Goal: Task Accomplishment & Management: Use online tool/utility

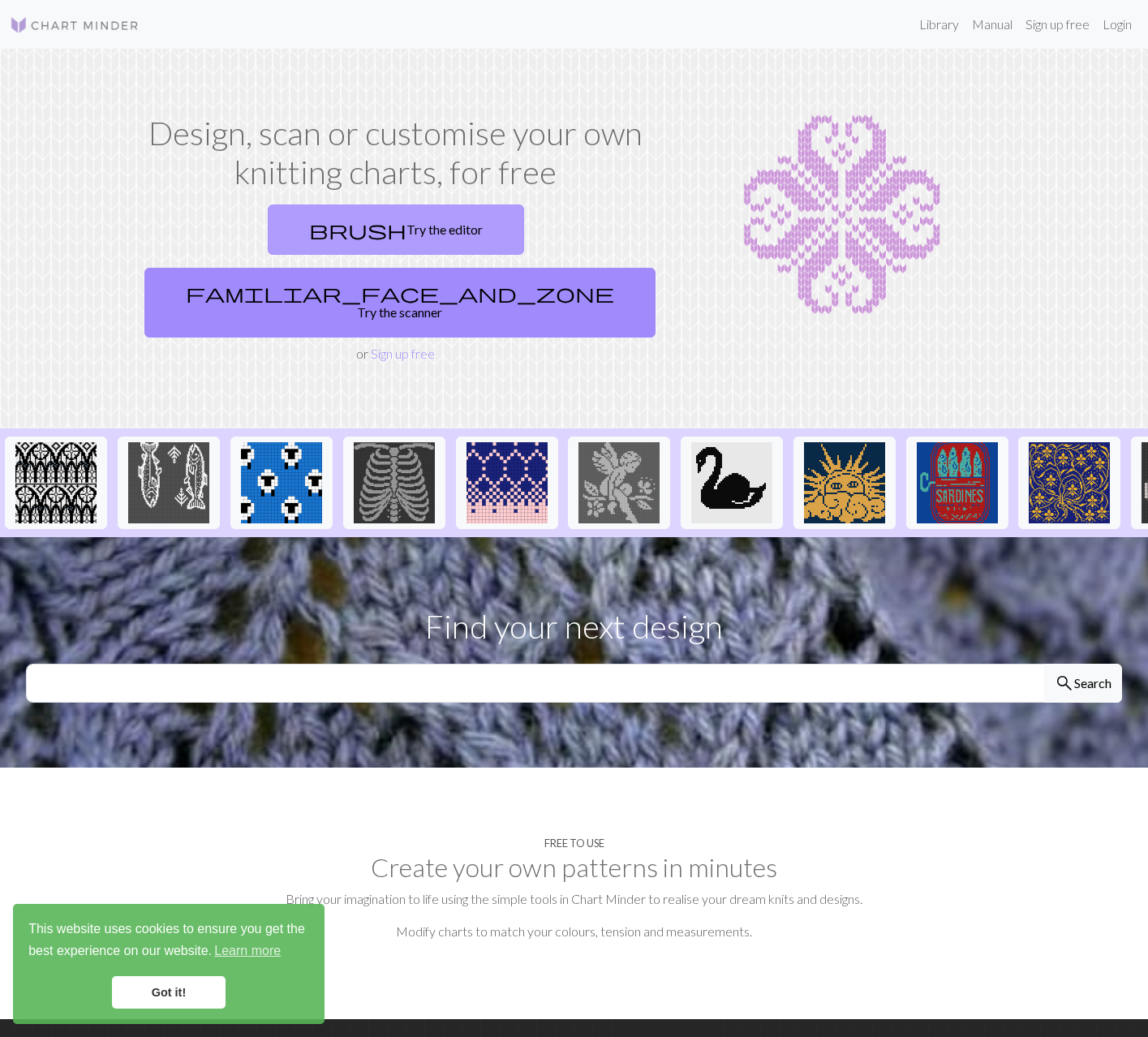
click at [268, 236] on link "brush Try the editor" at bounding box center [396, 229] width 256 height 50
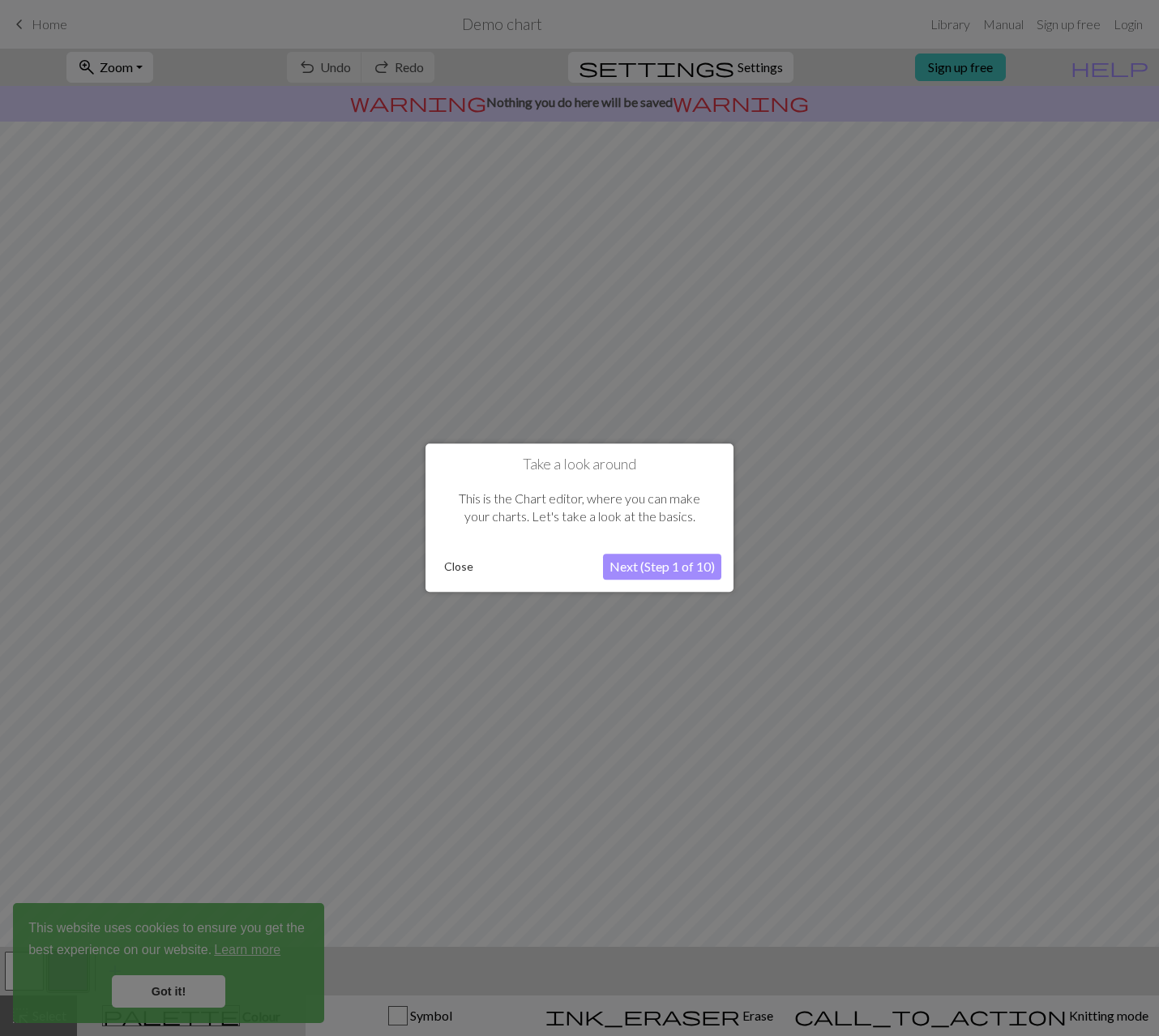
click at [670, 568] on button "Next (Step 1 of 10)" at bounding box center [662, 568] width 118 height 26
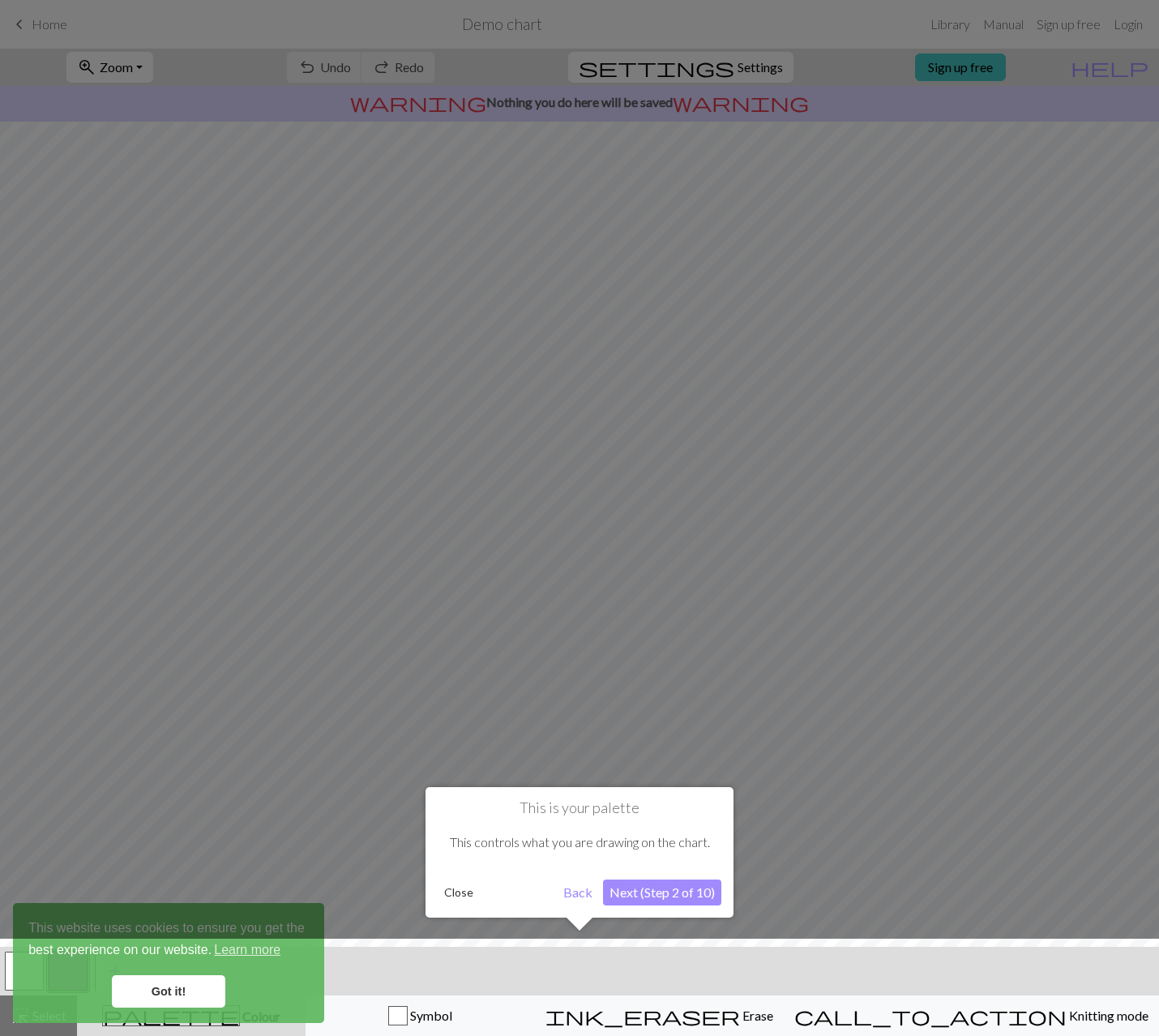
click at [678, 887] on button "Next (Step 2 of 10)" at bounding box center [662, 892] width 118 height 26
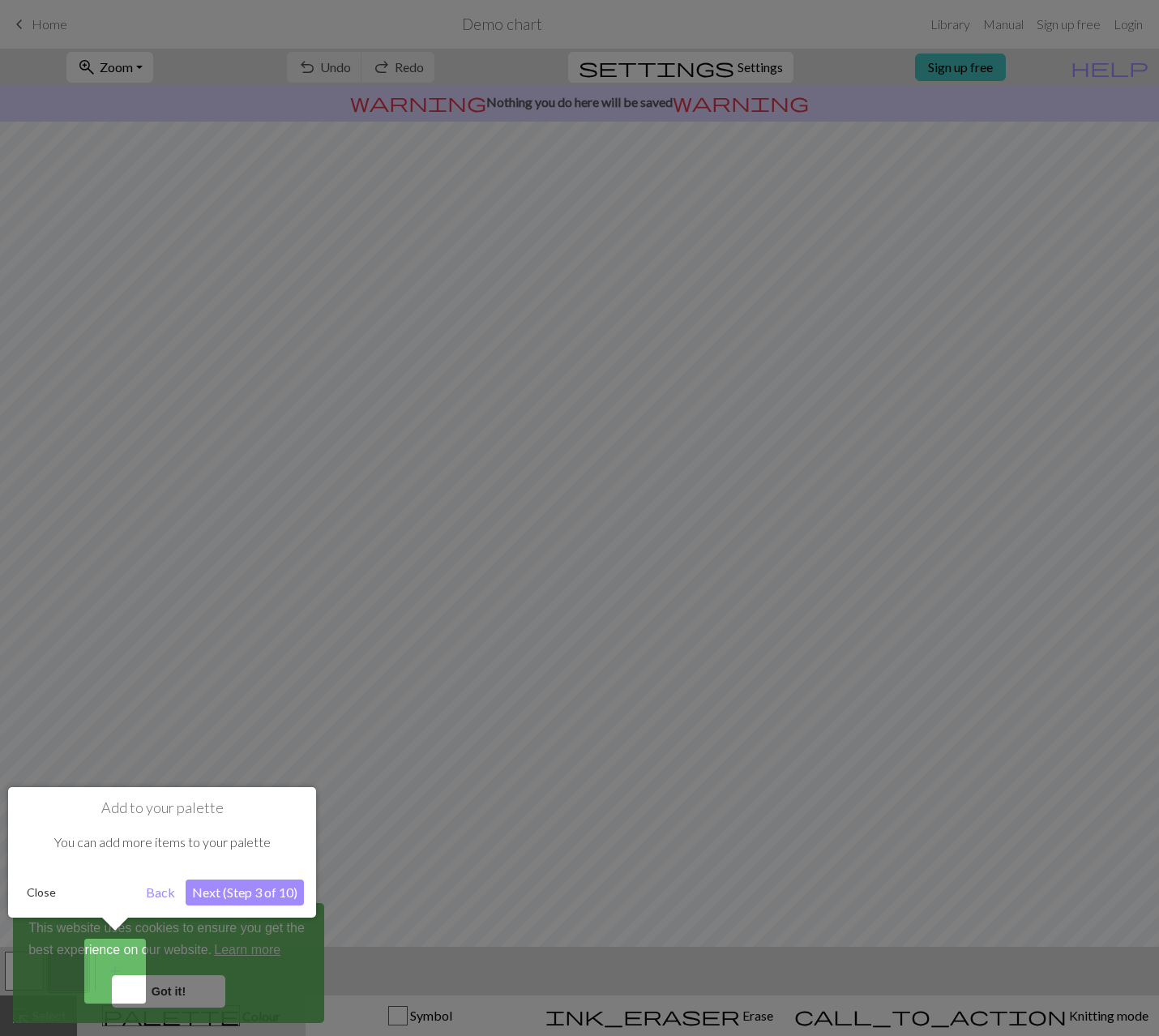
click at [179, 993] on div at bounding box center [579, 518] width 1159 height 1036
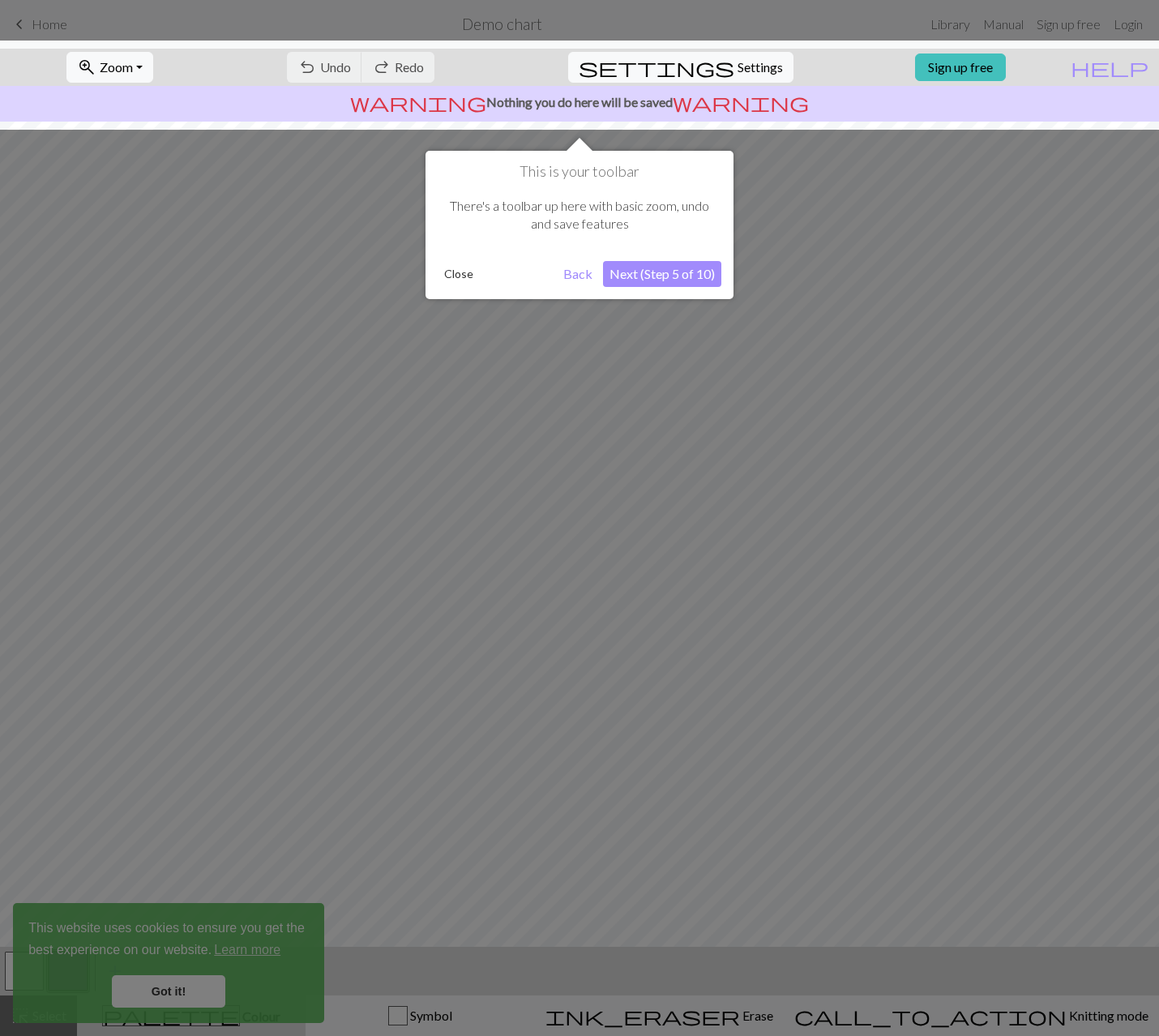
click at [179, 992] on div at bounding box center [579, 518] width 1159 height 1036
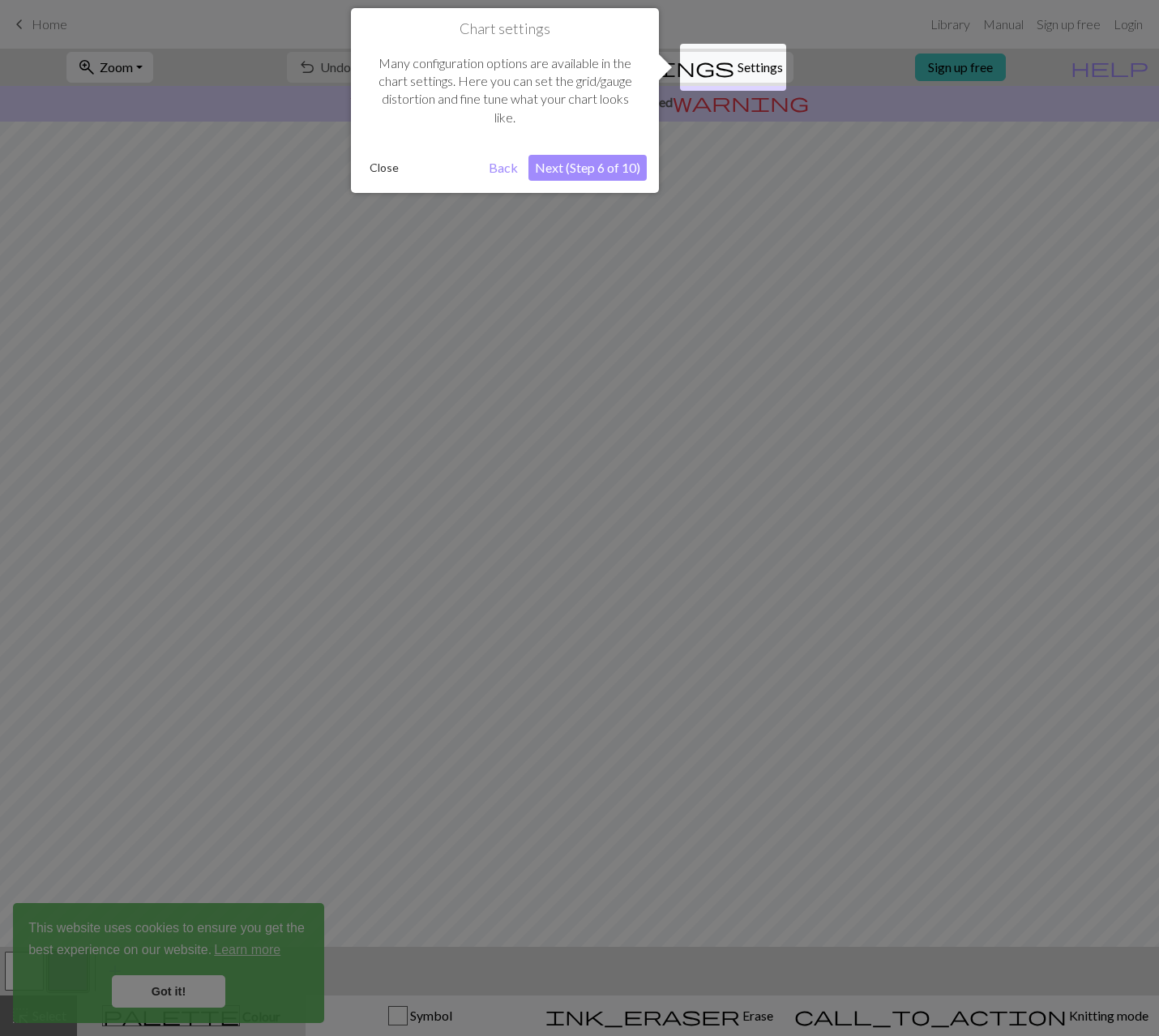
click at [595, 167] on button "Next (Step 6 of 10)" at bounding box center [587, 168] width 118 height 26
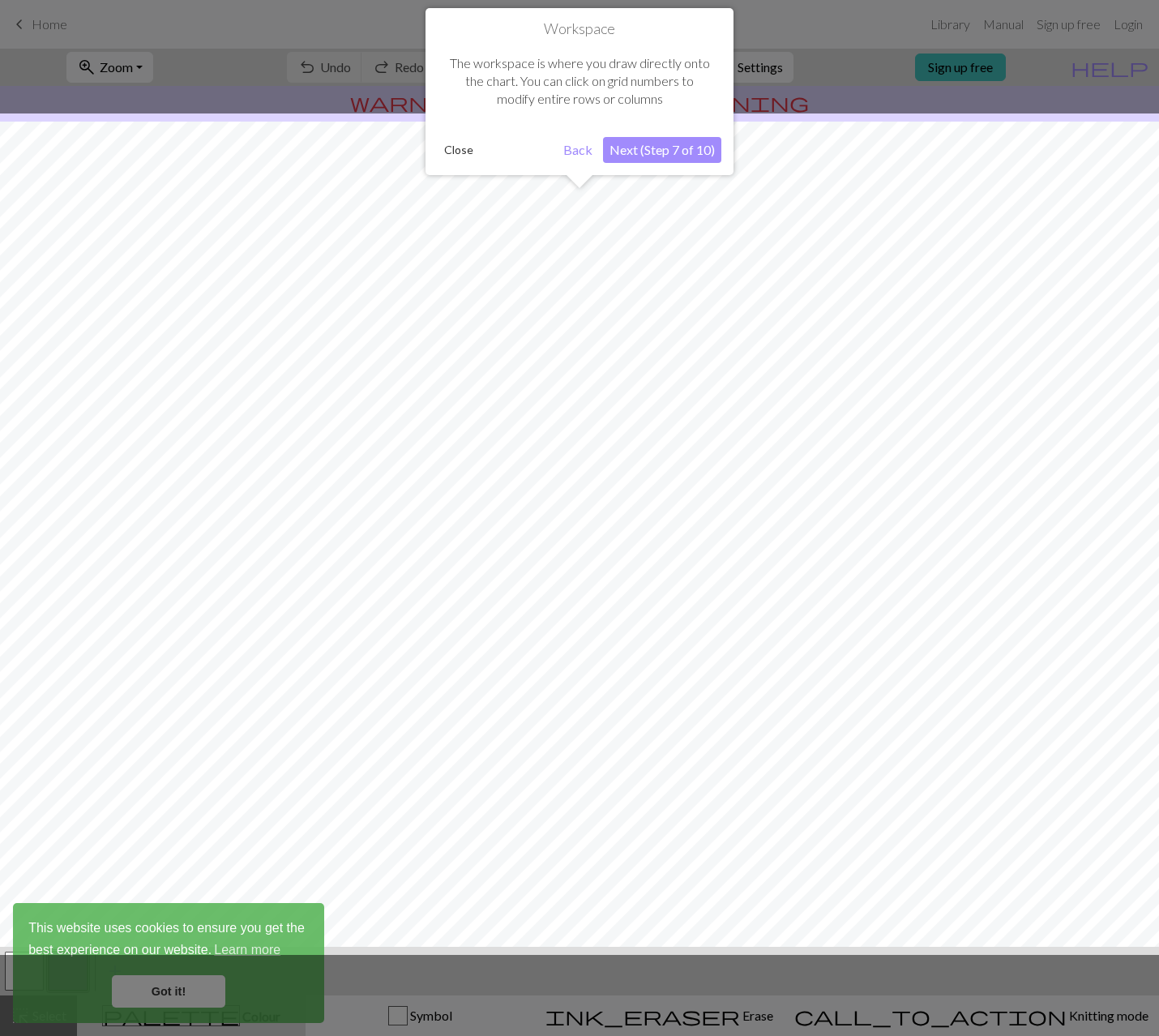
click at [659, 155] on button "Next (Step 7 of 10)" at bounding box center [662, 150] width 118 height 26
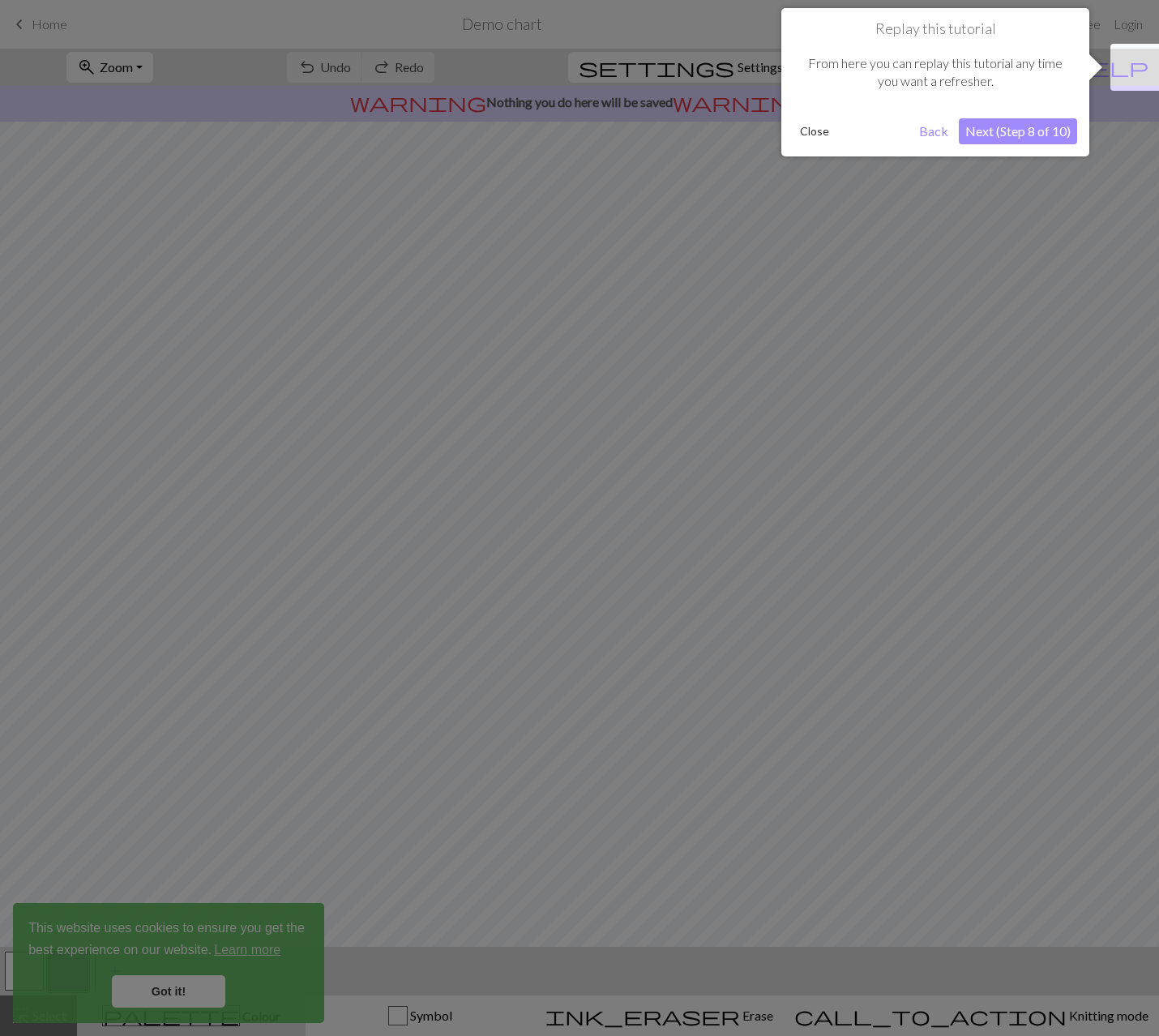
click at [1031, 133] on button "Next (Step 8 of 10)" at bounding box center [1018, 131] width 118 height 26
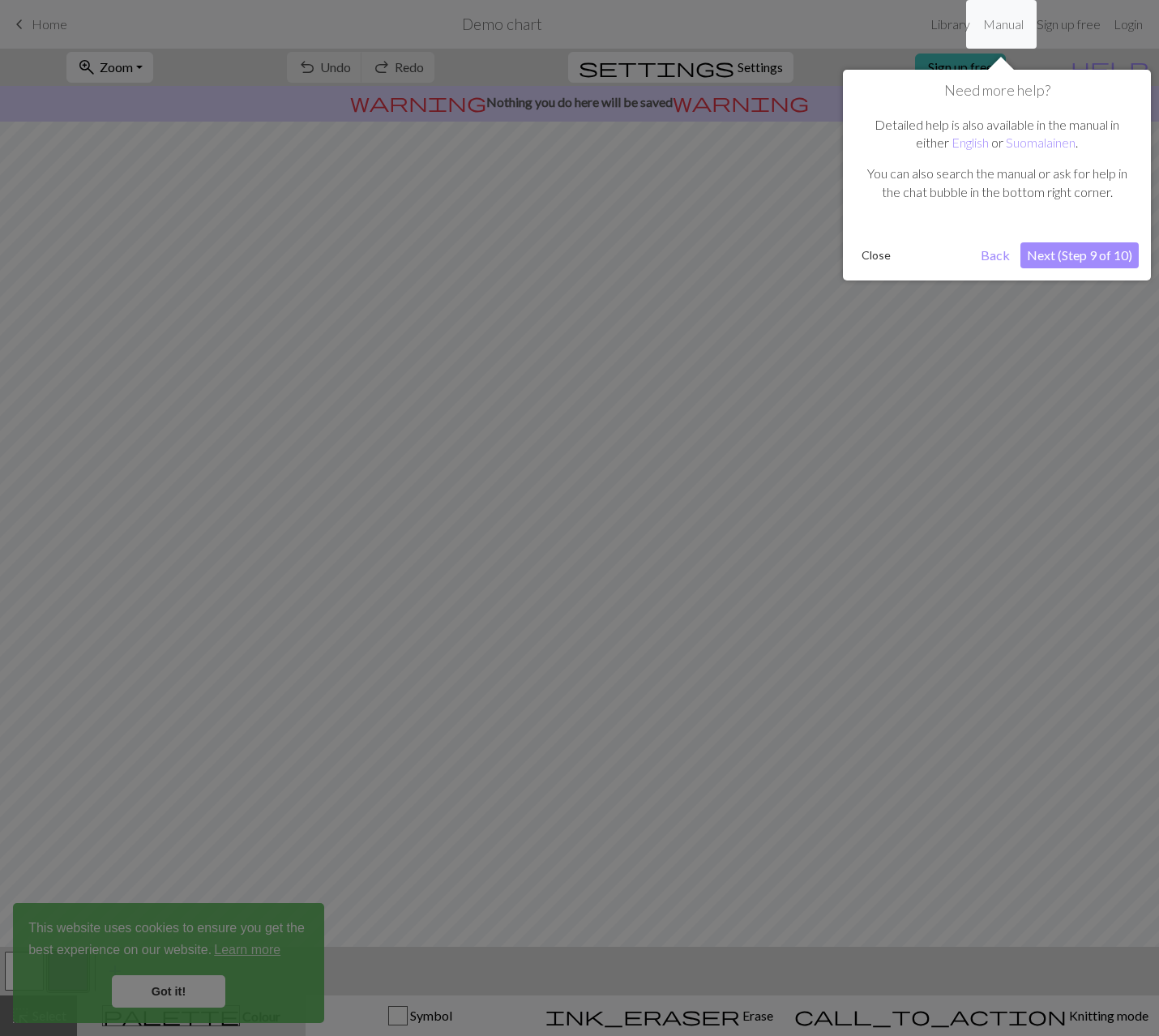
click at [1061, 263] on button "Next (Step 9 of 10)" at bounding box center [1079, 255] width 118 height 26
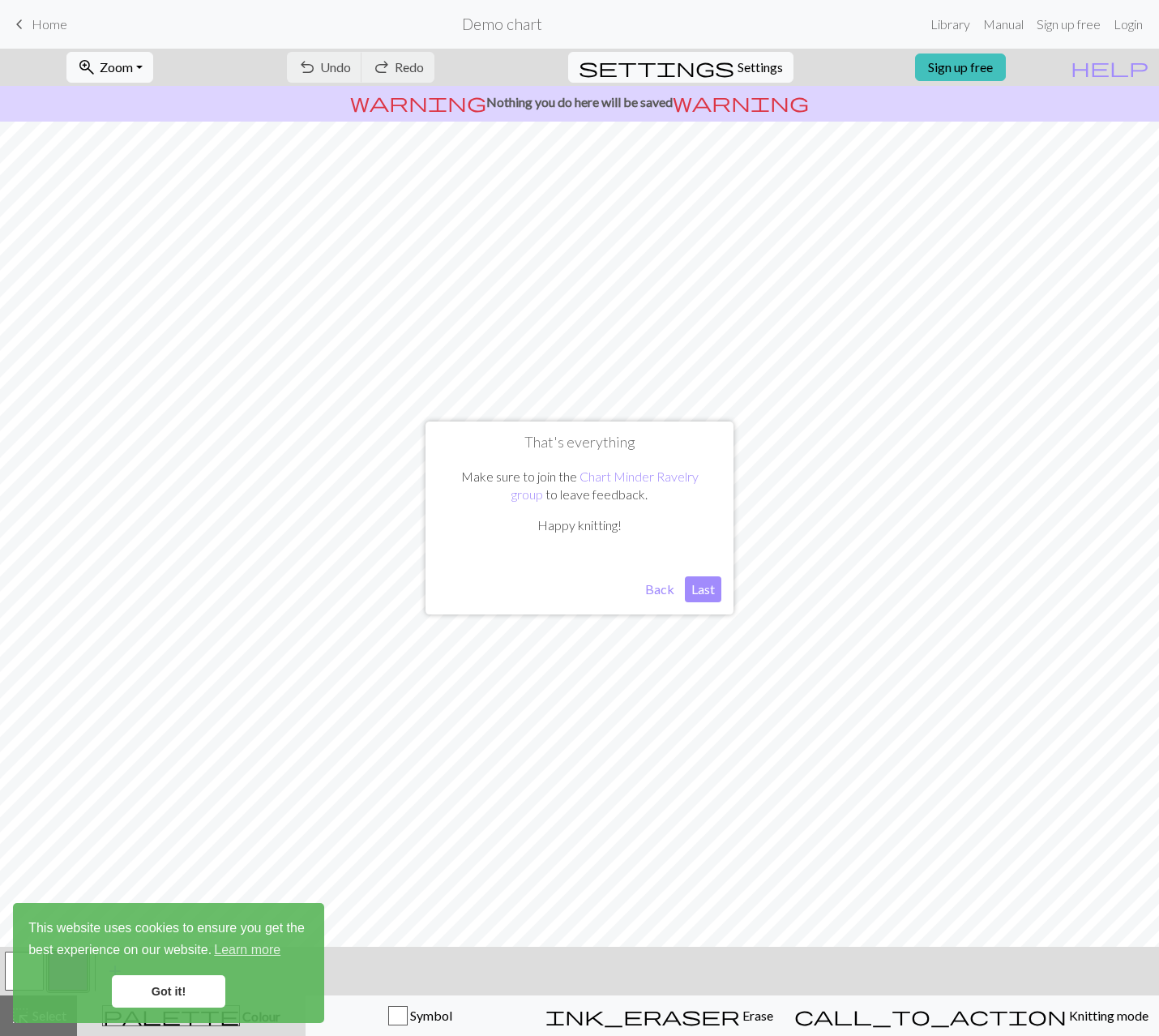
click at [704, 595] on button "Last" at bounding box center [703, 590] width 36 height 26
click at [191, 993] on link "Got it!" at bounding box center [168, 992] width 113 height 33
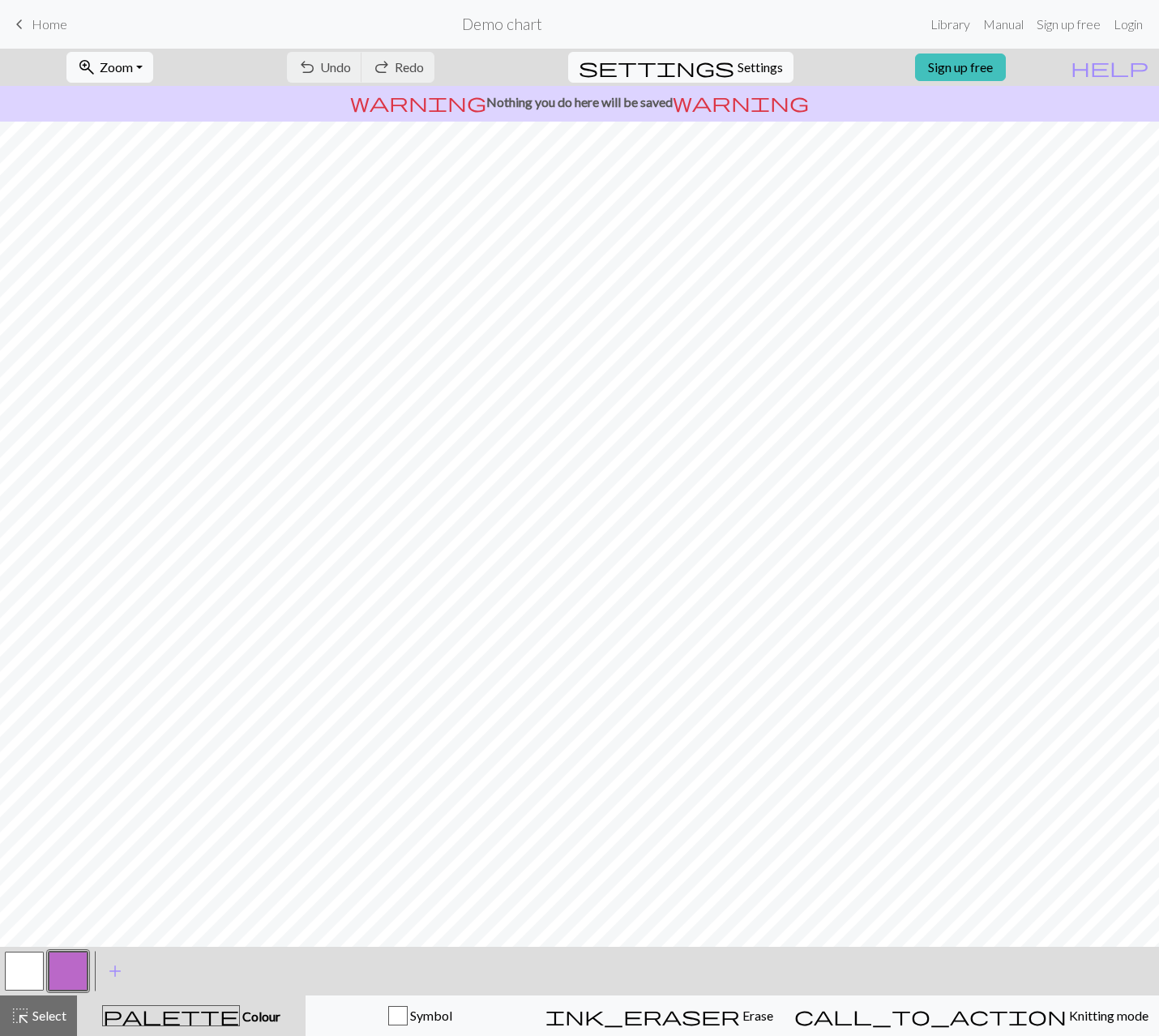
click at [79, 970] on button "button" at bounding box center [67, 970] width 39 height 39
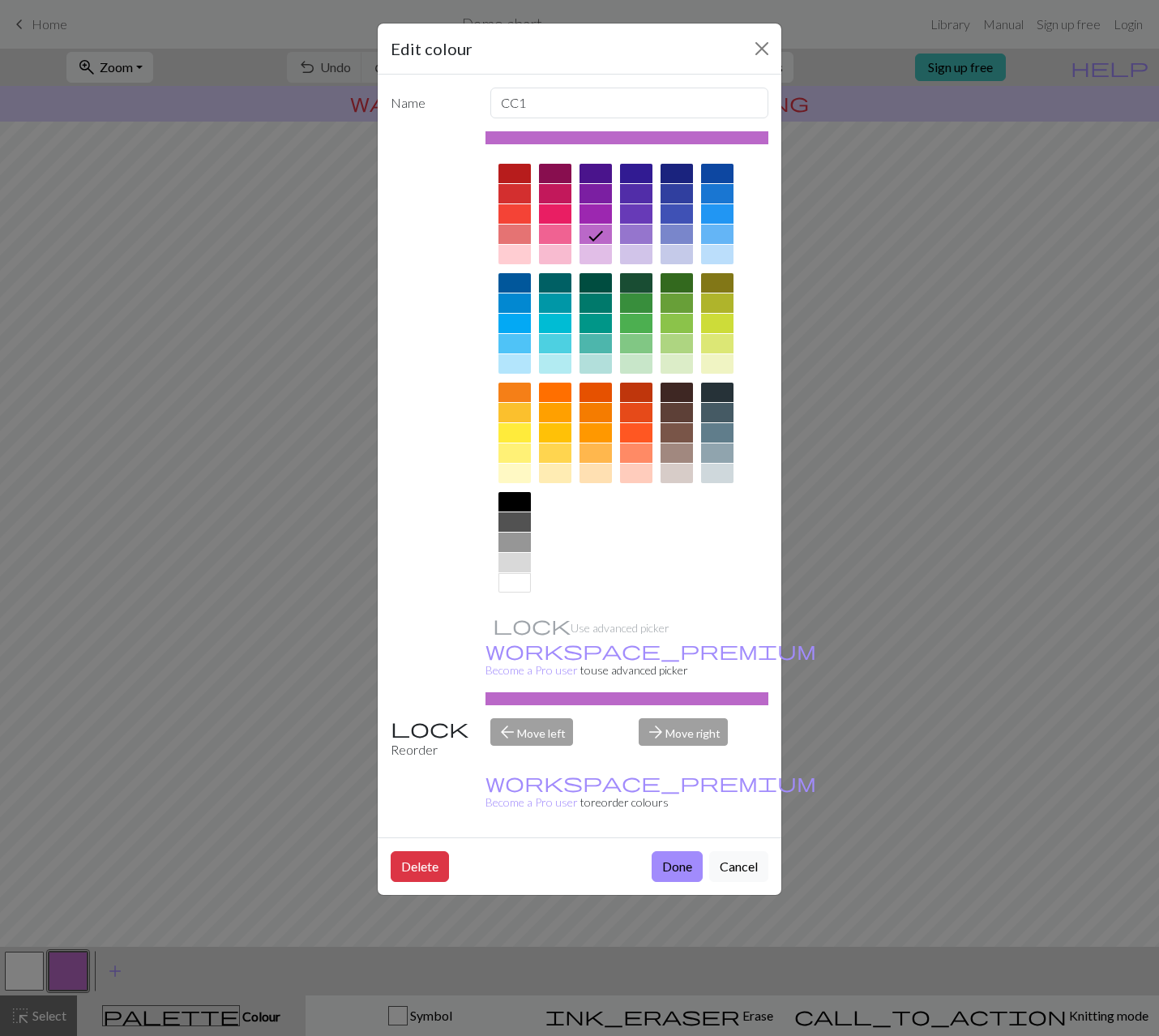
click at [639, 285] on div at bounding box center [637, 283] width 33 height 20
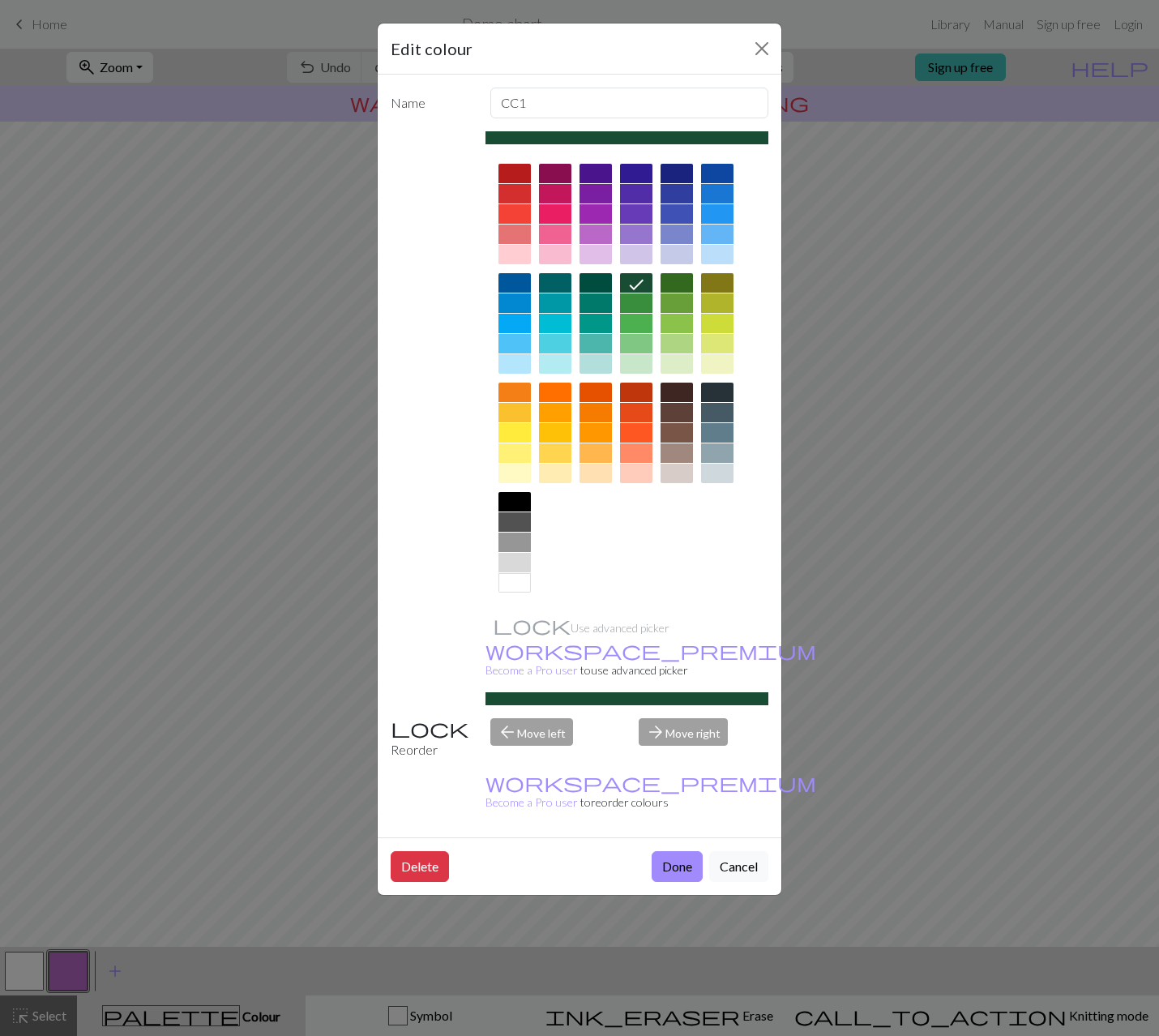
click at [698, 723] on div "arrow_forward Move right" at bounding box center [704, 738] width 149 height 41
click at [685, 851] on button "Done" at bounding box center [677, 866] width 51 height 31
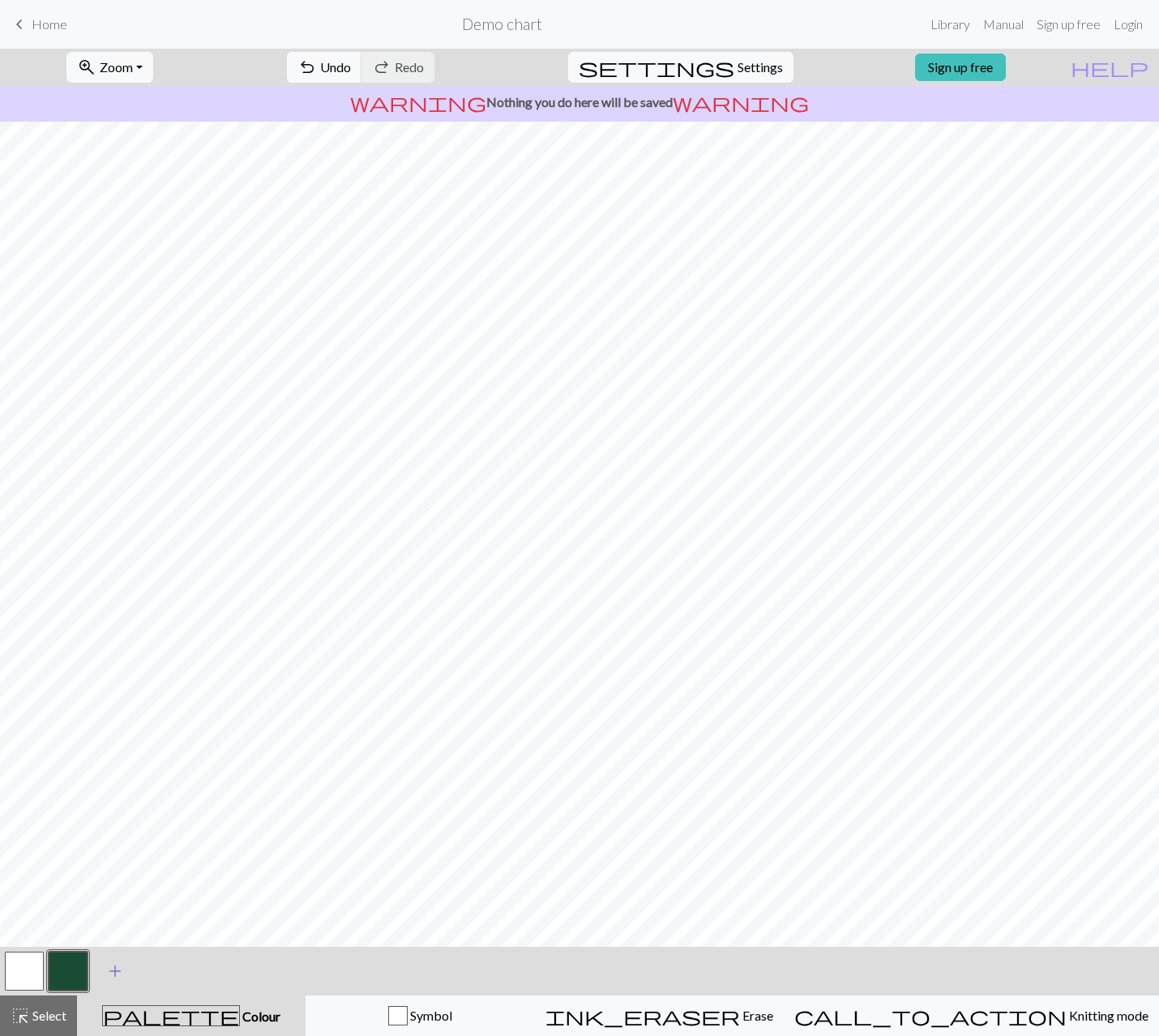
click at [112, 964] on span "add" at bounding box center [115, 971] width 20 height 23
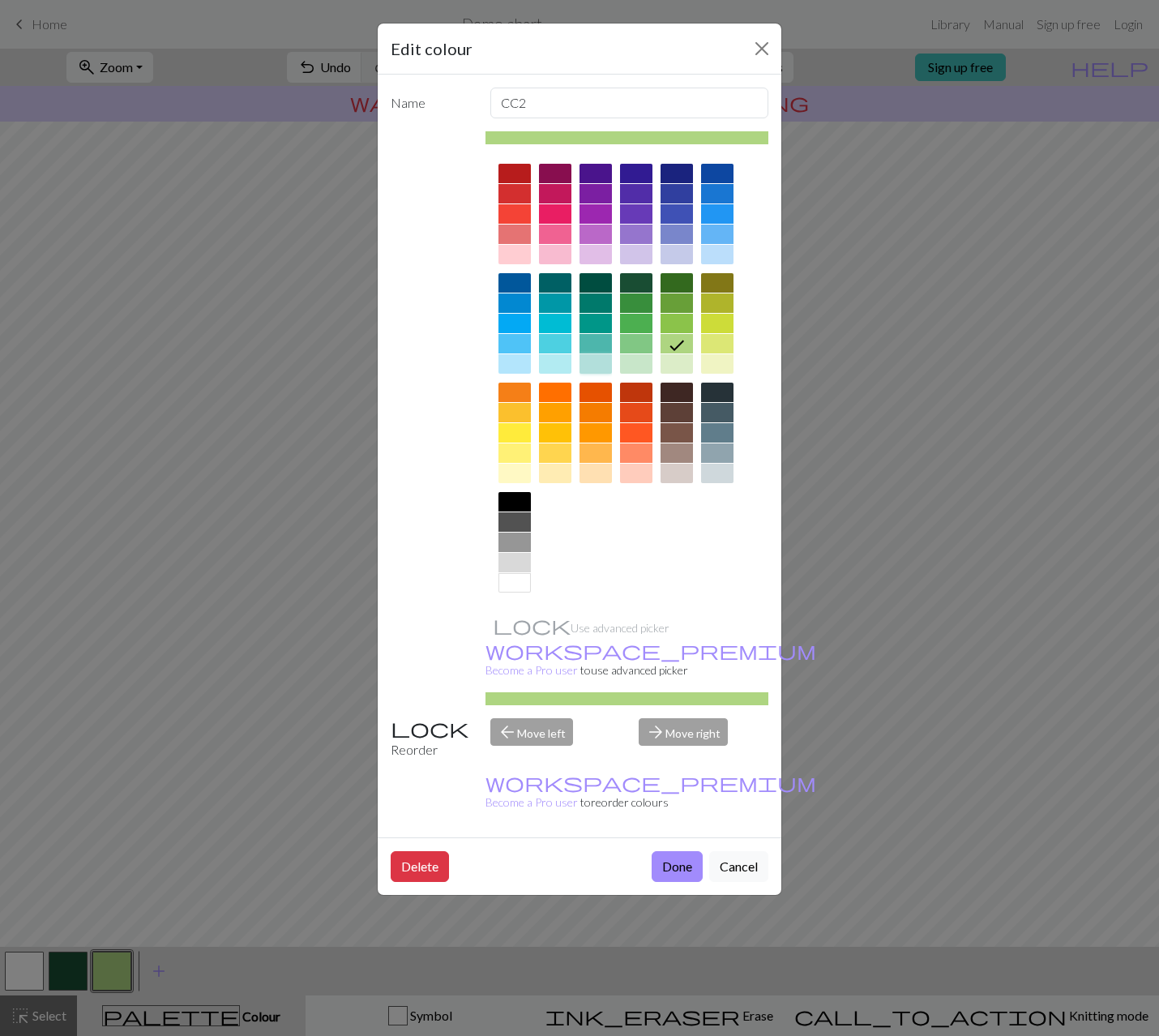
click at [595, 367] on div at bounding box center [595, 364] width 33 height 20
click at [569, 368] on div at bounding box center [555, 364] width 33 height 20
click at [595, 364] on div at bounding box center [595, 364] width 33 height 20
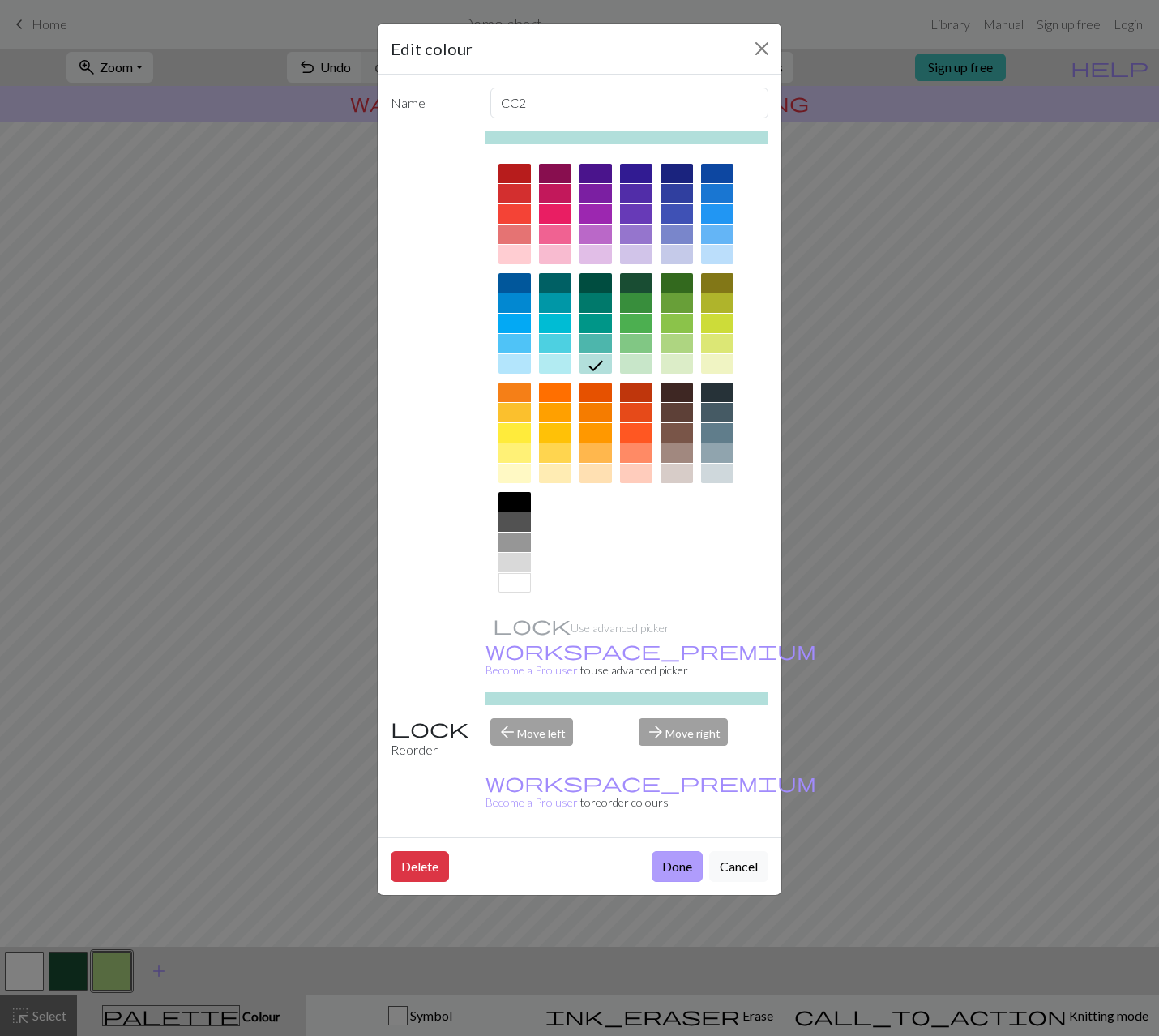
click at [687, 851] on button "Done" at bounding box center [677, 866] width 51 height 31
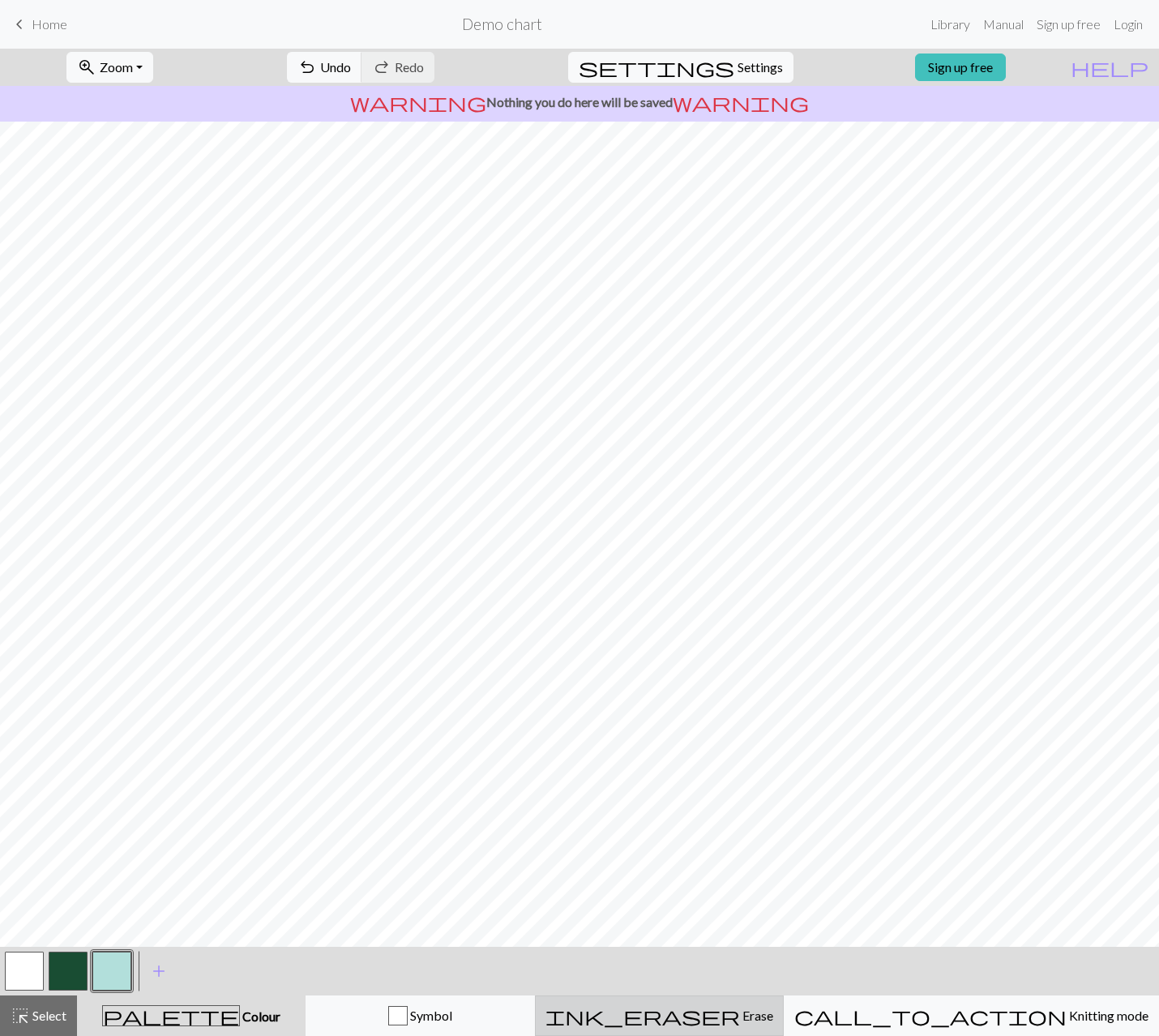
drag, startPoint x: 788, startPoint y: 1014, endPoint x: 775, endPoint y: 997, distance: 21.4
click at [773, 1015] on div "ink_eraser Erase Erase" at bounding box center [659, 1015] width 228 height 20
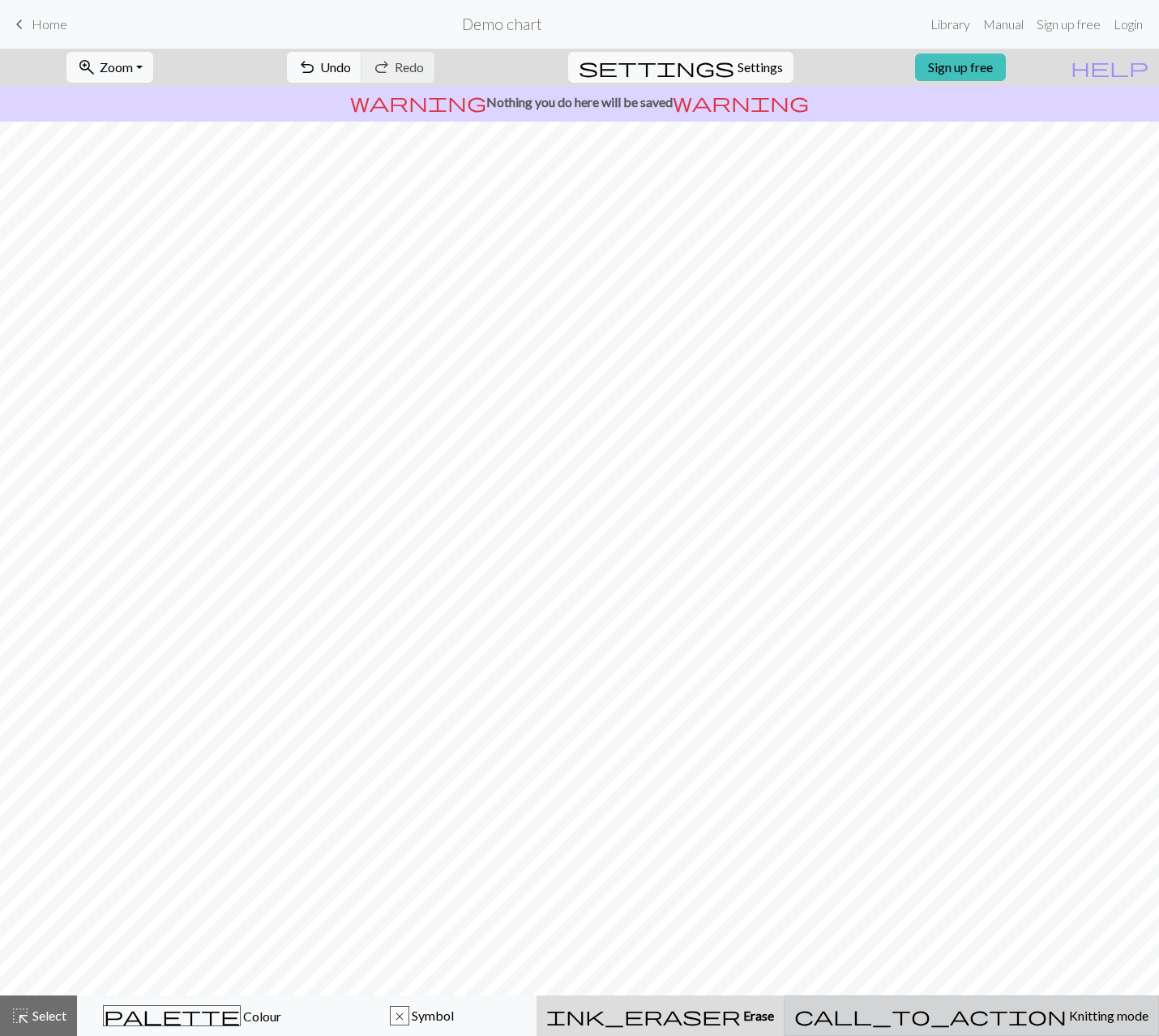
click at [1066, 1020] on span "Knitting mode" at bounding box center [1107, 1015] width 82 height 16
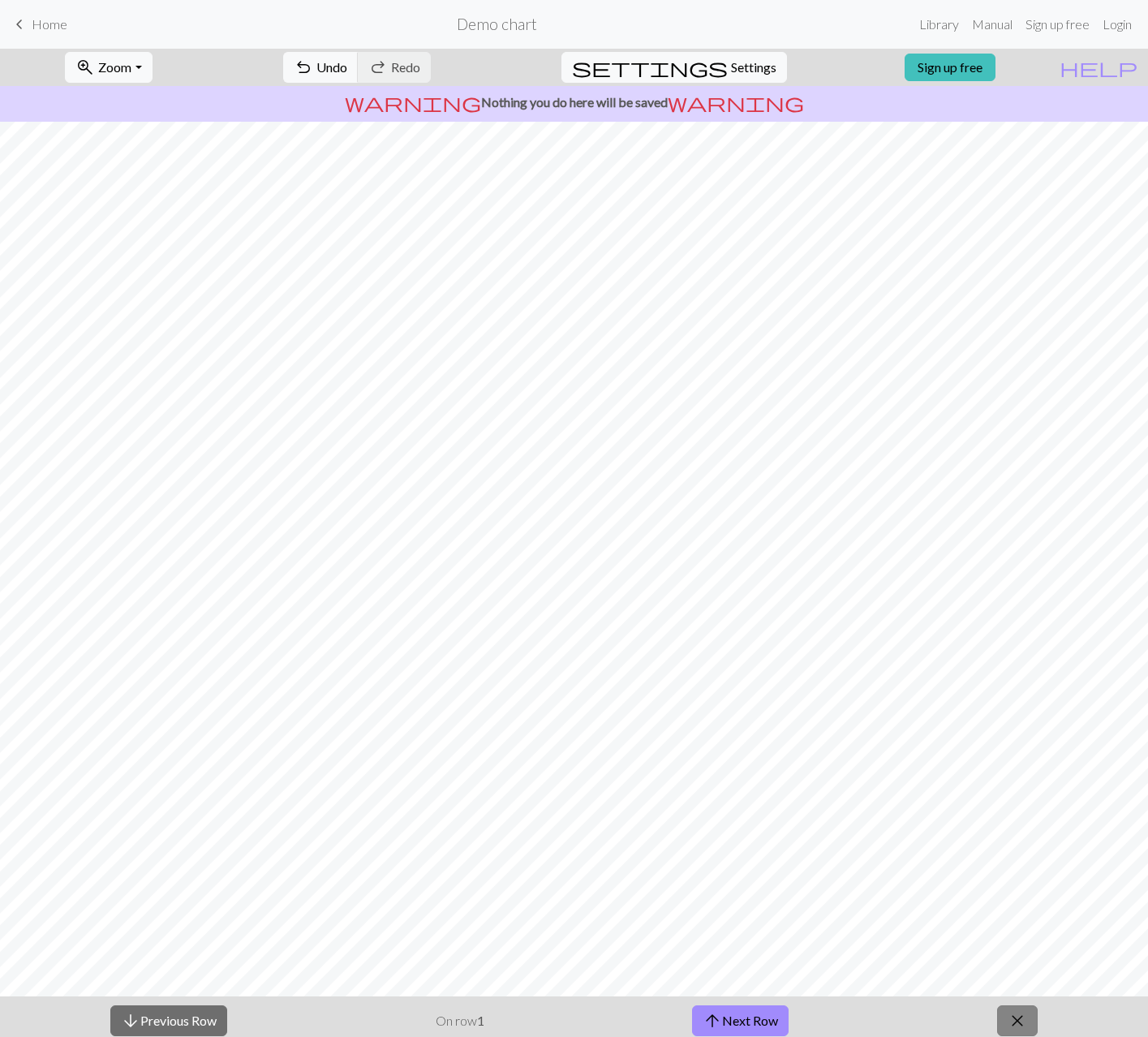
click at [1022, 1024] on span "close" at bounding box center [1017, 1021] width 20 height 23
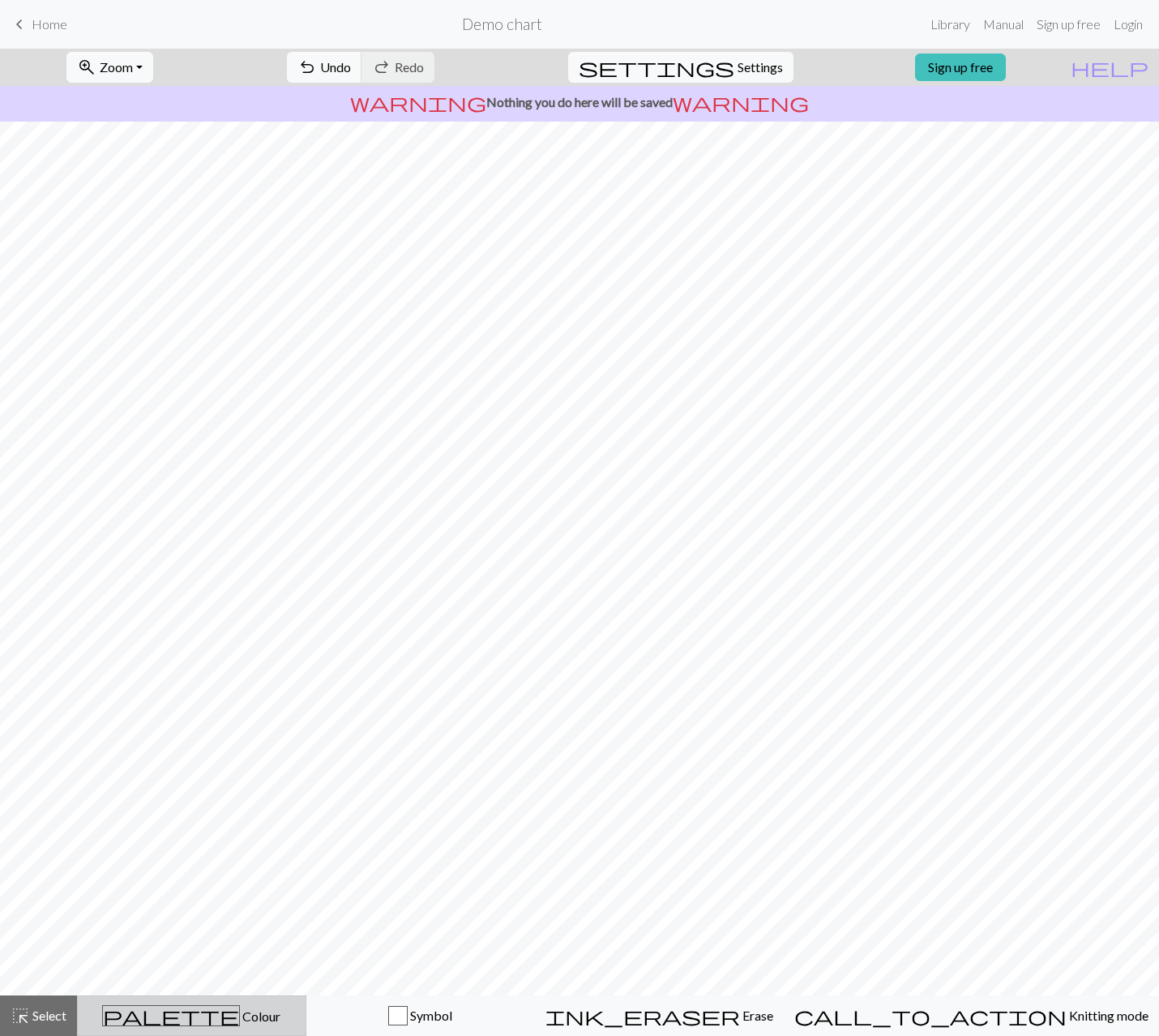
click at [240, 1013] on span "Colour" at bounding box center [259, 1015] width 40 height 16
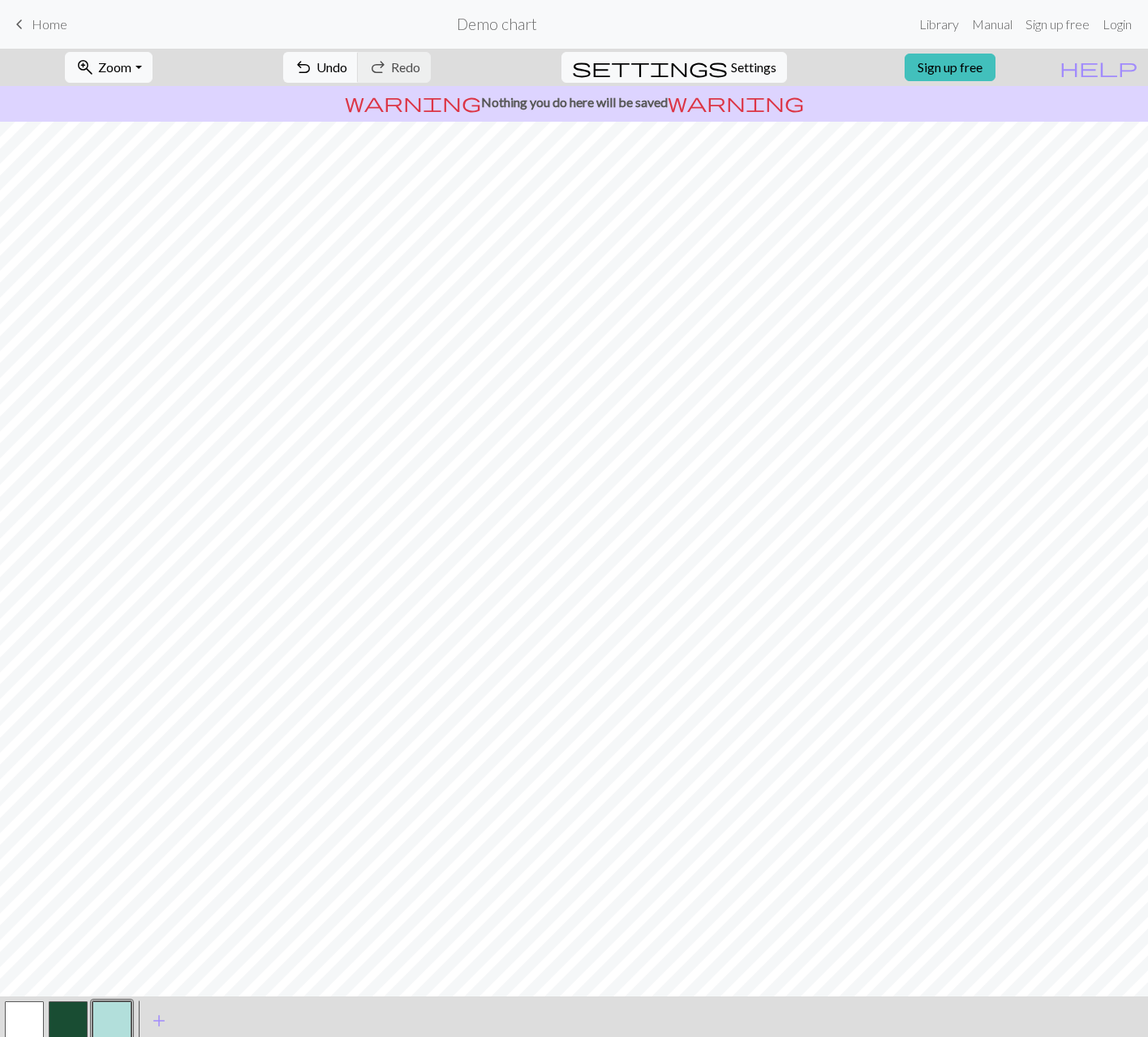
click at [117, 1023] on button "button" at bounding box center [112, 1020] width 39 height 39
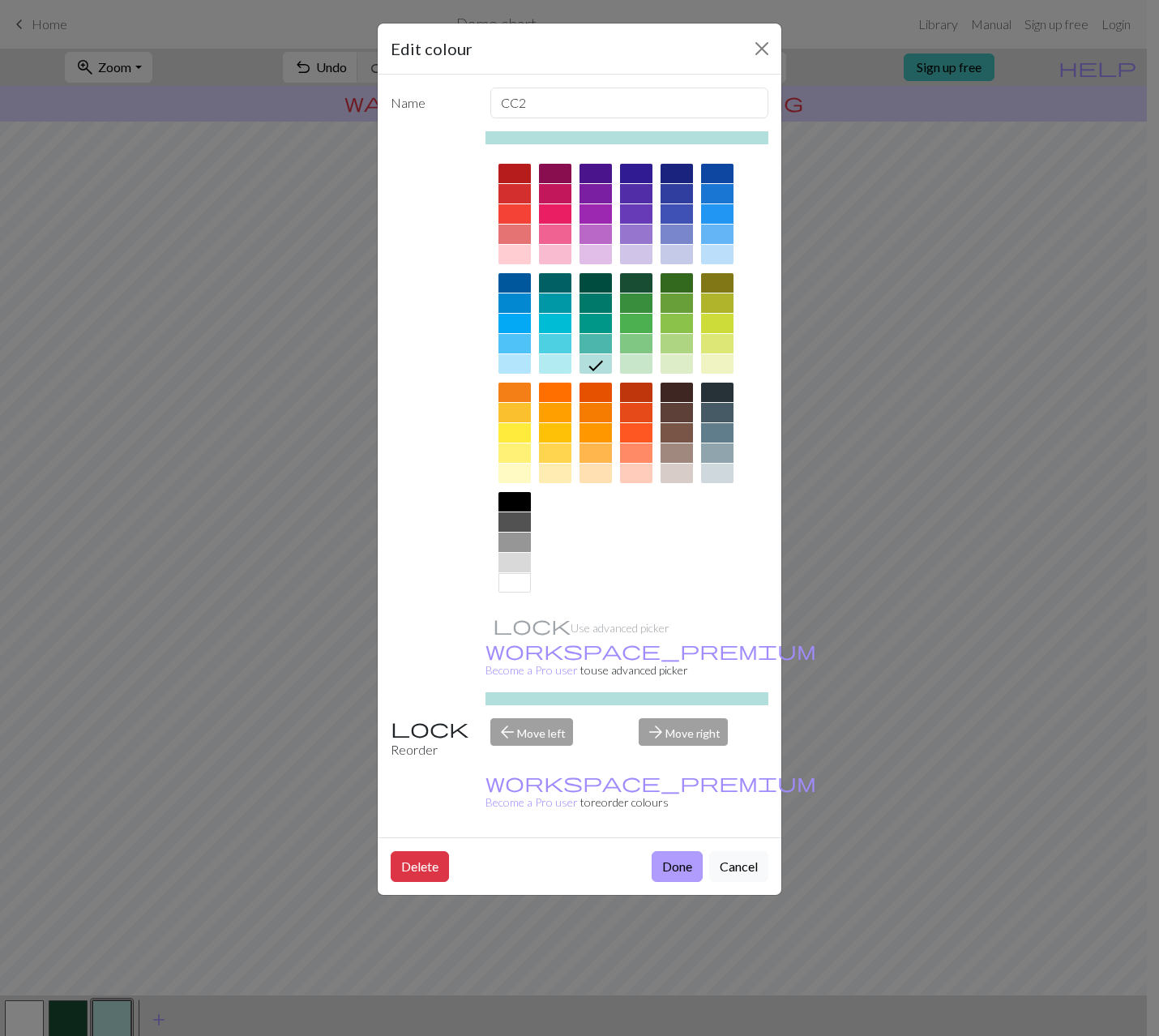
click at [668, 851] on button "Done" at bounding box center [677, 866] width 51 height 31
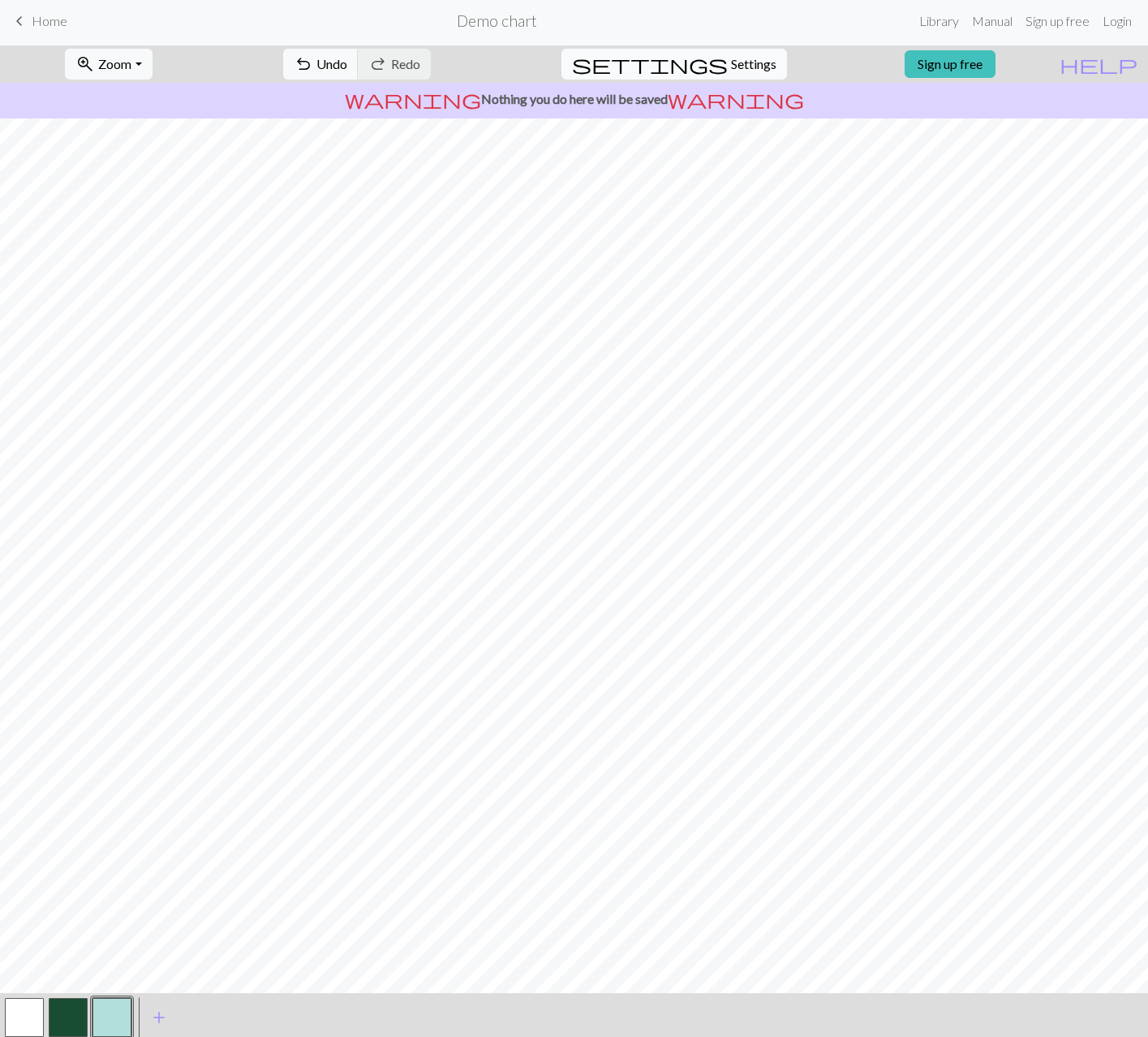
click at [740, 61] on span "Settings" at bounding box center [753, 64] width 45 height 20
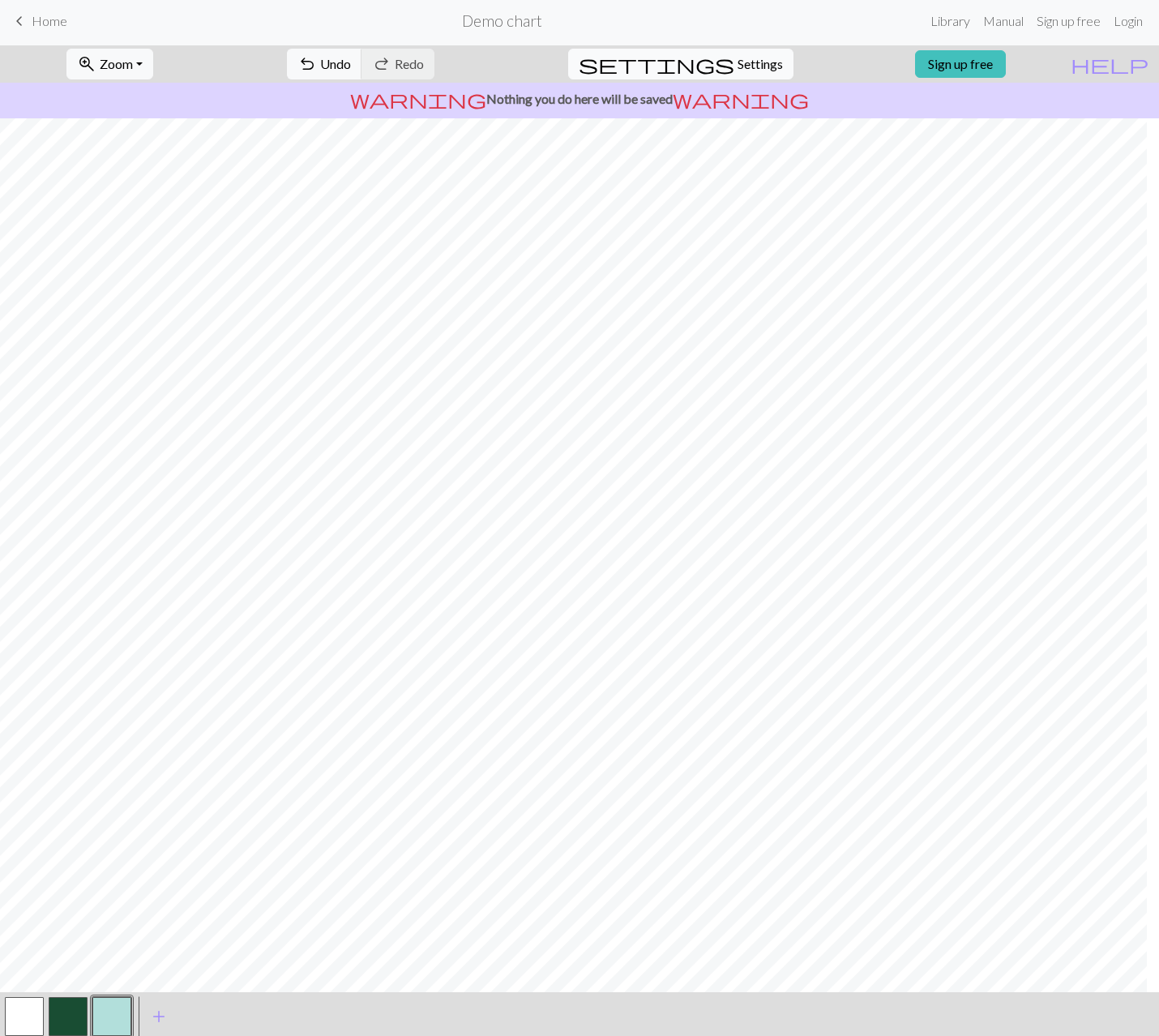
select select "aran"
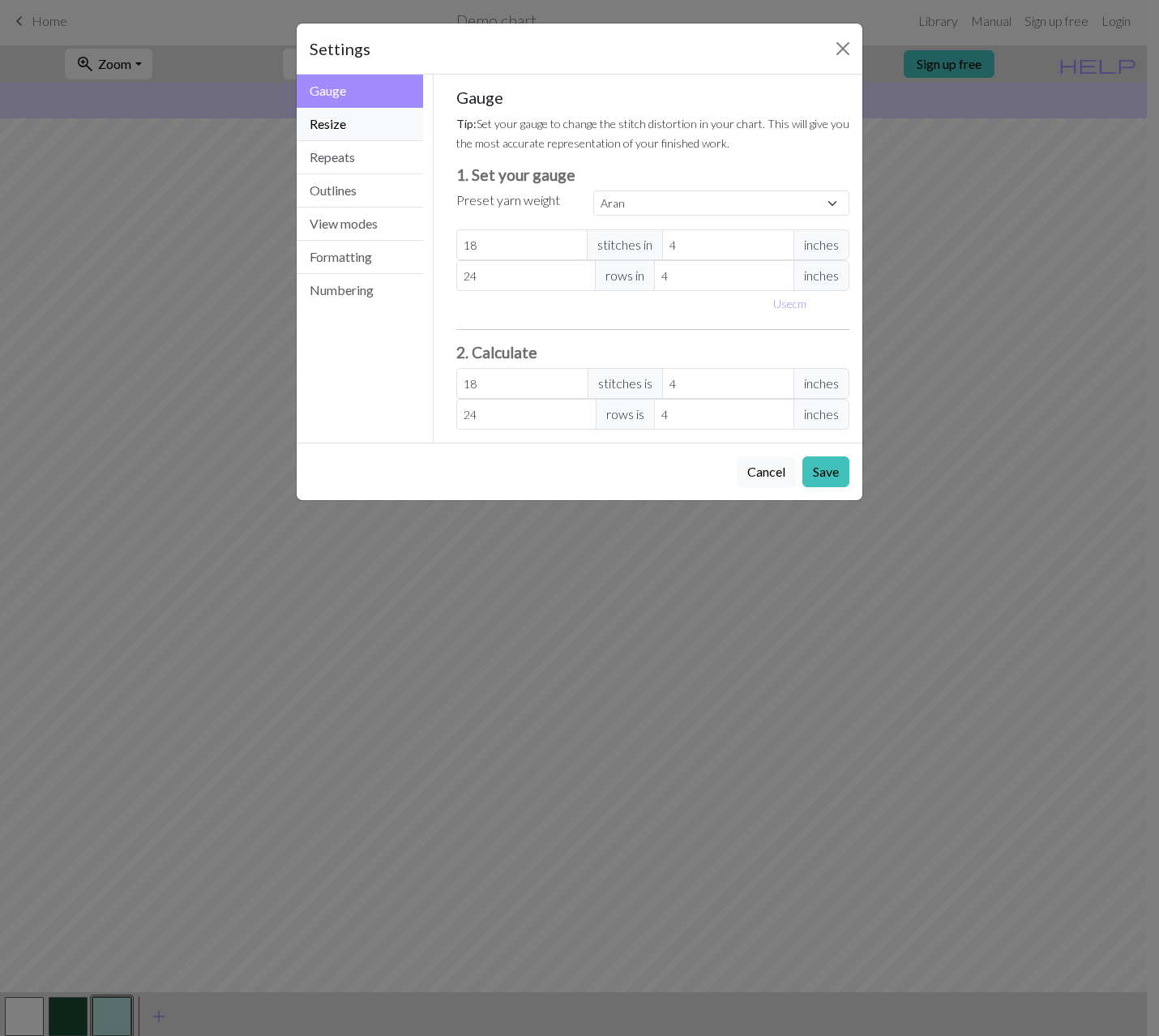
click at [354, 117] on button "Resize" at bounding box center [360, 124] width 126 height 34
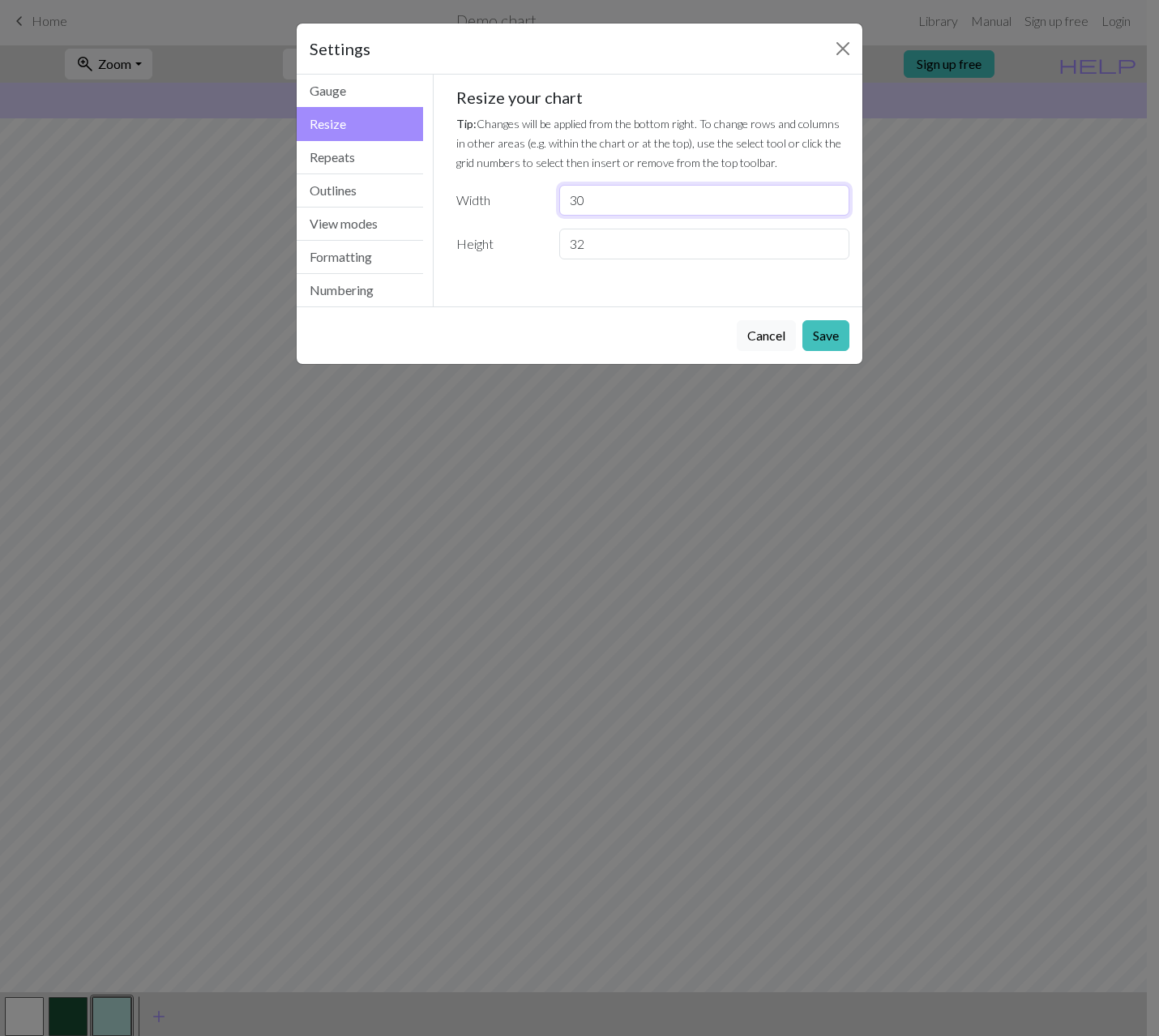
drag, startPoint x: 609, startPoint y: 200, endPoint x: 526, endPoint y: 208, distance: 83.4
click at [526, 208] on div "Width 30" at bounding box center [653, 200] width 413 height 31
type input "6"
drag, startPoint x: 489, startPoint y: 259, endPoint x: 461, endPoint y: 263, distance: 28.3
click at [463, 263] on div "Gauge Tip: Set your gauge to change the stitch distortion in your chart. This w…" at bounding box center [653, 180] width 420 height 211
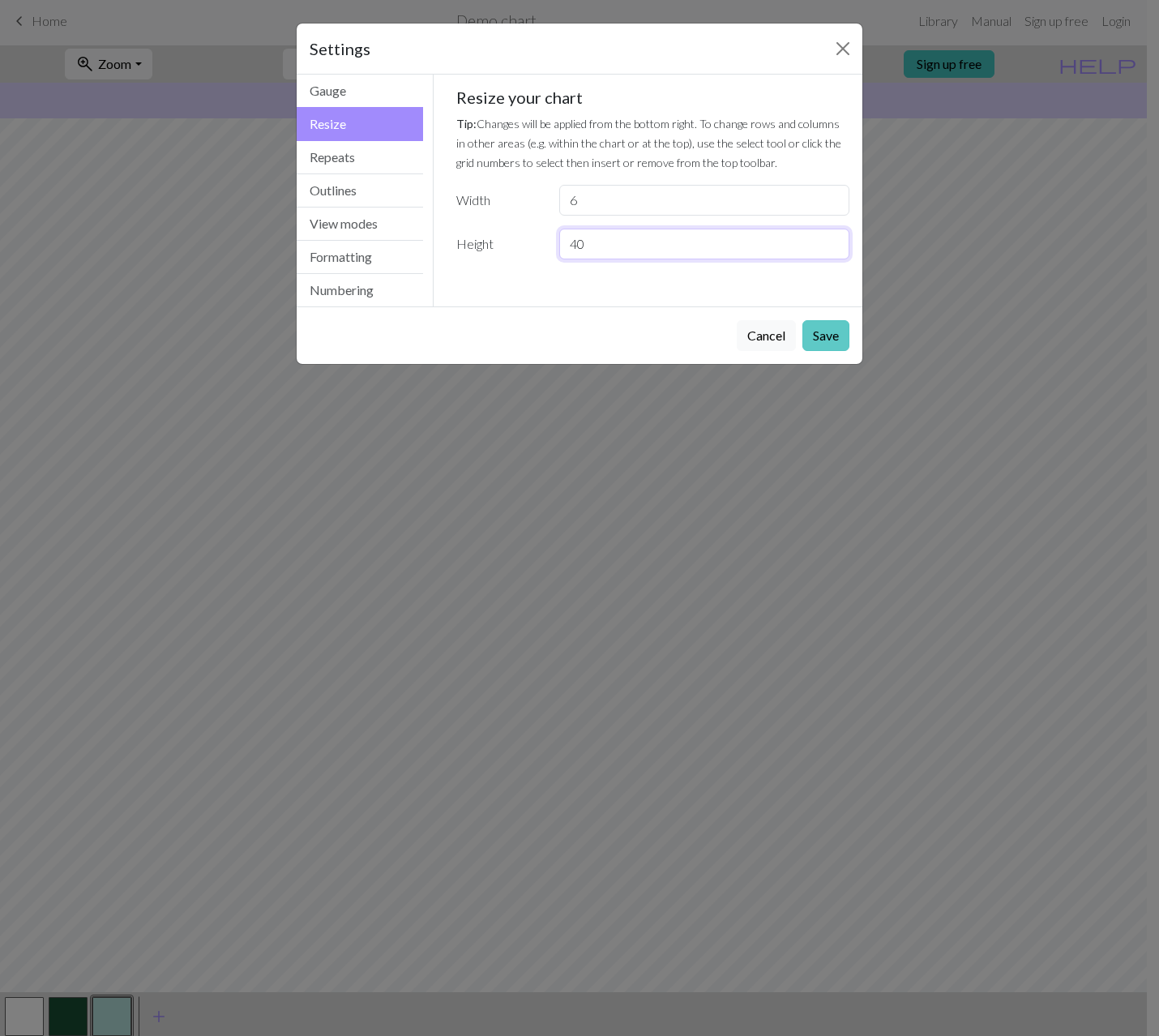
type input "40"
click at [838, 333] on button "Save" at bounding box center [825, 335] width 47 height 31
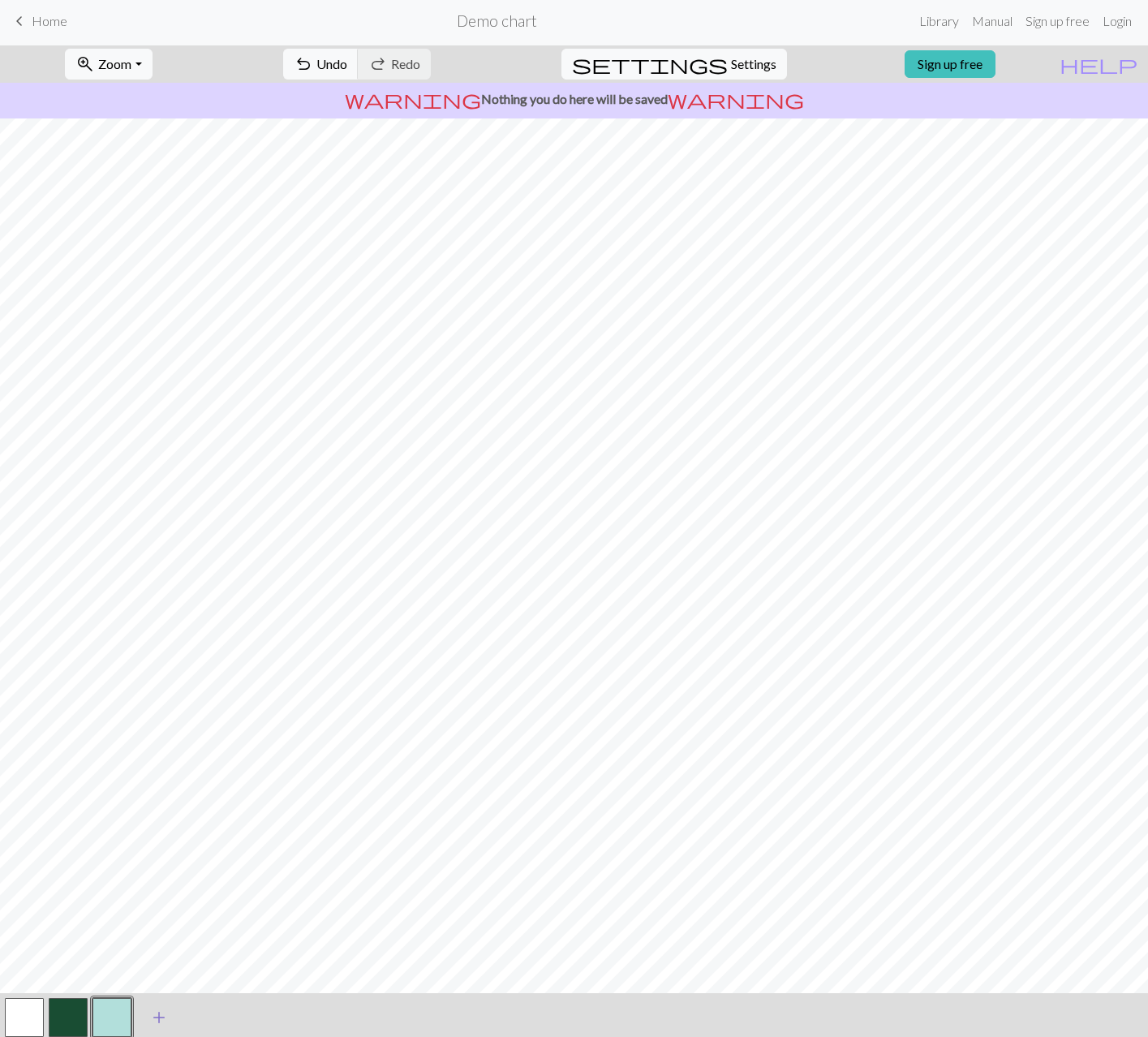
click at [157, 1011] on span "add" at bounding box center [159, 1017] width 20 height 23
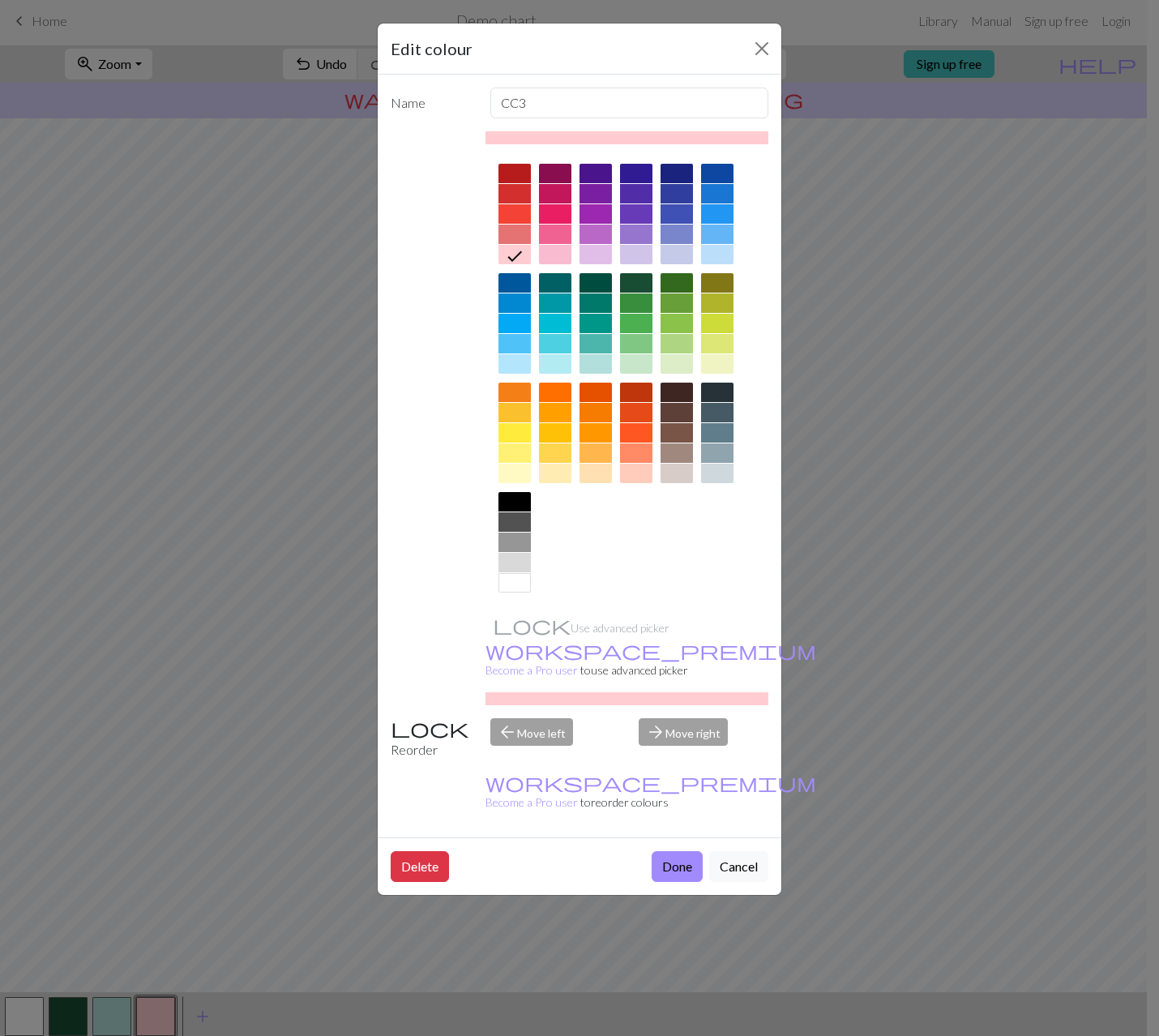
click at [519, 564] on div at bounding box center [515, 563] width 33 height 20
click at [732, 471] on div at bounding box center [718, 473] width 33 height 20
click at [730, 458] on div at bounding box center [718, 453] width 33 height 20
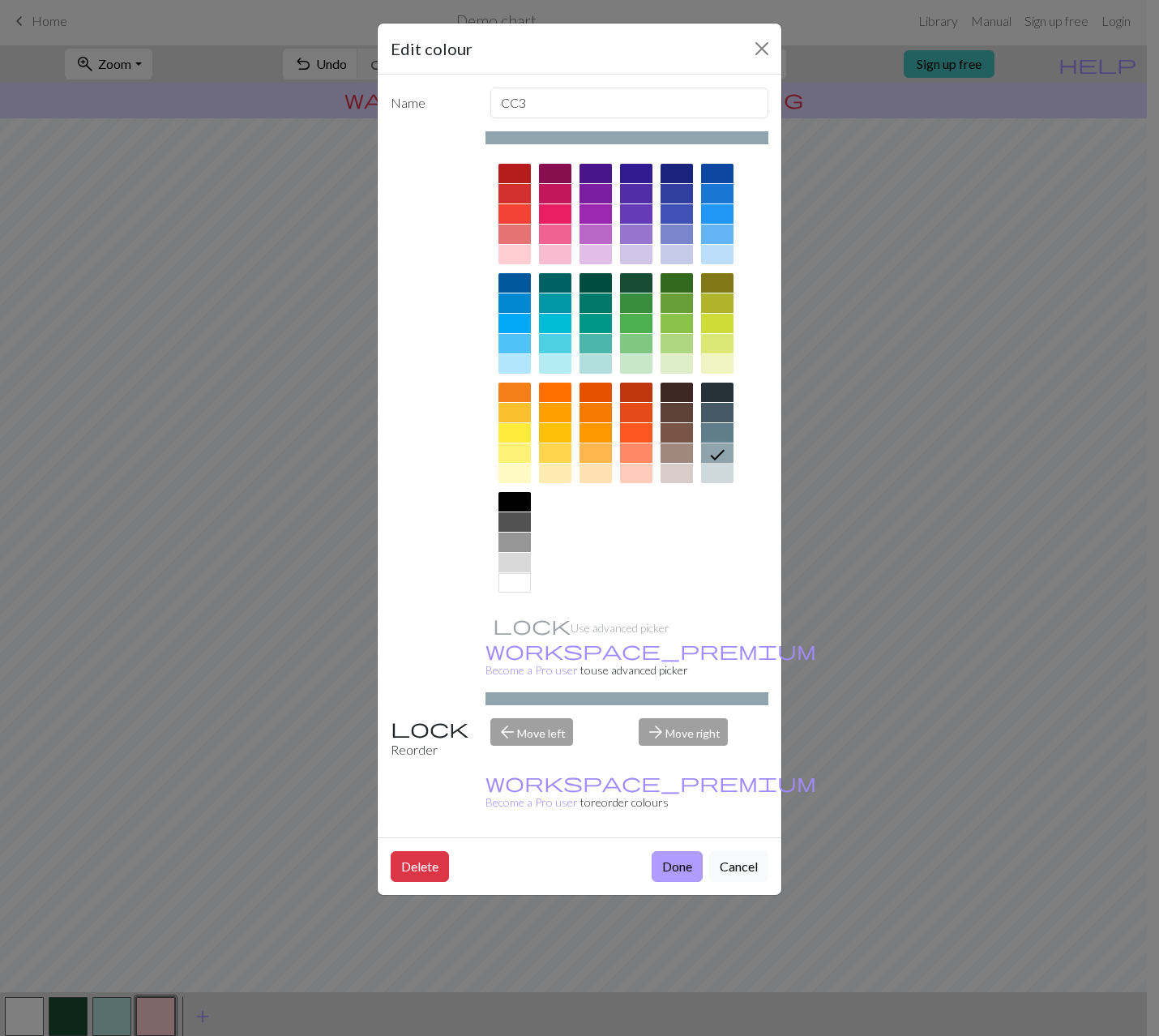
click at [668, 851] on button "Done" at bounding box center [677, 866] width 51 height 31
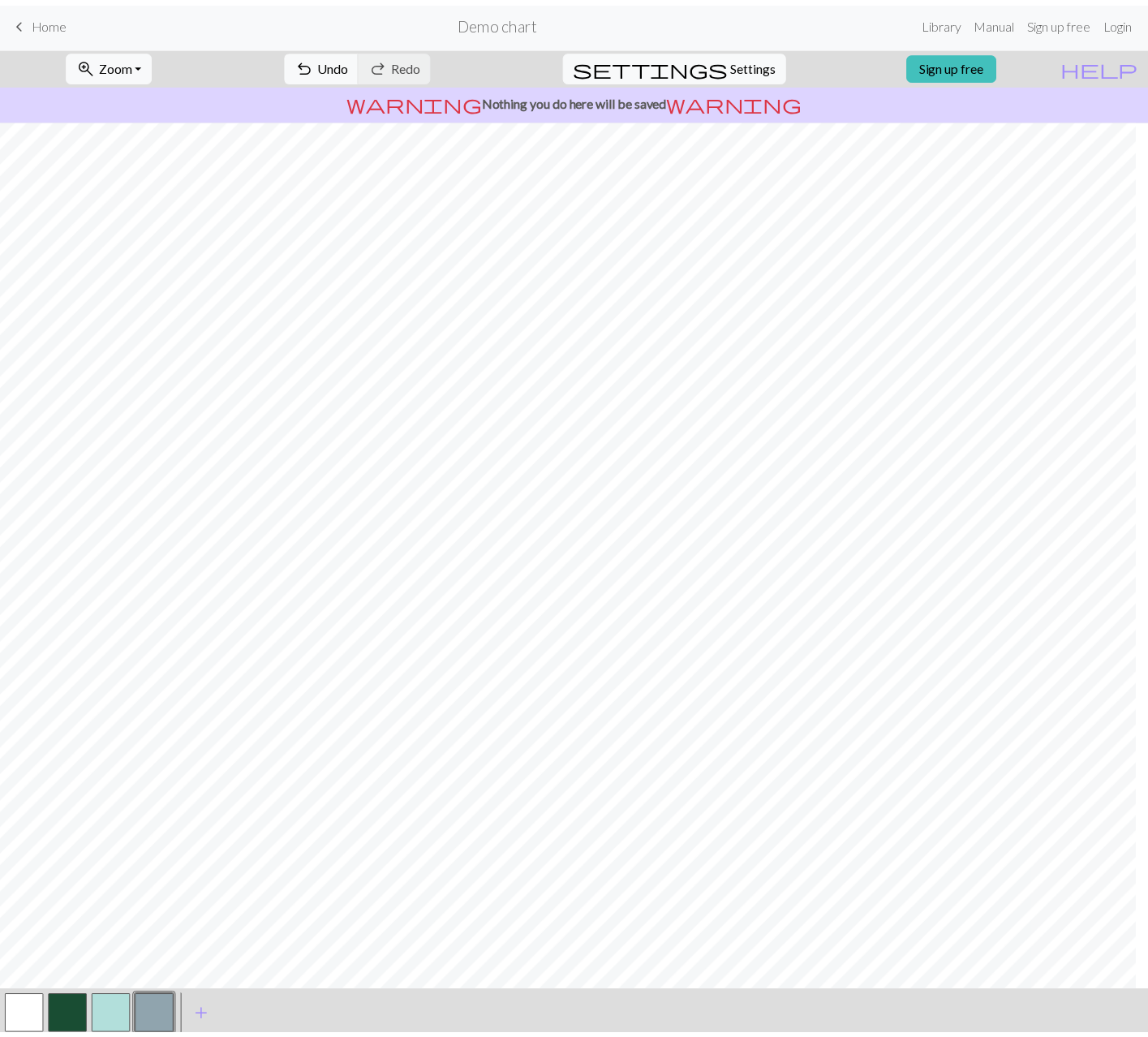
scroll to position [4, 0]
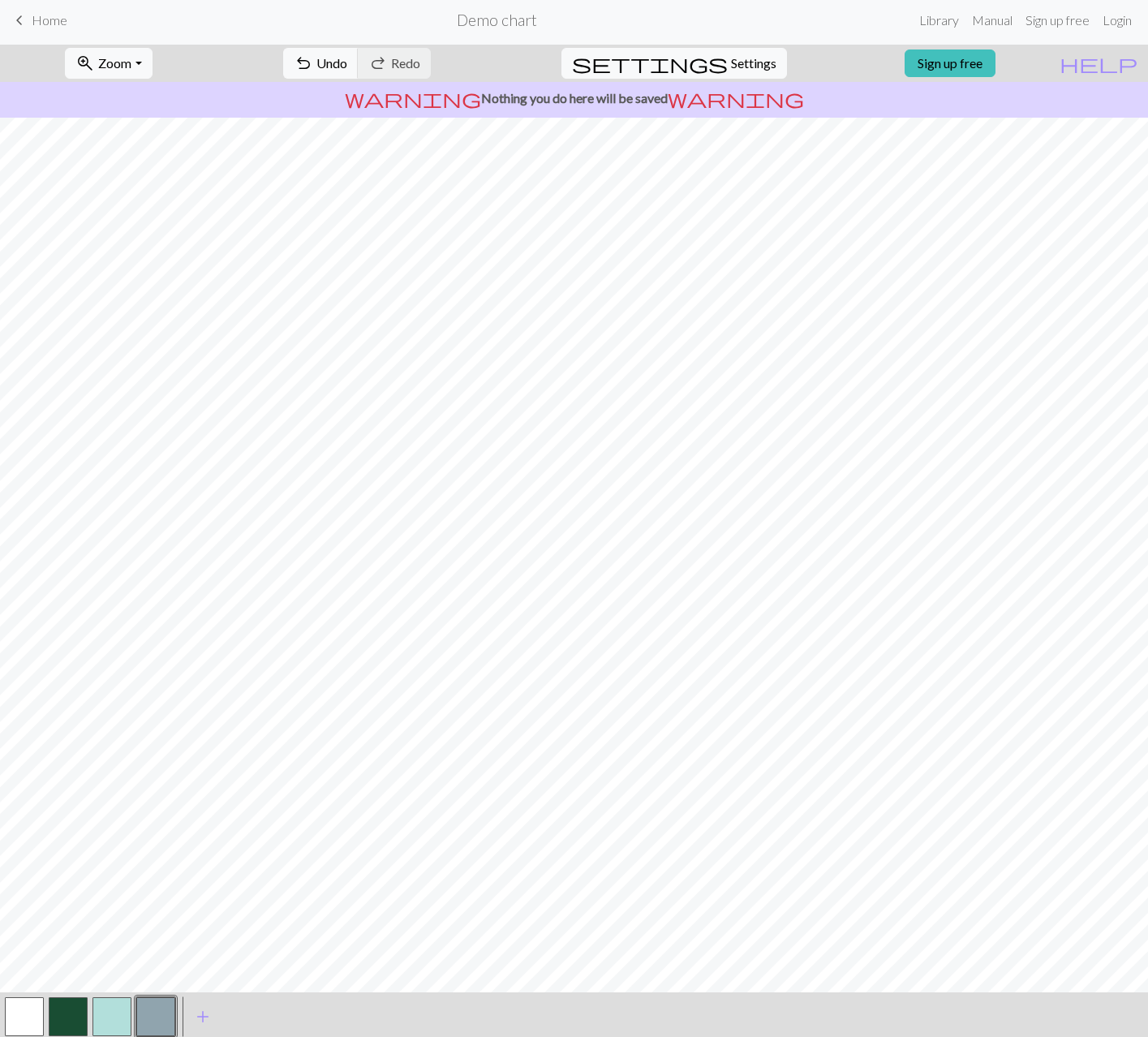
click at [65, 1015] on button "button" at bounding box center [67, 1016] width 39 height 39
click at [761, 57] on button "settings Settings" at bounding box center [674, 63] width 226 height 31
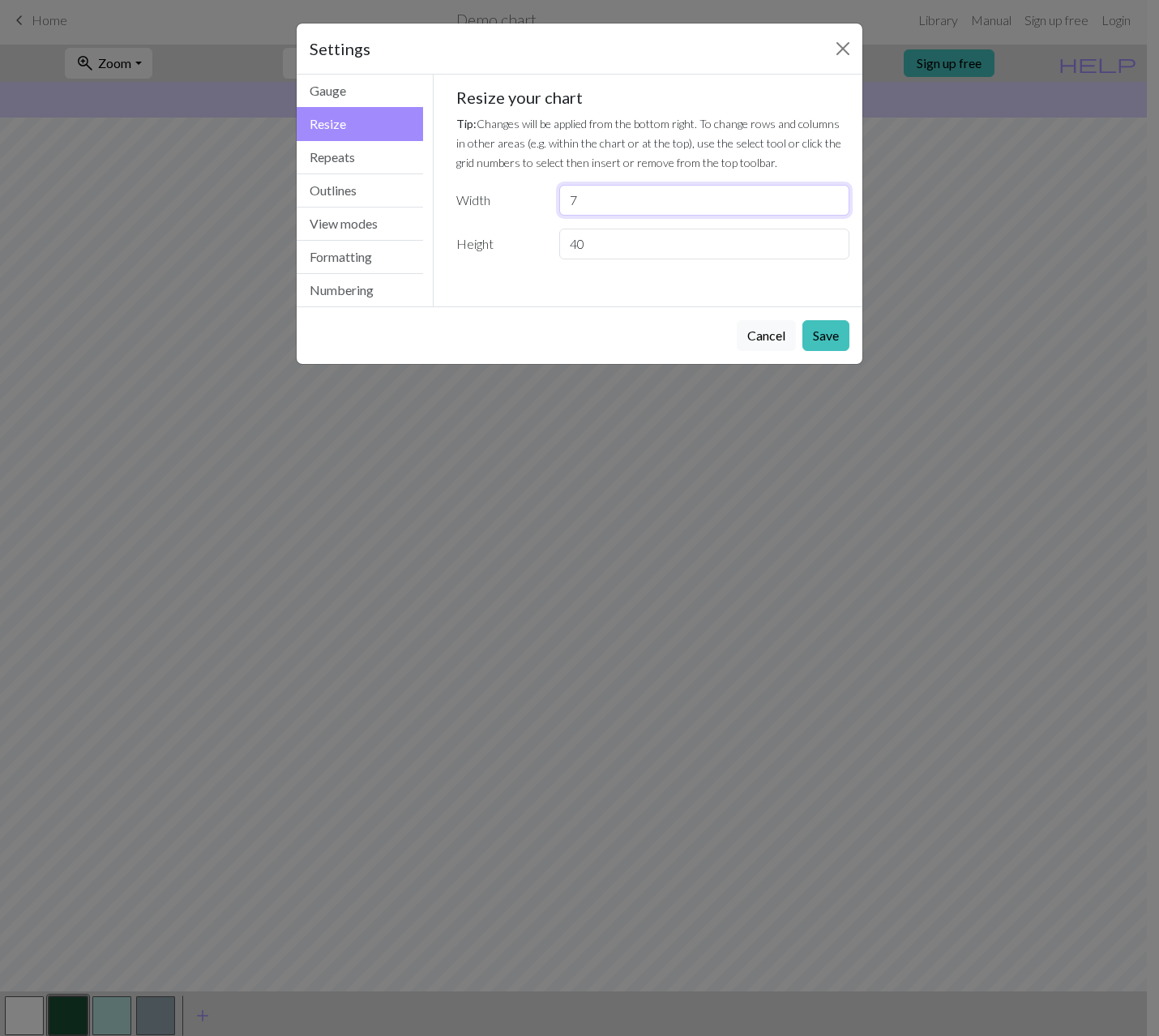
click at [837, 198] on input "7" at bounding box center [705, 200] width 290 height 31
click at [837, 198] on input "8" at bounding box center [705, 200] width 290 height 31
click at [837, 198] on input "9" at bounding box center [705, 200] width 290 height 31
click at [837, 198] on input "10" at bounding box center [705, 200] width 290 height 31
click at [836, 199] on input "11" at bounding box center [705, 200] width 290 height 31
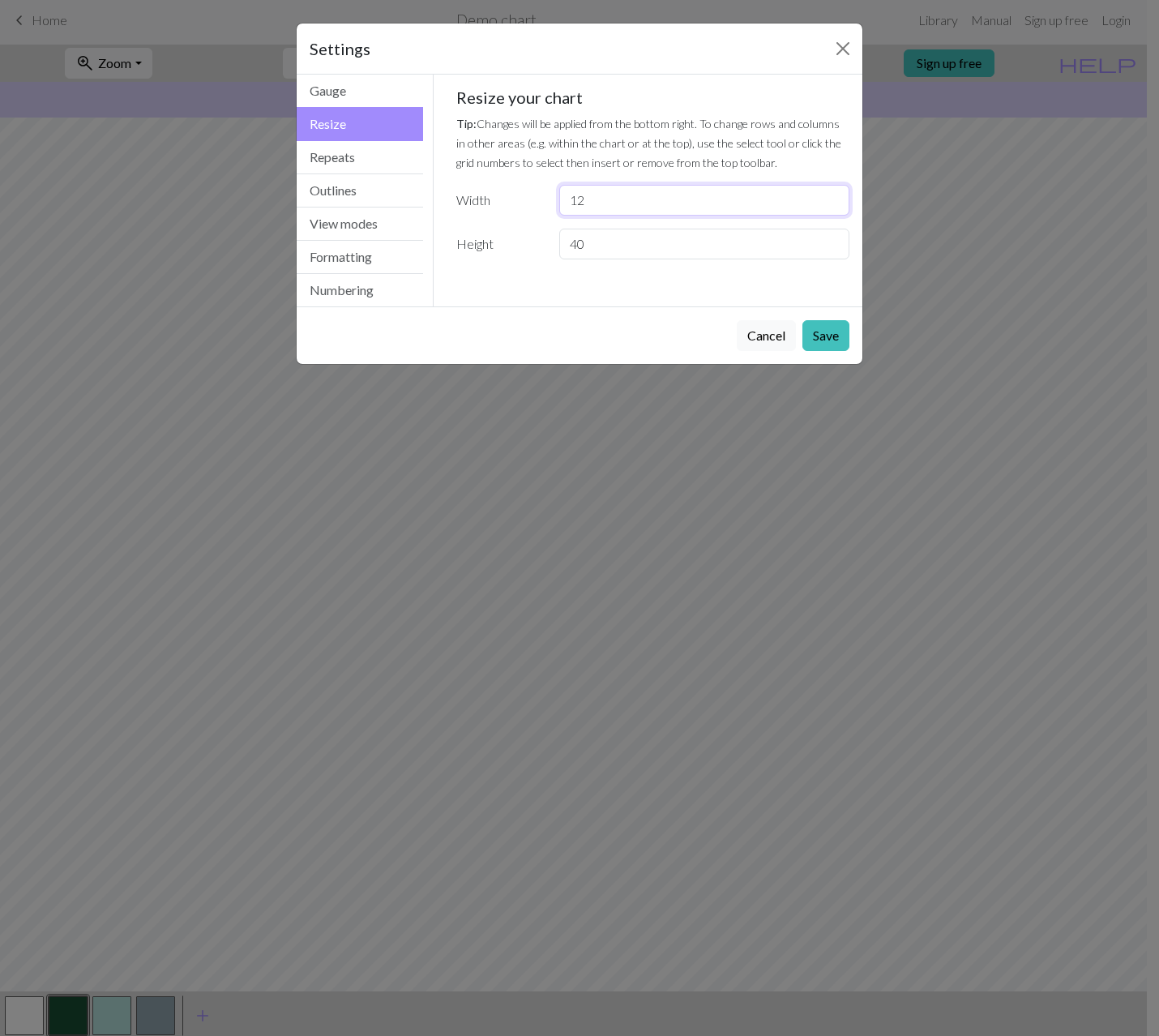
type input "12"
click at [836, 199] on input "12" at bounding box center [705, 200] width 290 height 31
click at [833, 332] on button "Save" at bounding box center [825, 335] width 47 height 31
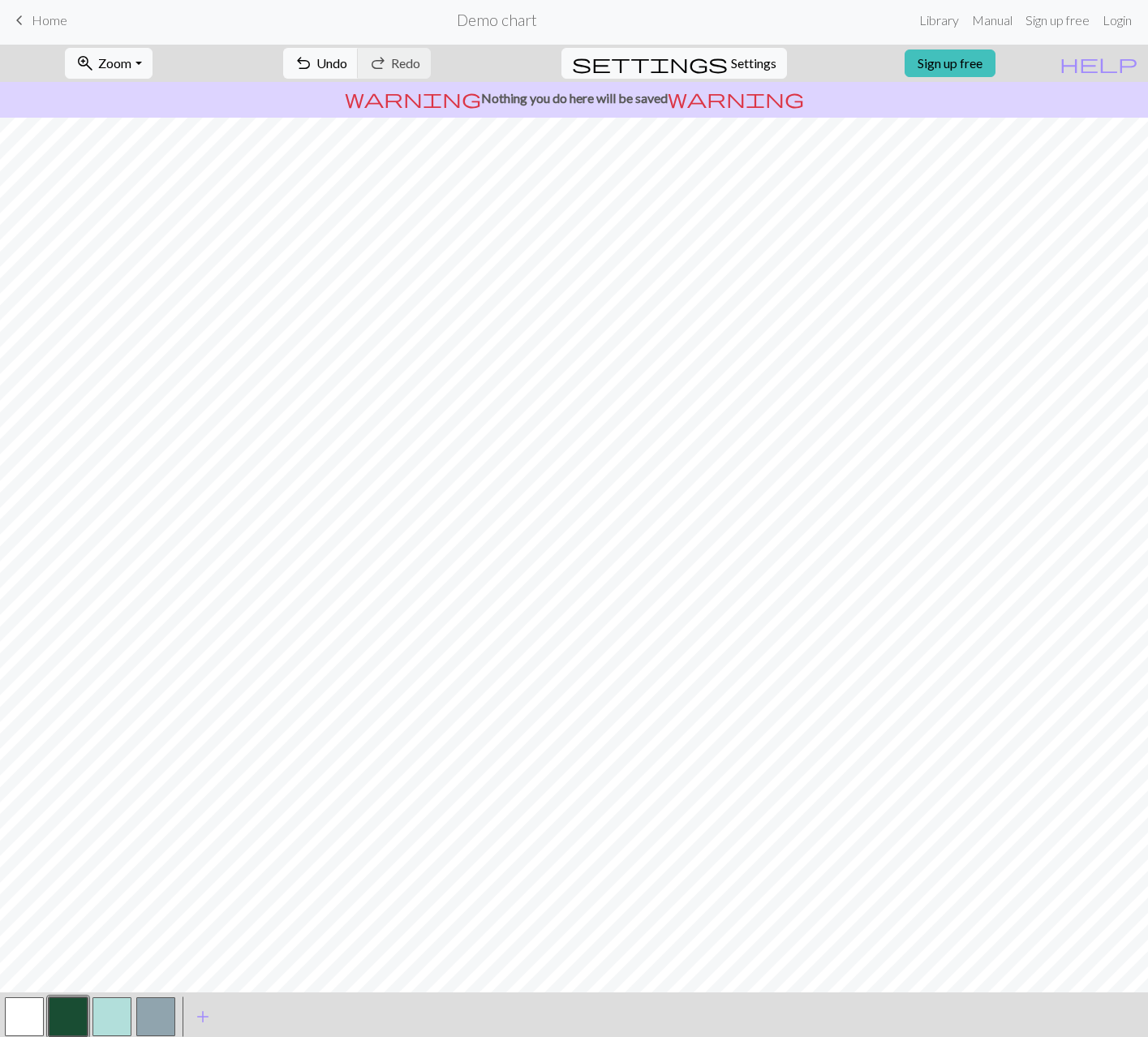
scroll to position [48, 0]
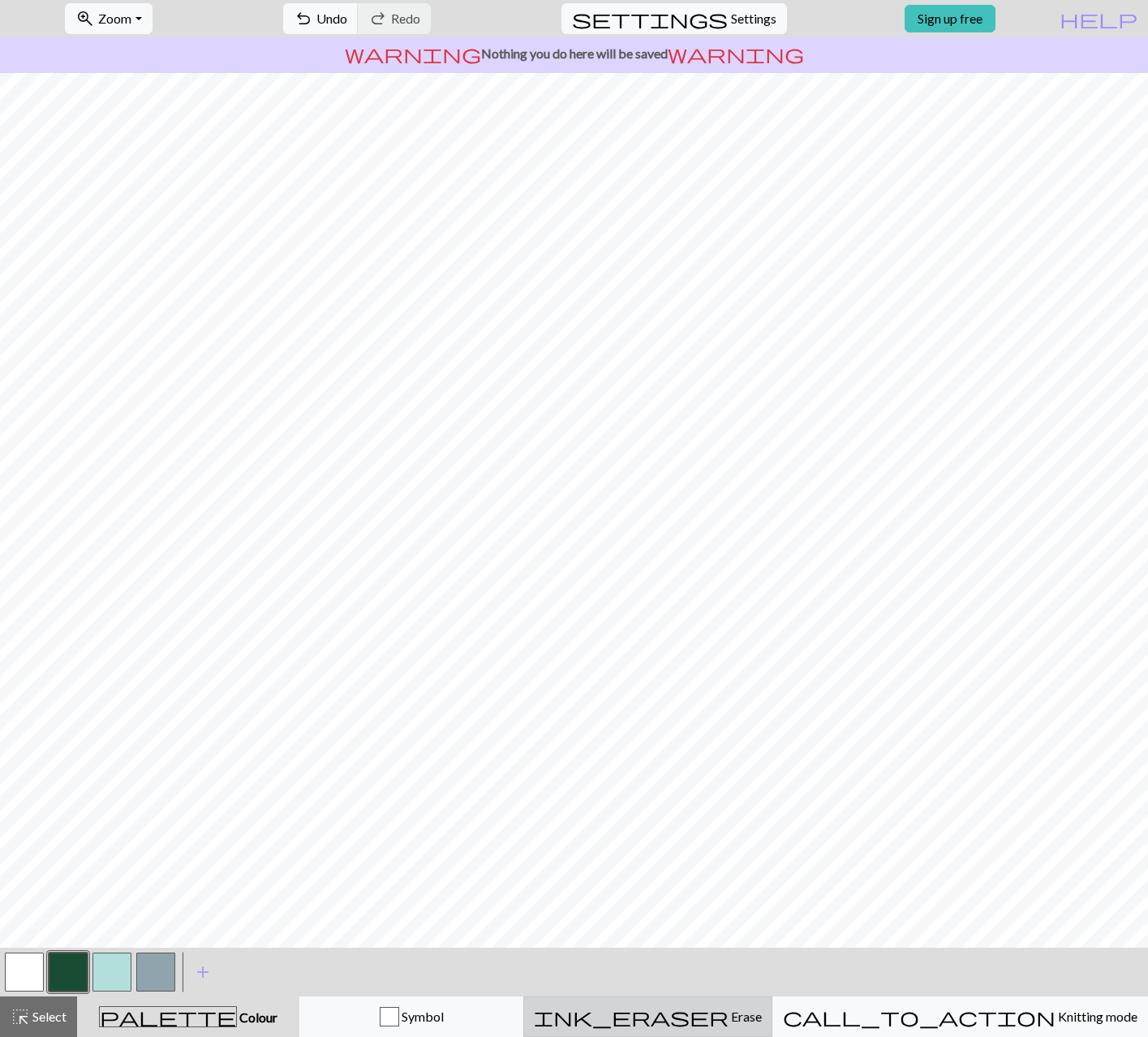
click at [752, 1023] on span "Erase" at bounding box center [745, 1016] width 34 height 16
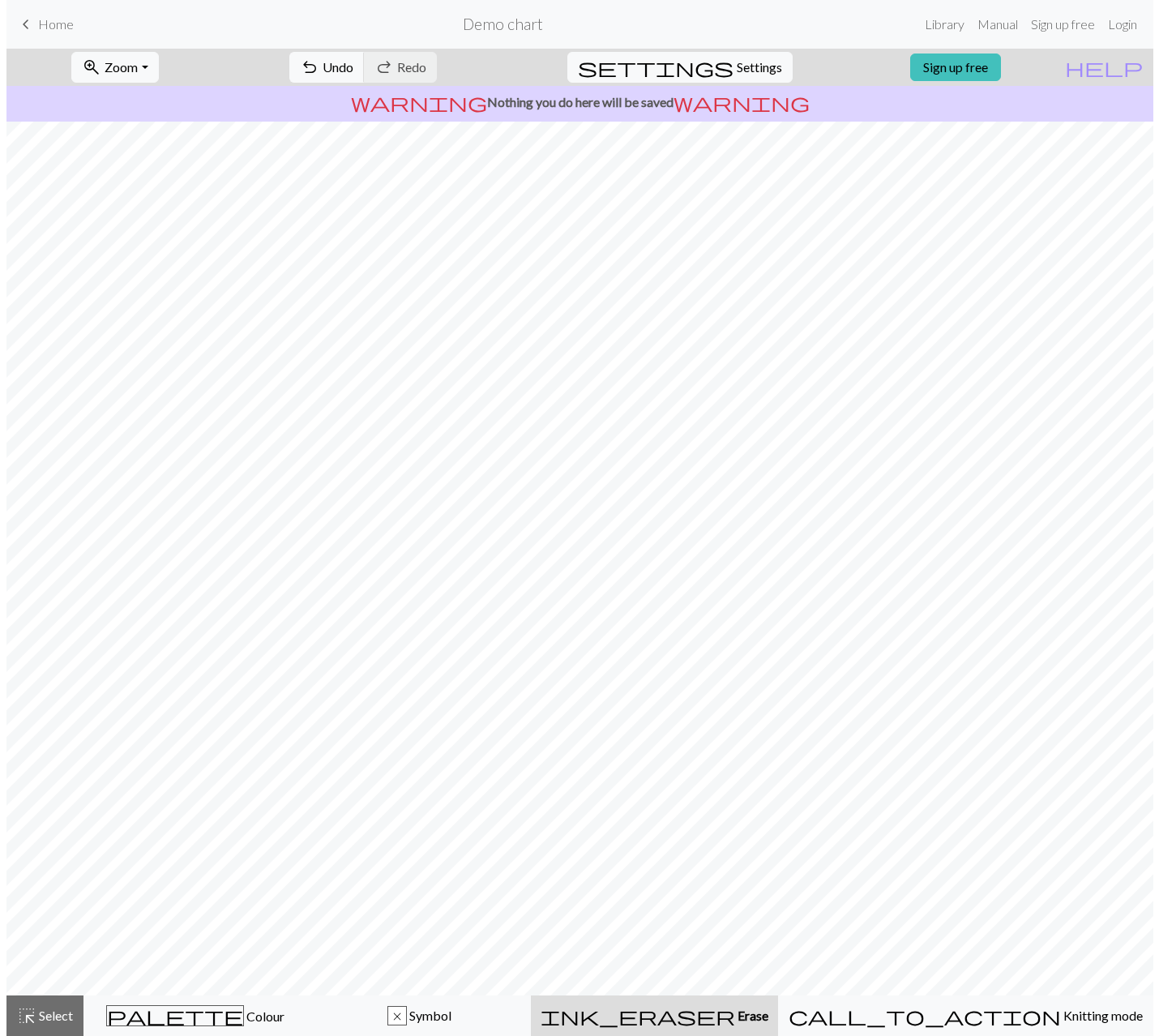
scroll to position [0, 0]
click at [58, 1025] on button "highlight_alt Select Select" at bounding box center [39, 1015] width 77 height 40
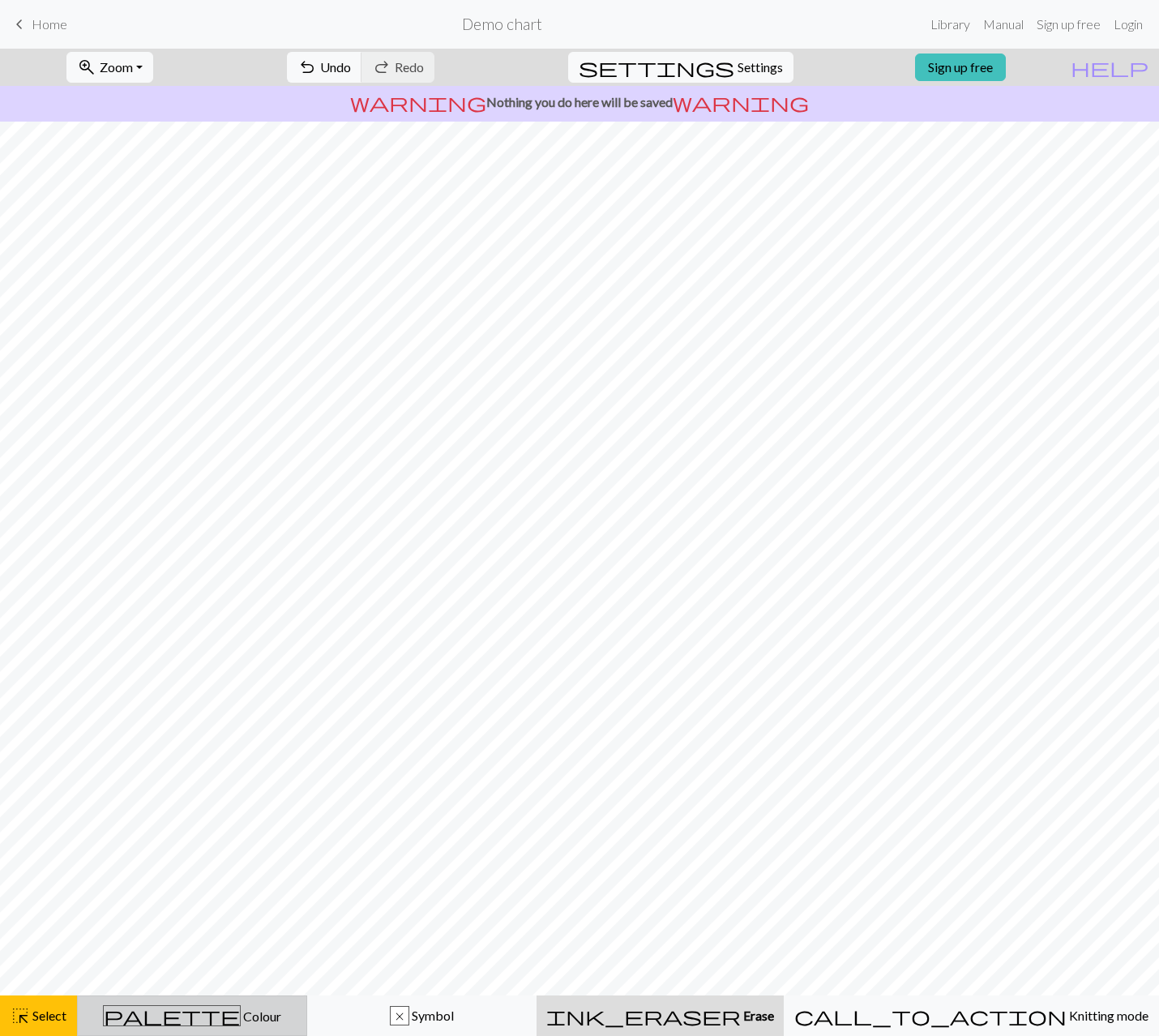
click at [180, 1020] on div "palette Colour Colour" at bounding box center [192, 1015] width 209 height 21
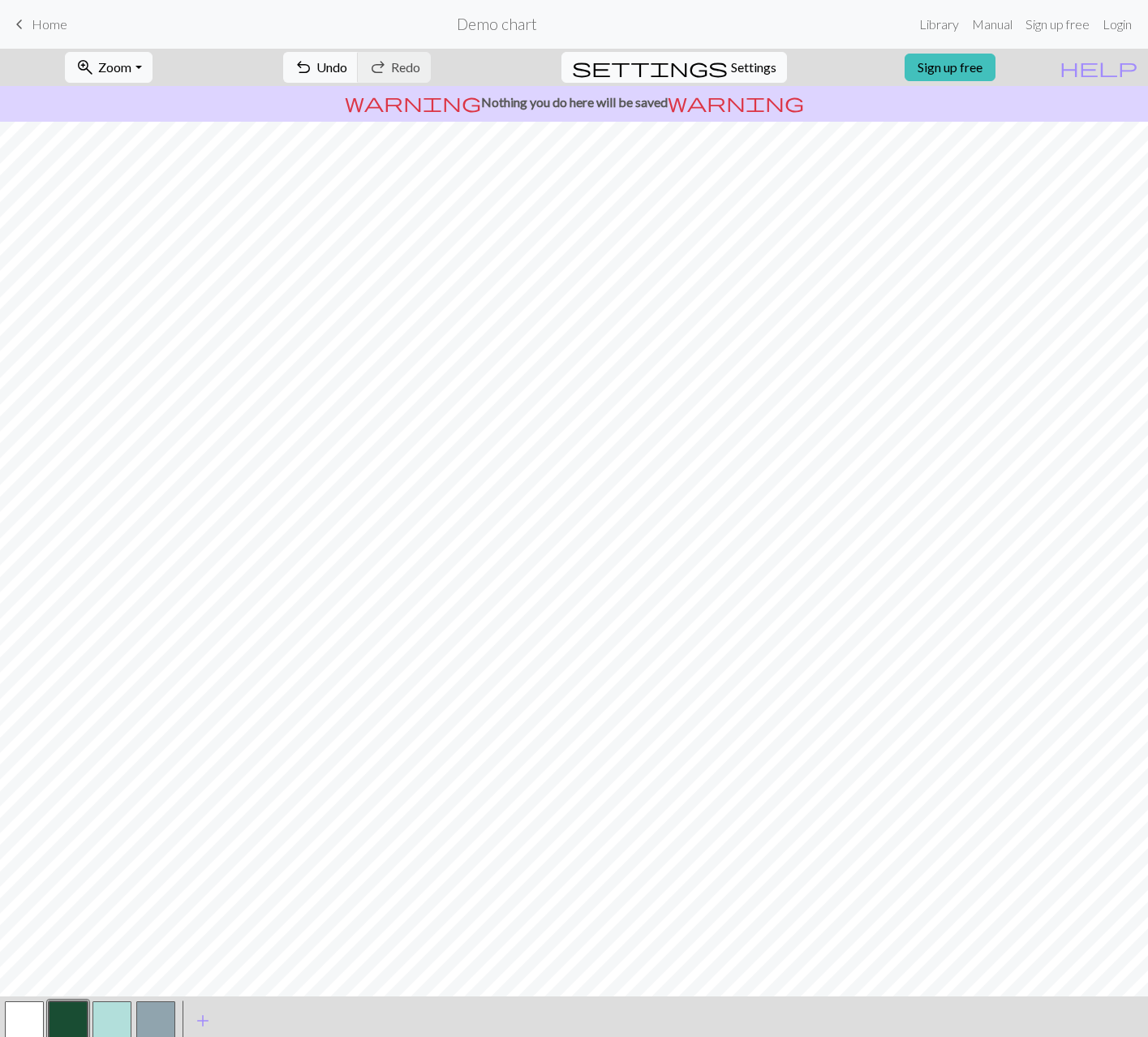
click at [731, 63] on span "Settings" at bounding box center [753, 67] width 45 height 20
select select "aran"
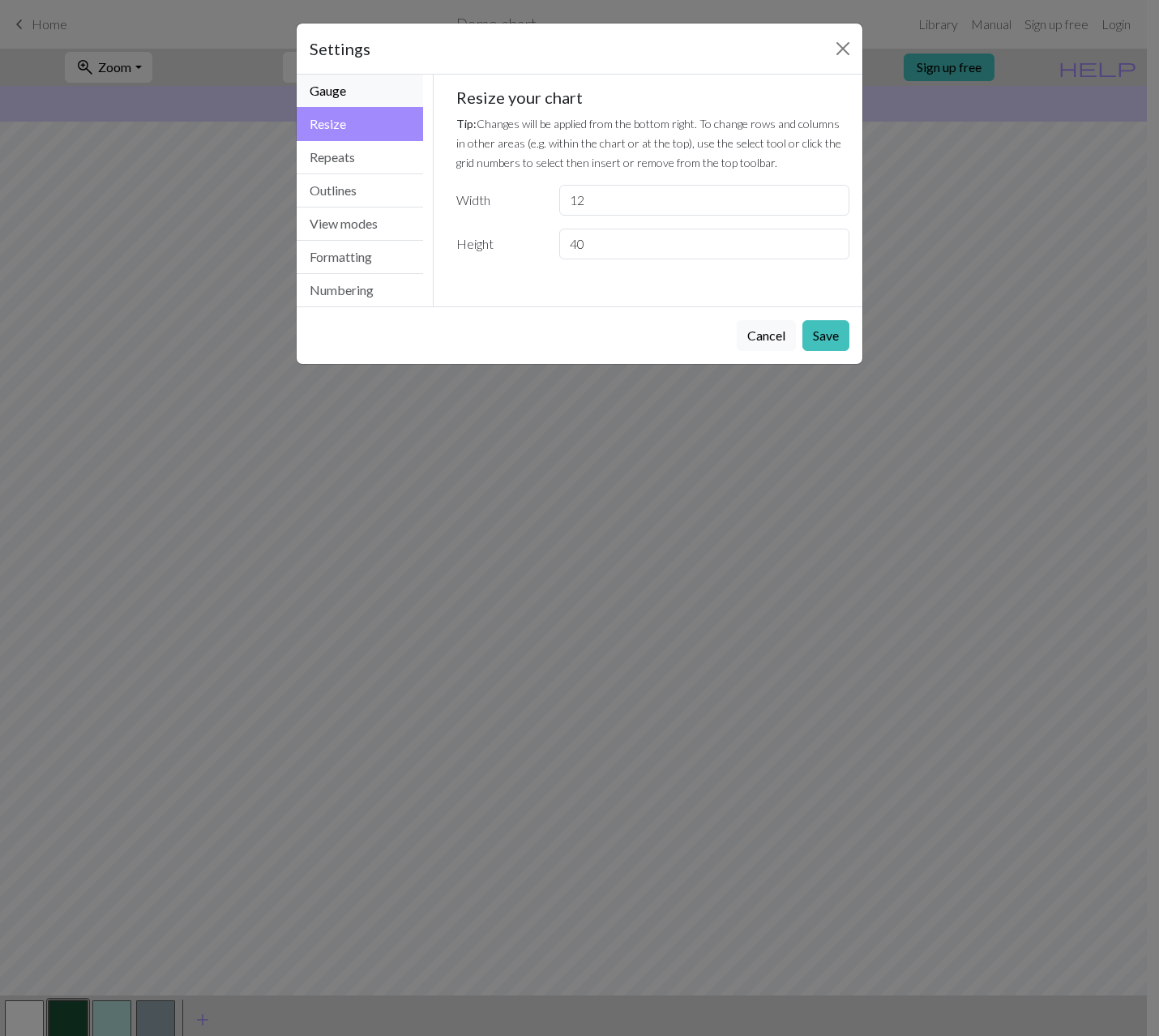
click at [335, 98] on button "Gauge" at bounding box center [360, 91] width 126 height 34
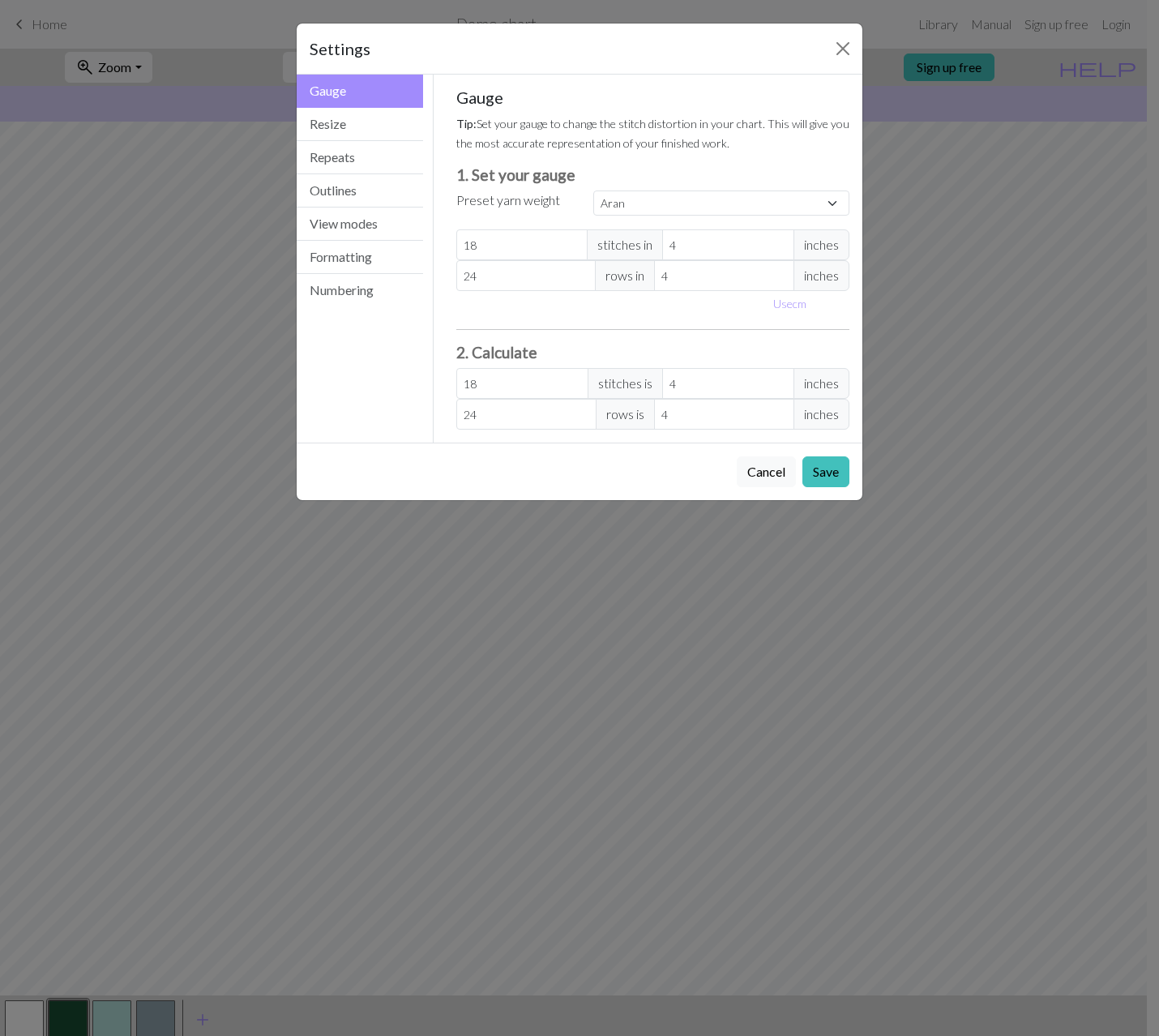
click at [615, 480] on div "Cancel Save" at bounding box center [580, 471] width 566 height 57
click at [678, 200] on select "Custom Square Lace Light Fingering Fingering Sport Double knit Worsted Aran Bul…" at bounding box center [721, 203] width 256 height 25
click at [677, 200] on select "Custom Square Lace Light Fingering Fingering Sport Double knit Worsted Aran Bul…" at bounding box center [721, 203] width 256 height 25
click at [802, 307] on button "Use cm" at bounding box center [790, 303] width 48 height 25
type input "10.16"
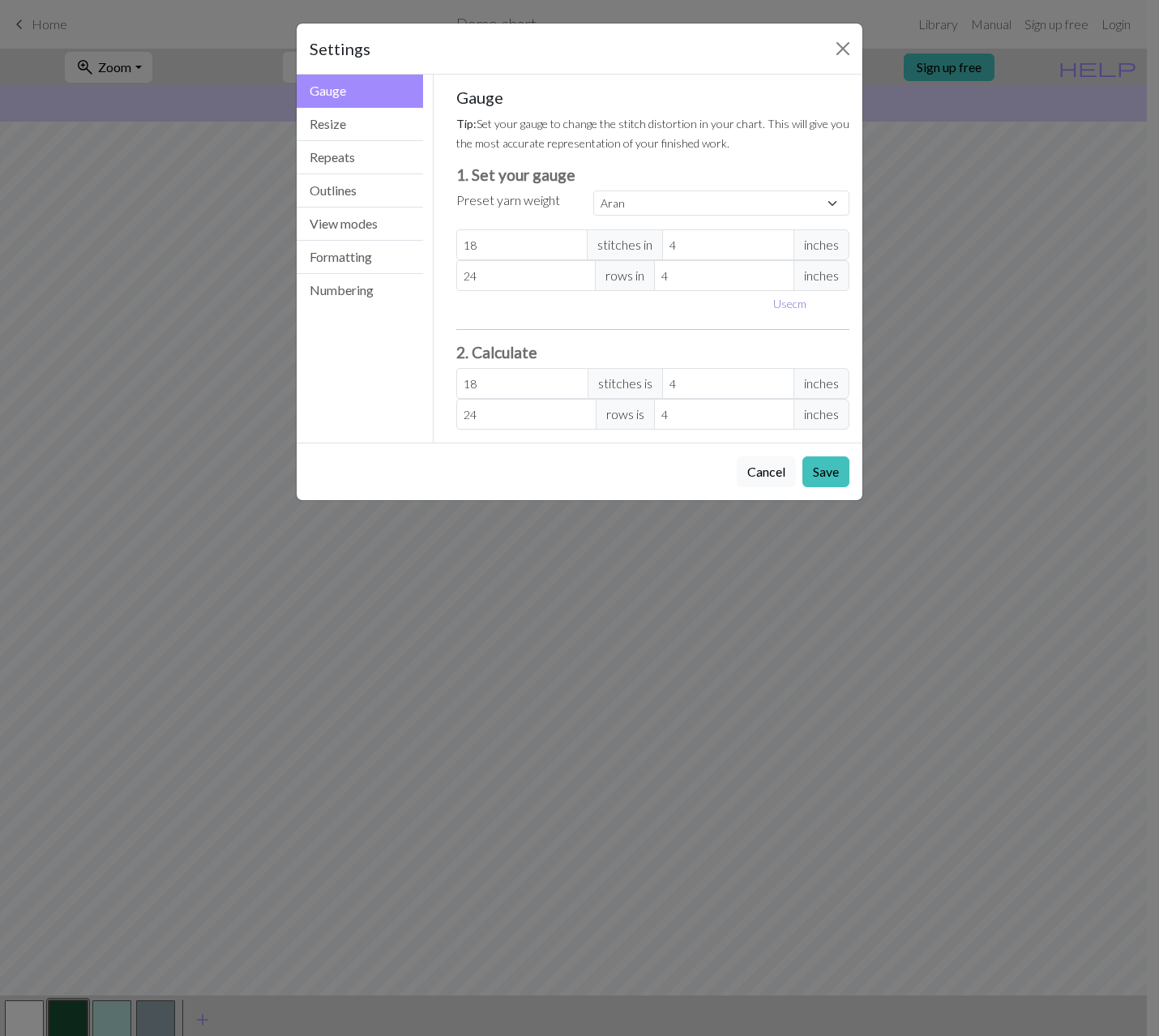
type input "10.16"
select select "custom"
type input "19"
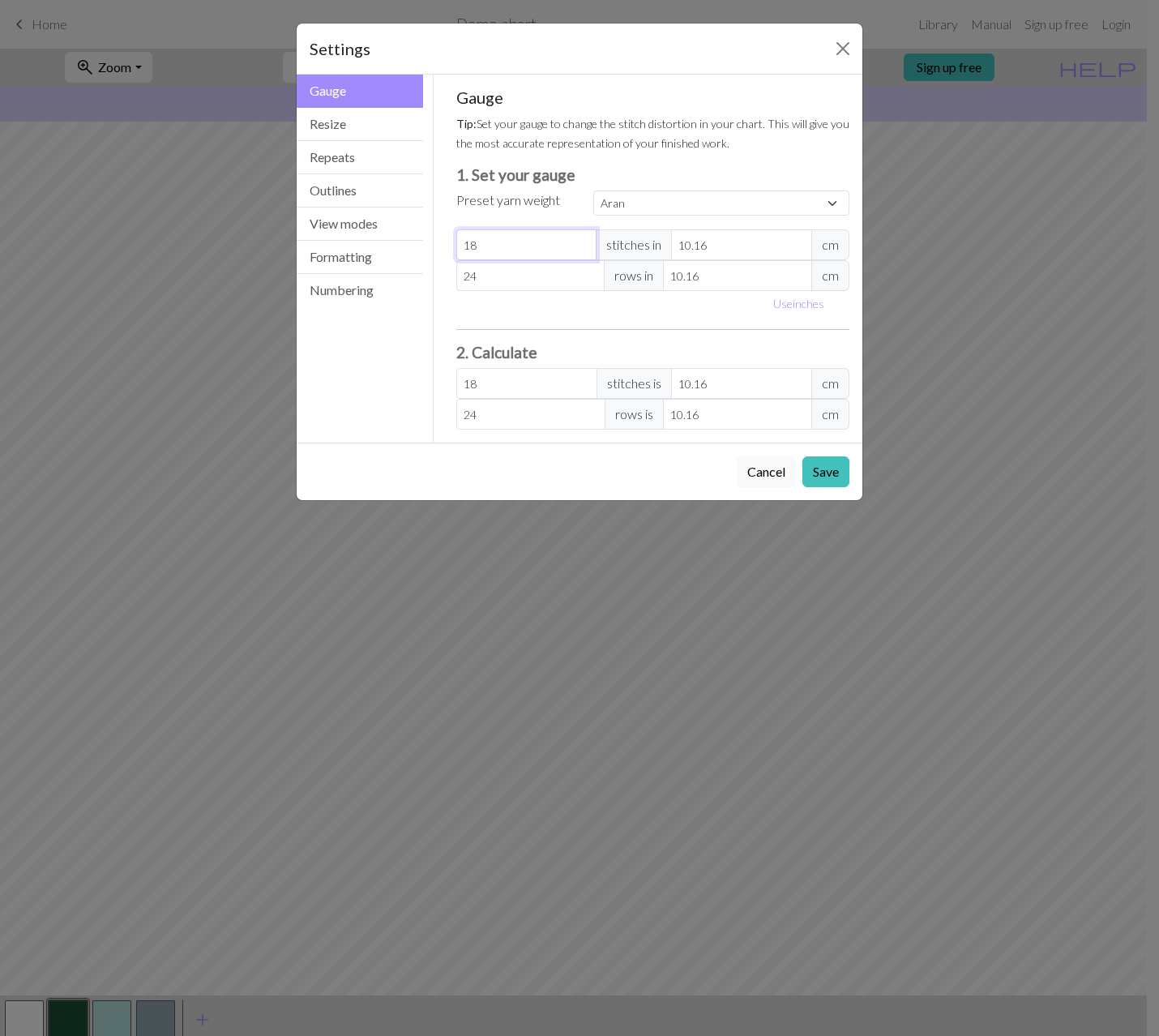
type input "19"
click at [587, 237] on input "19" at bounding box center [527, 245] width 141 height 31
type input "20"
click at [587, 237] on input "20" at bounding box center [527, 245] width 141 height 31
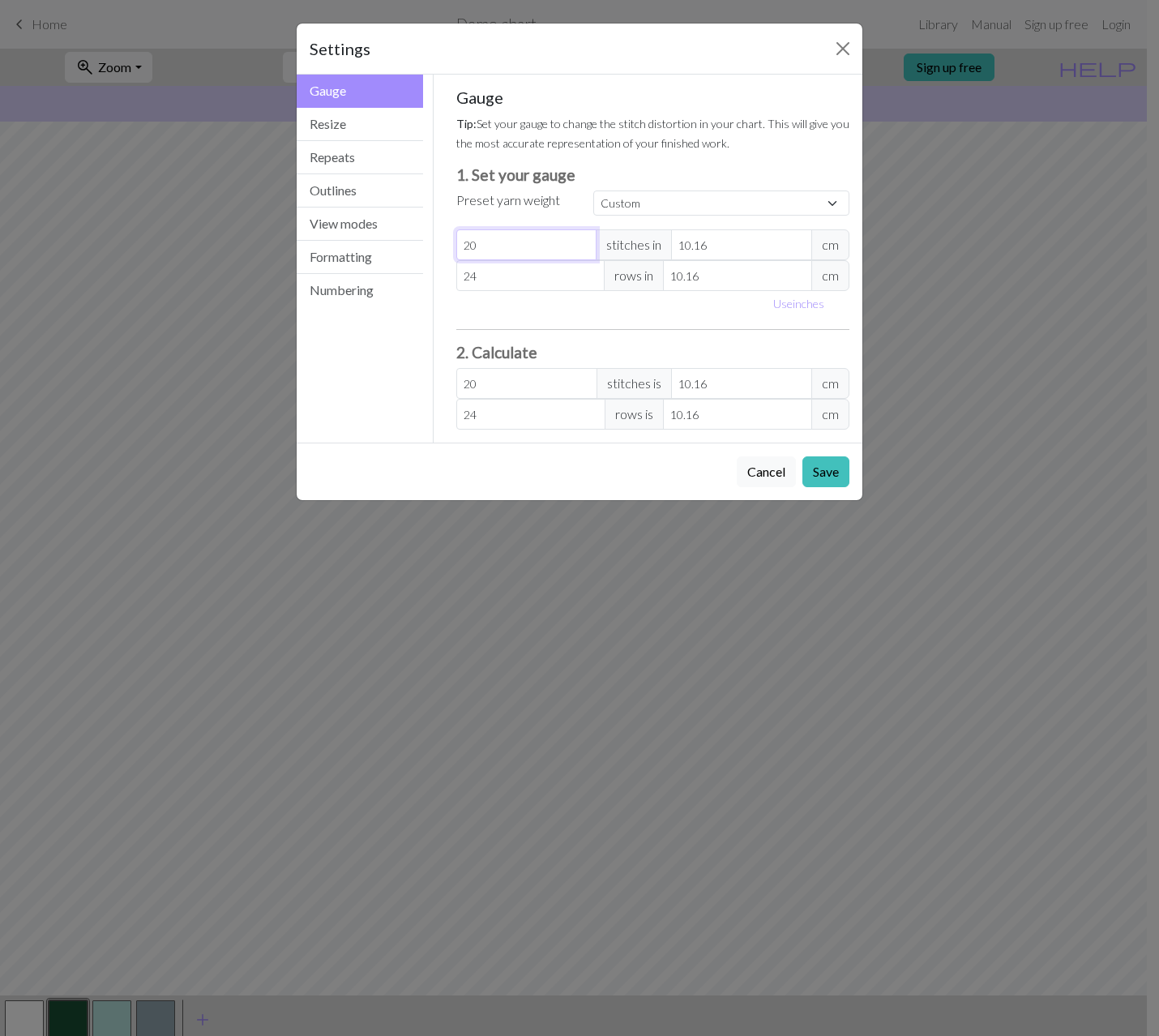
type input "21"
click at [587, 237] on input "21" at bounding box center [527, 245] width 141 height 31
type input "22"
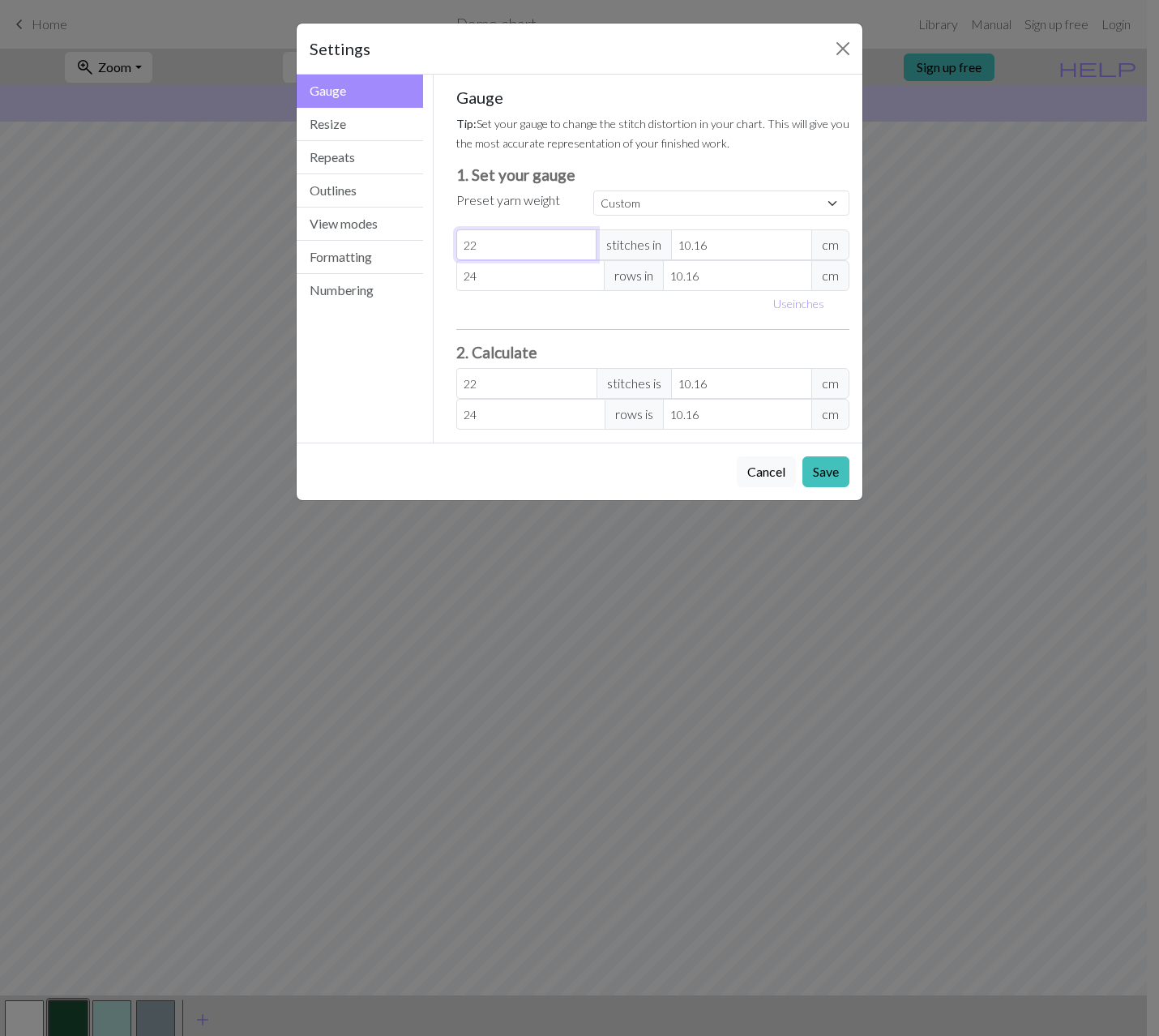
click at [587, 237] on input "22" at bounding box center [527, 245] width 141 height 31
type input "23"
click at [587, 237] on input "23" at bounding box center [527, 245] width 141 height 31
type input "24"
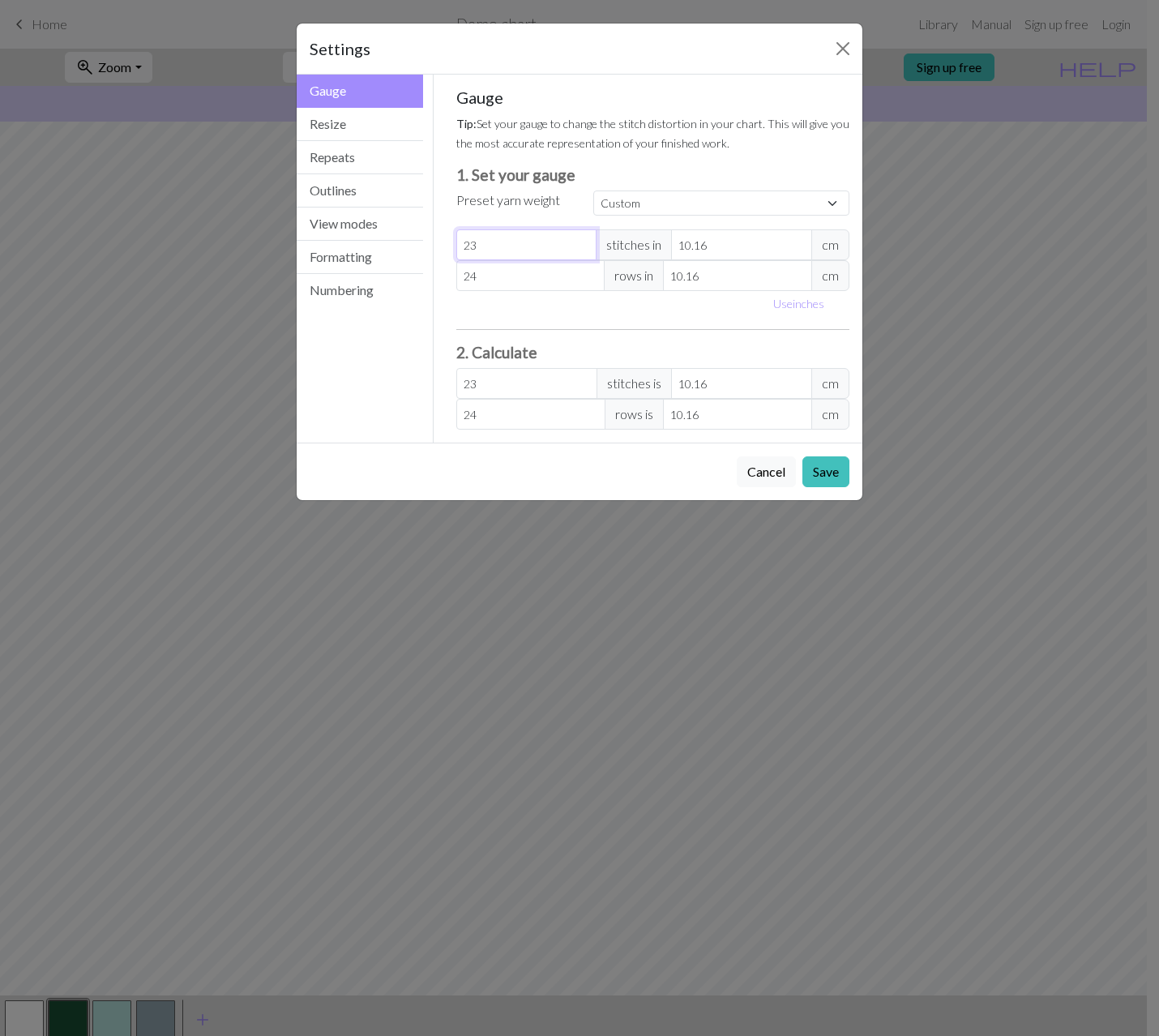
type input "24"
click at [587, 237] on input "24" at bounding box center [527, 245] width 141 height 31
click at [824, 466] on button "Save" at bounding box center [825, 472] width 47 height 31
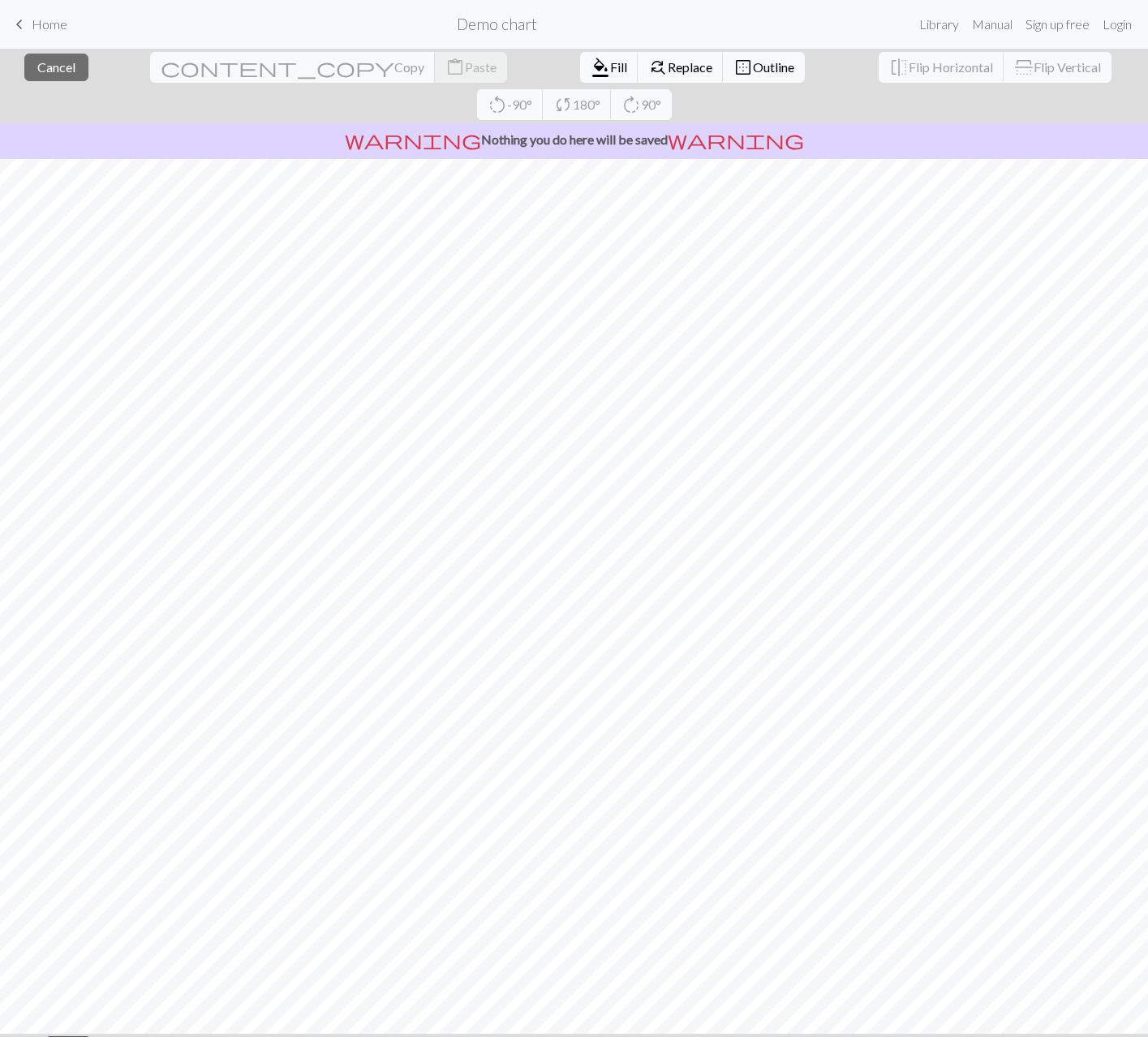
click at [67, 1036] on button "button" at bounding box center [67, 1058] width 39 height 39
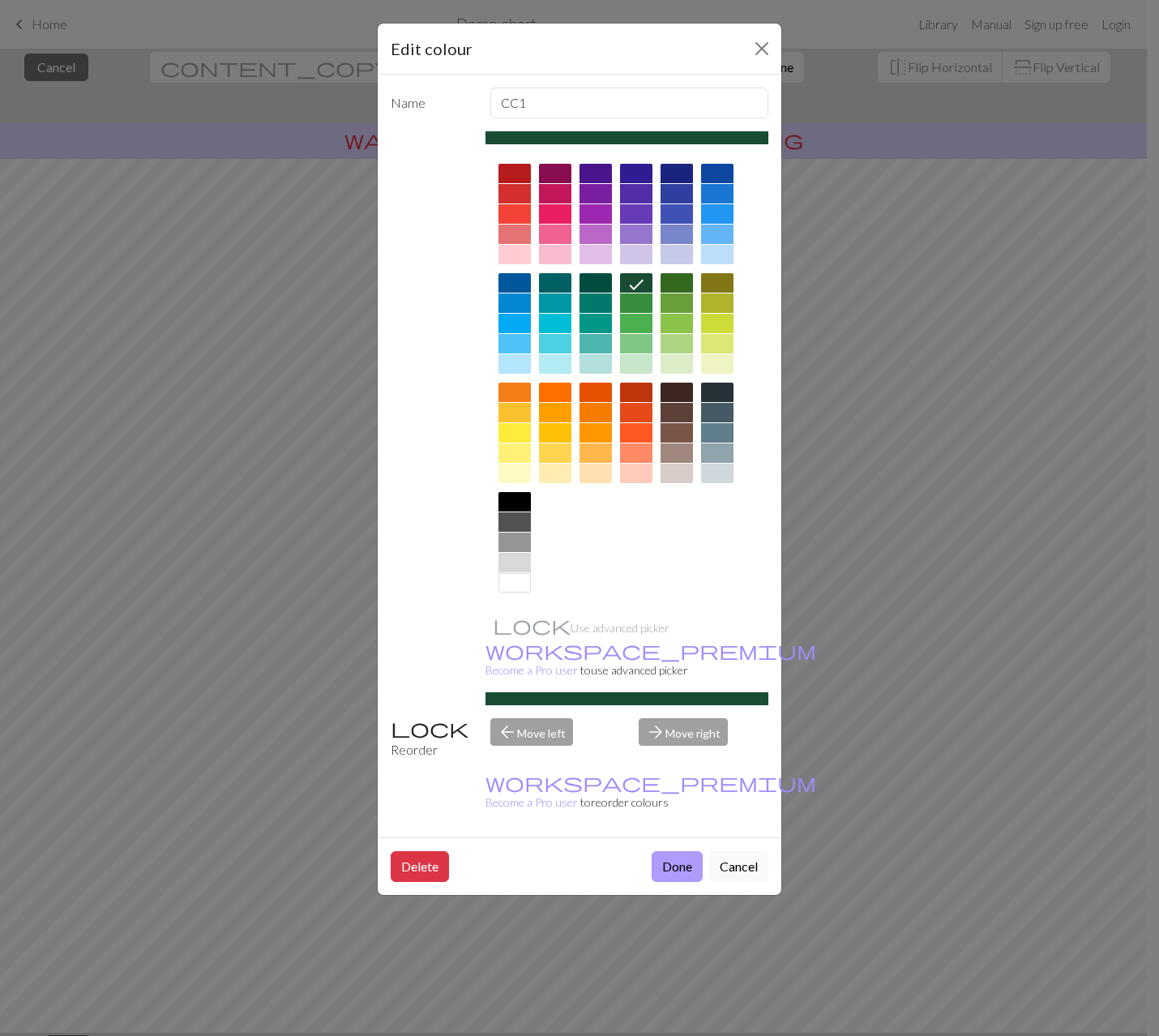
click at [664, 851] on button "Done" at bounding box center [677, 866] width 51 height 31
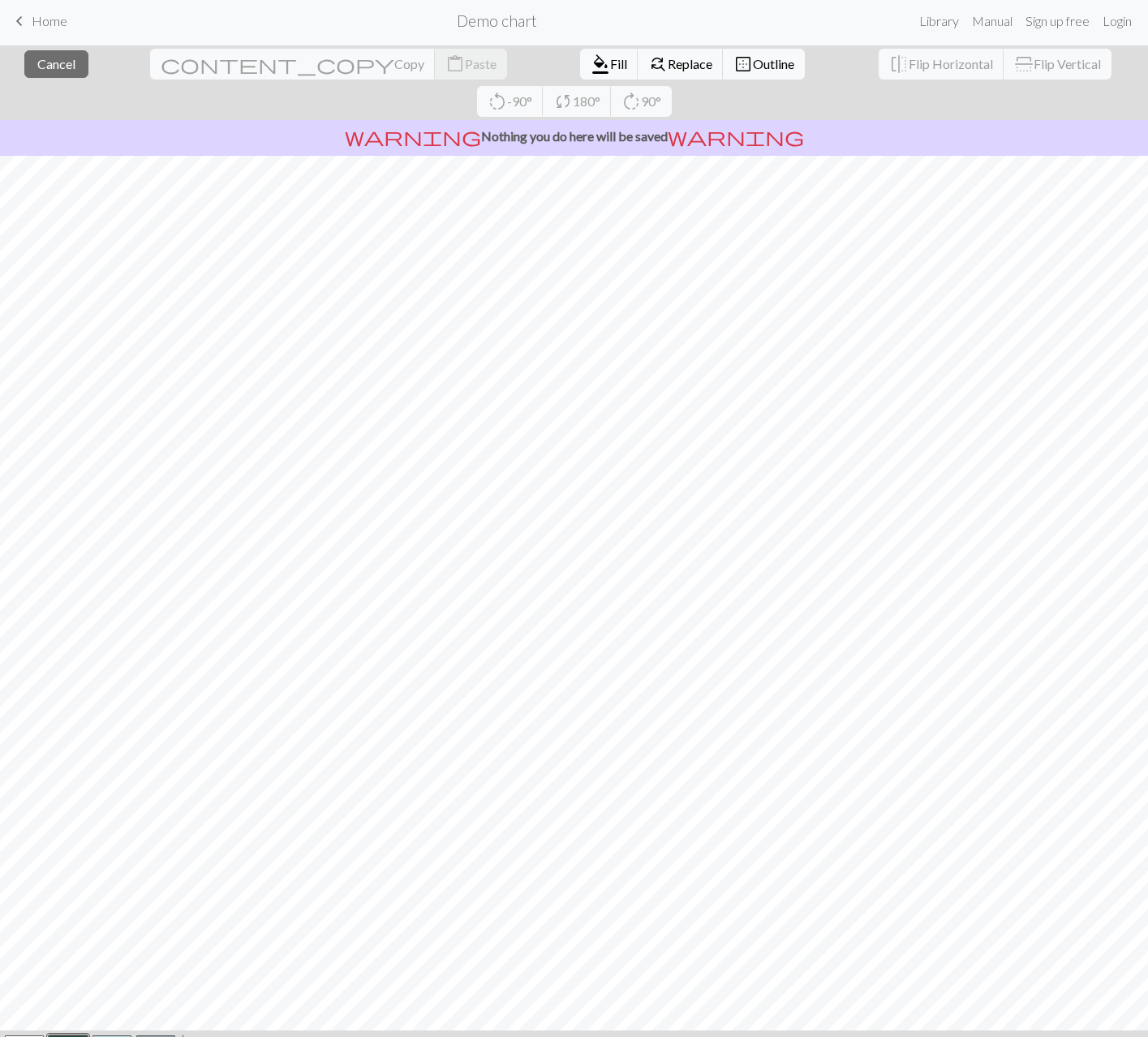
scroll to position [48, 0]
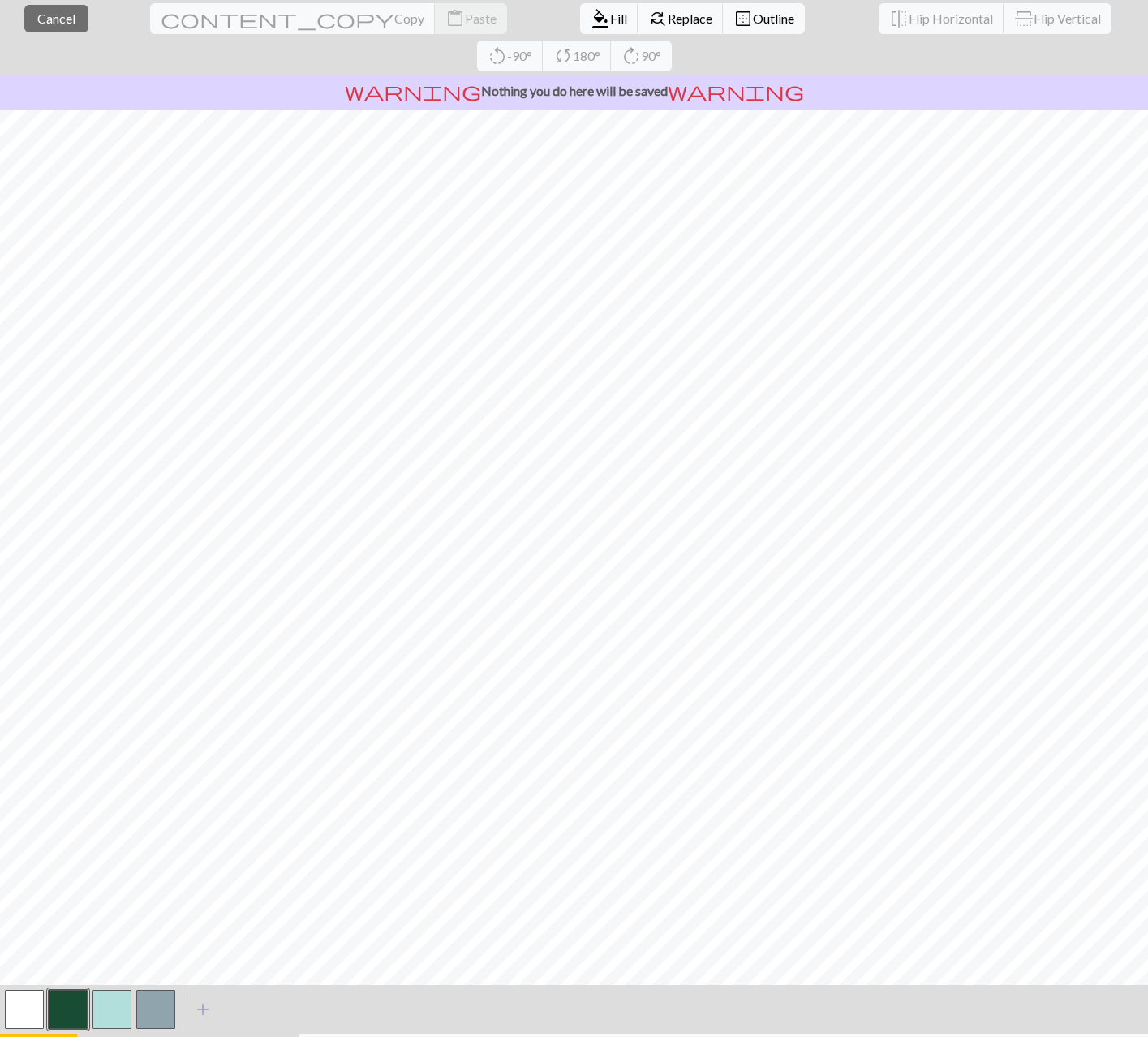
click at [198, 1036] on span "palette" at bounding box center [168, 1054] width 136 height 23
click at [23, 1034] on button "highlight_alt Select Select" at bounding box center [39, 1053] width 77 height 40
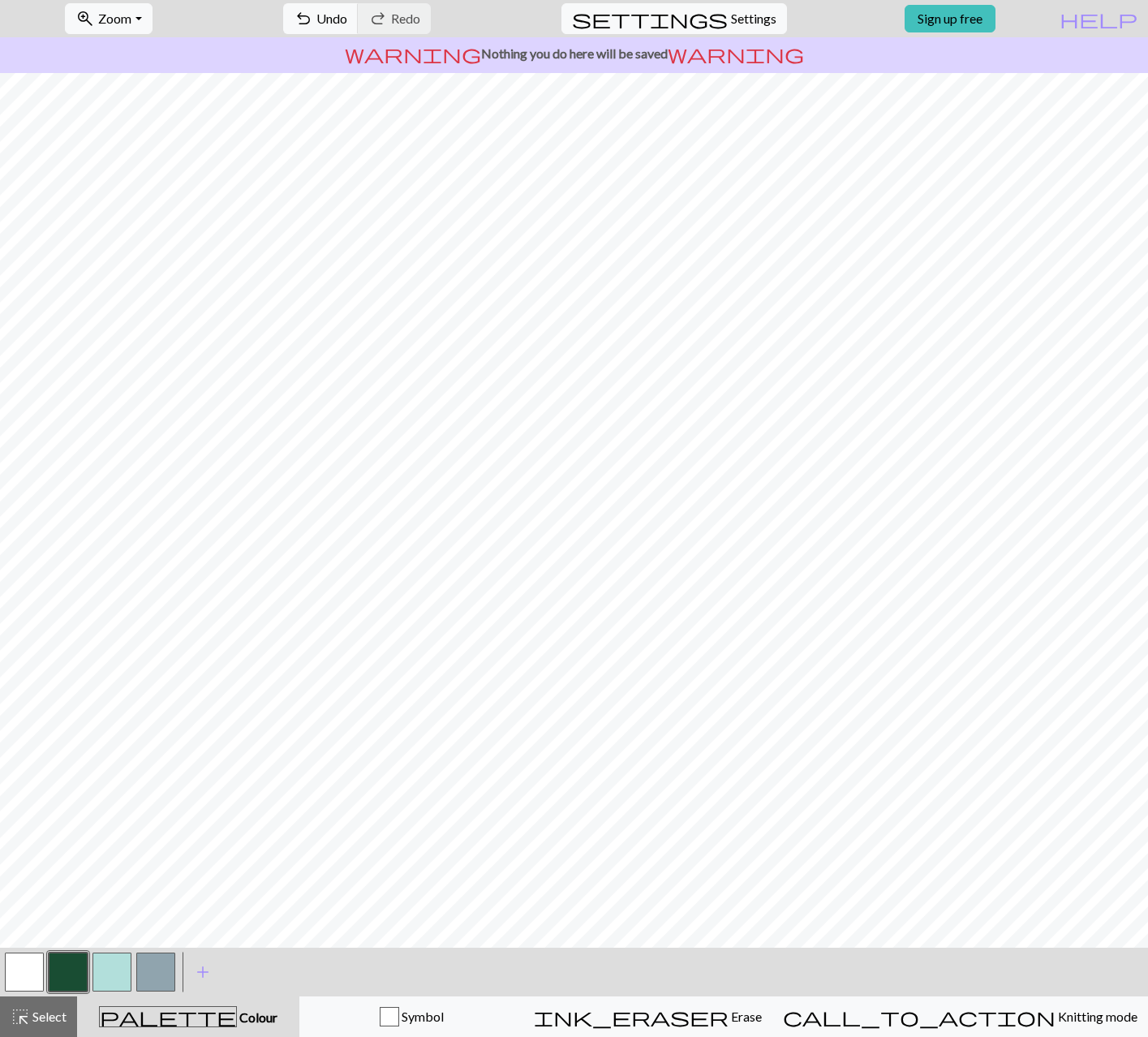
click at [237, 1009] on span "Colour" at bounding box center [257, 1016] width 40 height 16
click at [762, 1013] on div "ink_eraser Erase Erase" at bounding box center [648, 1016] width 228 height 20
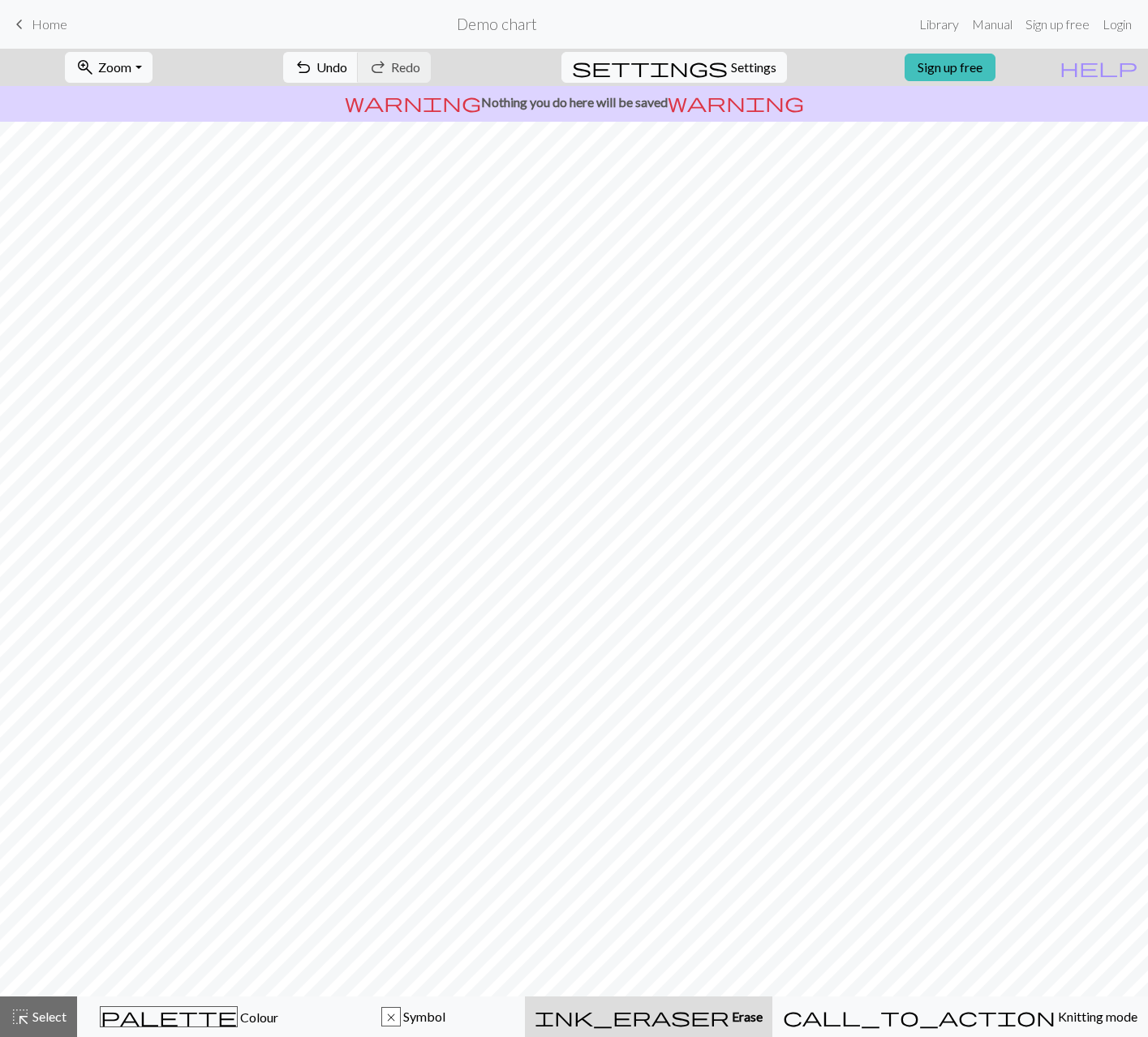
scroll to position [0, 0]
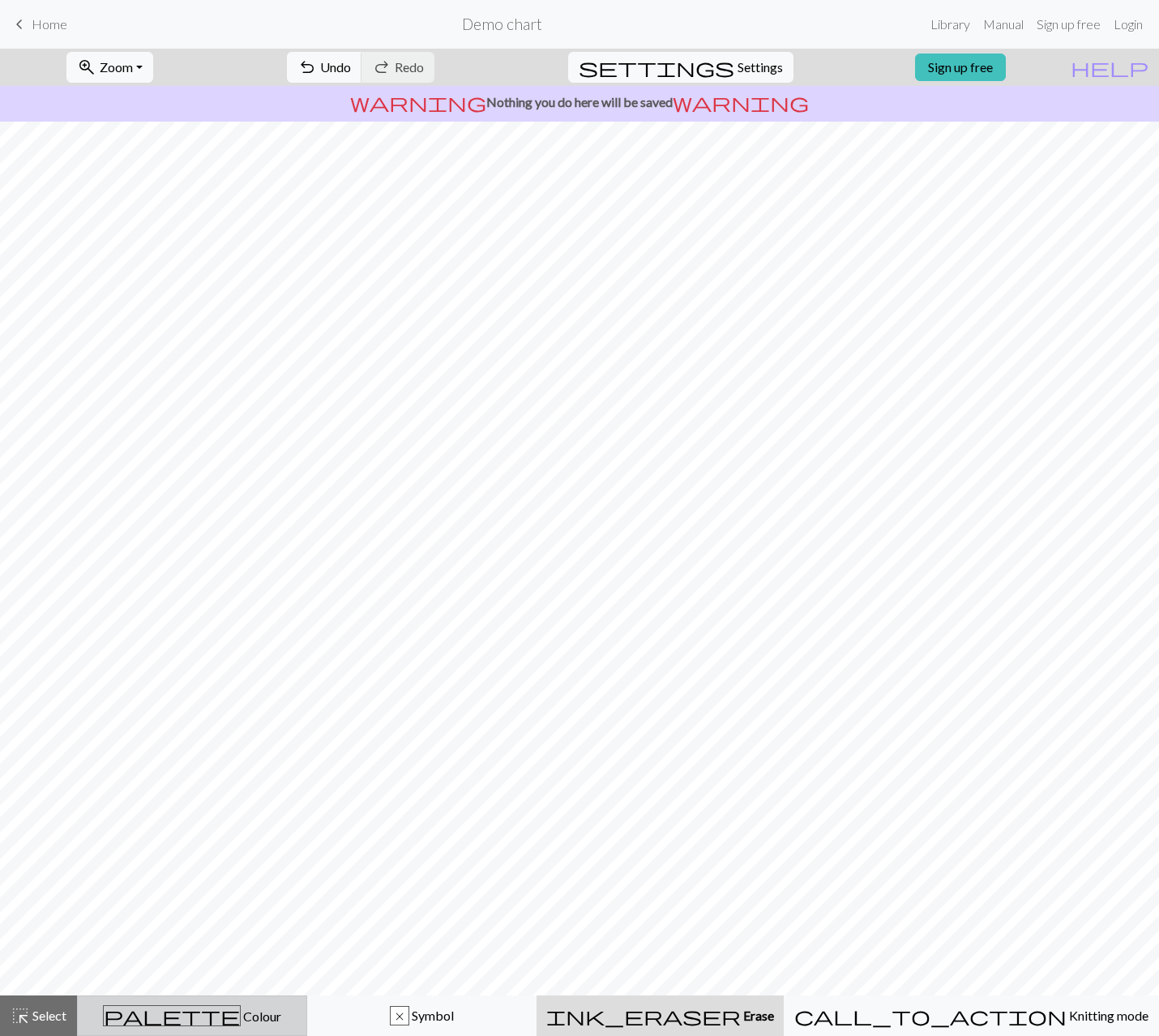
click at [173, 1011] on div "palette Colour Colour" at bounding box center [192, 1015] width 209 height 21
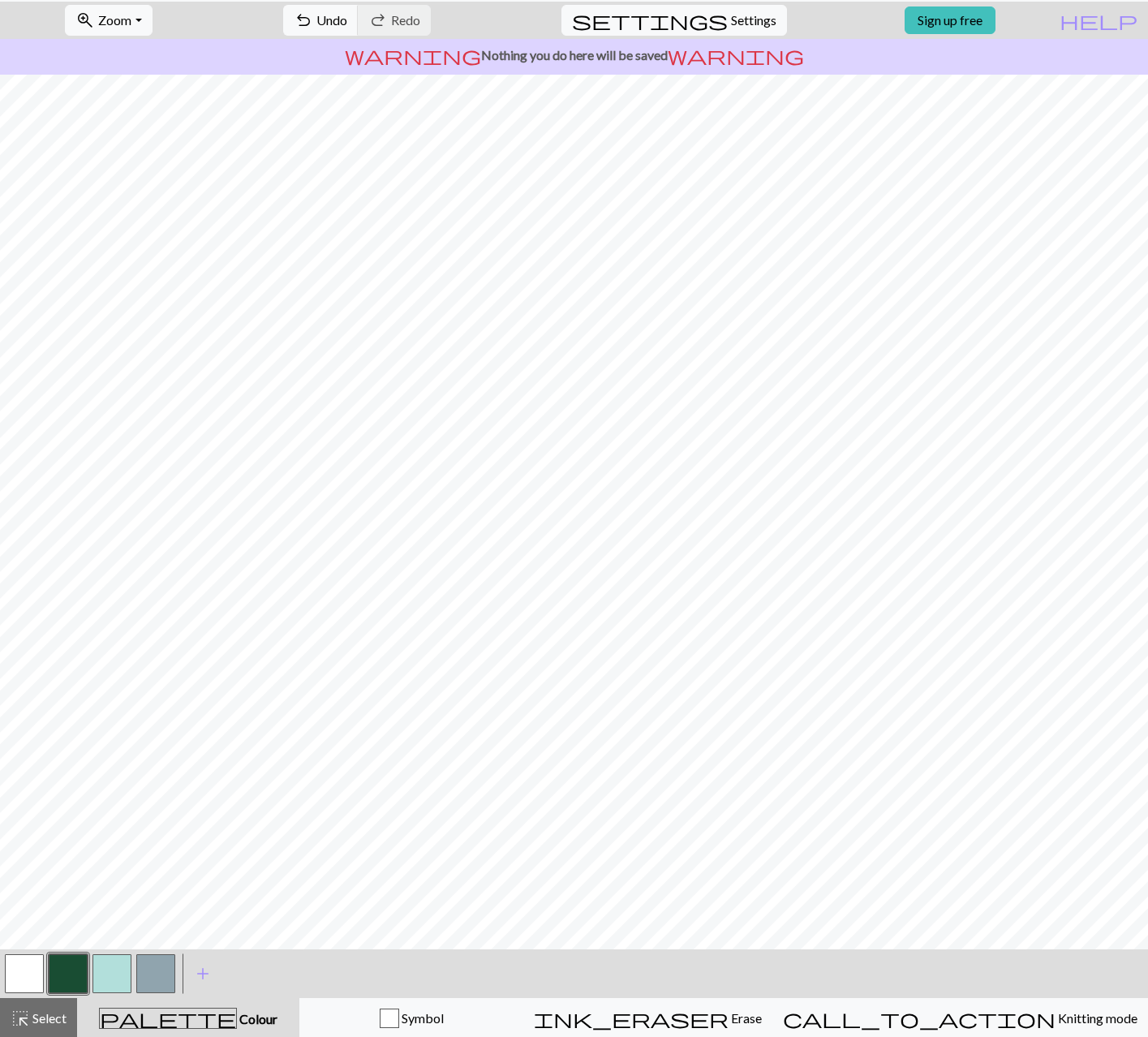
scroll to position [48, 0]
click at [237, 1024] on span "Colour" at bounding box center [257, 1016] width 40 height 16
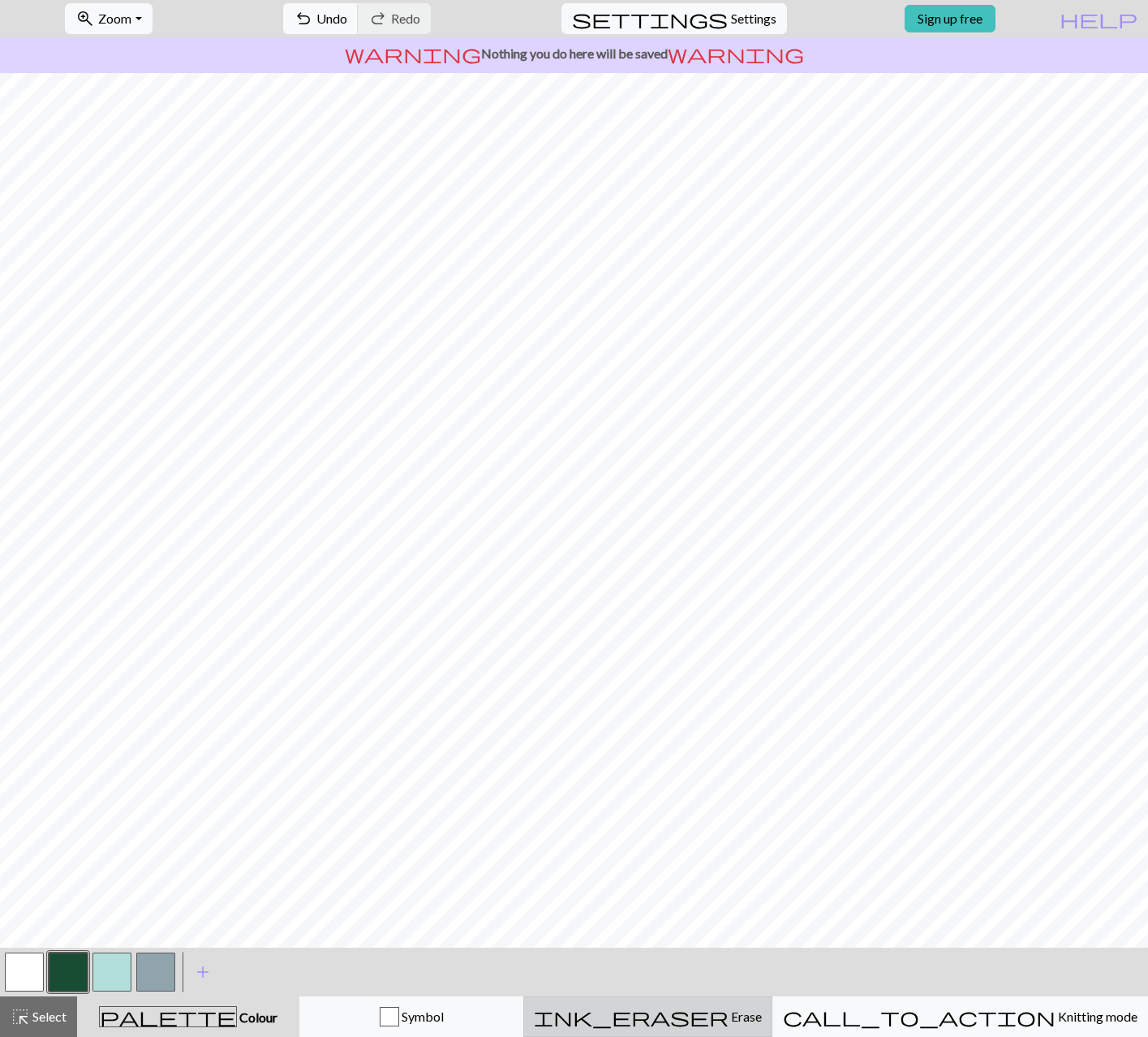
click at [751, 1018] on span "Erase" at bounding box center [745, 1016] width 34 height 16
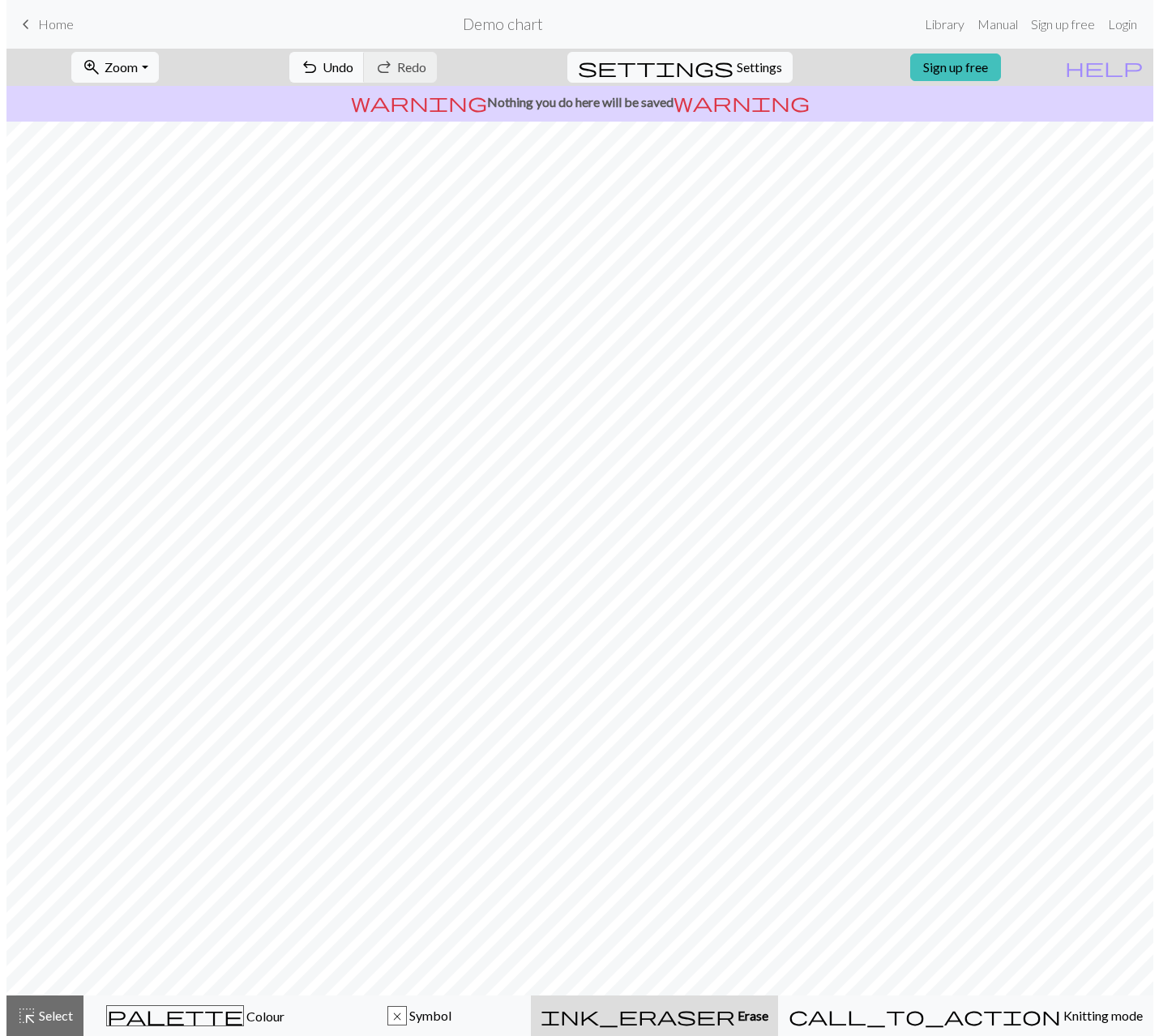
scroll to position [0, 0]
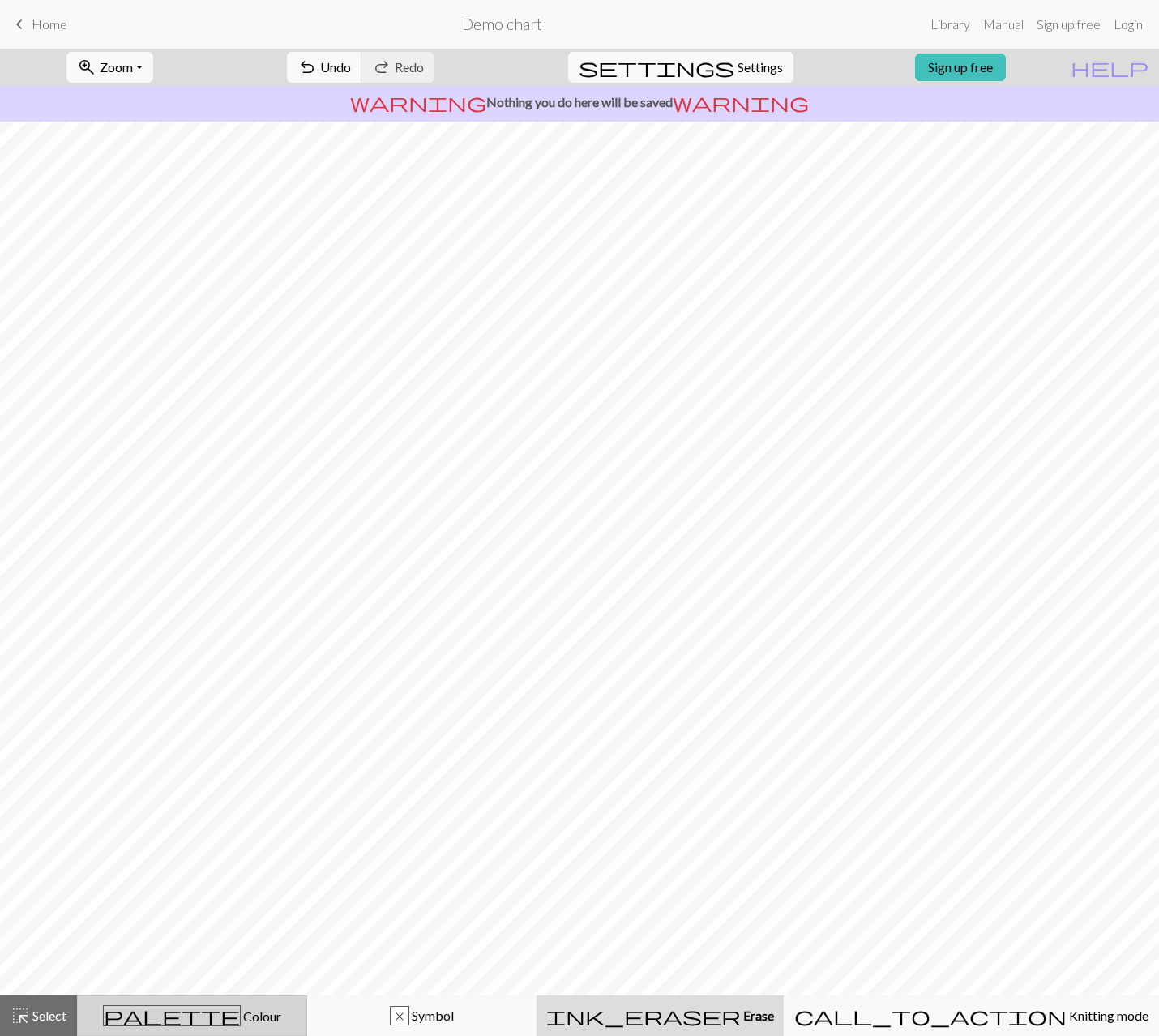
click at [267, 1019] on div "palette Colour Colour" at bounding box center [192, 1015] width 209 height 21
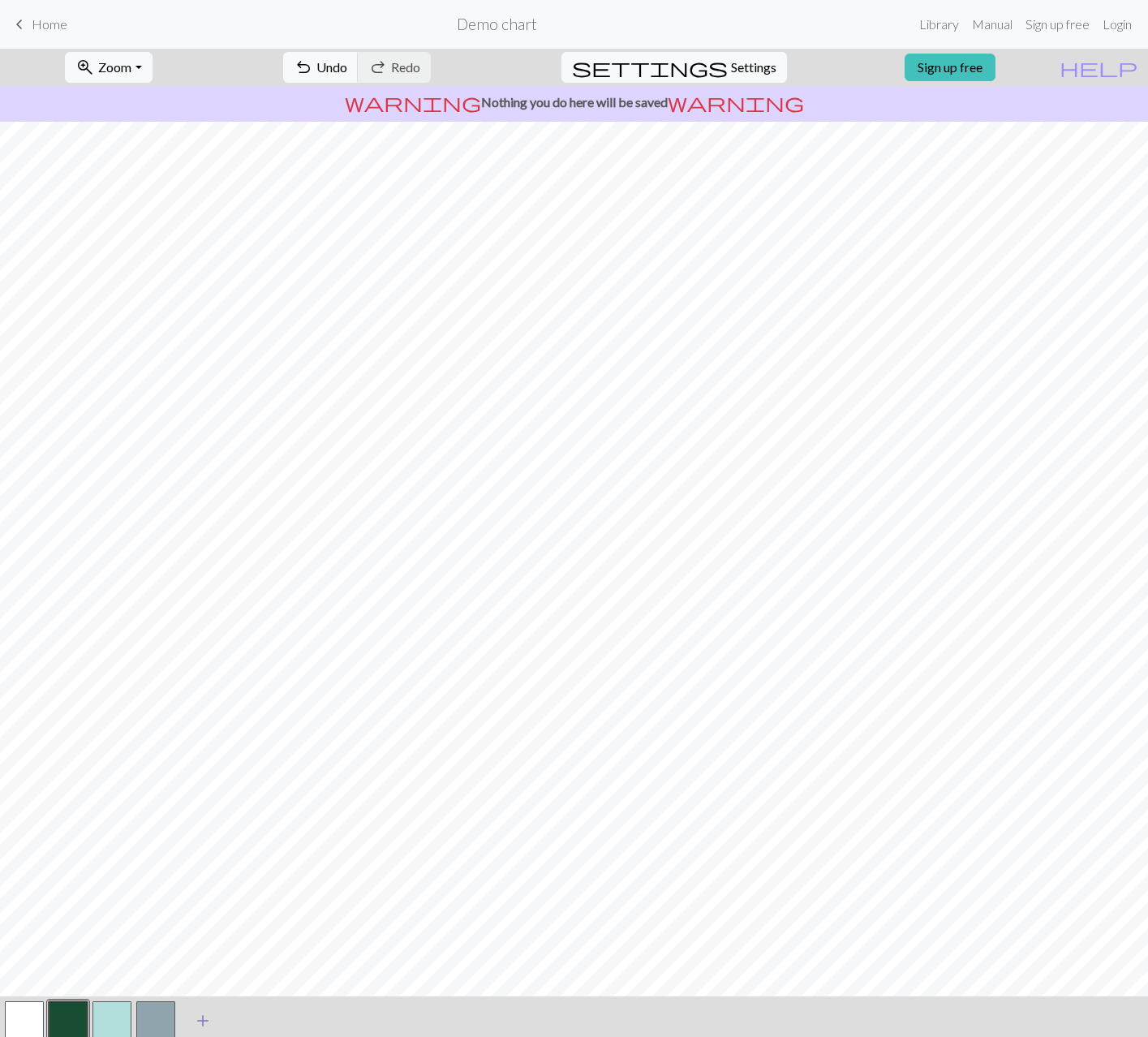
click at [205, 1017] on span "add" at bounding box center [203, 1021] width 20 height 23
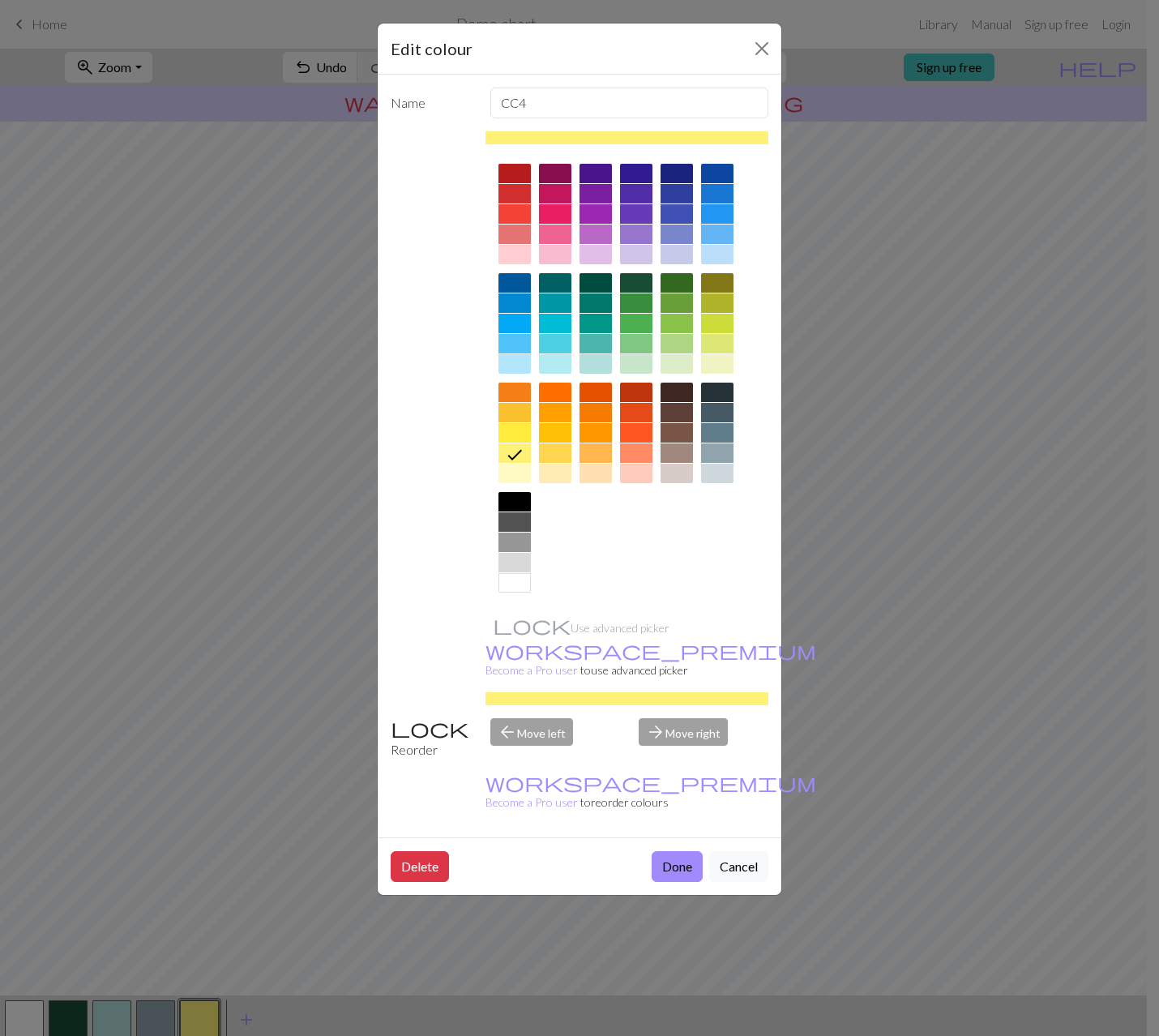
click at [714, 238] on div at bounding box center [718, 235] width 33 height 20
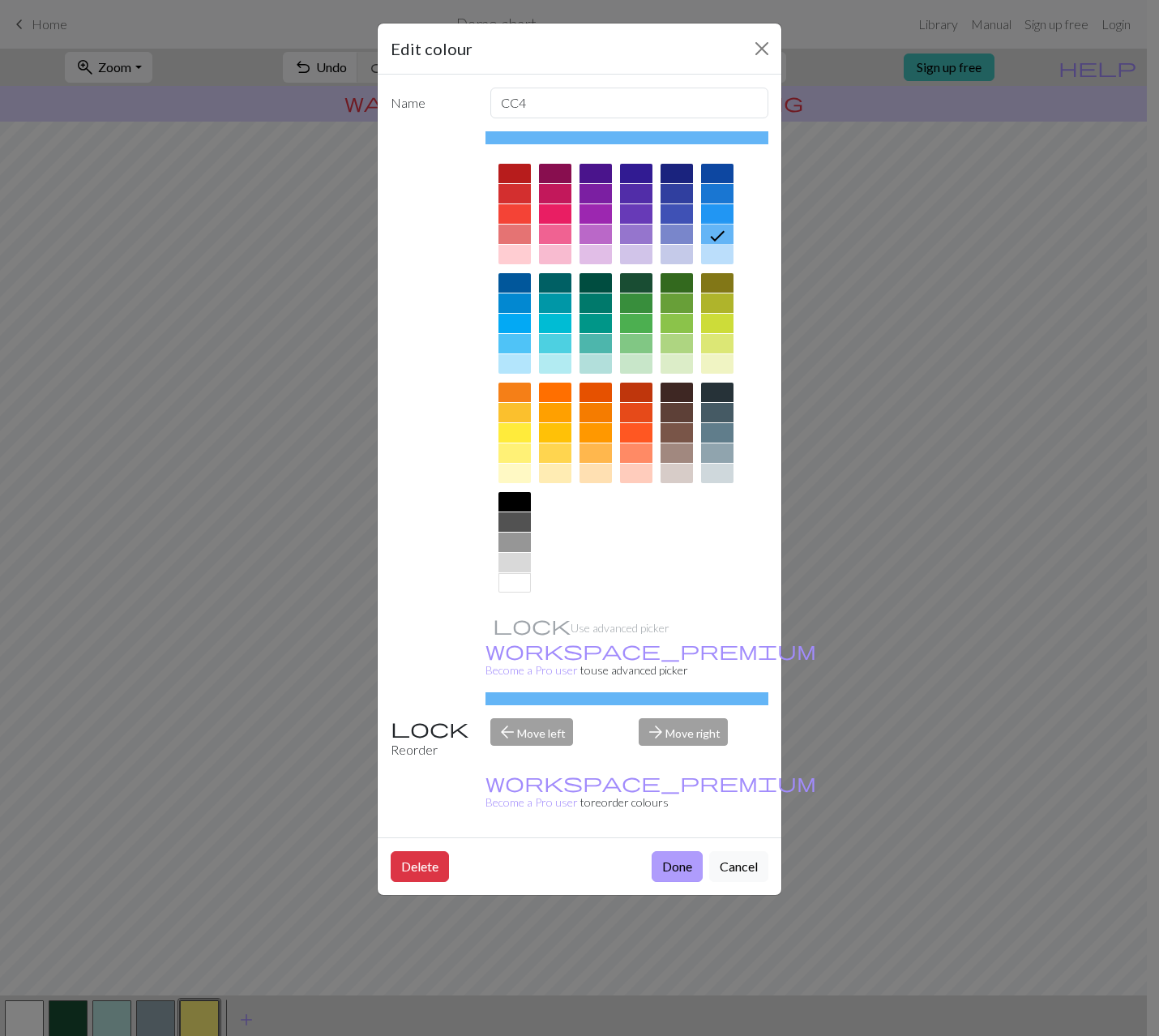
click at [675, 851] on button "Done" at bounding box center [677, 866] width 51 height 31
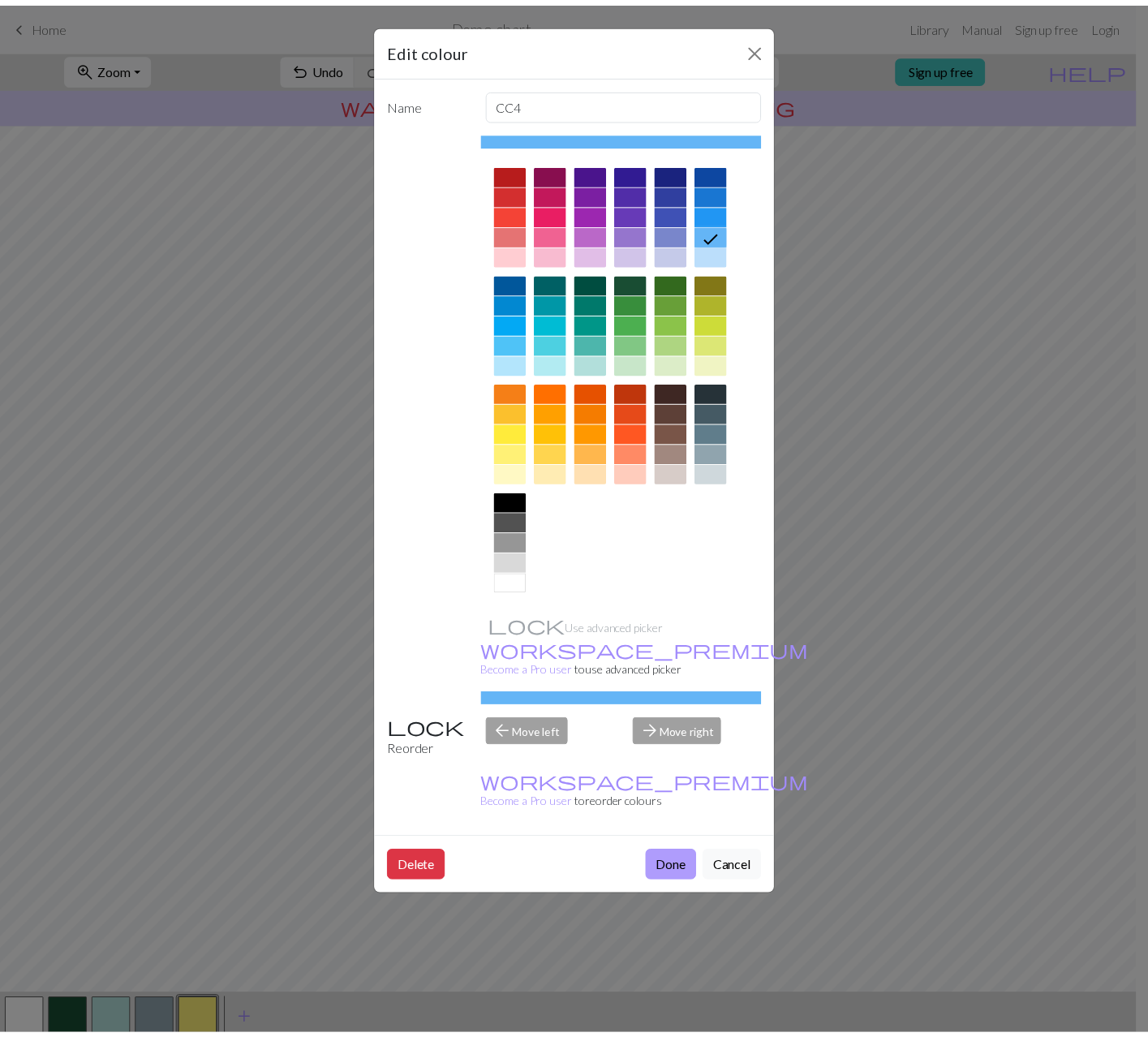
scroll to position [4, 0]
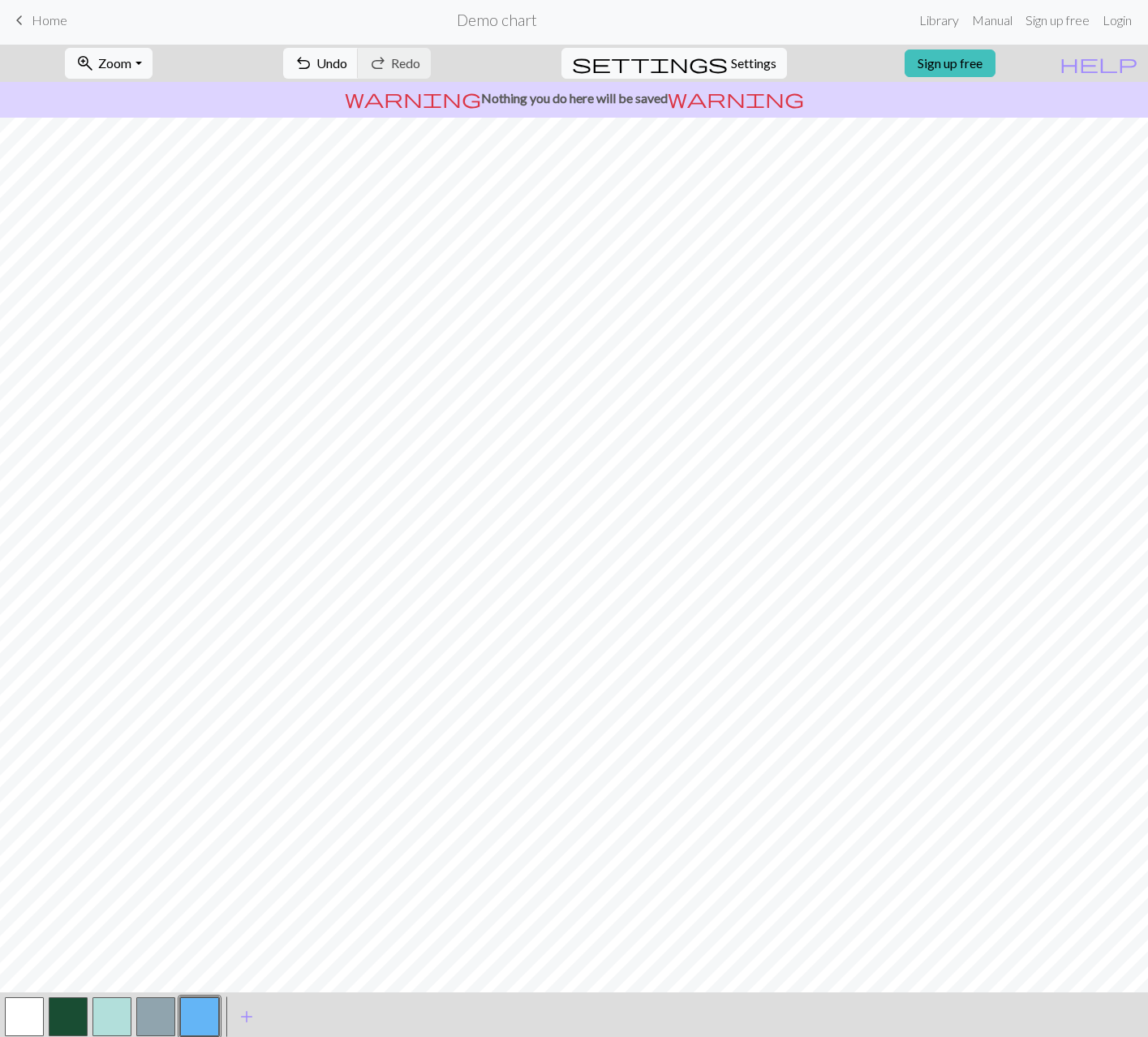
click at [105, 1017] on button "button" at bounding box center [112, 1016] width 39 height 39
click at [213, 1020] on button "button" at bounding box center [199, 1016] width 39 height 39
click at [117, 1012] on button "button" at bounding box center [112, 1016] width 39 height 39
click at [186, 1015] on button "button" at bounding box center [199, 1016] width 39 height 39
click at [246, 1020] on span "add" at bounding box center [247, 1016] width 20 height 23
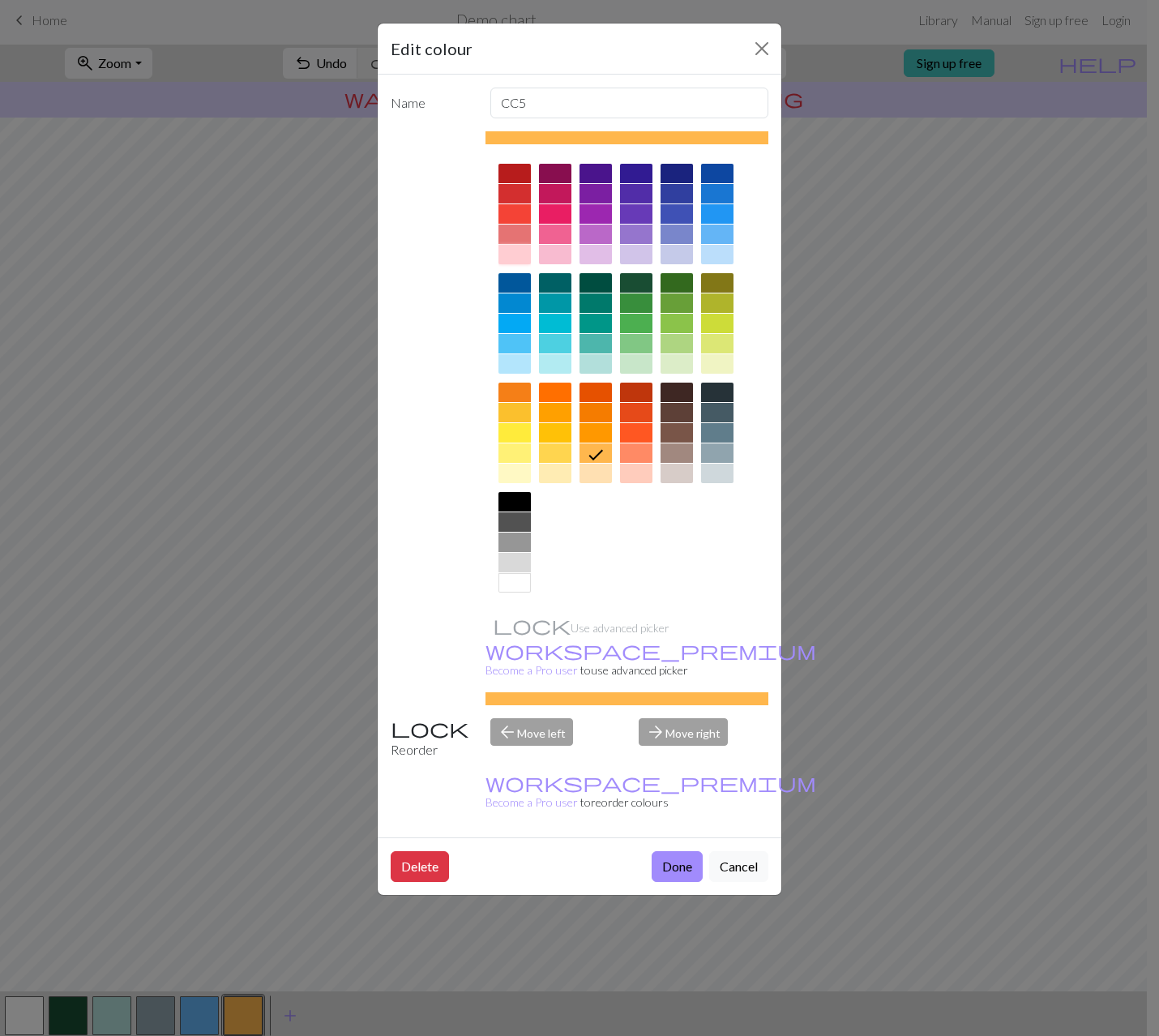
click at [517, 259] on div at bounding box center [515, 254] width 33 height 20
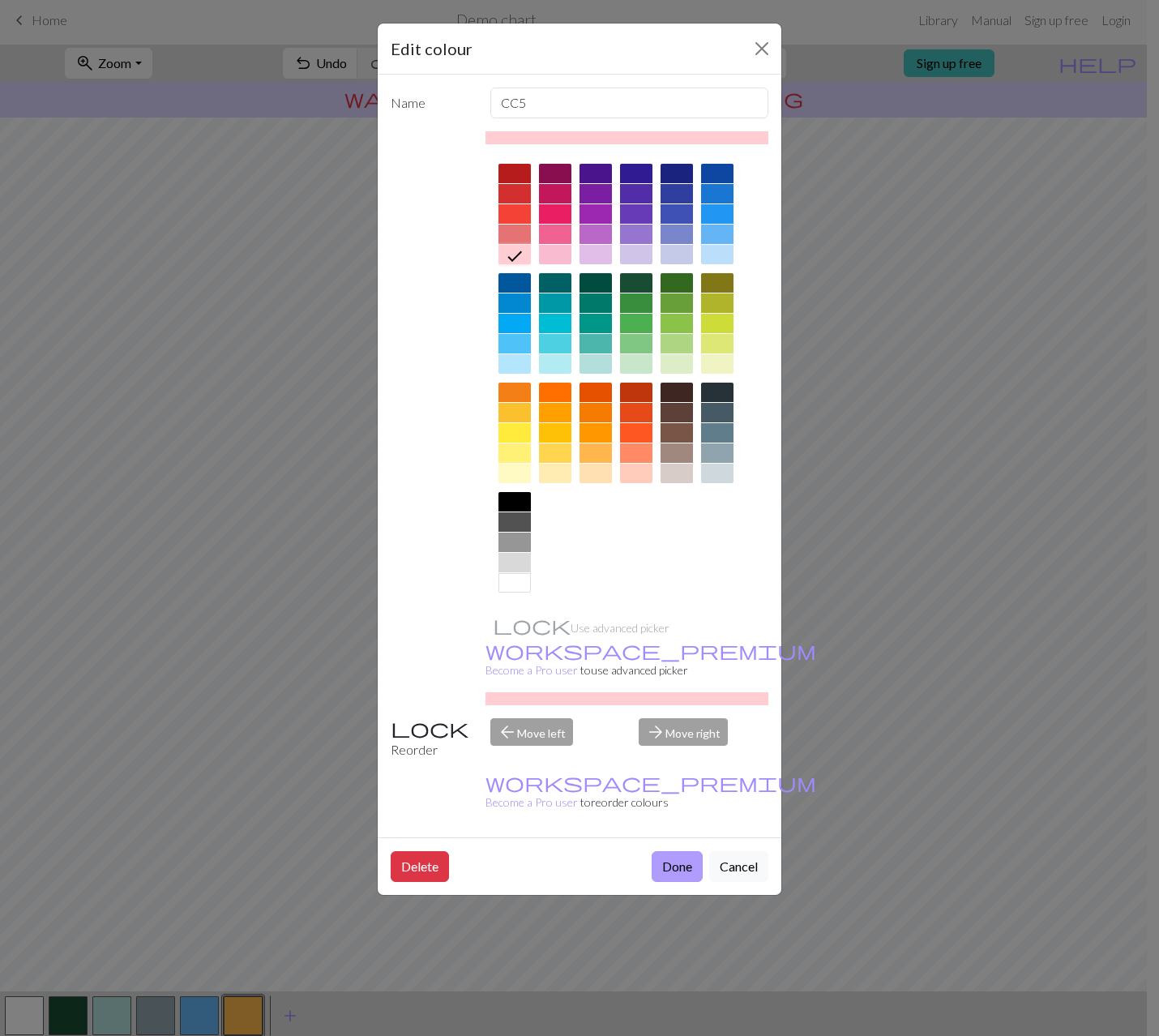
click at [683, 851] on button "Done" at bounding box center [677, 866] width 51 height 31
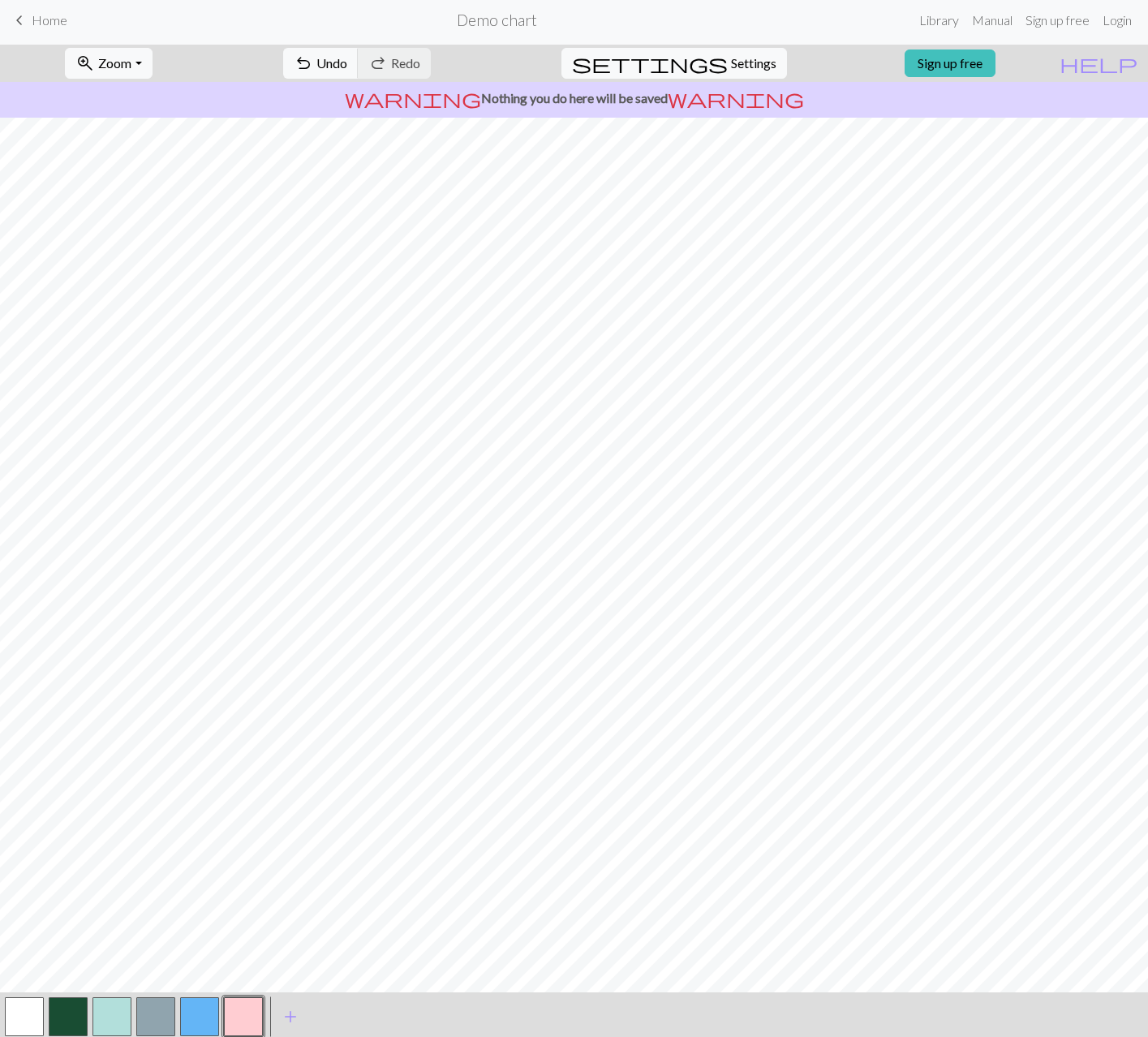
scroll to position [48, 0]
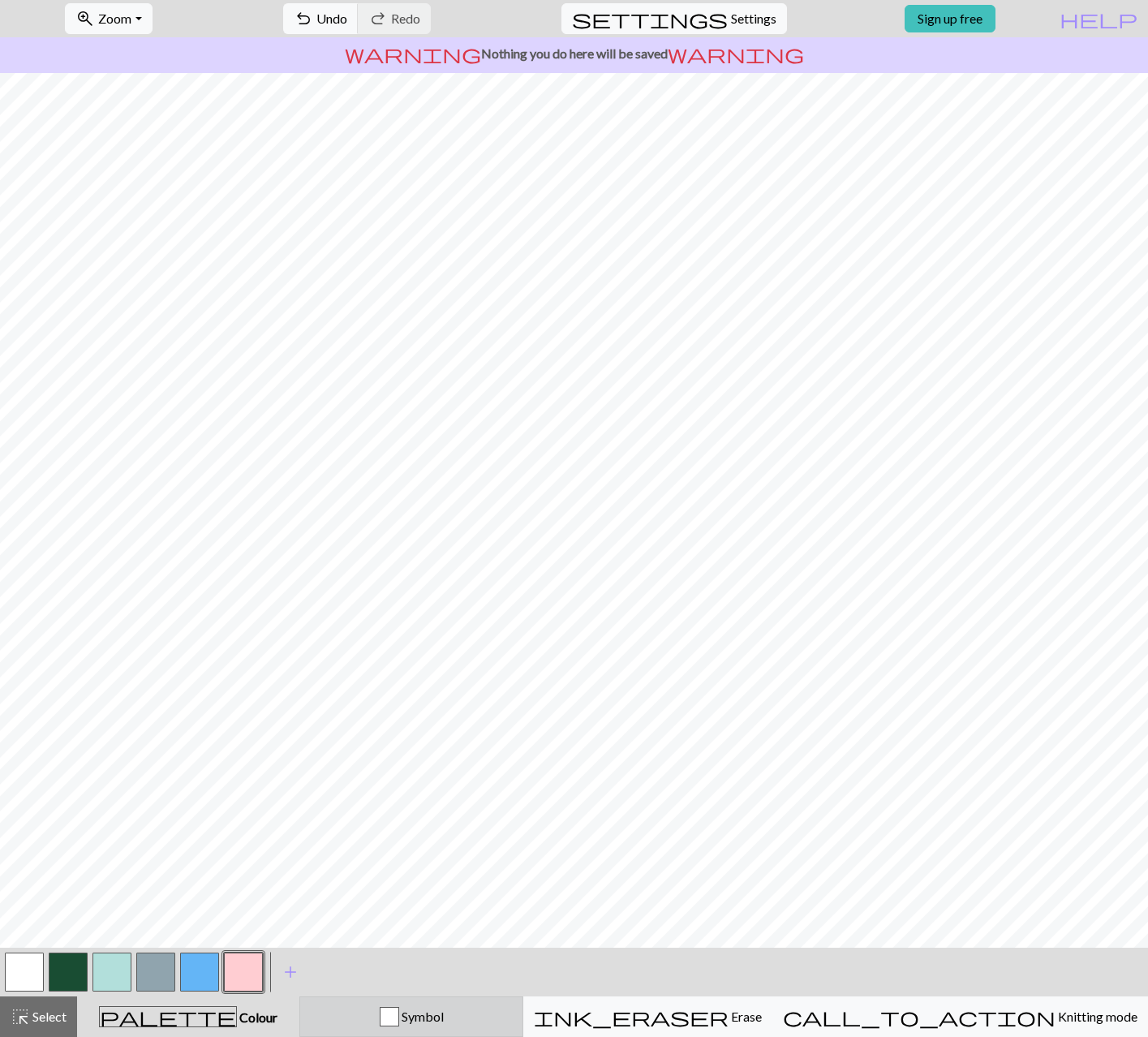
click at [443, 1018] on span "Symbol" at bounding box center [421, 1016] width 44 height 16
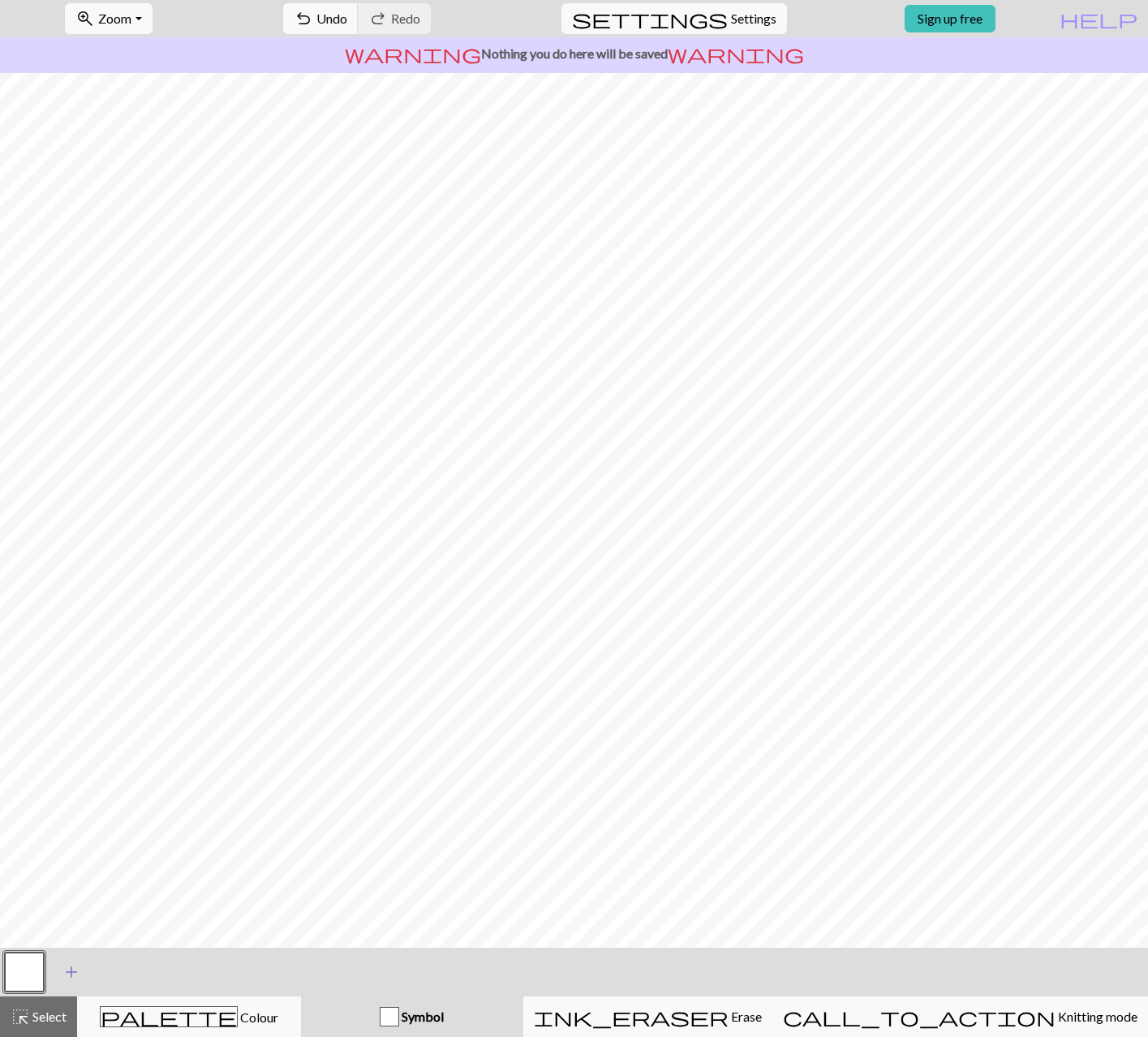
click at [69, 971] on span "add" at bounding box center [71, 972] width 20 height 23
click at [67, 969] on button "button" at bounding box center [67, 971] width 39 height 39
click at [68, 969] on button "button" at bounding box center [67, 971] width 39 height 39
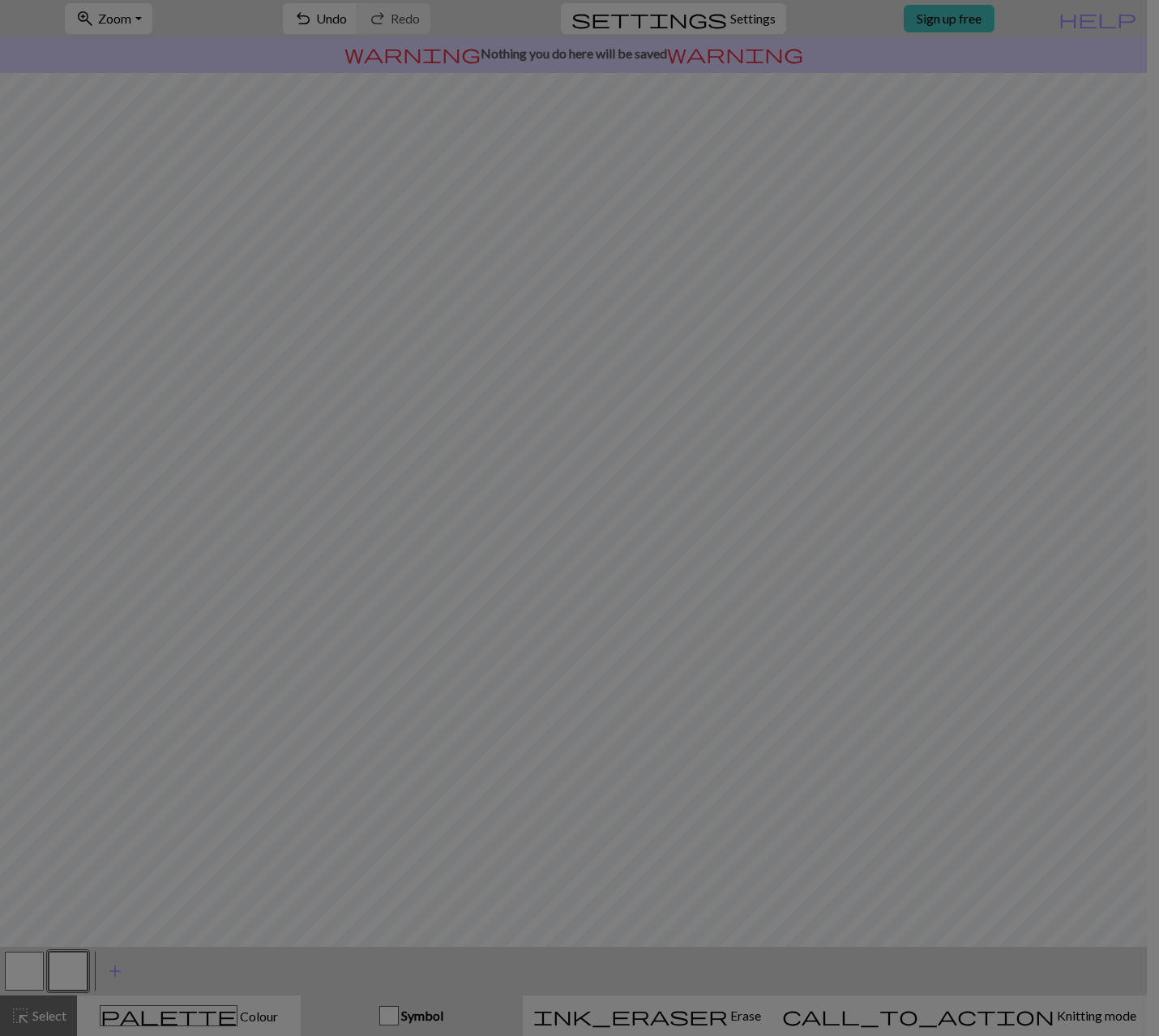
click at [69, 967] on div "Edit symbol Name d f g h j k p s t F H J O P T / | 0 1 2 3 4 5 6 7 8 9 e m n G …" at bounding box center [579, 518] width 1159 height 1036
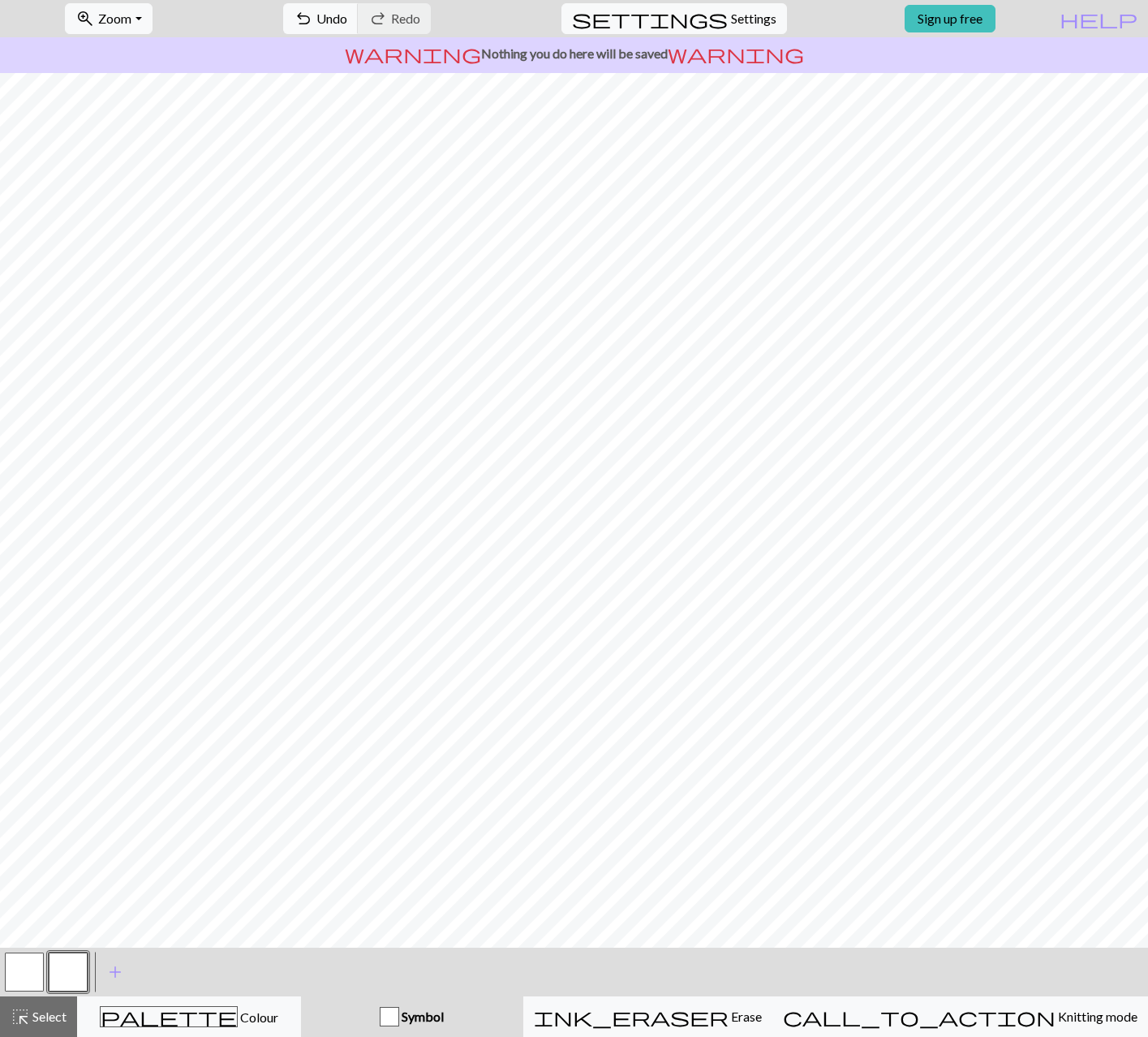
click at [69, 968] on button "button" at bounding box center [67, 971] width 39 height 39
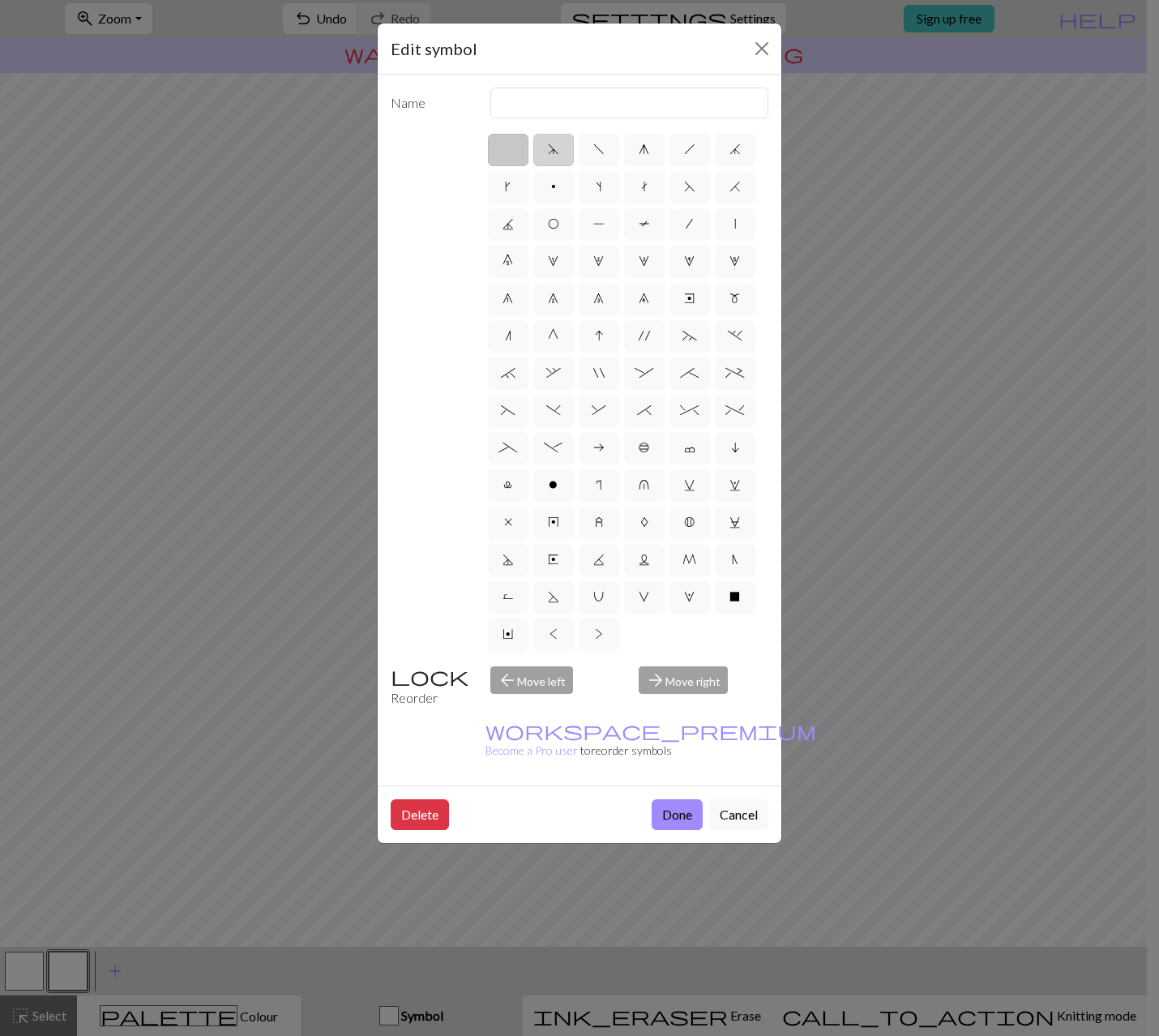
click at [554, 156] on label "d" at bounding box center [553, 150] width 40 height 33
click at [554, 150] on input "d" at bounding box center [553, 144] width 11 height 11
radio input "true"
type input "sk2p"
click at [607, 148] on label "f" at bounding box center [598, 150] width 40 height 33
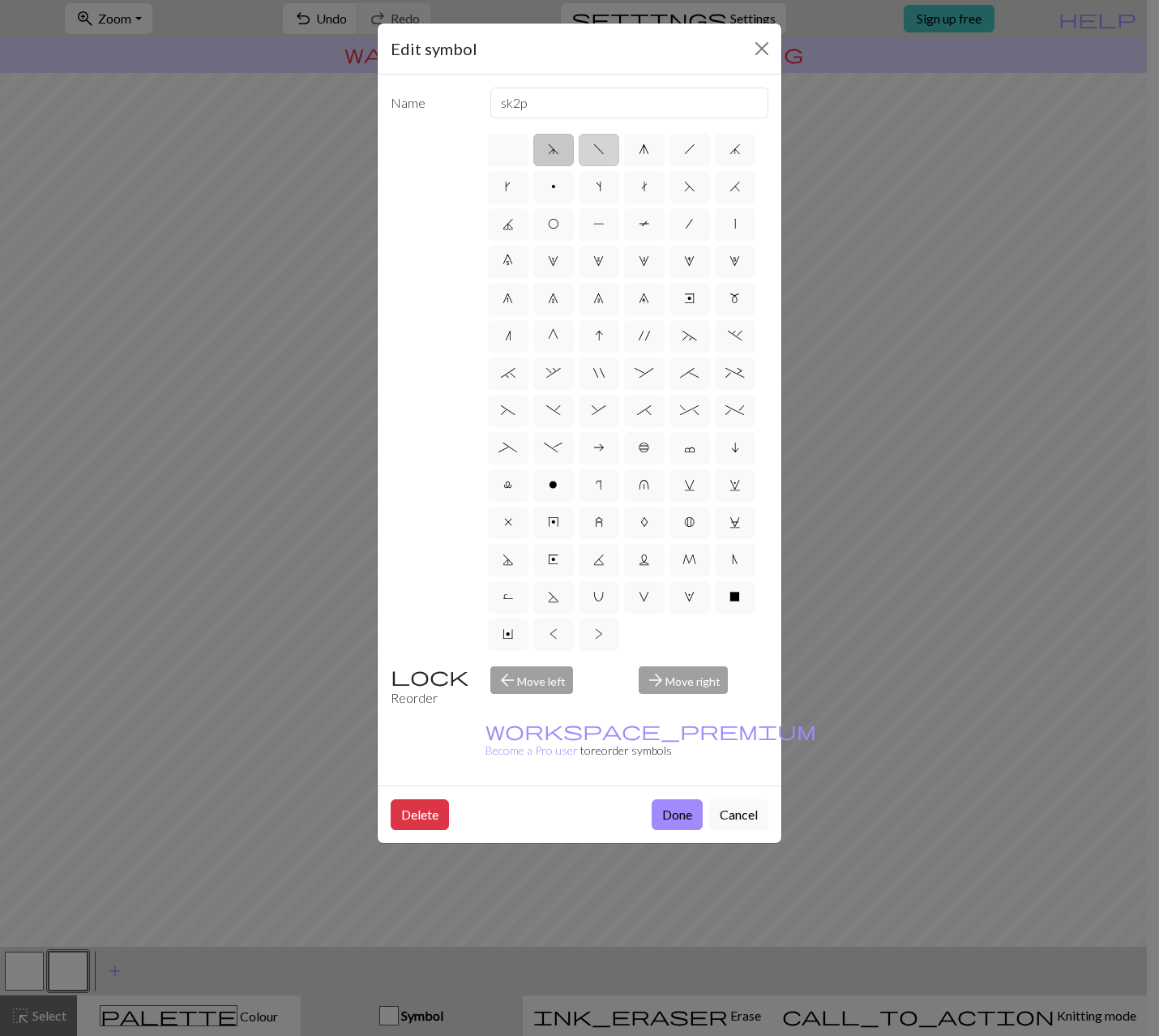
click at [604, 148] on input "f" at bounding box center [598, 144] width 11 height 11
radio input "true"
type input "left leaning decrease"
click at [650, 149] on label "g" at bounding box center [644, 150] width 40 height 33
click at [649, 149] on input "g" at bounding box center [644, 144] width 11 height 11
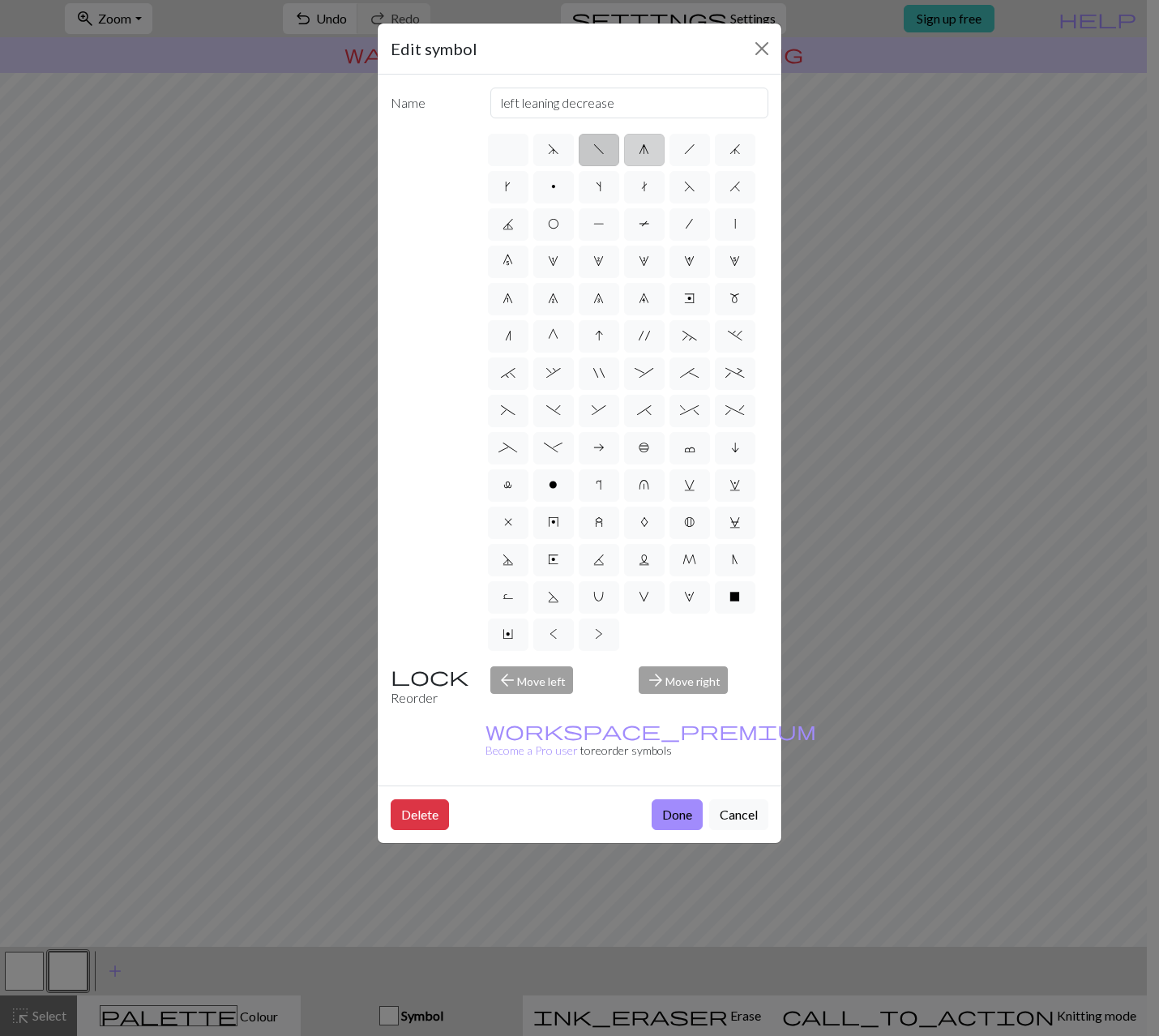
radio input "true"
type input "sk2p"
click at [507, 336] on span "n" at bounding box center [509, 335] width 7 height 13
click at [507, 336] on input "n" at bounding box center [510, 331] width 11 height 11
radio input "true"
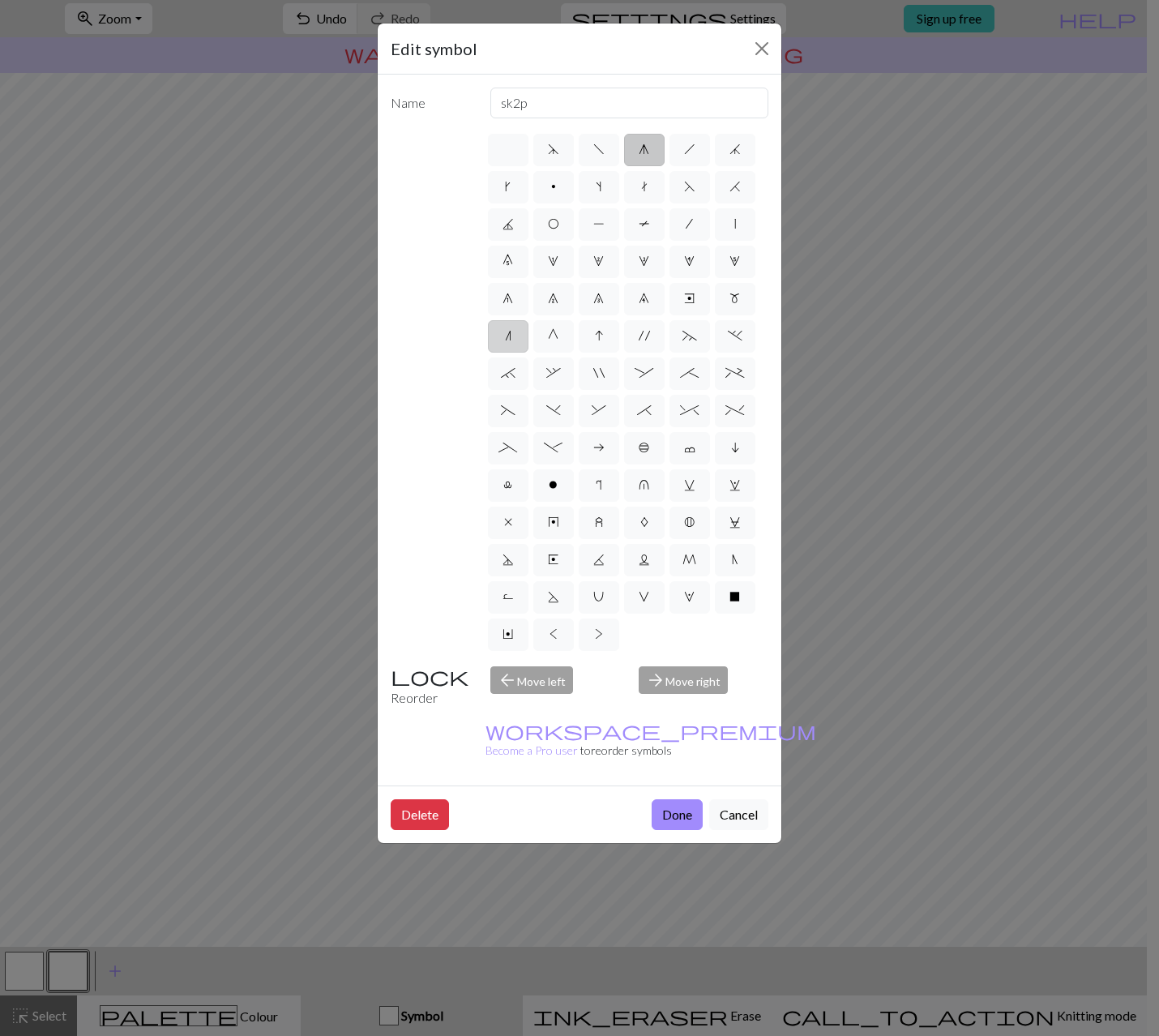
type input "k2tog"
click at [678, 799] on button "Done" at bounding box center [677, 815] width 51 height 31
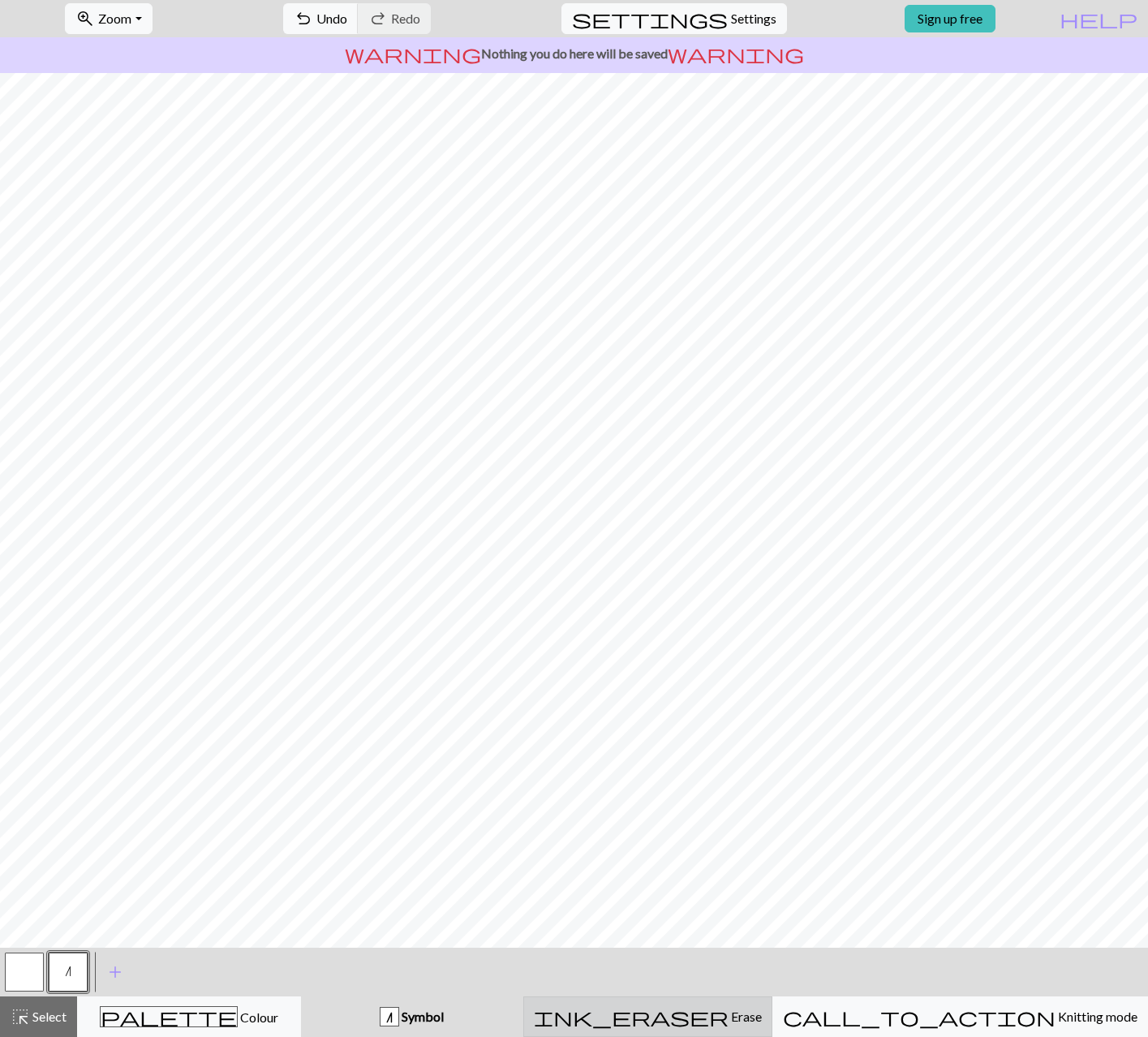
click at [743, 1013] on span "Erase" at bounding box center [745, 1016] width 34 height 16
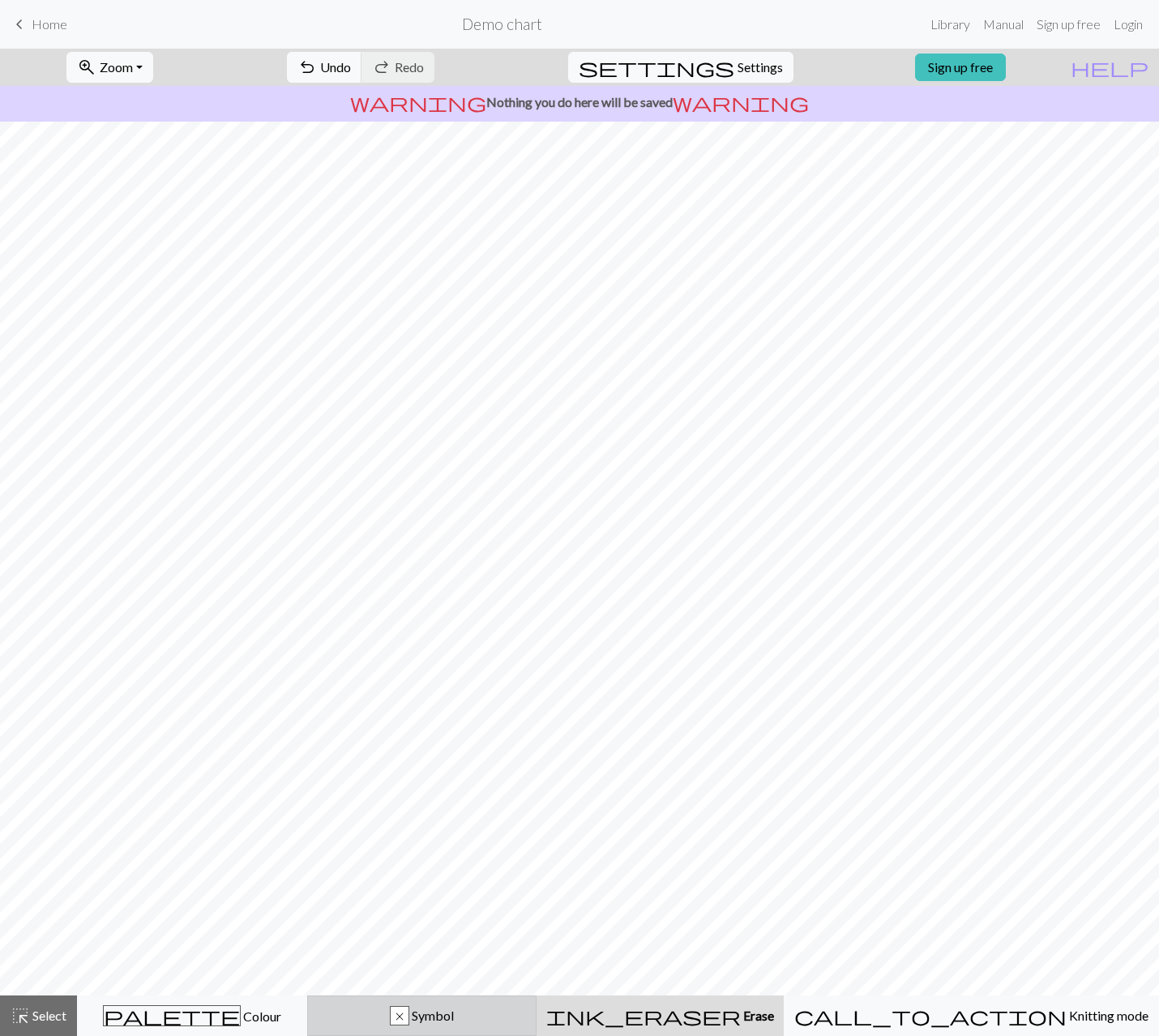
click at [527, 1019] on div "x Symbol" at bounding box center [422, 1015] width 209 height 20
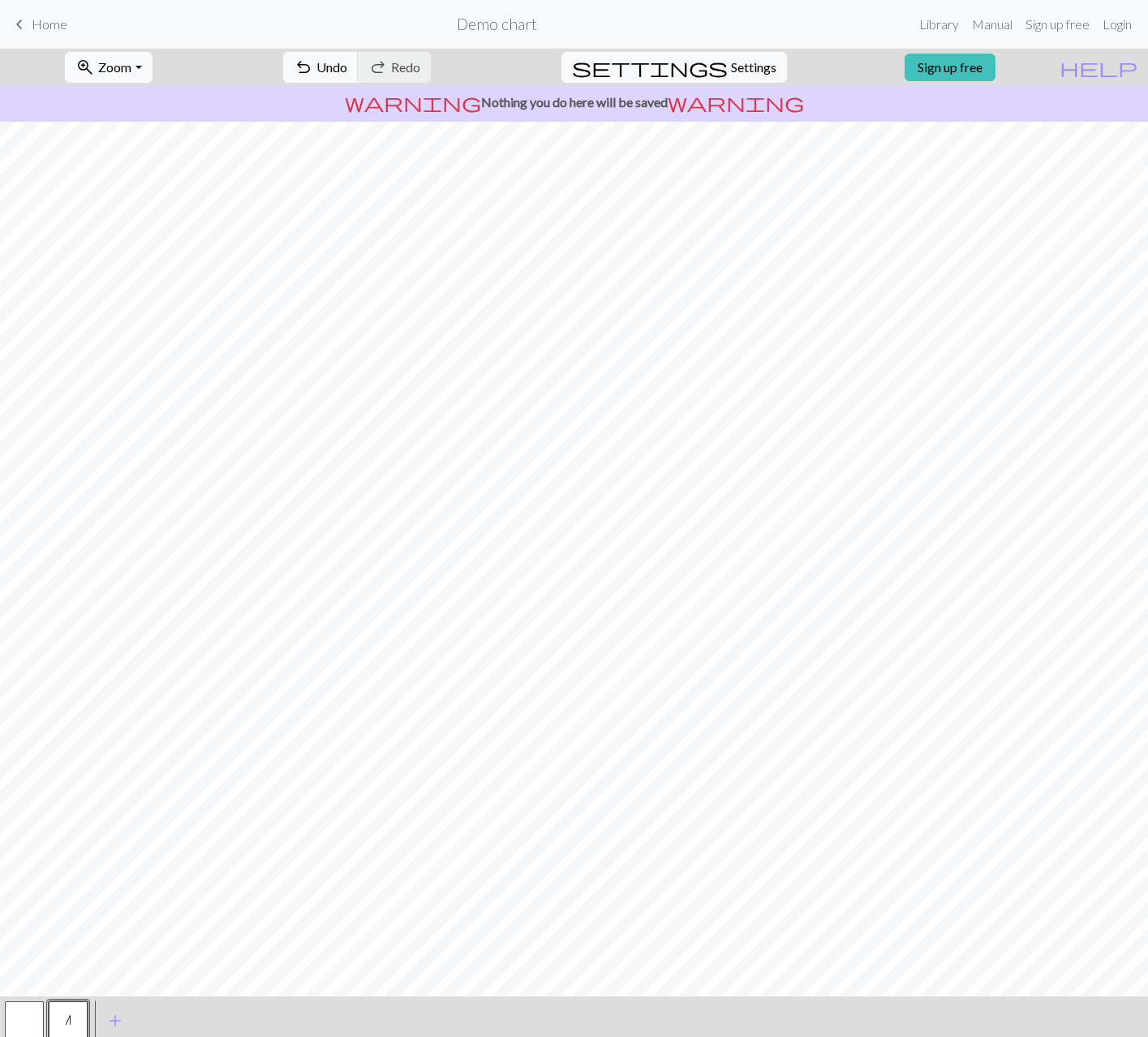
click at [57, 1023] on button "n" at bounding box center [67, 1020] width 39 height 39
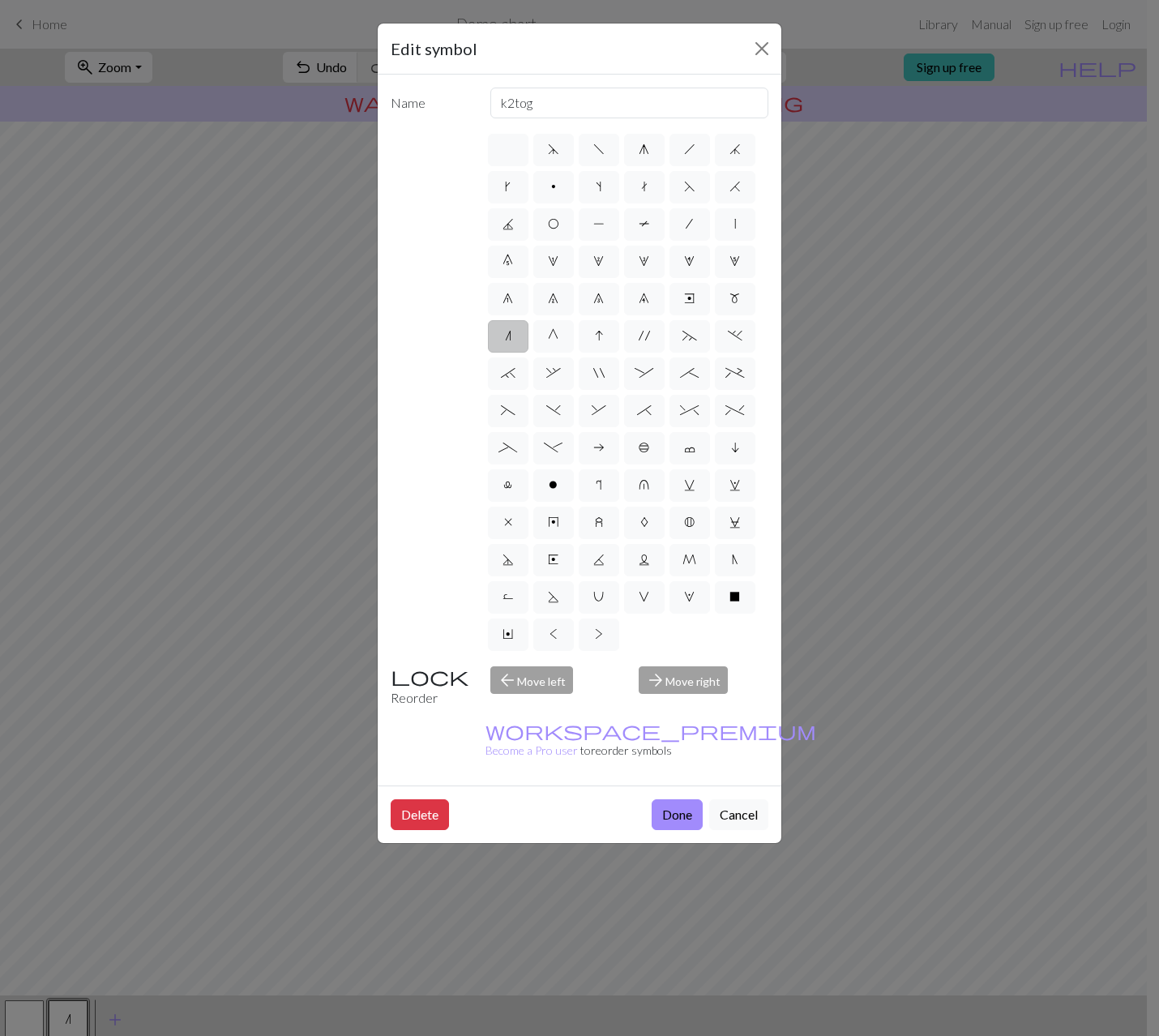
click at [937, 508] on div "Edit symbol Name k2tog d f g h j k p s t F H J O P T / | 0 1 2 3 4 5 6 7 8 9 e …" at bounding box center [579, 518] width 1159 height 1036
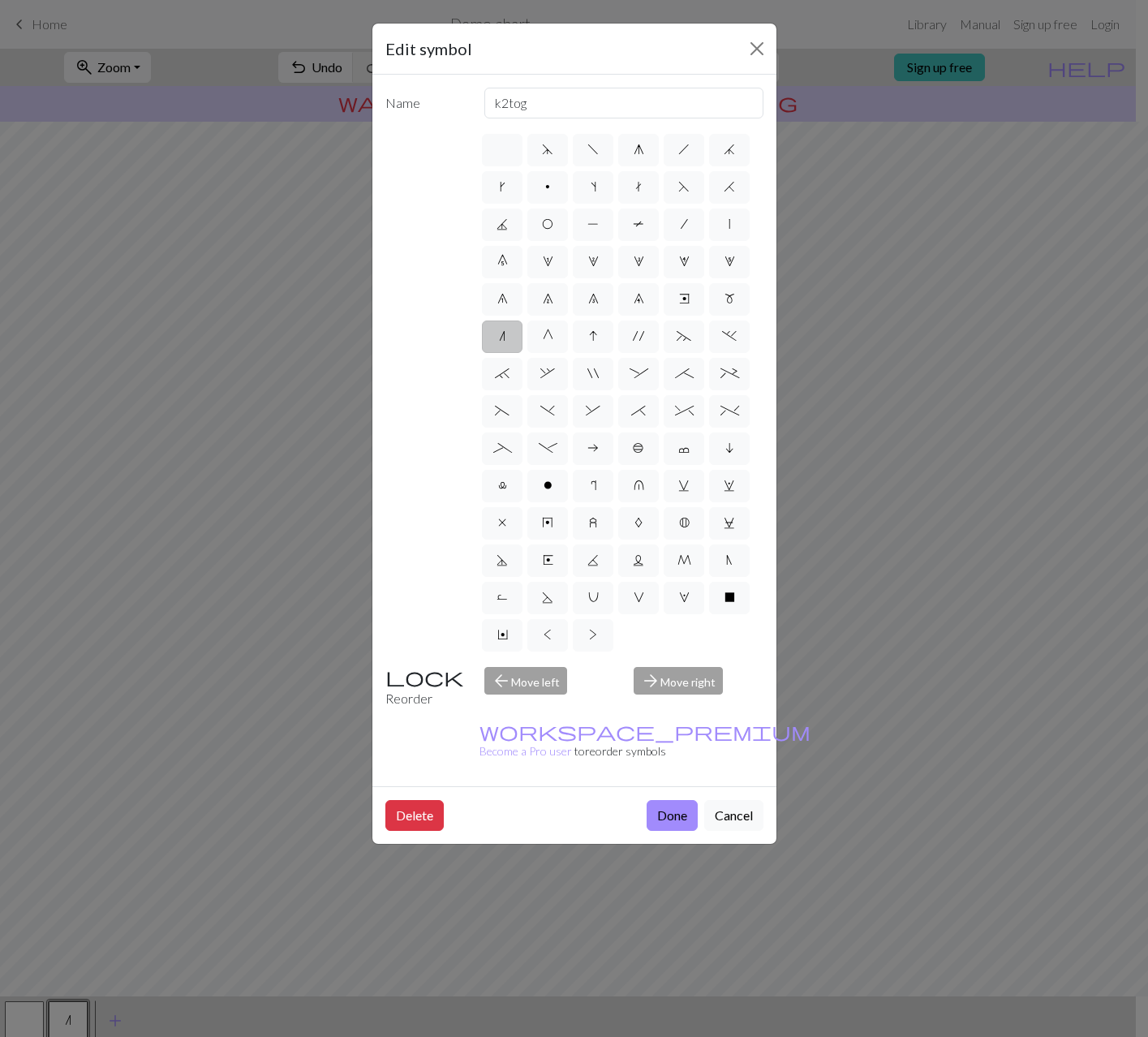
scroll to position [3, 0]
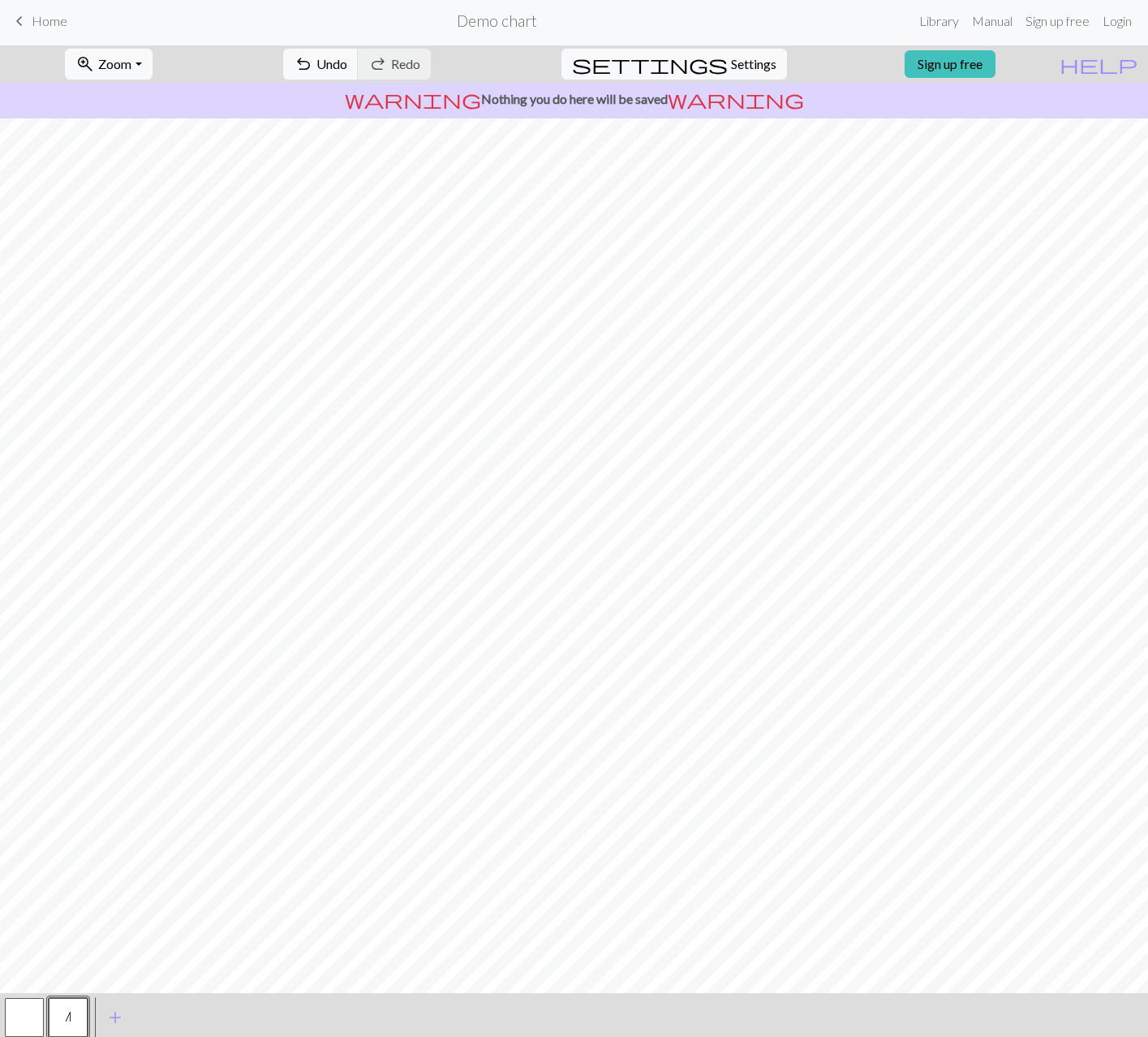
click at [70, 1012] on span "n" at bounding box center [68, 1016] width 7 height 13
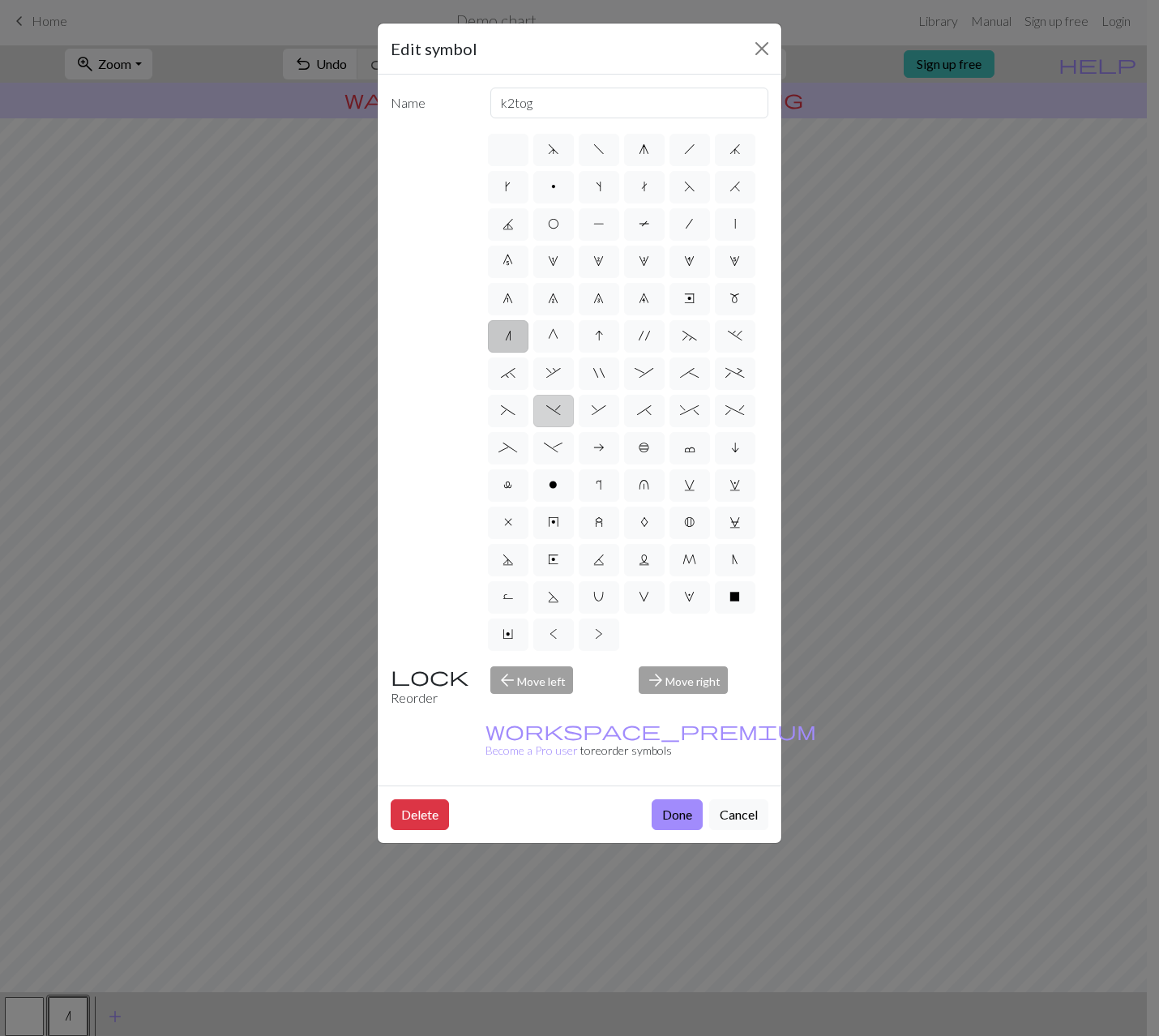
drag, startPoint x: 509, startPoint y: 344, endPoint x: 540, endPoint y: 422, distance: 83.9
click at [508, 344] on label "n" at bounding box center [508, 336] width 40 height 33
click at [508, 336] on input "n" at bounding box center [510, 331] width 11 height 11
click at [678, 799] on button "Done" at bounding box center [677, 815] width 51 height 31
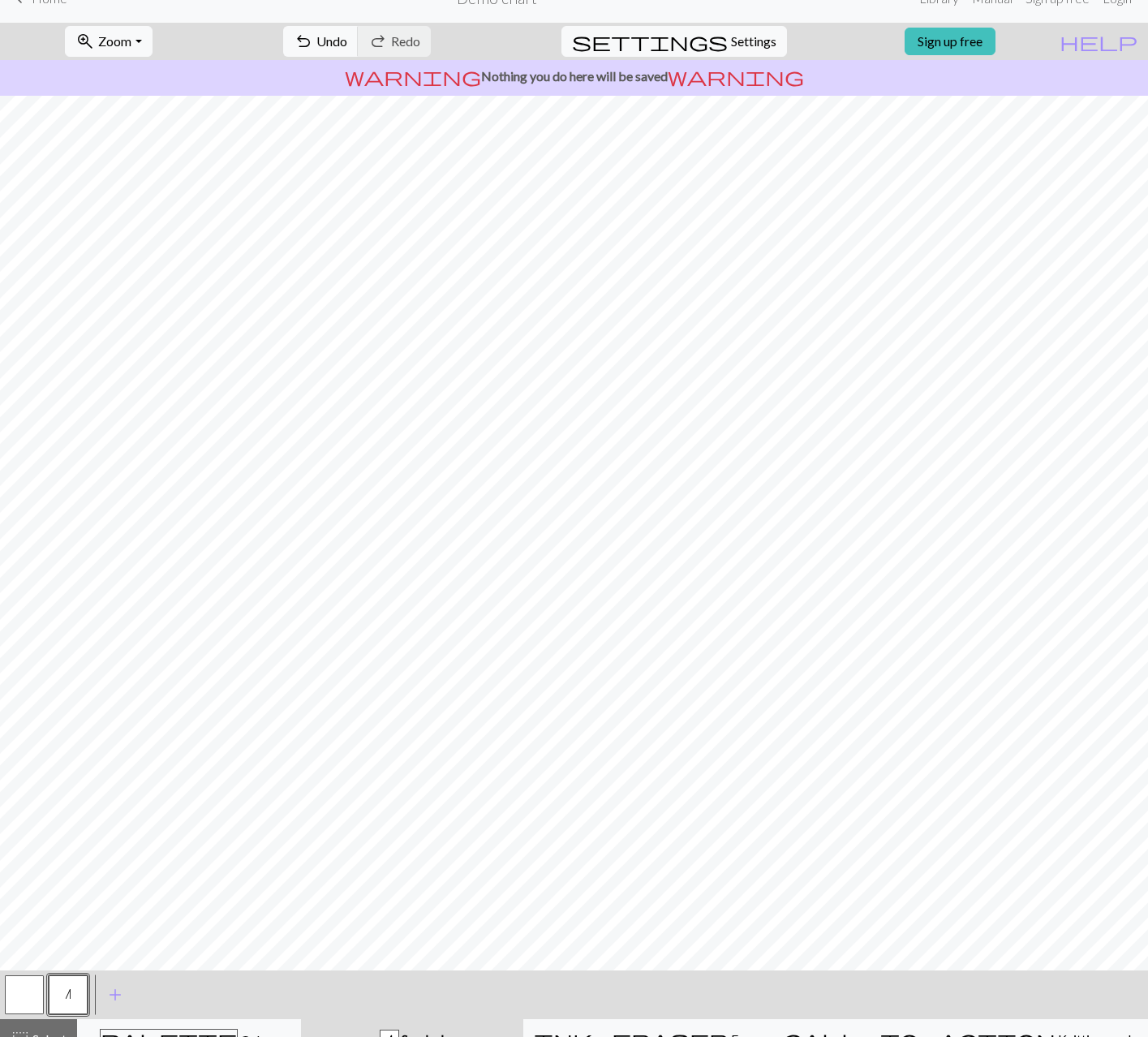
scroll to position [48, 0]
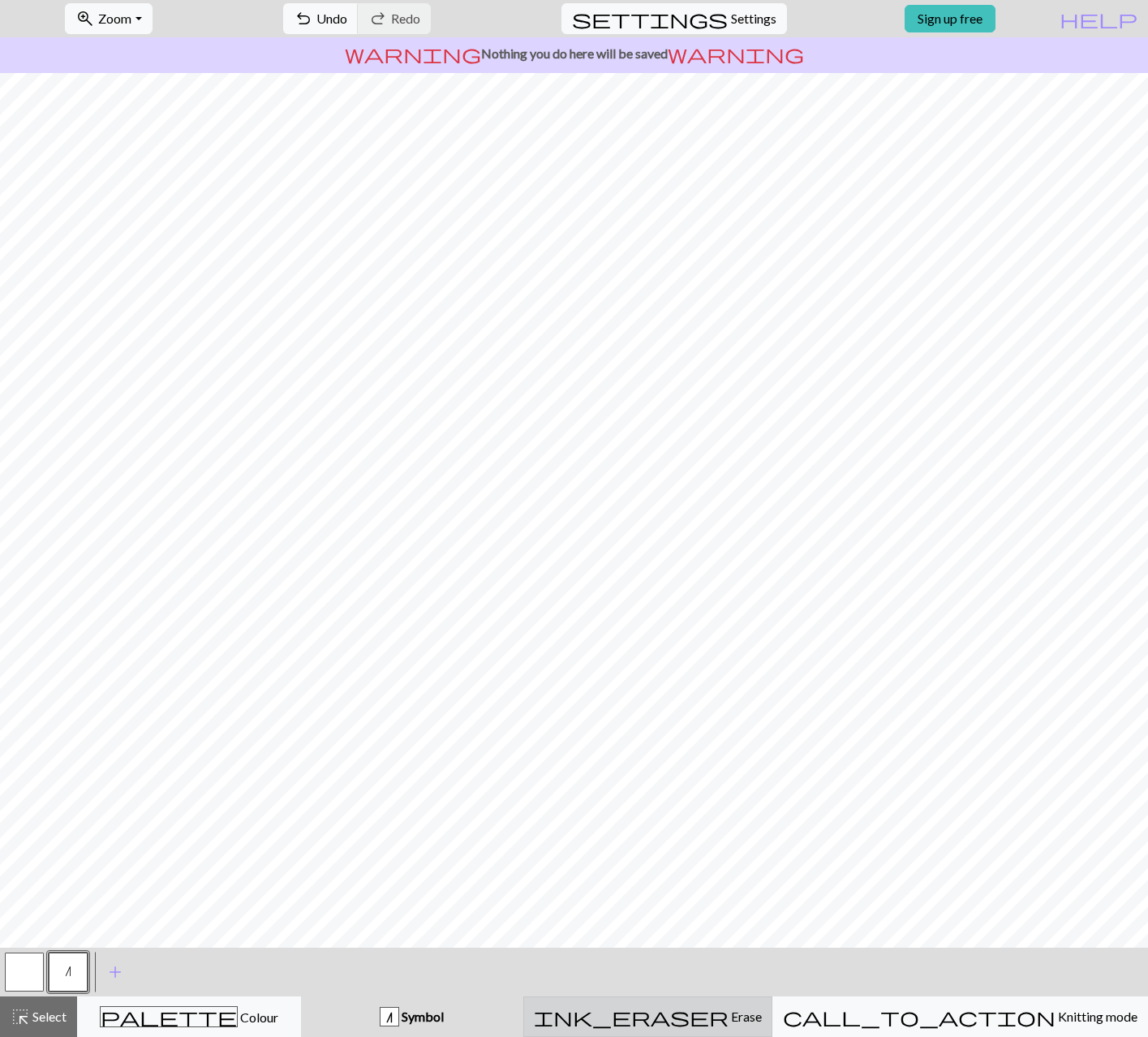
click at [666, 1012] on div "ink_eraser Erase Erase" at bounding box center [648, 1016] width 228 height 20
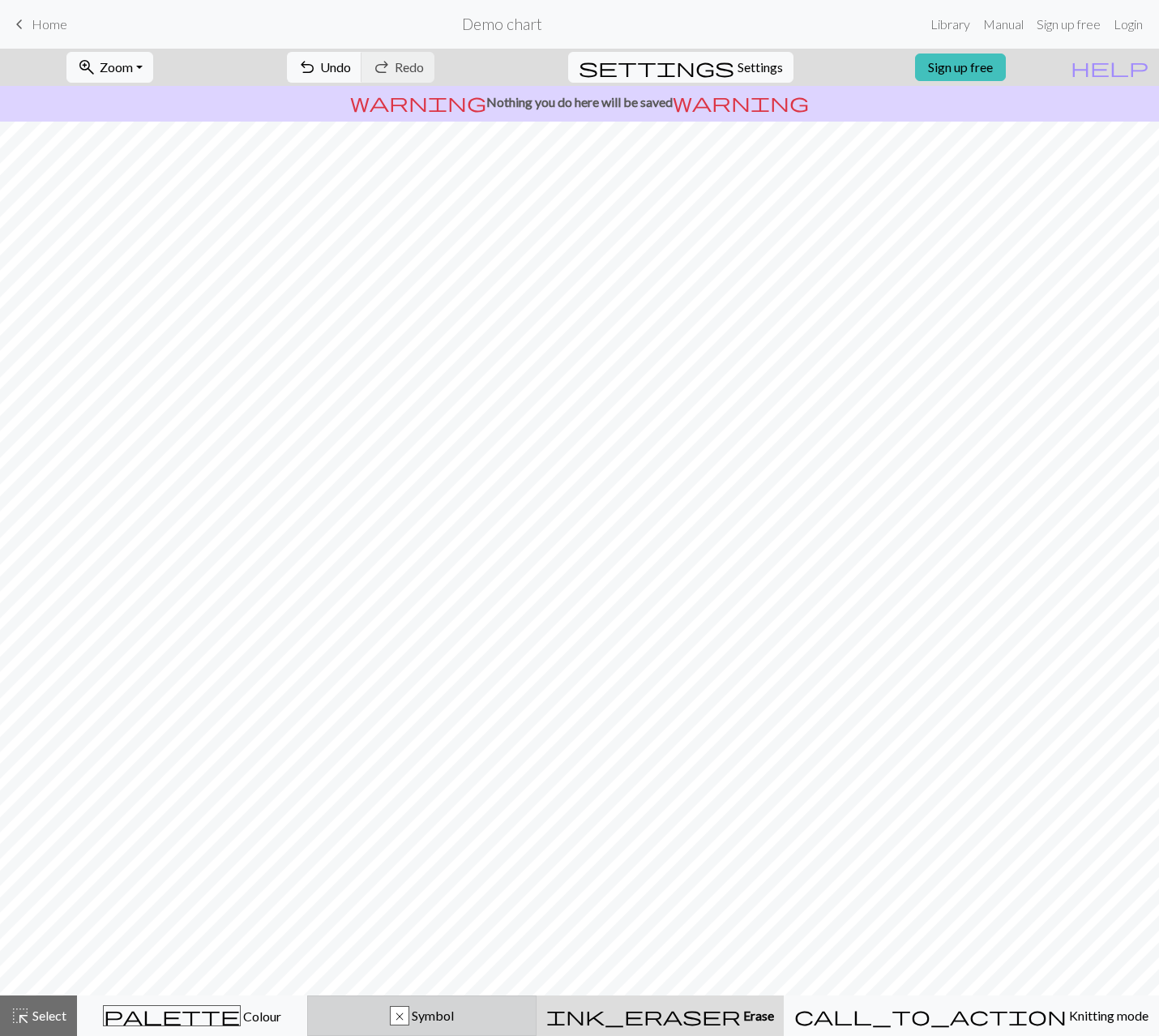
click at [454, 1021] on span "Symbol" at bounding box center [431, 1015] width 44 height 16
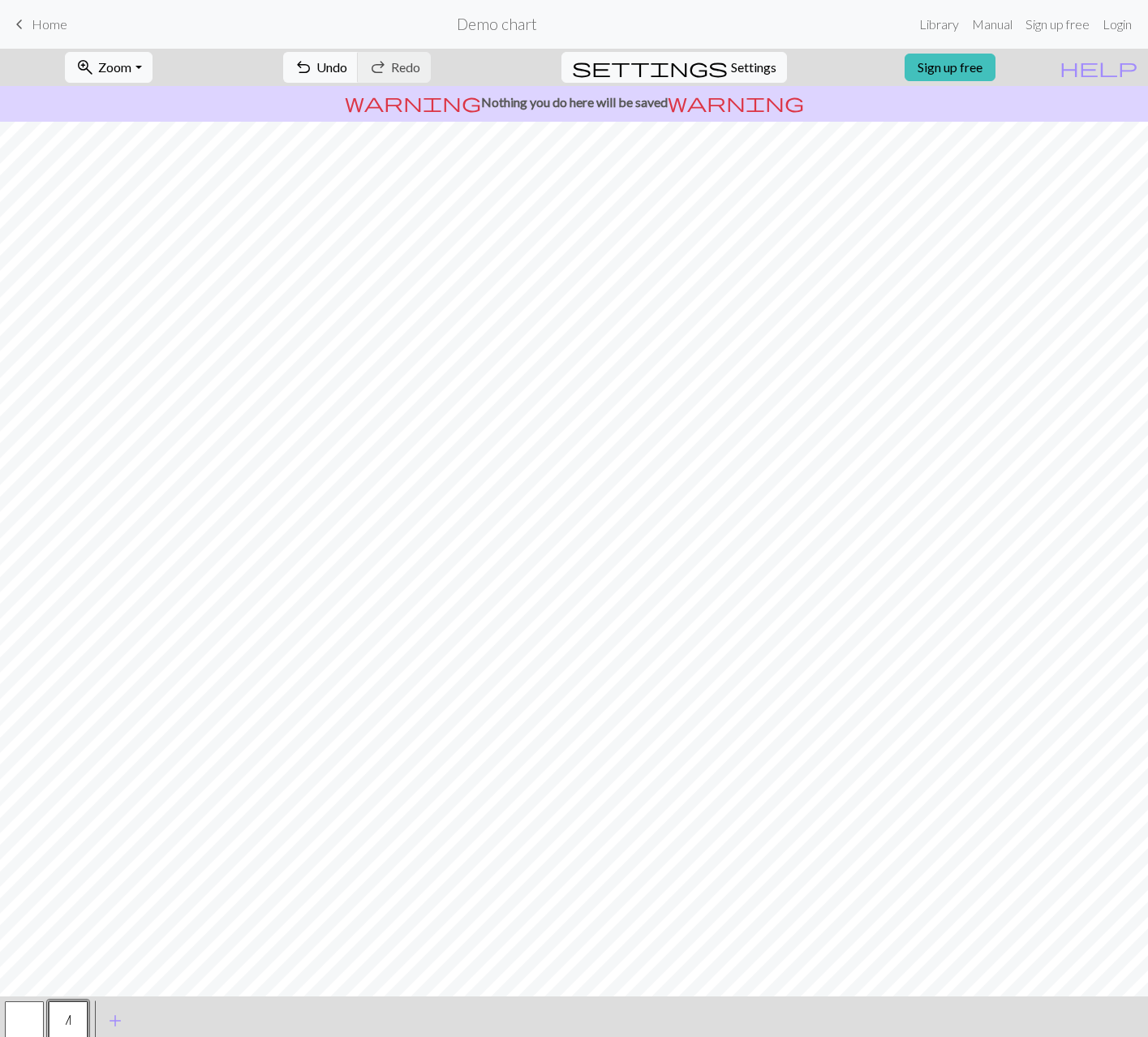
scroll to position [48, 0]
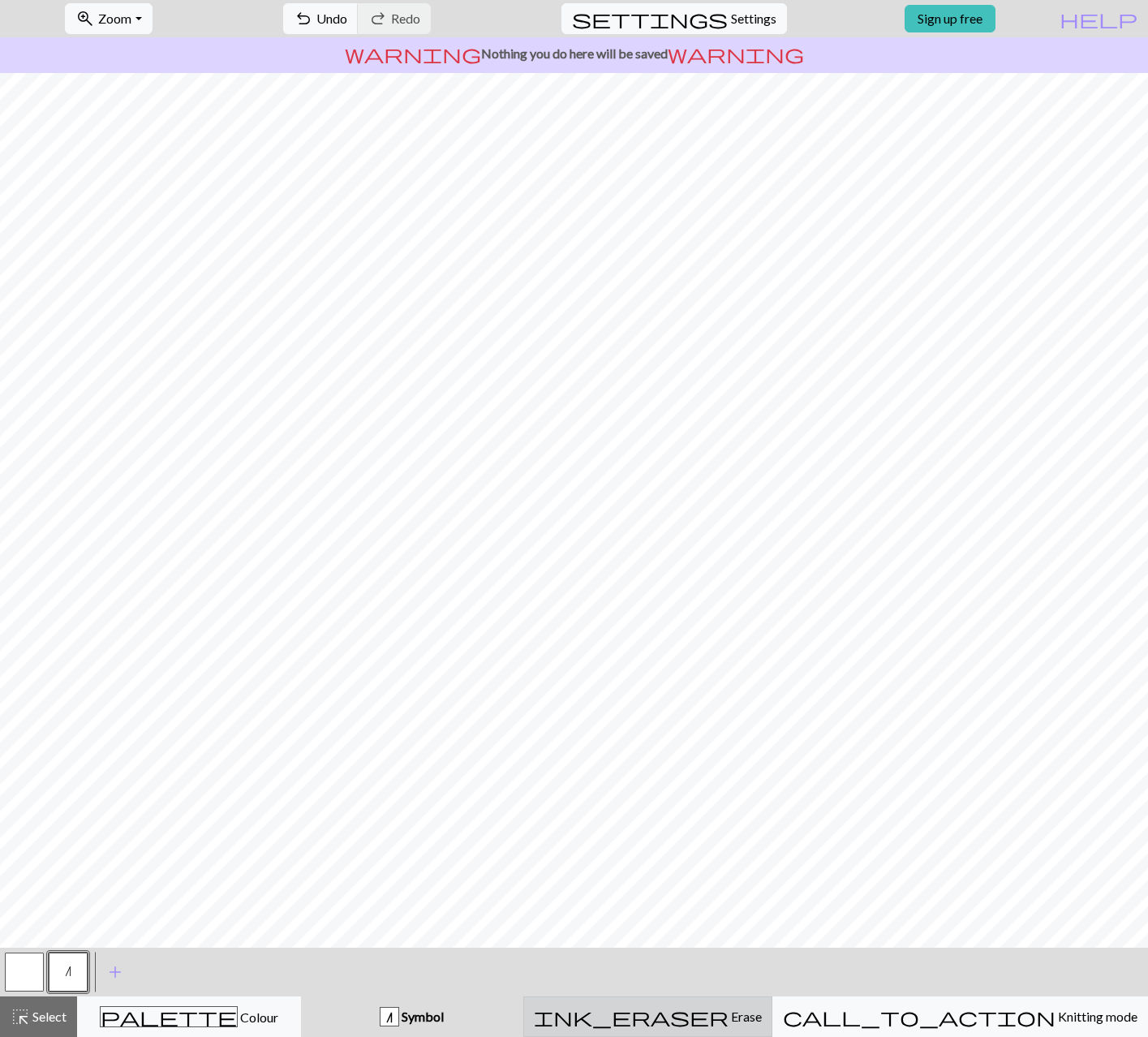
click at [755, 1021] on span "Erase" at bounding box center [745, 1016] width 34 height 16
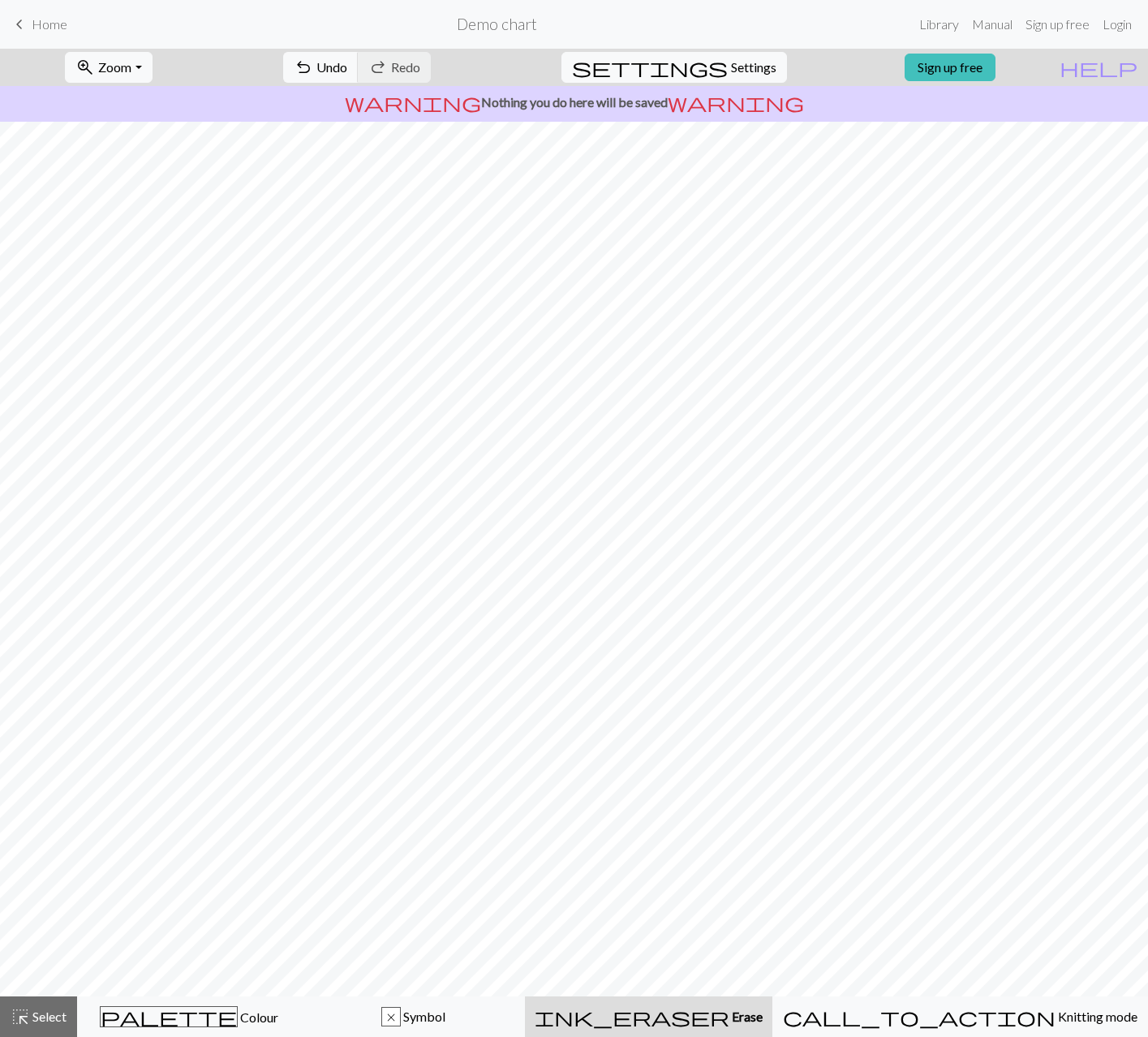
scroll to position [0, 0]
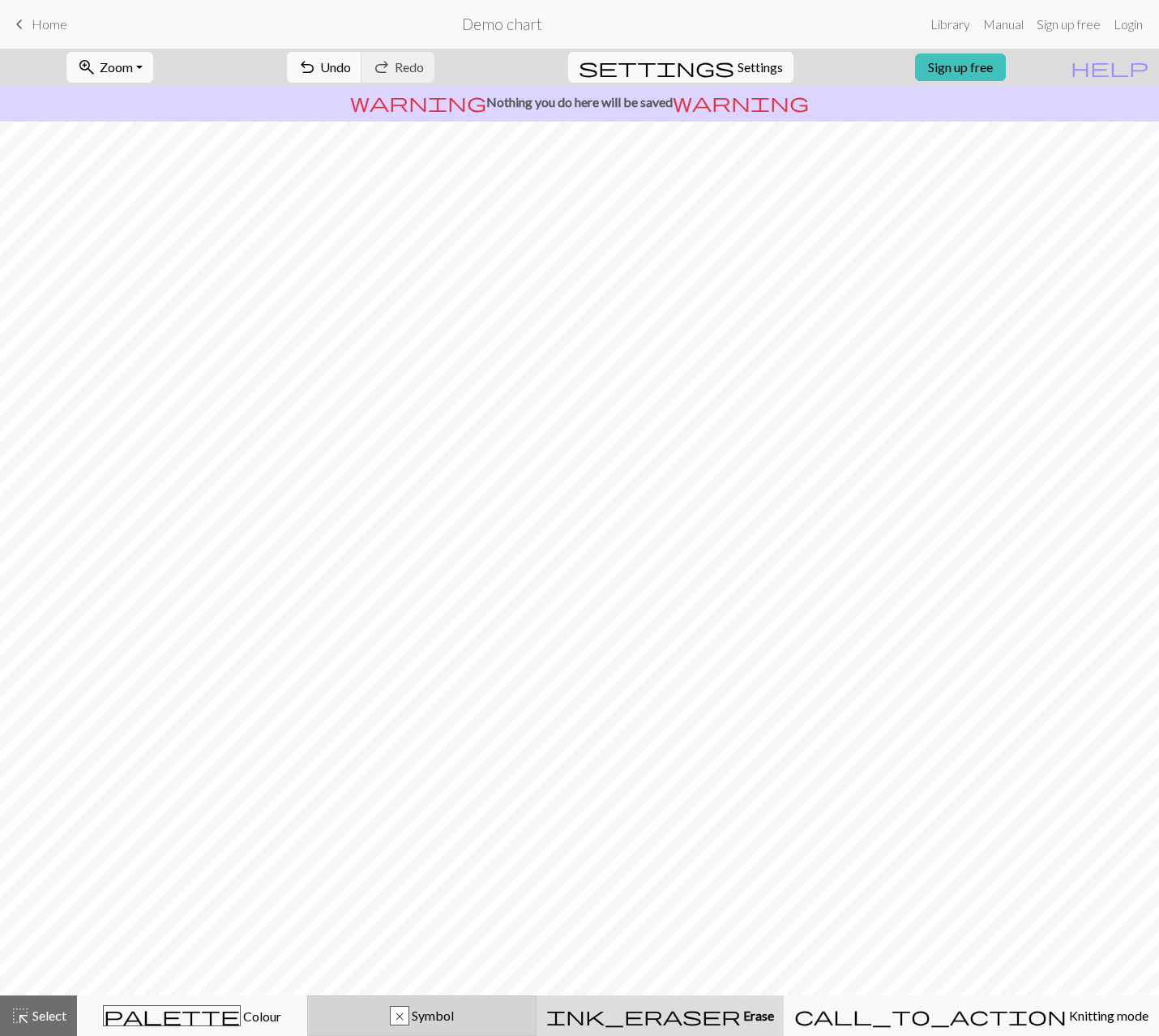
click at [527, 1015] on div "x Symbol" at bounding box center [422, 1015] width 209 height 20
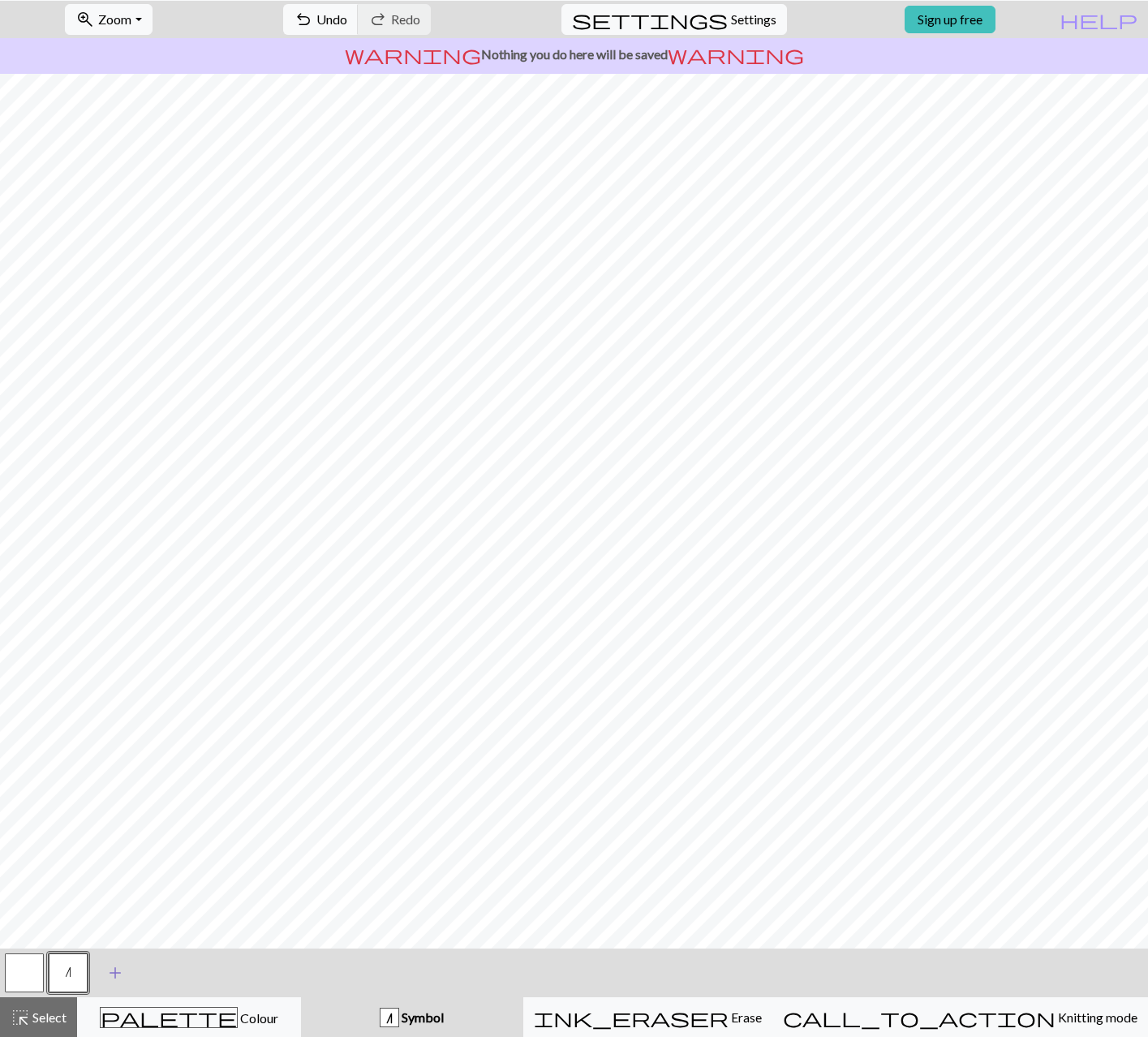
scroll to position [48, 0]
click at [237, 1012] on span "Colour" at bounding box center [257, 1016] width 40 height 16
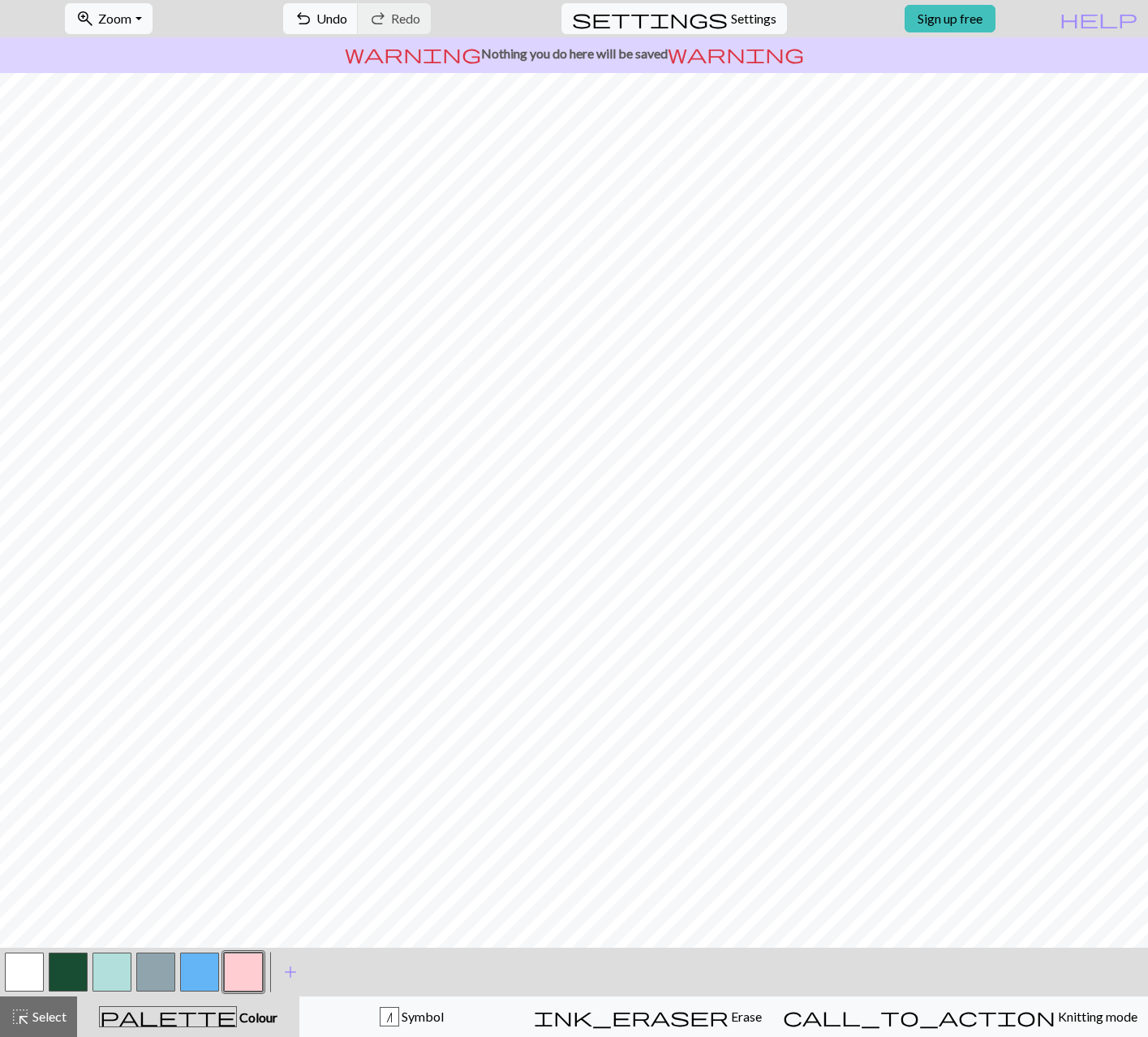
click at [76, 968] on button "button" at bounding box center [67, 971] width 39 height 39
click at [287, 969] on span "add" at bounding box center [291, 972] width 20 height 23
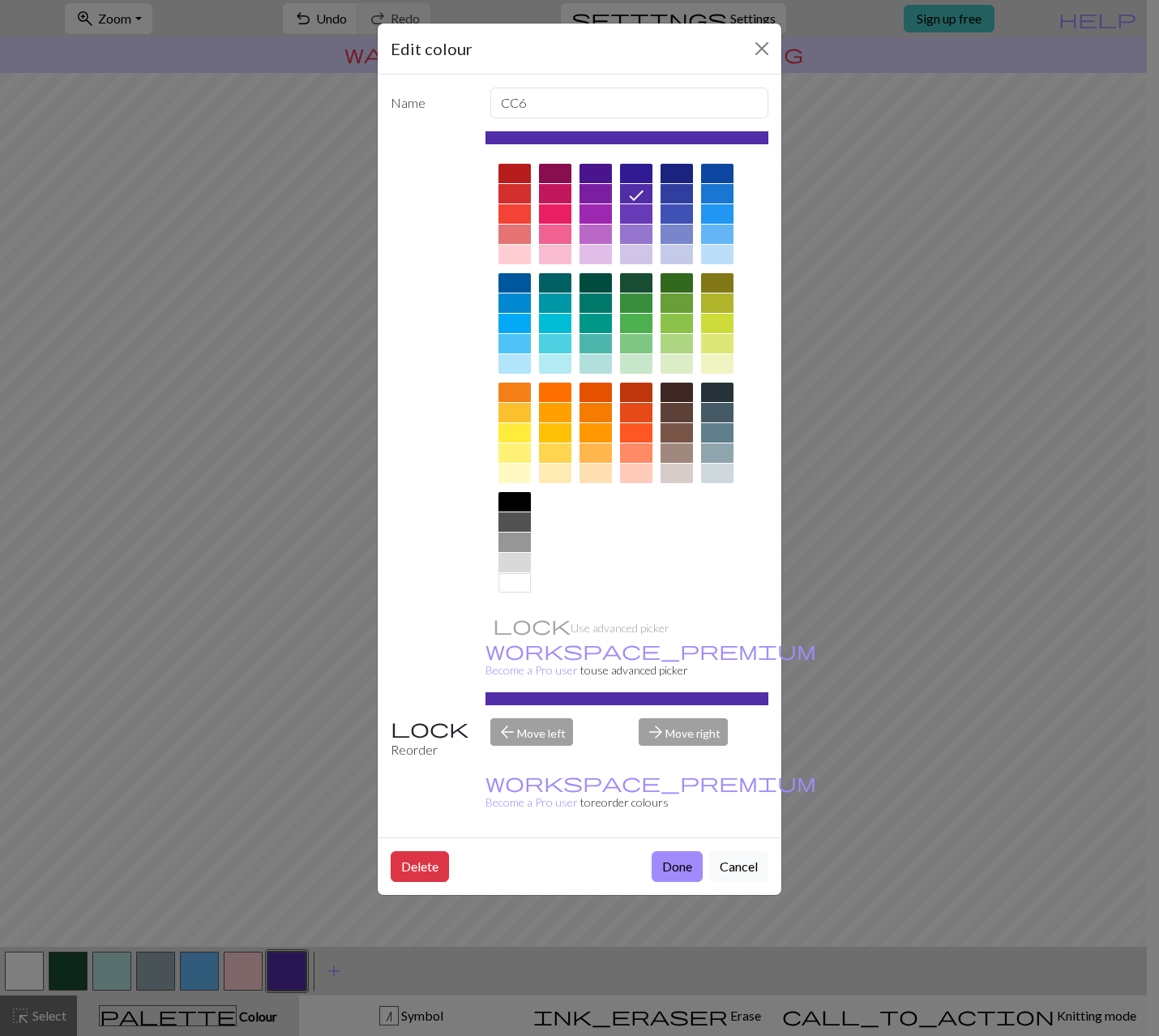
click at [633, 231] on div at bounding box center [637, 235] width 33 height 20
click at [673, 851] on button "Done" at bounding box center [677, 866] width 51 height 31
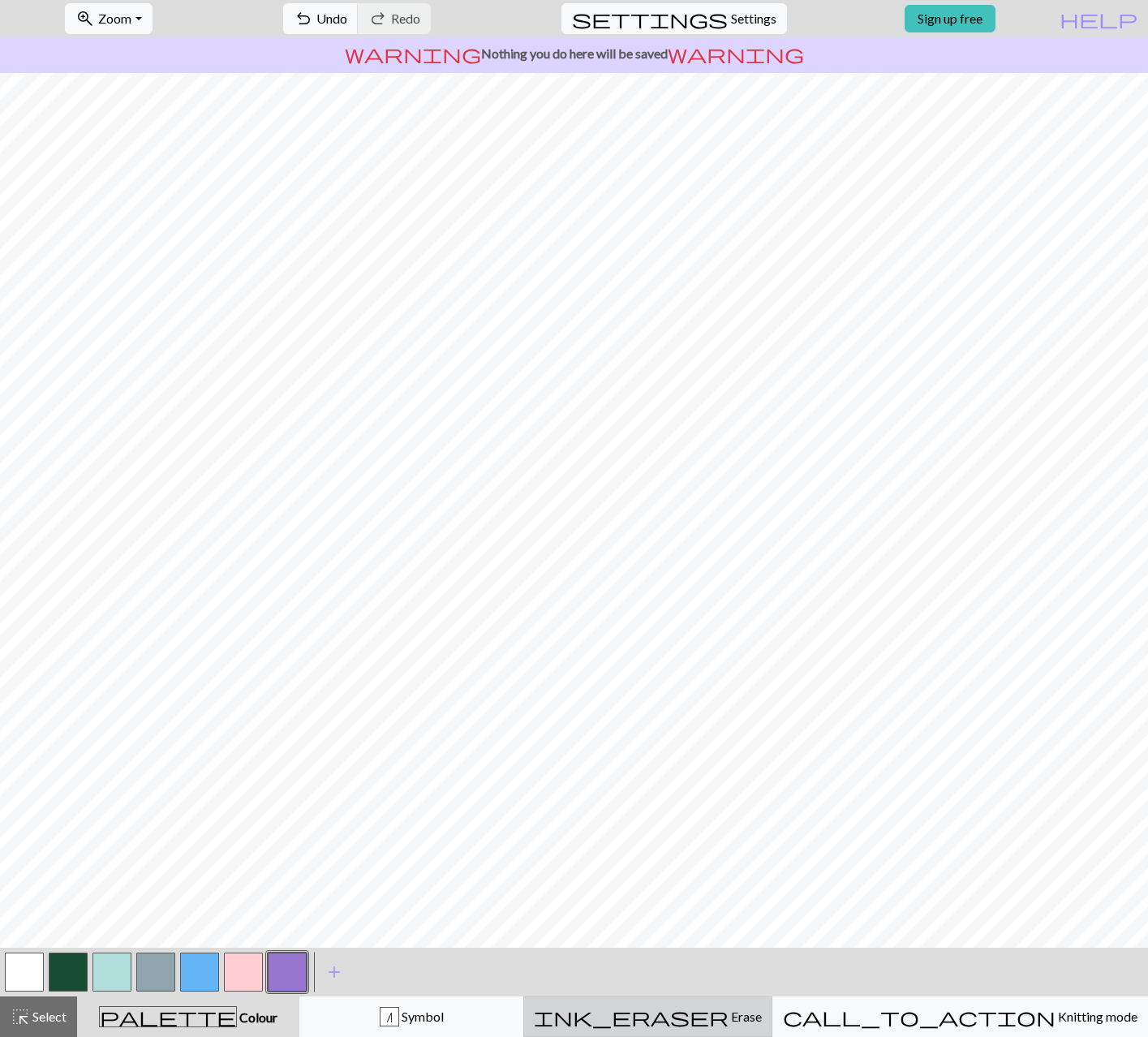
click at [728, 1013] on span "ink_eraser" at bounding box center [631, 1016] width 195 height 23
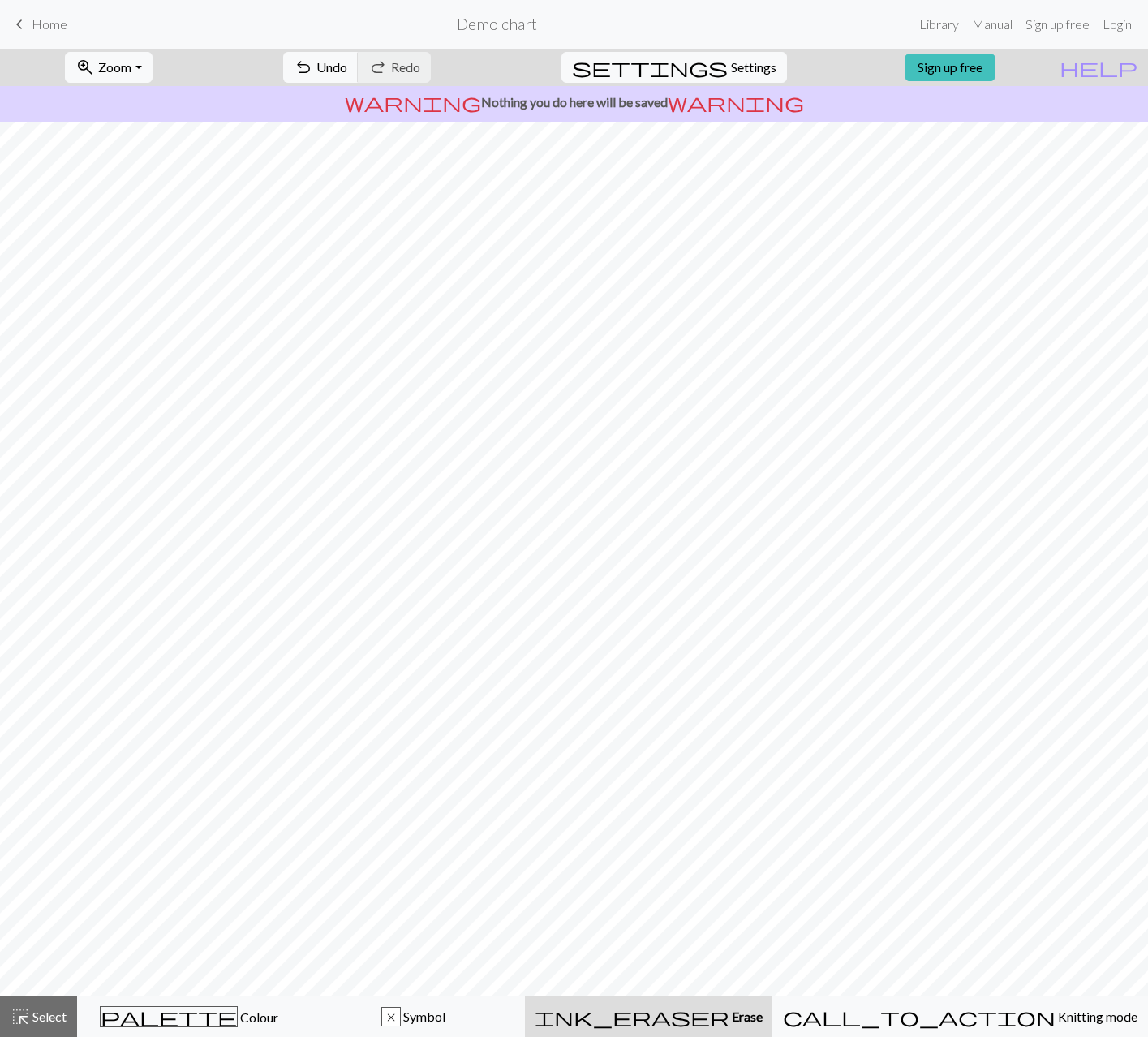
scroll to position [0, 0]
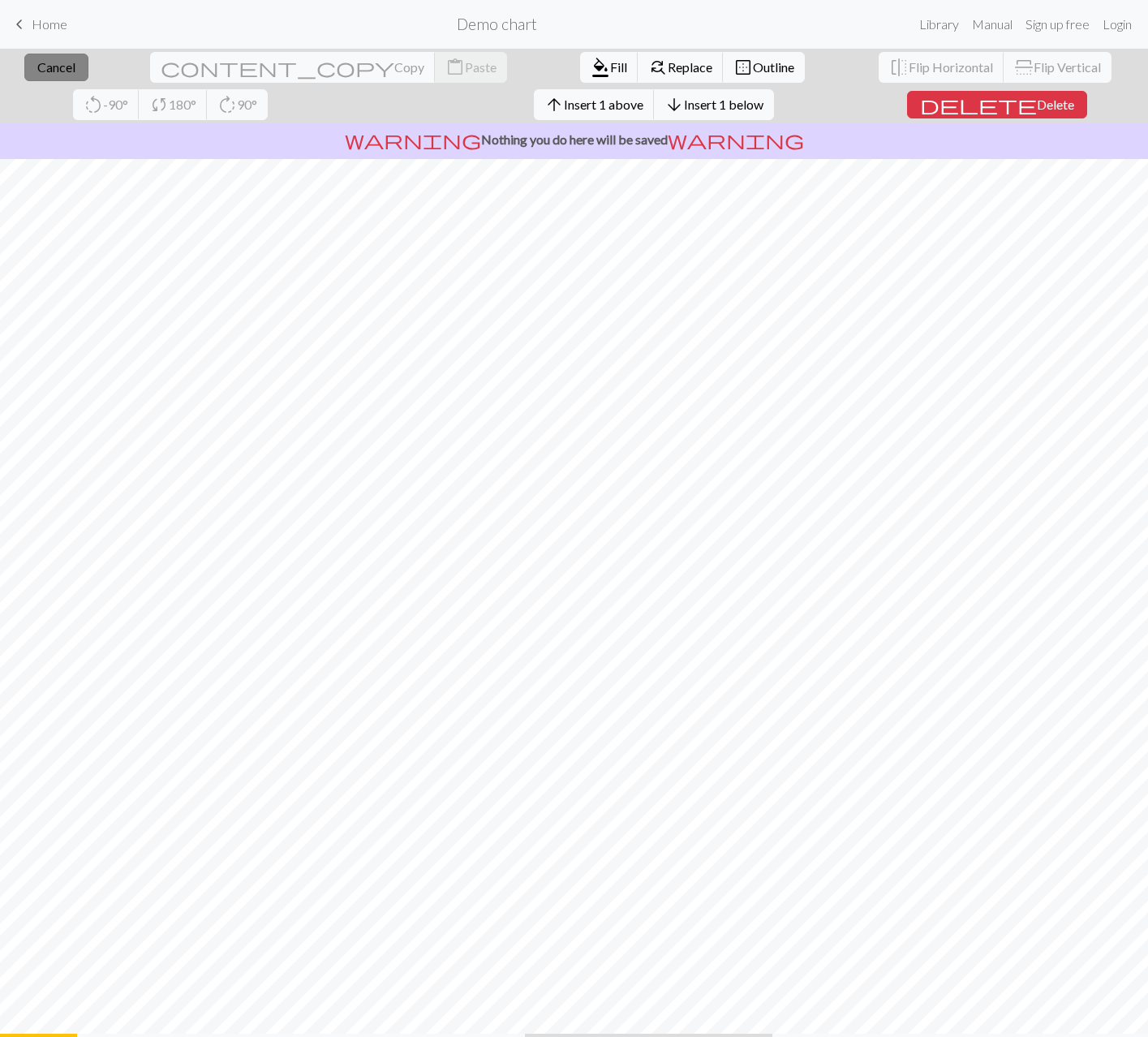
click at [71, 66] on button "close Cancel" at bounding box center [57, 67] width 64 height 28
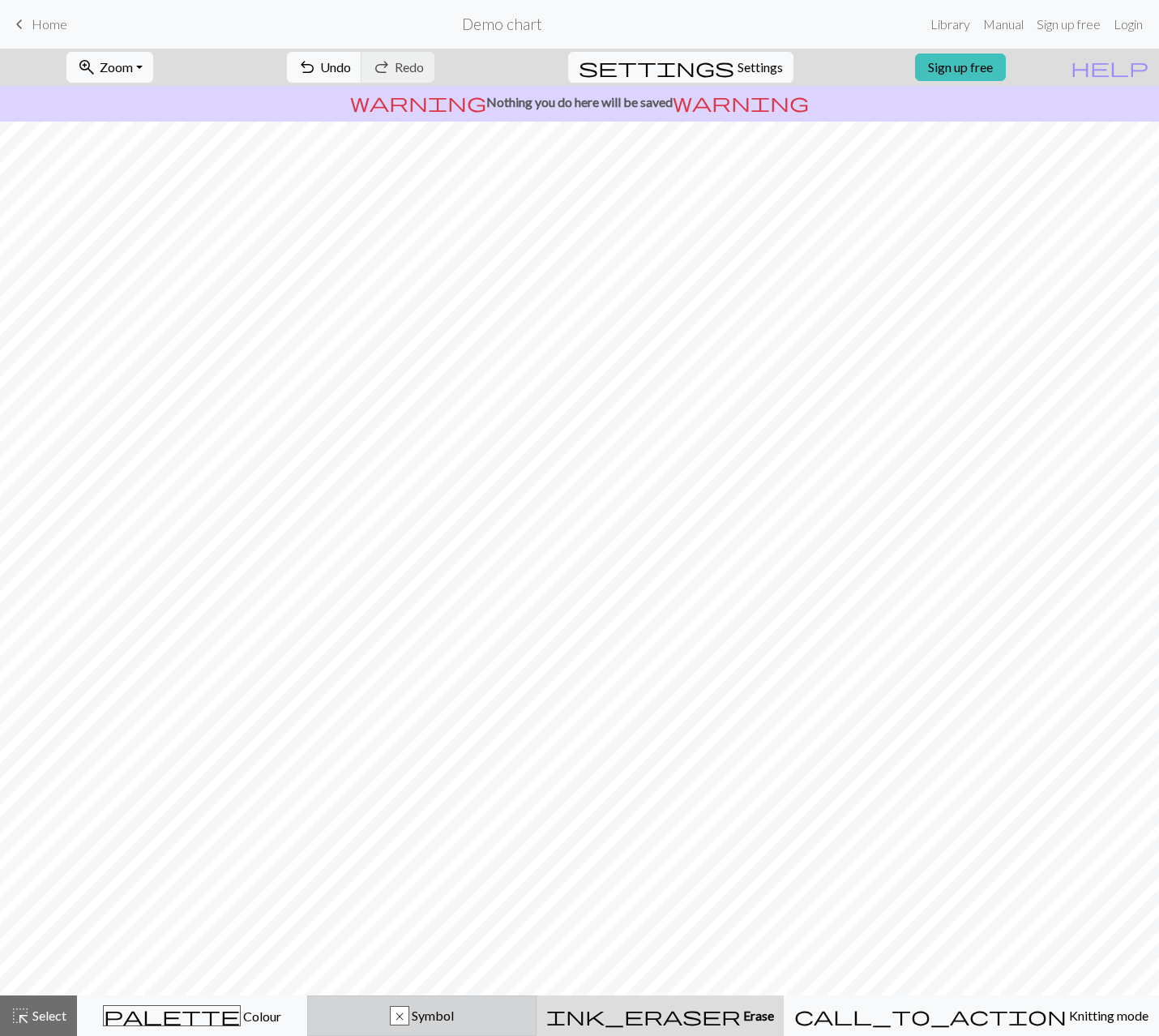
click at [537, 1002] on button "x Symbol" at bounding box center [422, 1015] width 230 height 40
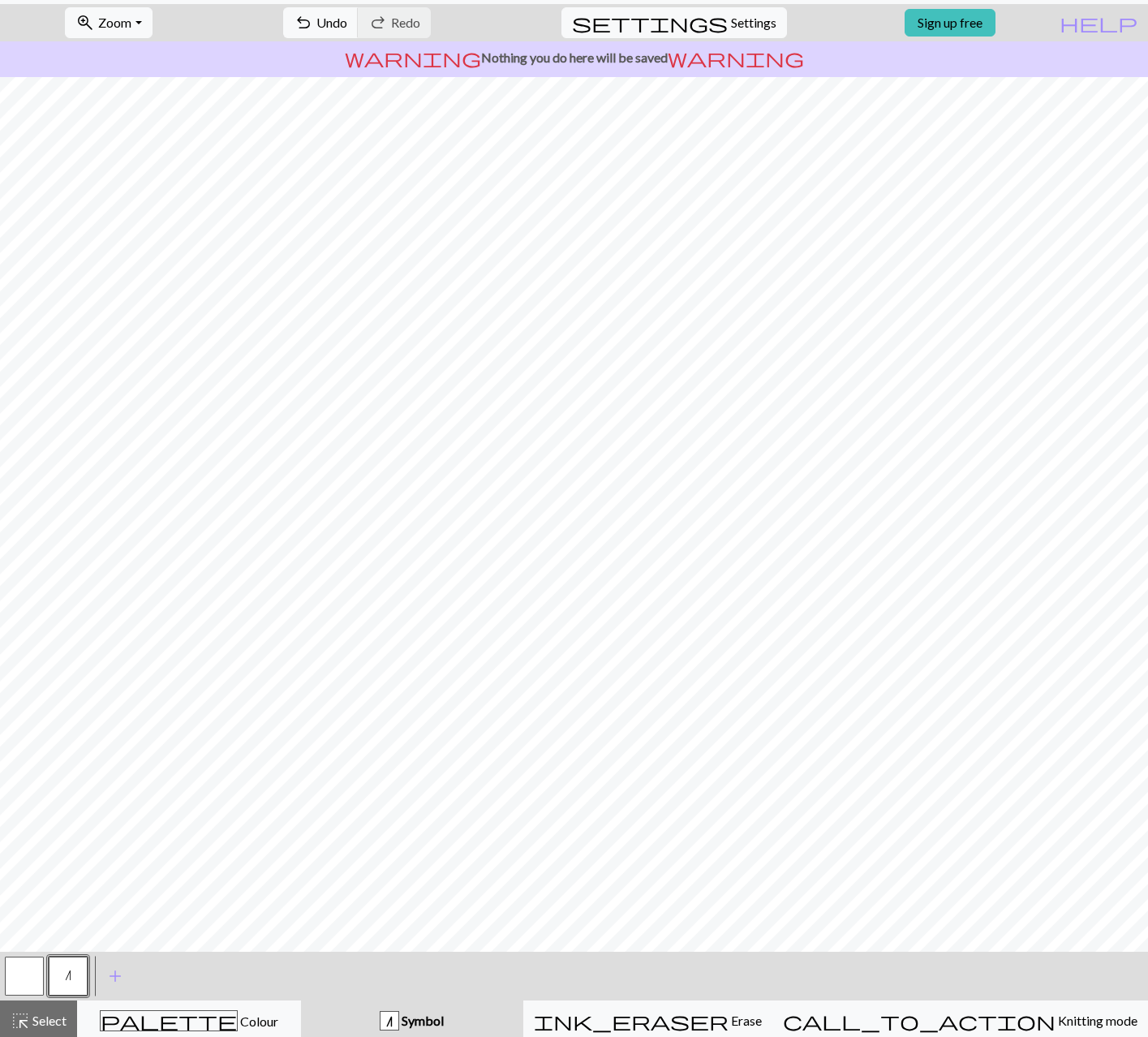
scroll to position [48, 0]
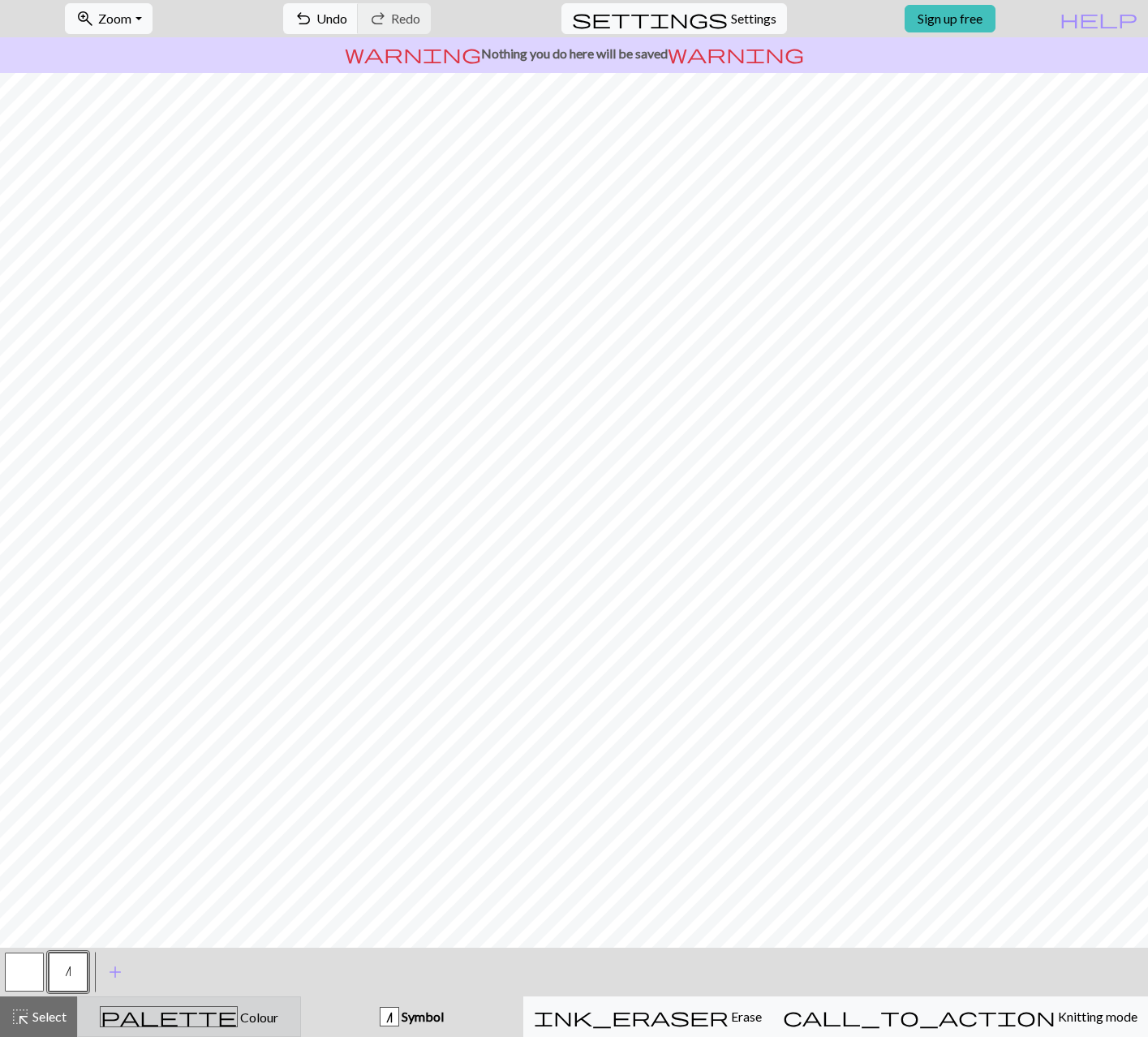
click at [253, 1021] on div "palette Colour Colour" at bounding box center [189, 1016] width 203 height 21
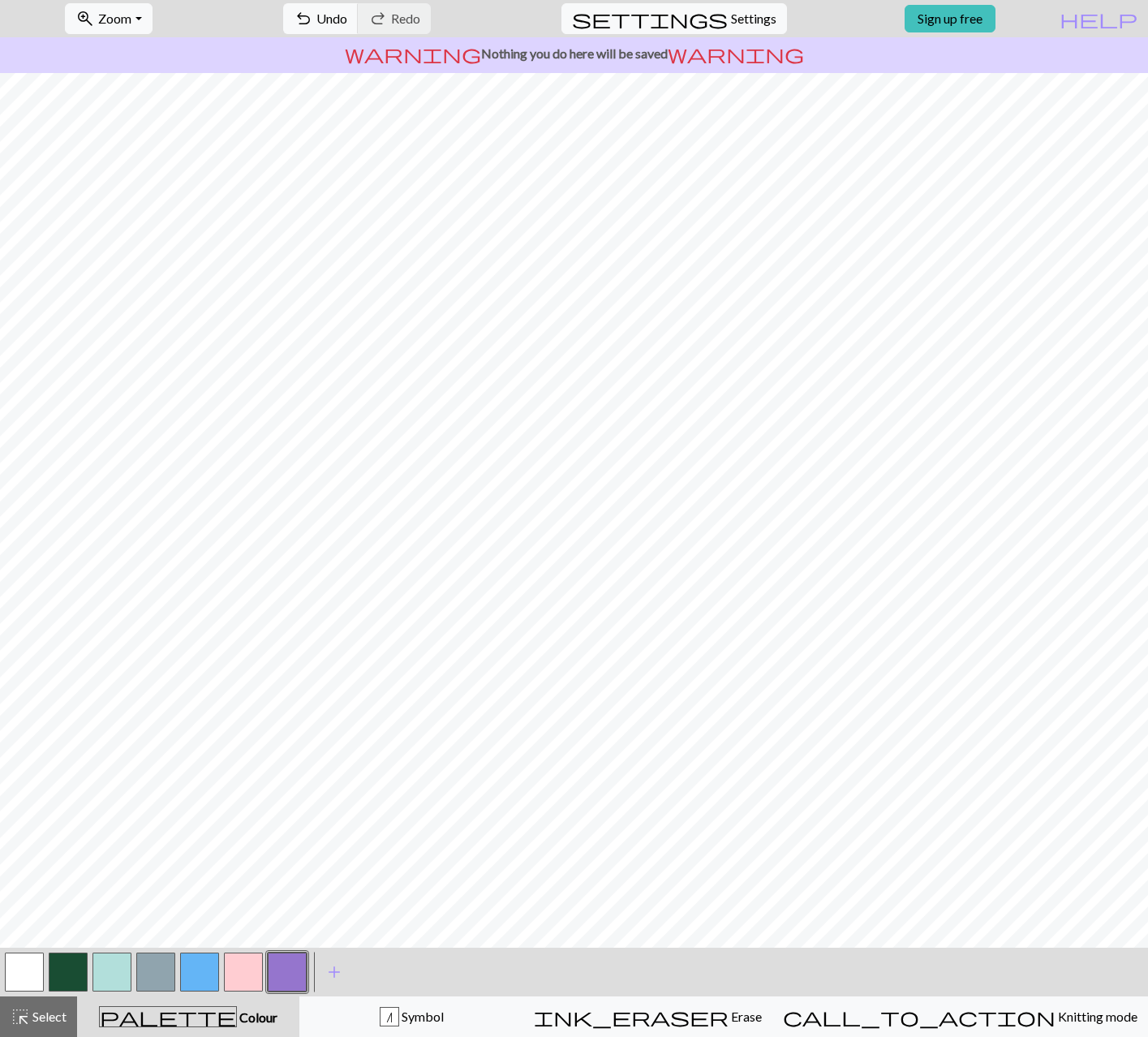
click at [251, 975] on button "button" at bounding box center [243, 971] width 39 height 39
click at [296, 975] on button "button" at bounding box center [287, 971] width 39 height 39
click at [347, 25] on span "Undo" at bounding box center [332, 18] width 31 height 16
drag, startPoint x: 241, startPoint y: 970, endPoint x: 250, endPoint y: 952, distance: 20.1
click at [241, 969] on button "button" at bounding box center [243, 971] width 39 height 39
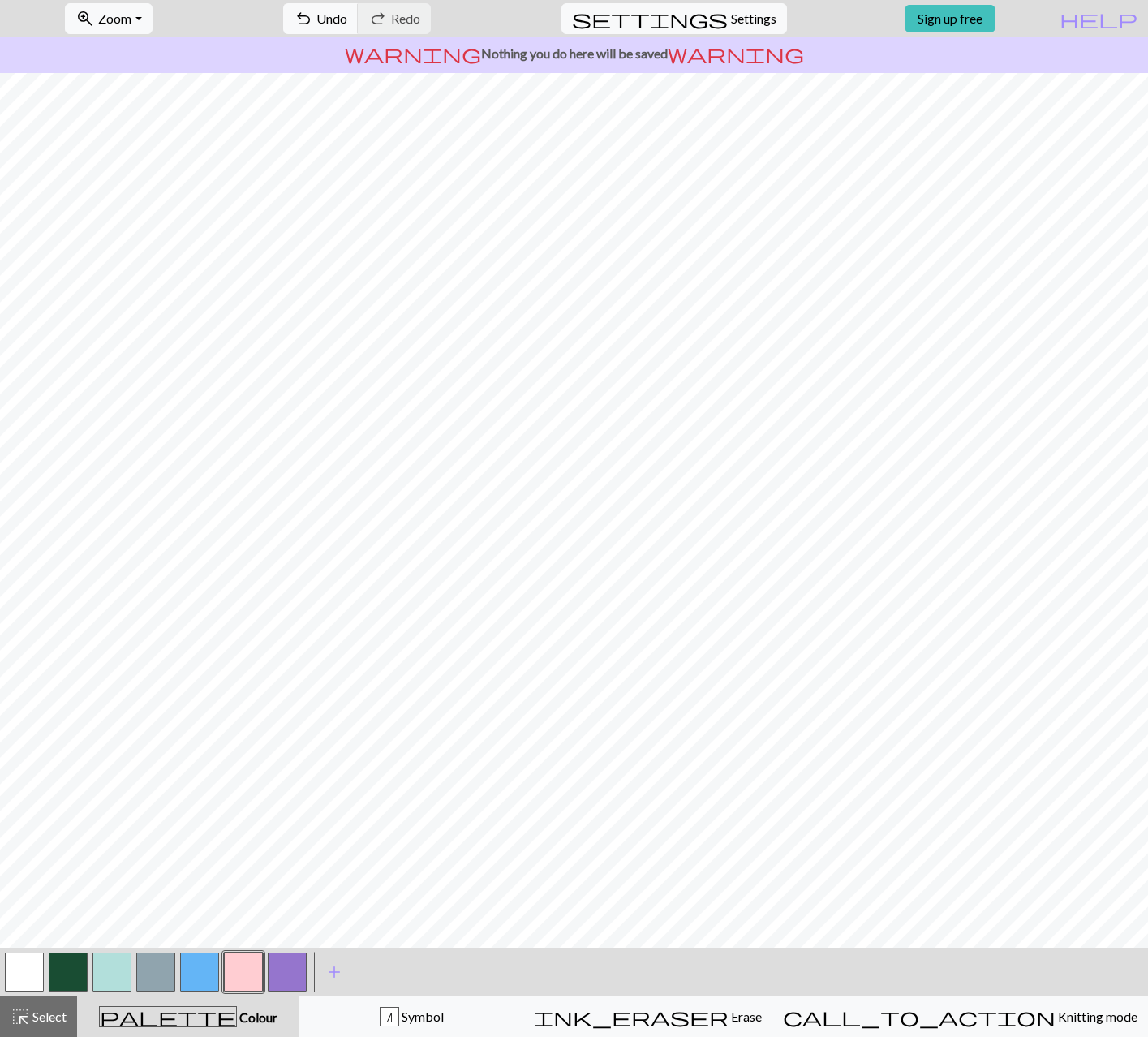
click at [108, 962] on button "button" at bounding box center [112, 971] width 39 height 39
click at [443, 1012] on span "Symbol" at bounding box center [421, 1016] width 44 height 16
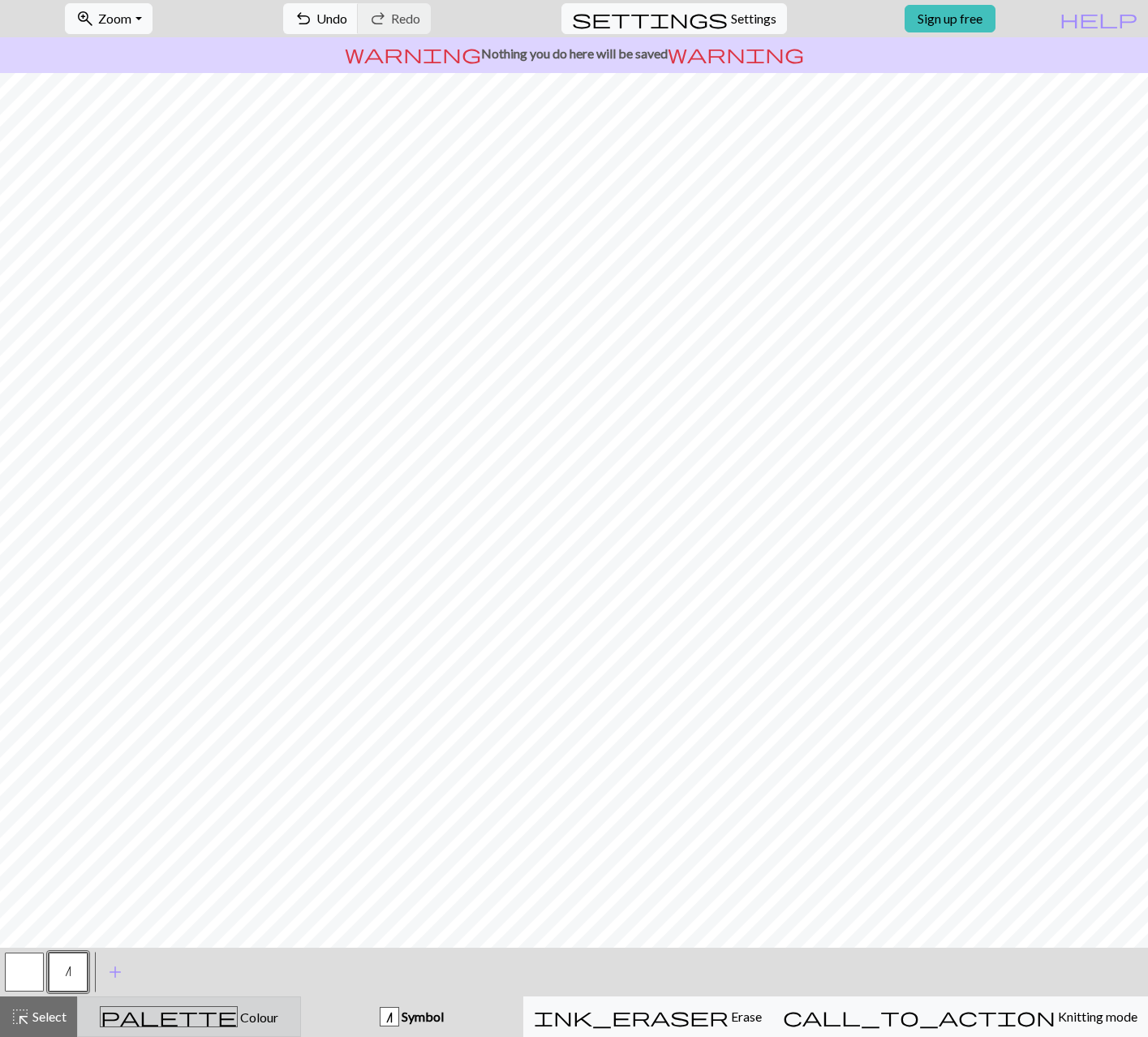
click at [259, 1007] on div "palette Colour Colour" at bounding box center [189, 1016] width 203 height 21
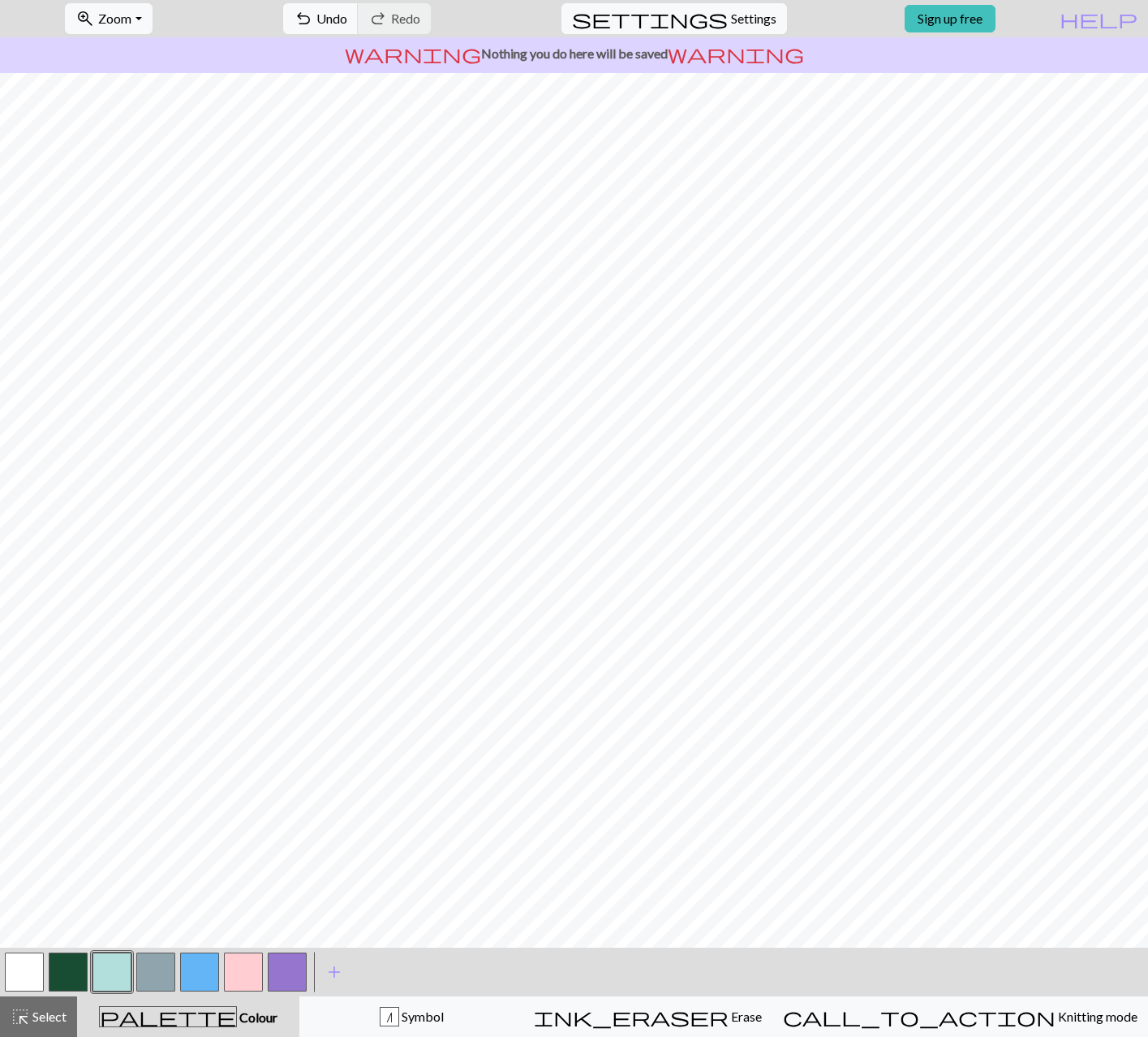
click at [246, 980] on button "button" at bounding box center [243, 971] width 39 height 39
click at [112, 970] on button "button" at bounding box center [112, 971] width 39 height 39
click at [282, 970] on button "button" at bounding box center [287, 971] width 39 height 39
click at [154, 981] on button "button" at bounding box center [155, 971] width 39 height 39
click at [77, 975] on button "button" at bounding box center [67, 971] width 39 height 39
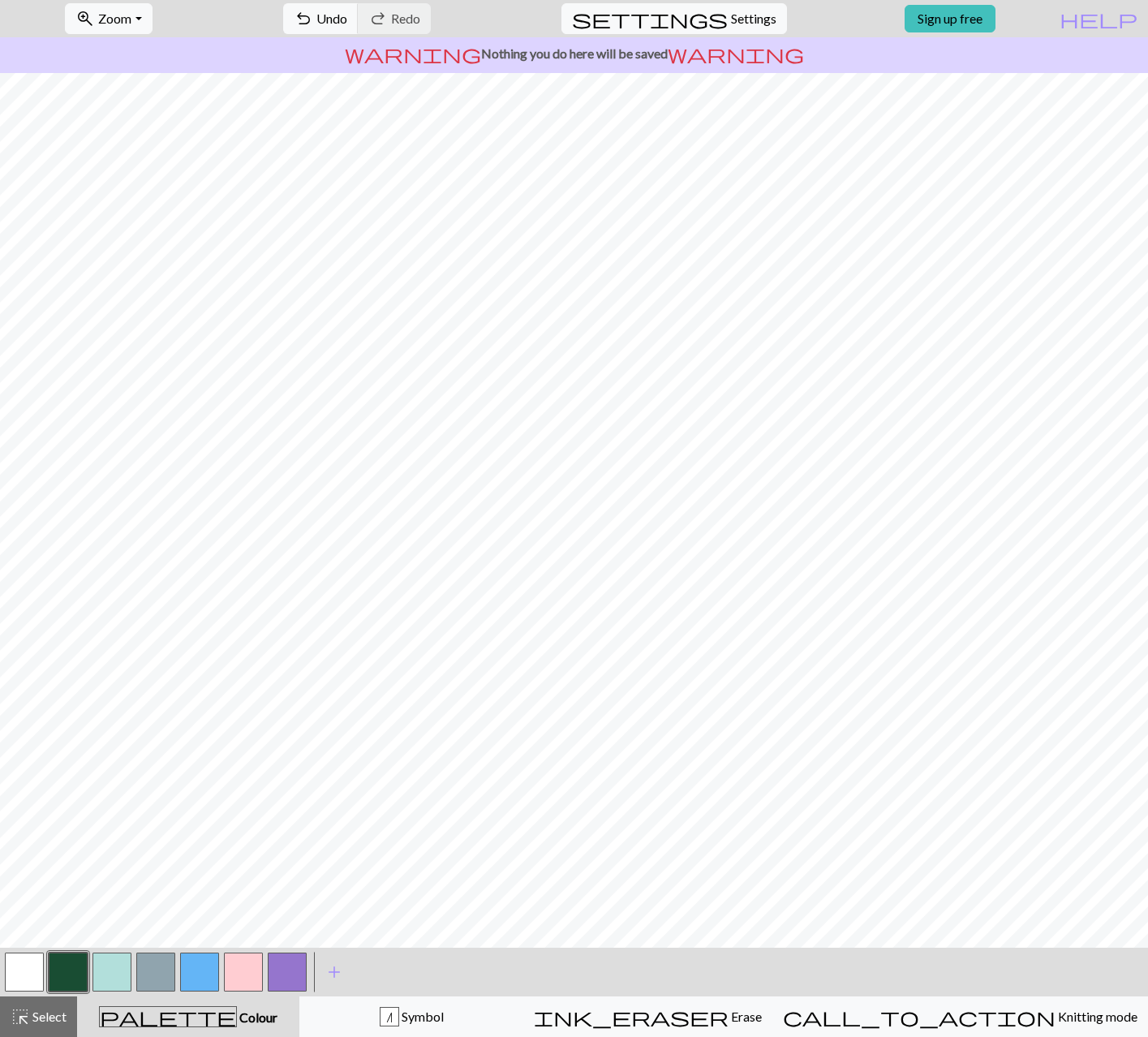
drag, startPoint x: 121, startPoint y: 975, endPoint x: 162, endPoint y: 950, distance: 48.0
click at [127, 972] on button "button" at bounding box center [112, 971] width 39 height 39
click at [71, 966] on button "button" at bounding box center [67, 971] width 39 height 39
click at [238, 966] on button "button" at bounding box center [243, 971] width 39 height 39
click at [773, 1004] on button "ink_eraser Erase Erase" at bounding box center [647, 1016] width 249 height 40
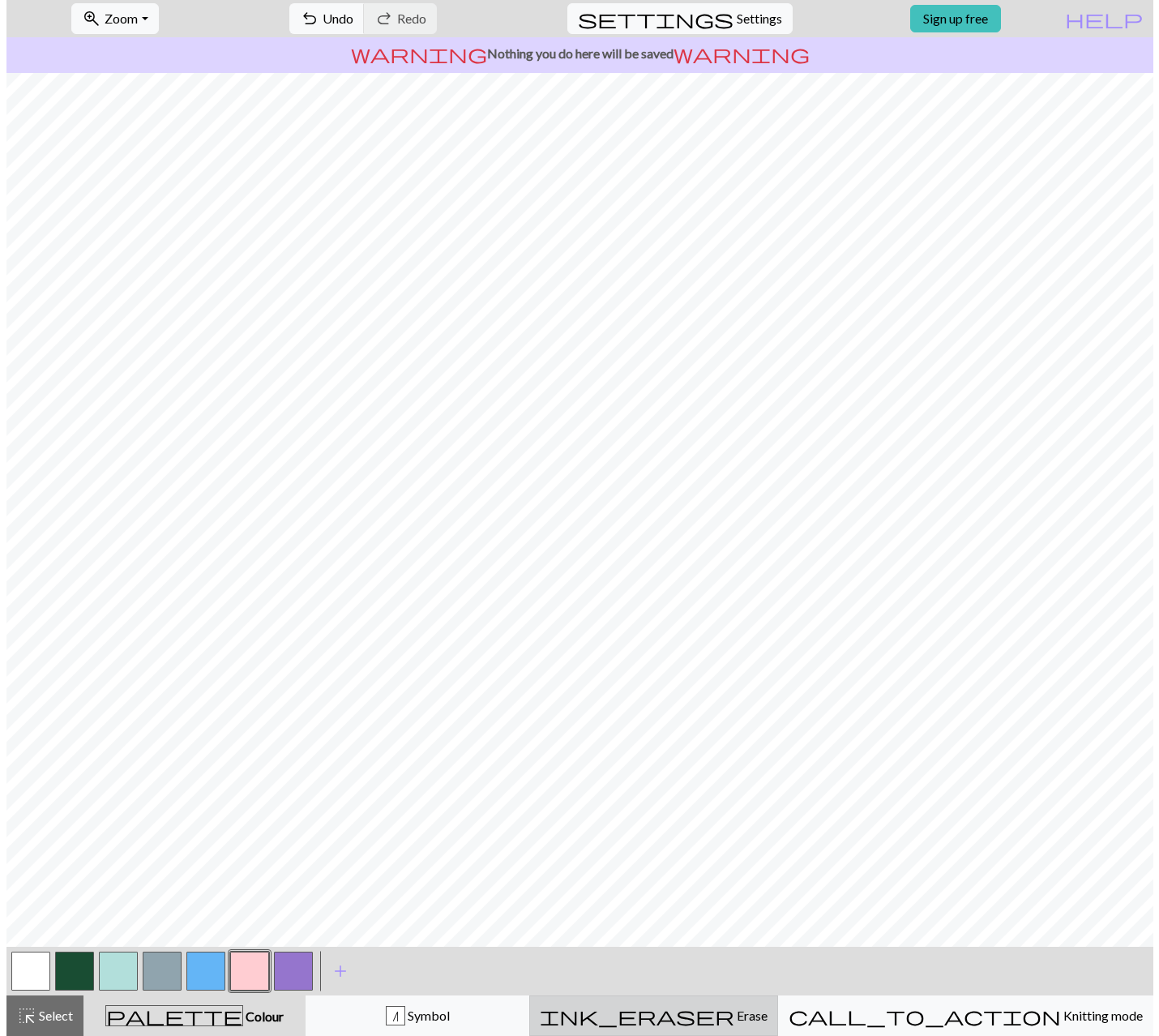
scroll to position [0, 0]
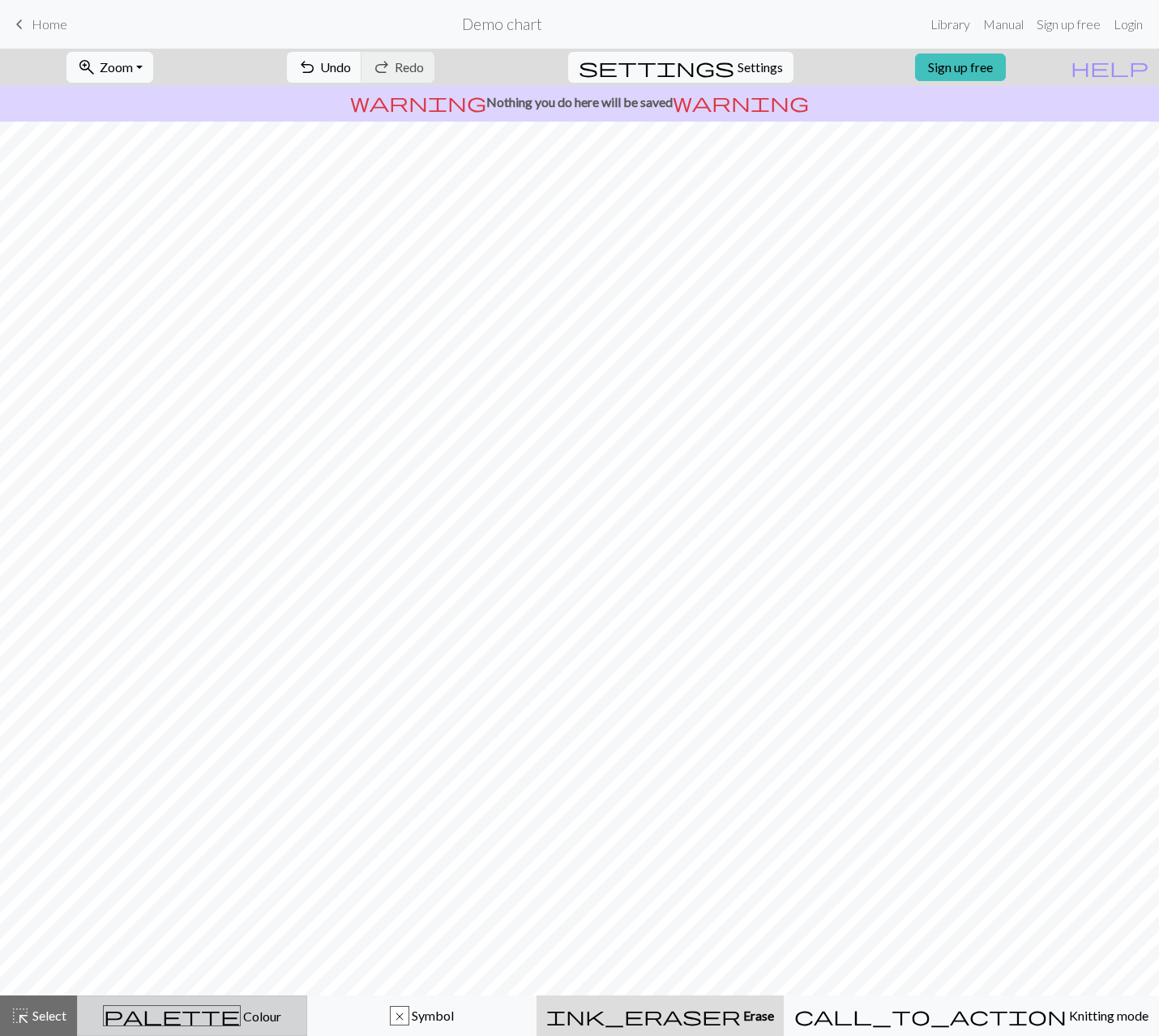
click at [240, 1008] on span "Colour" at bounding box center [260, 1015] width 40 height 16
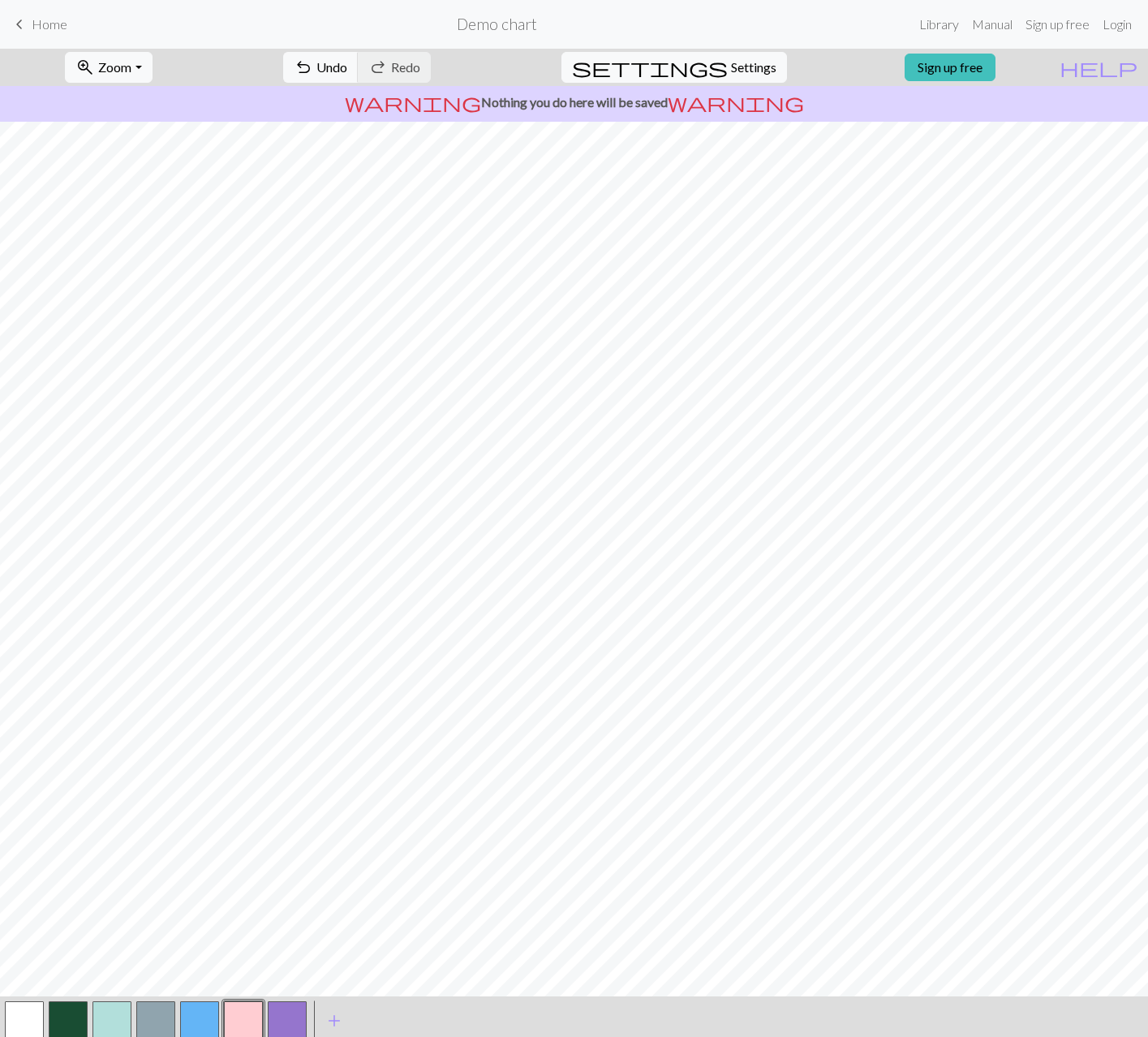
click at [243, 1013] on button "button" at bounding box center [243, 1020] width 39 height 39
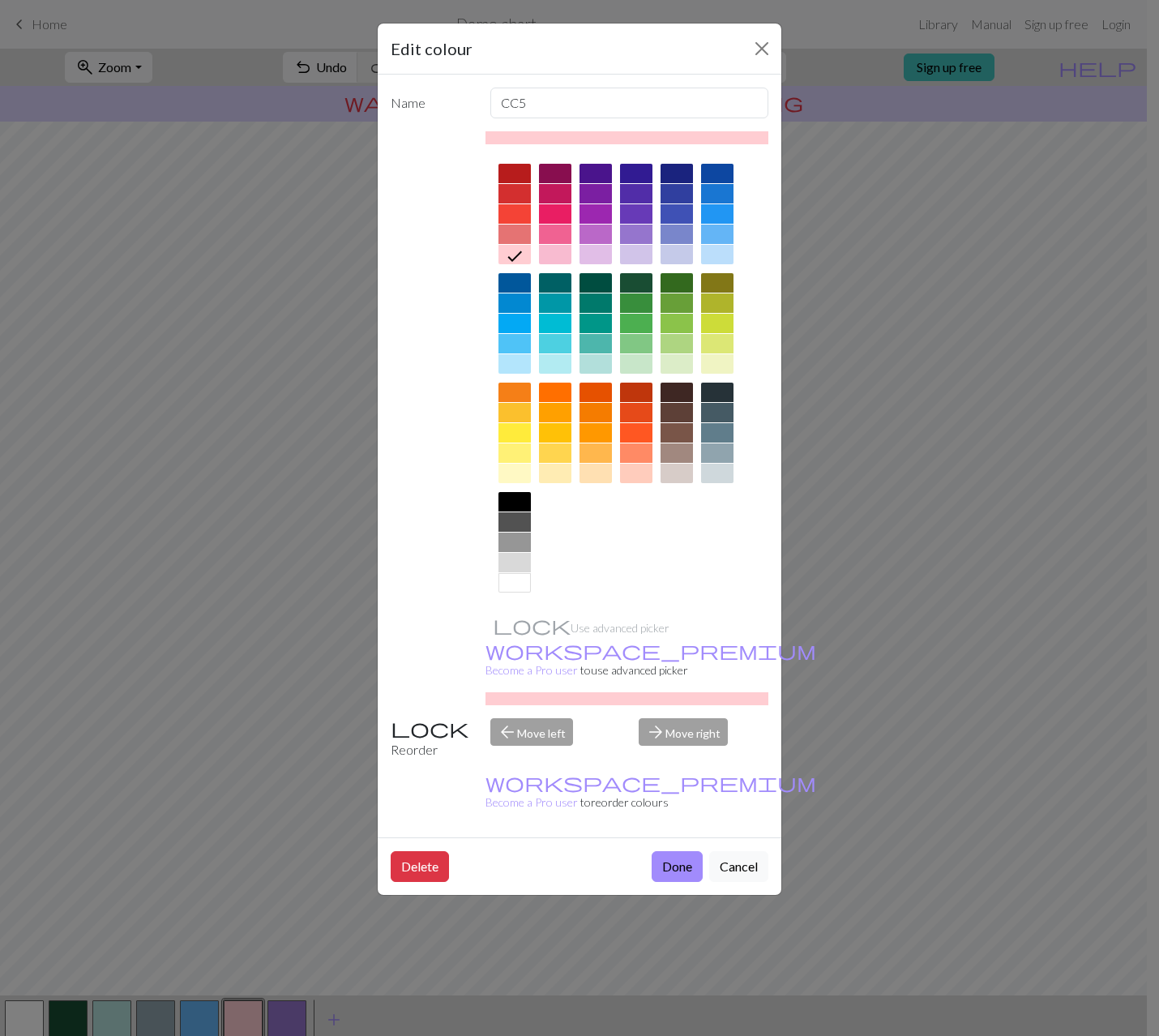
click at [521, 476] on div at bounding box center [515, 473] width 33 height 20
click at [675, 851] on button "Done" at bounding box center [677, 866] width 51 height 31
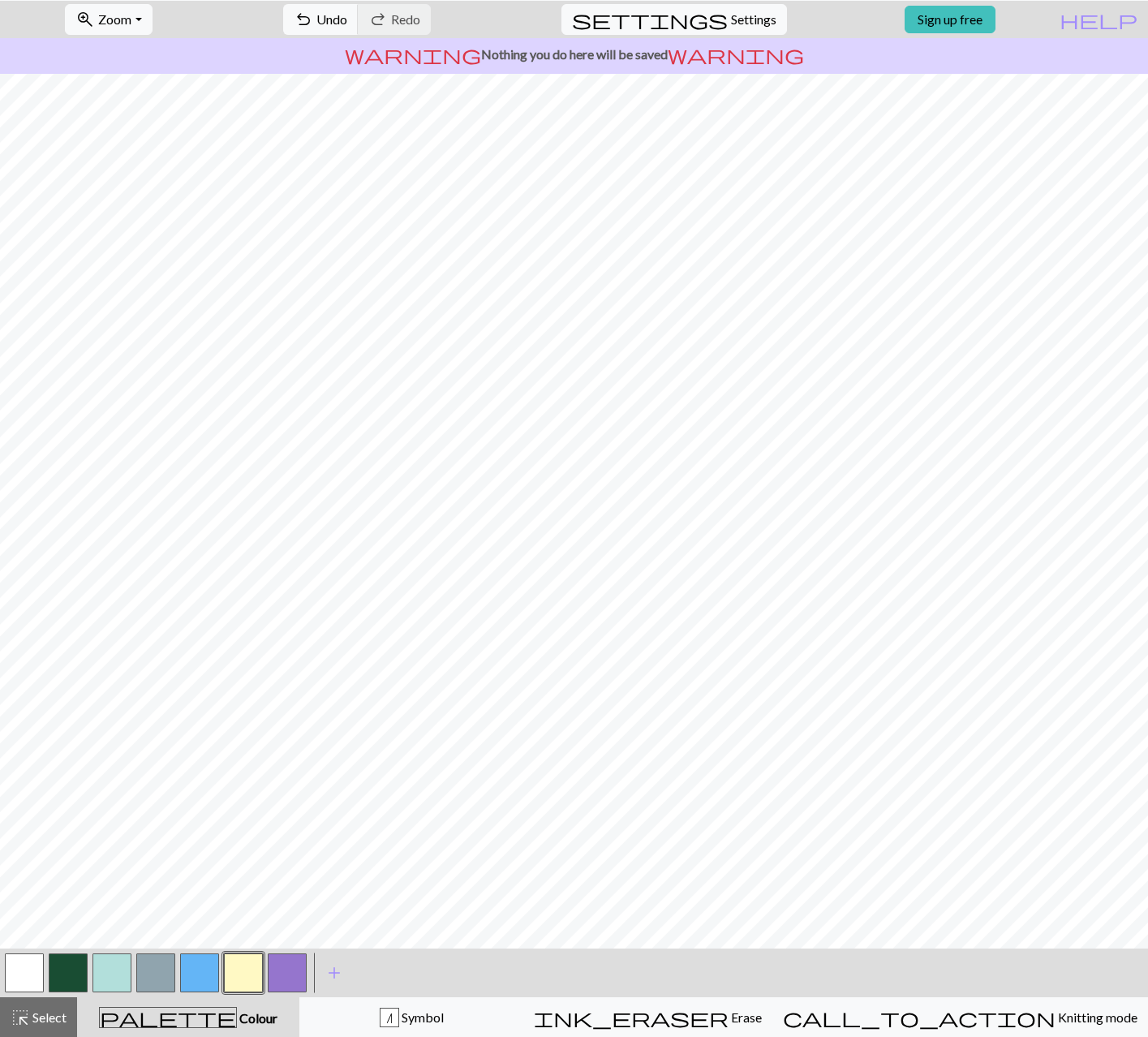
scroll to position [48, 0]
click at [479, 1026] on div "n Symbol" at bounding box center [411, 1016] width 203 height 20
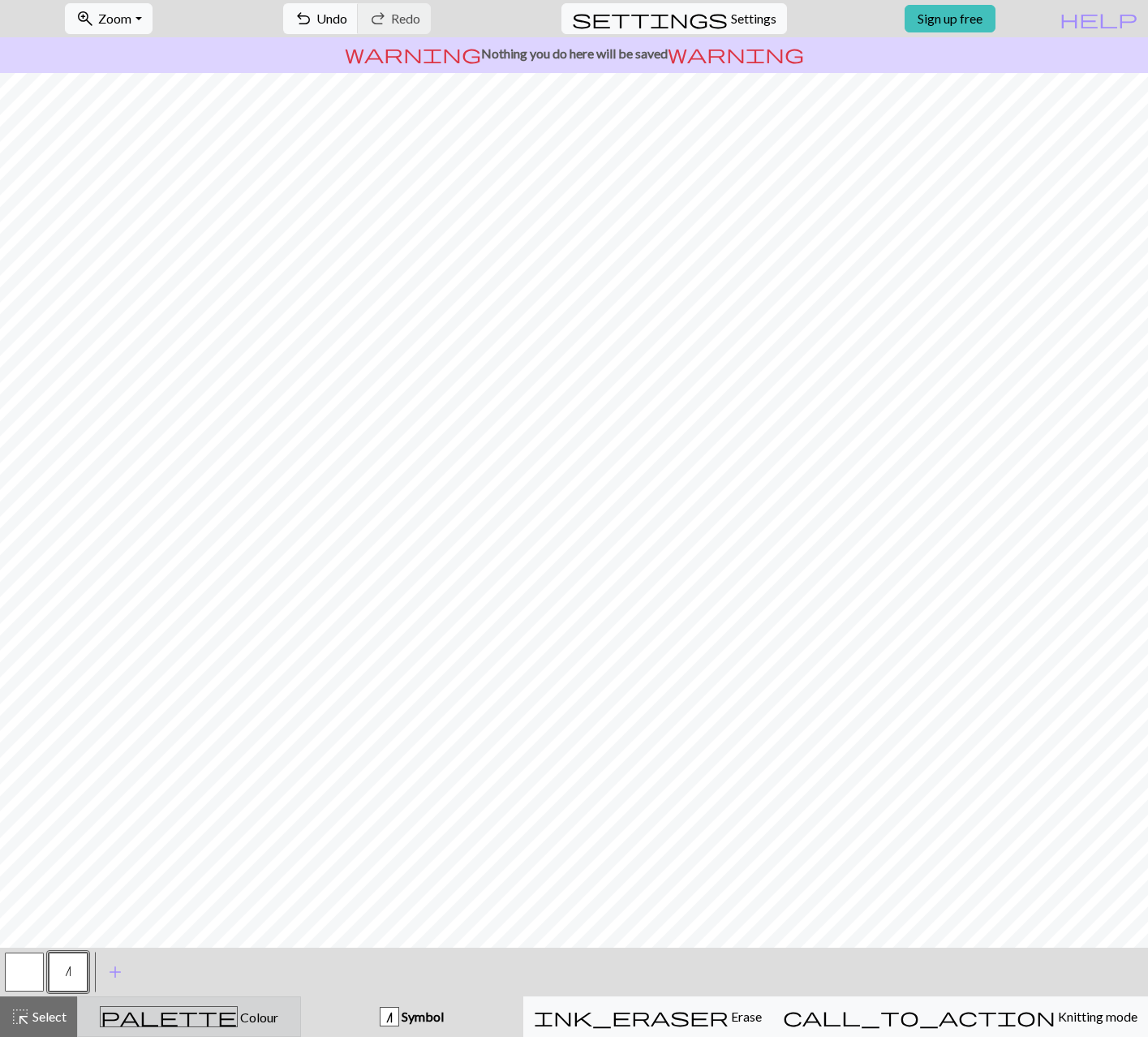
click at [237, 1016] on span "Colour" at bounding box center [257, 1016] width 40 height 16
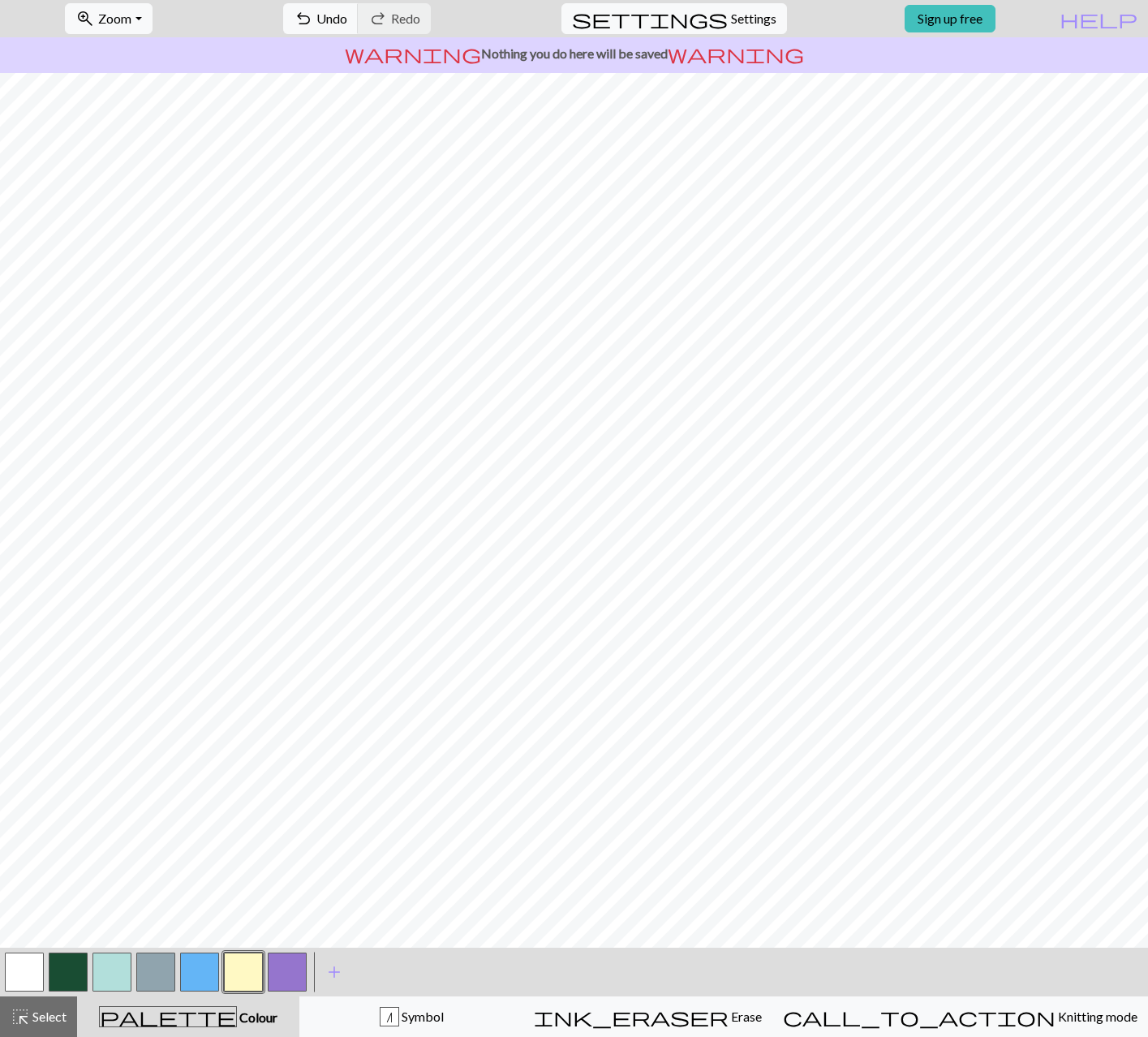
drag, startPoint x: 63, startPoint y: 955, endPoint x: 68, endPoint y: 948, distance: 8.6
click at [63, 954] on button "button" at bounding box center [67, 971] width 39 height 39
click at [200, 970] on button "button" at bounding box center [199, 971] width 39 height 39
click at [200, 960] on button "button" at bounding box center [199, 971] width 39 height 39
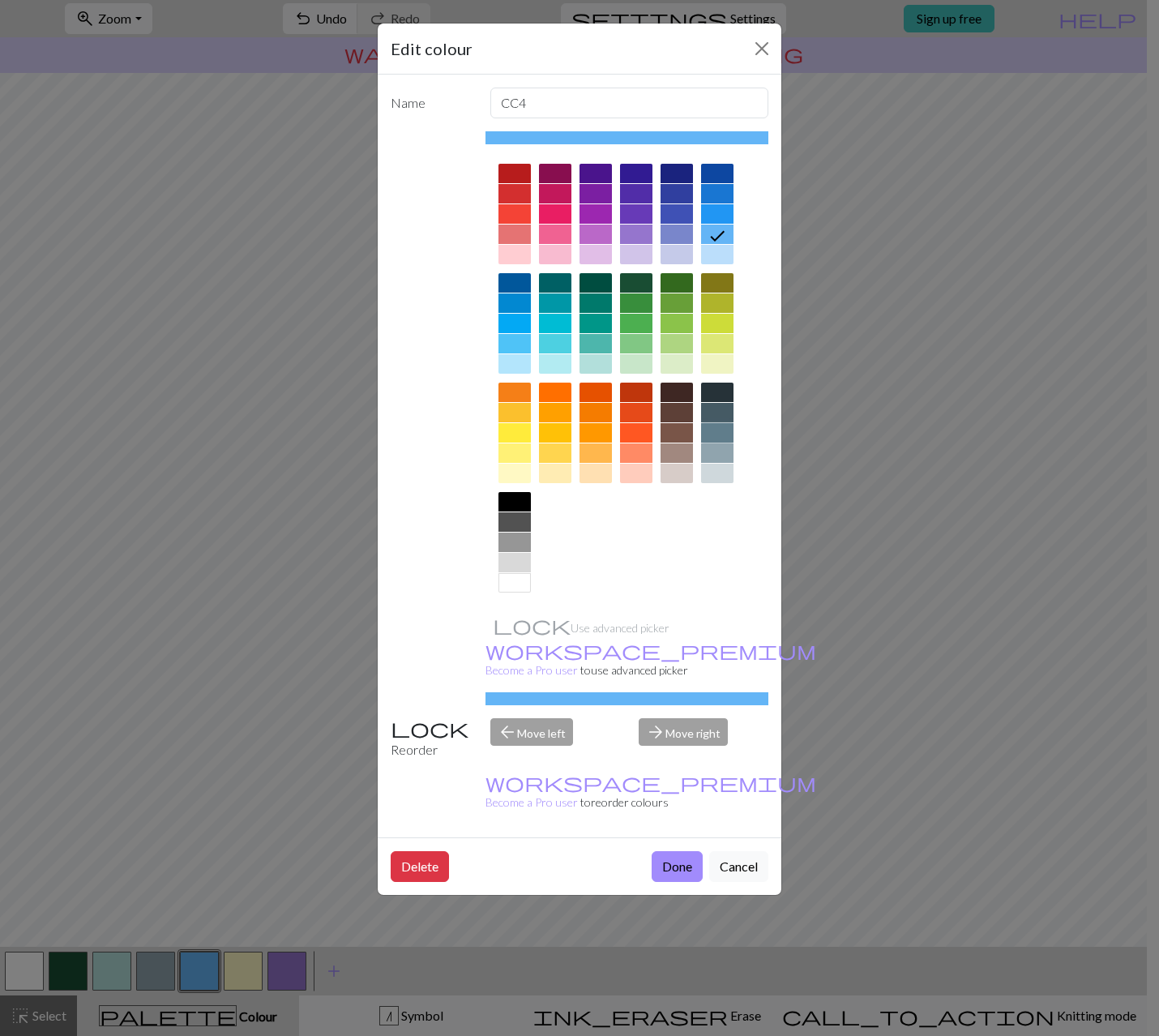
click at [725, 429] on div at bounding box center [718, 433] width 33 height 20
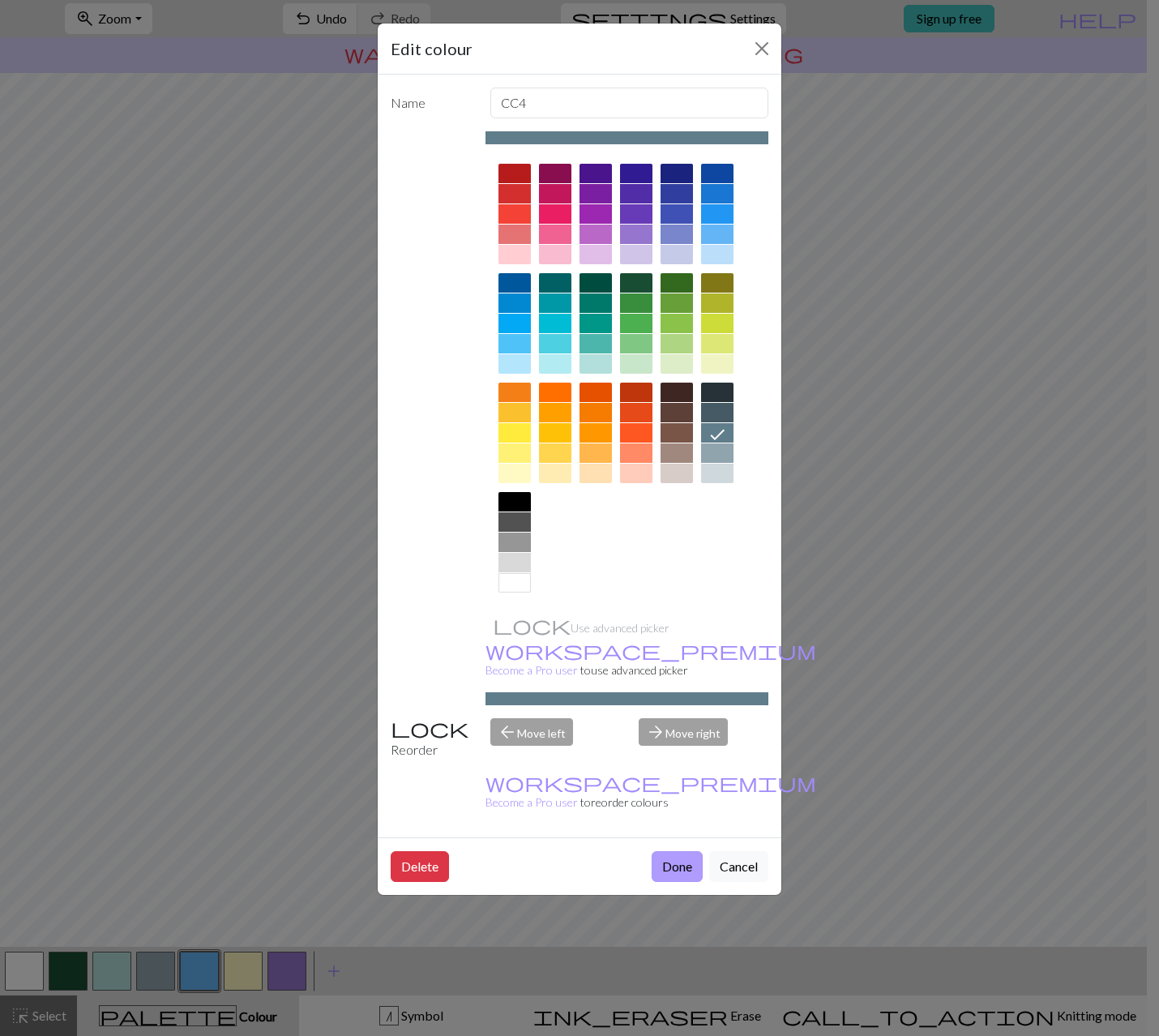
click at [682, 851] on button "Done" at bounding box center [677, 866] width 51 height 31
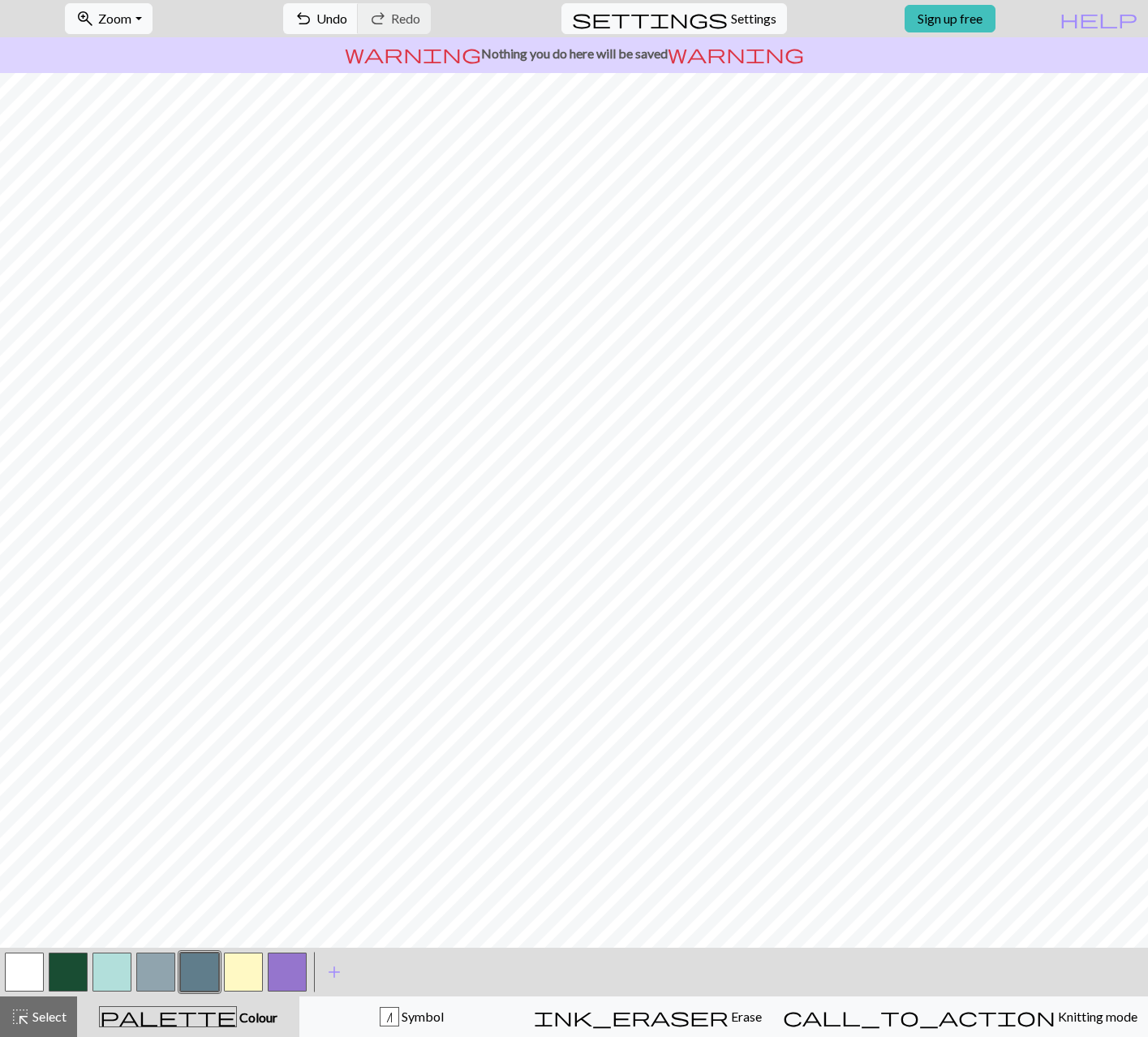
click at [292, 968] on button "button" at bounding box center [287, 971] width 39 height 39
click at [289, 968] on button "button" at bounding box center [287, 971] width 39 height 39
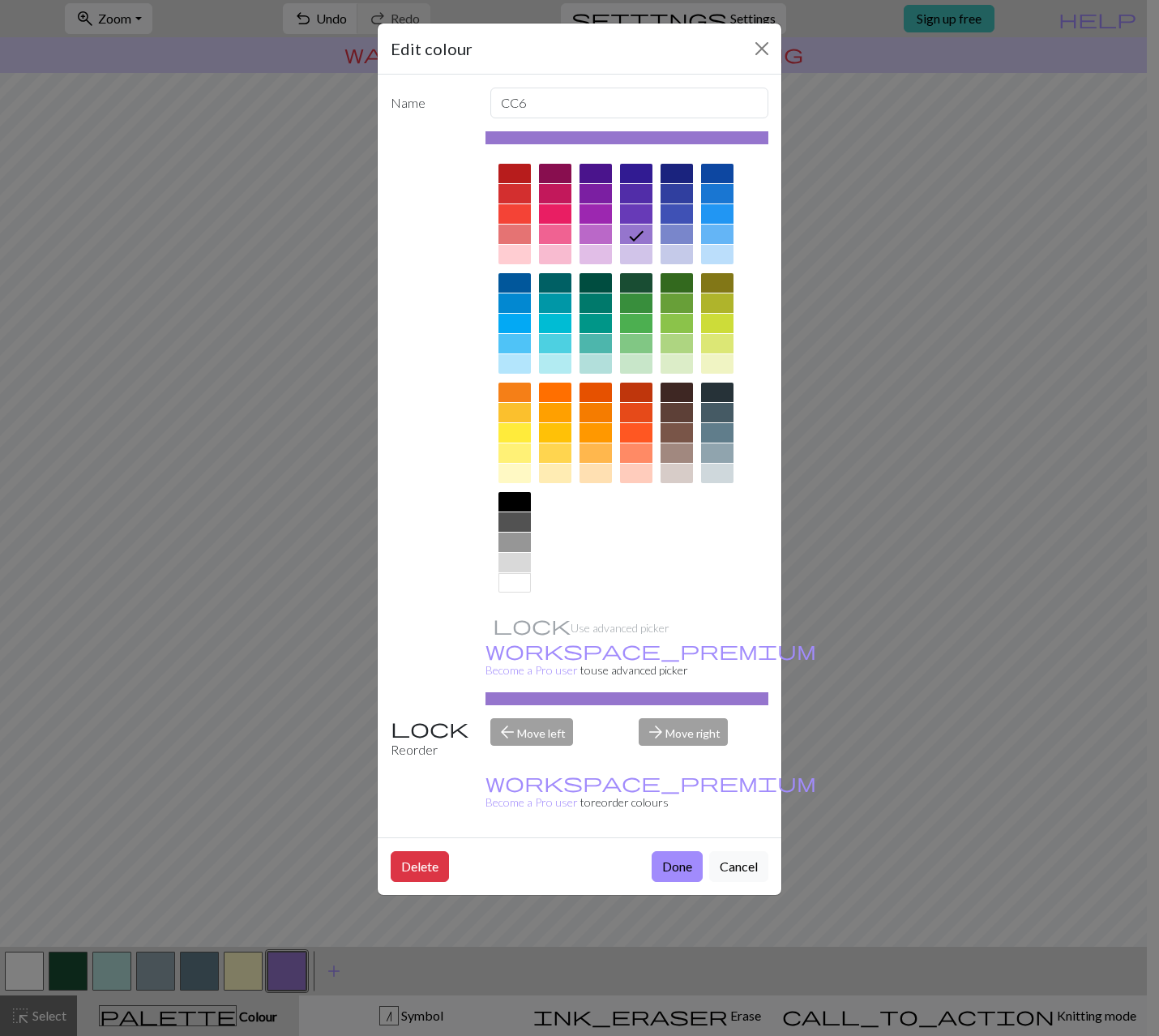
click at [719, 171] on div at bounding box center [718, 174] width 33 height 20
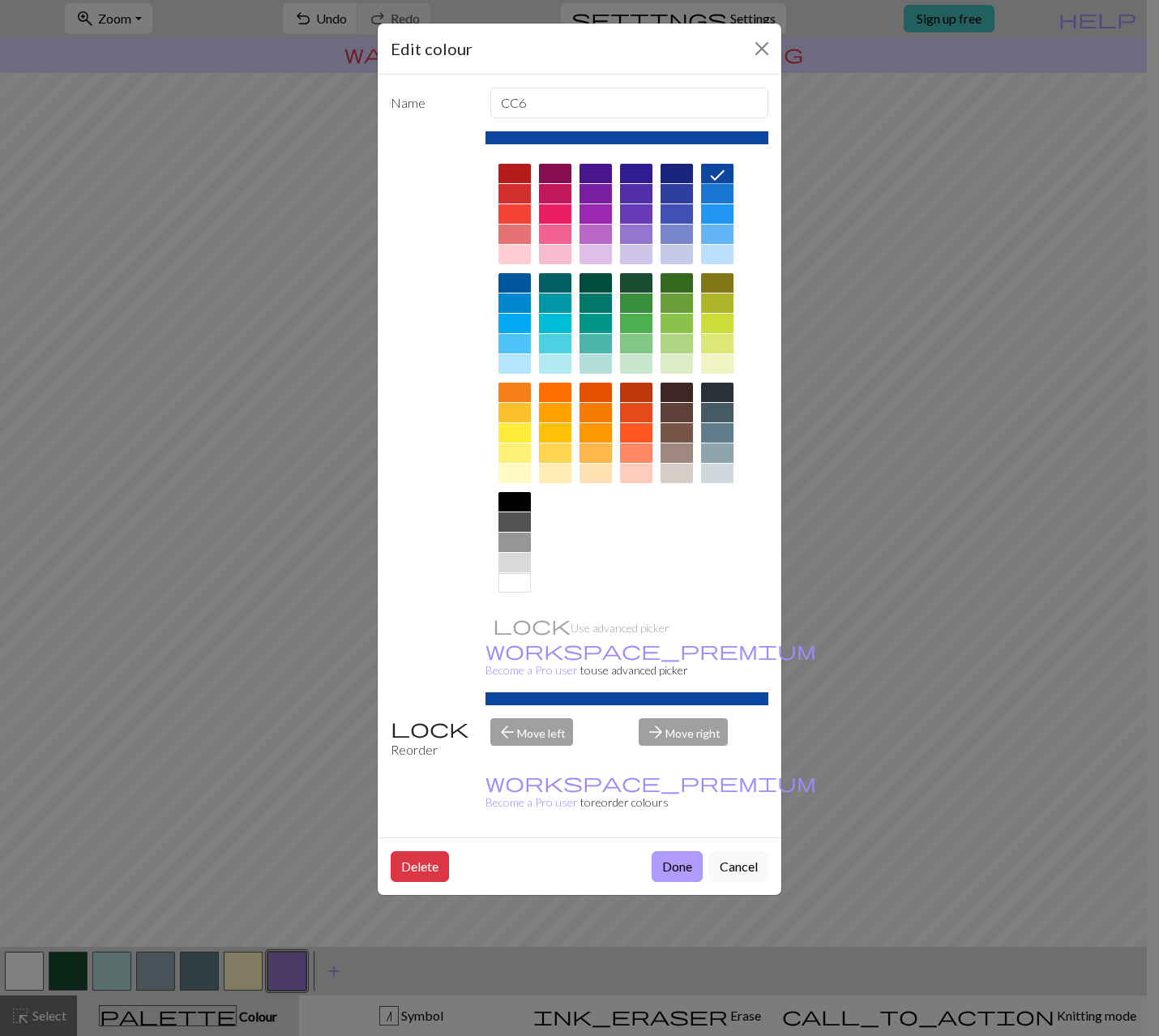
click at [673, 851] on button "Done" at bounding box center [677, 866] width 51 height 31
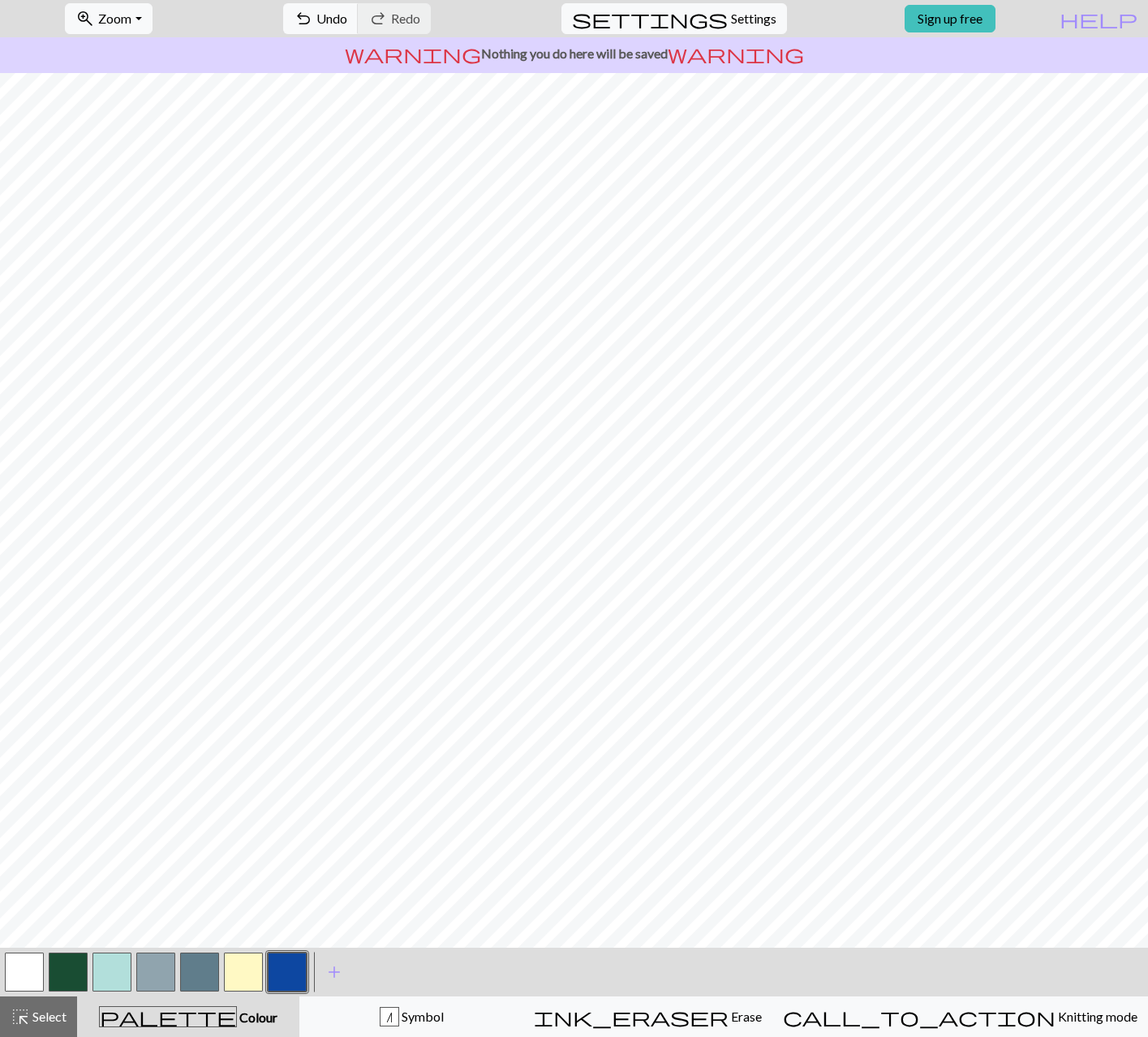
click at [284, 975] on button "button" at bounding box center [287, 971] width 39 height 39
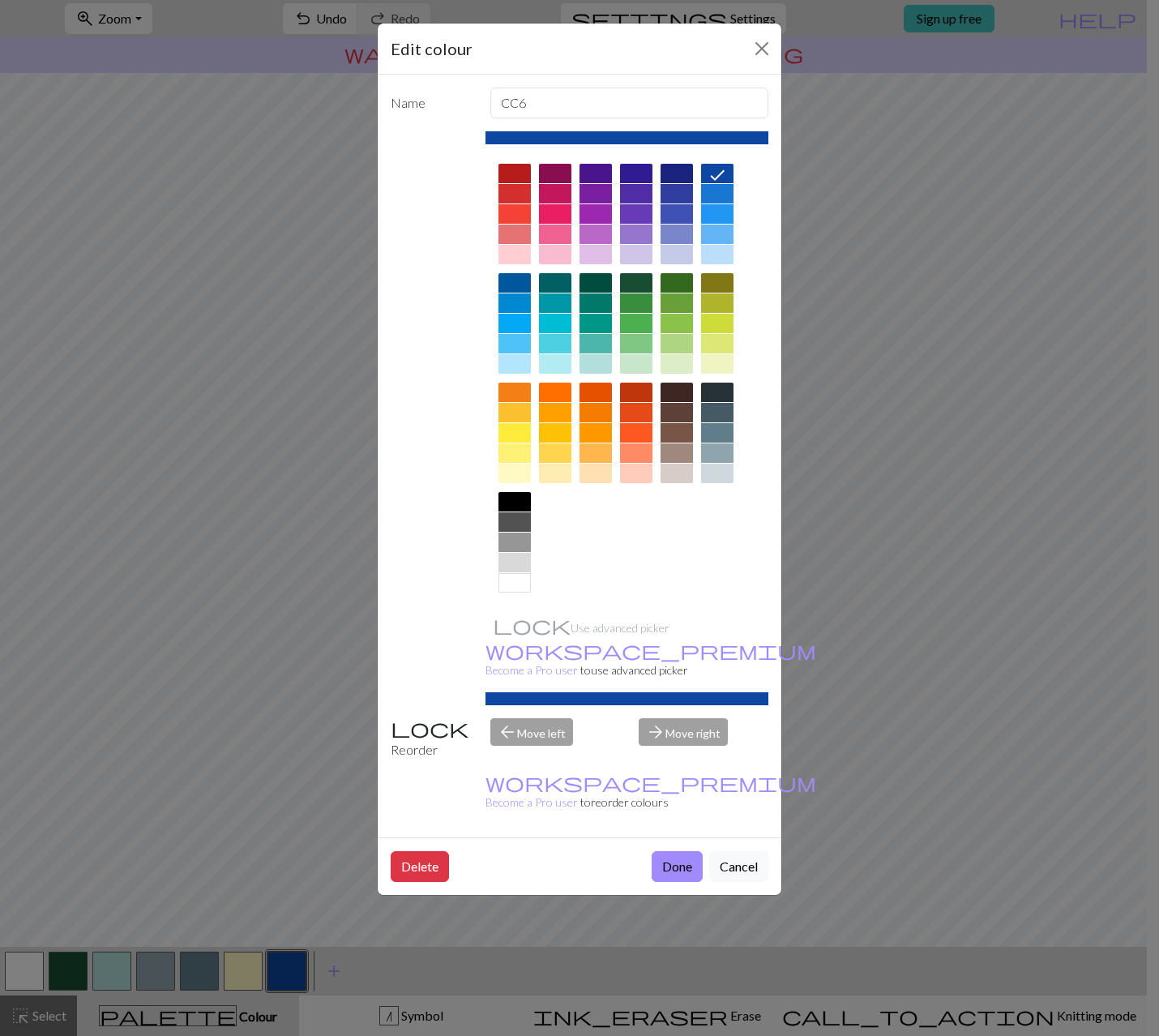
click at [678, 173] on div at bounding box center [677, 174] width 33 height 20
click at [671, 851] on button "Done" at bounding box center [677, 866] width 51 height 31
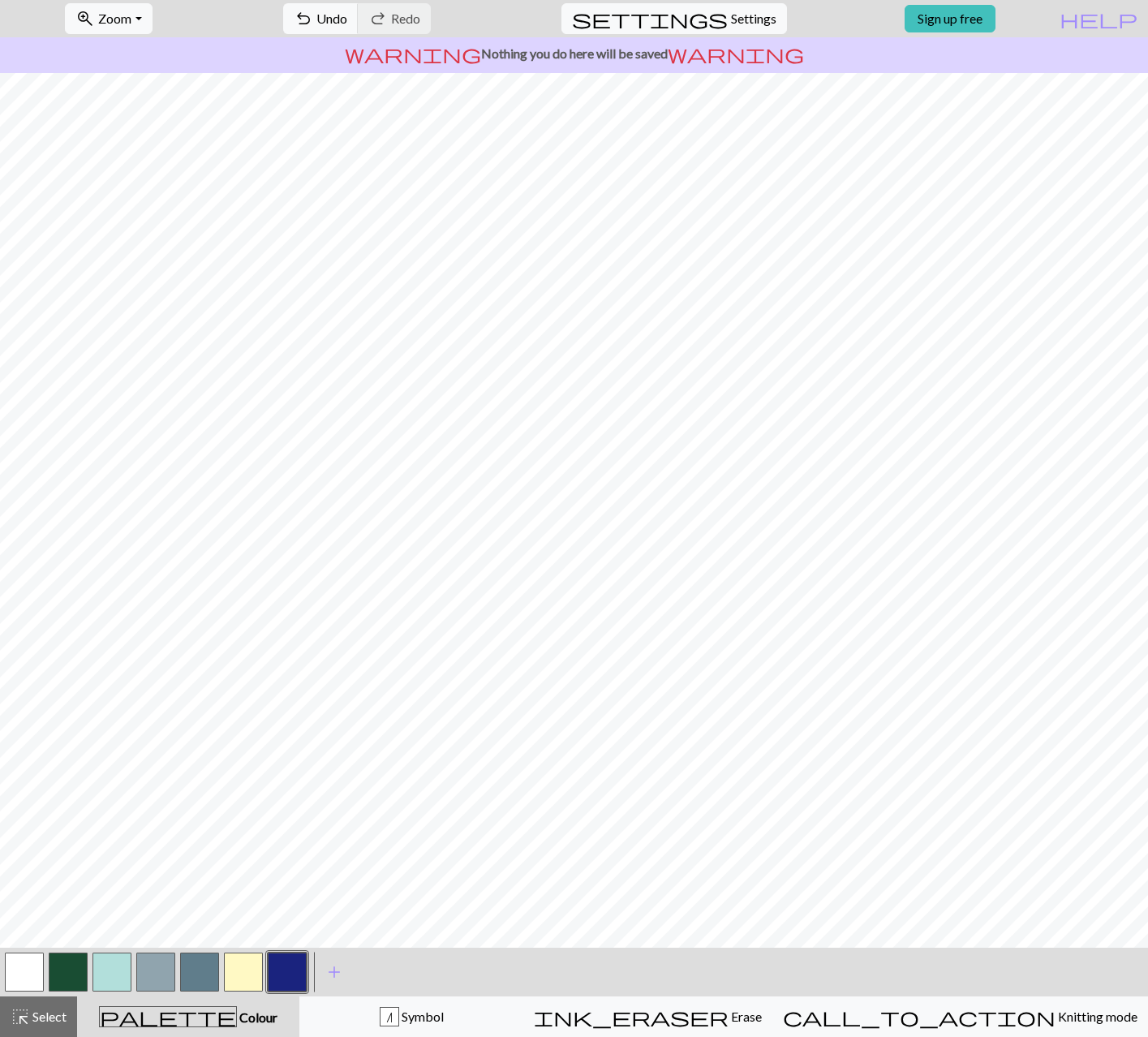
click at [277, 975] on button "button" at bounding box center [287, 971] width 39 height 39
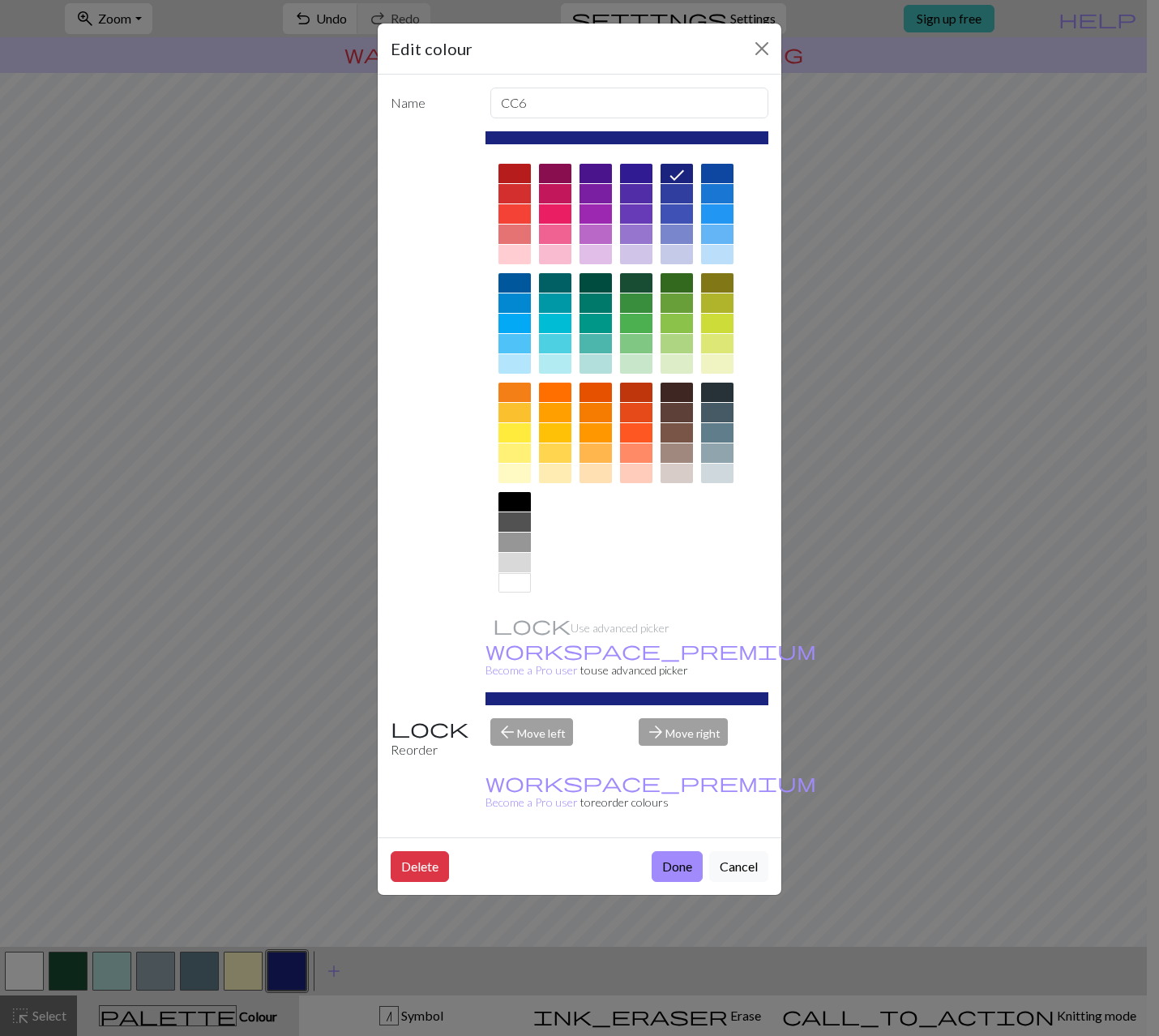
click at [645, 168] on div at bounding box center [637, 174] width 33 height 20
click at [687, 851] on button "Done" at bounding box center [677, 866] width 51 height 31
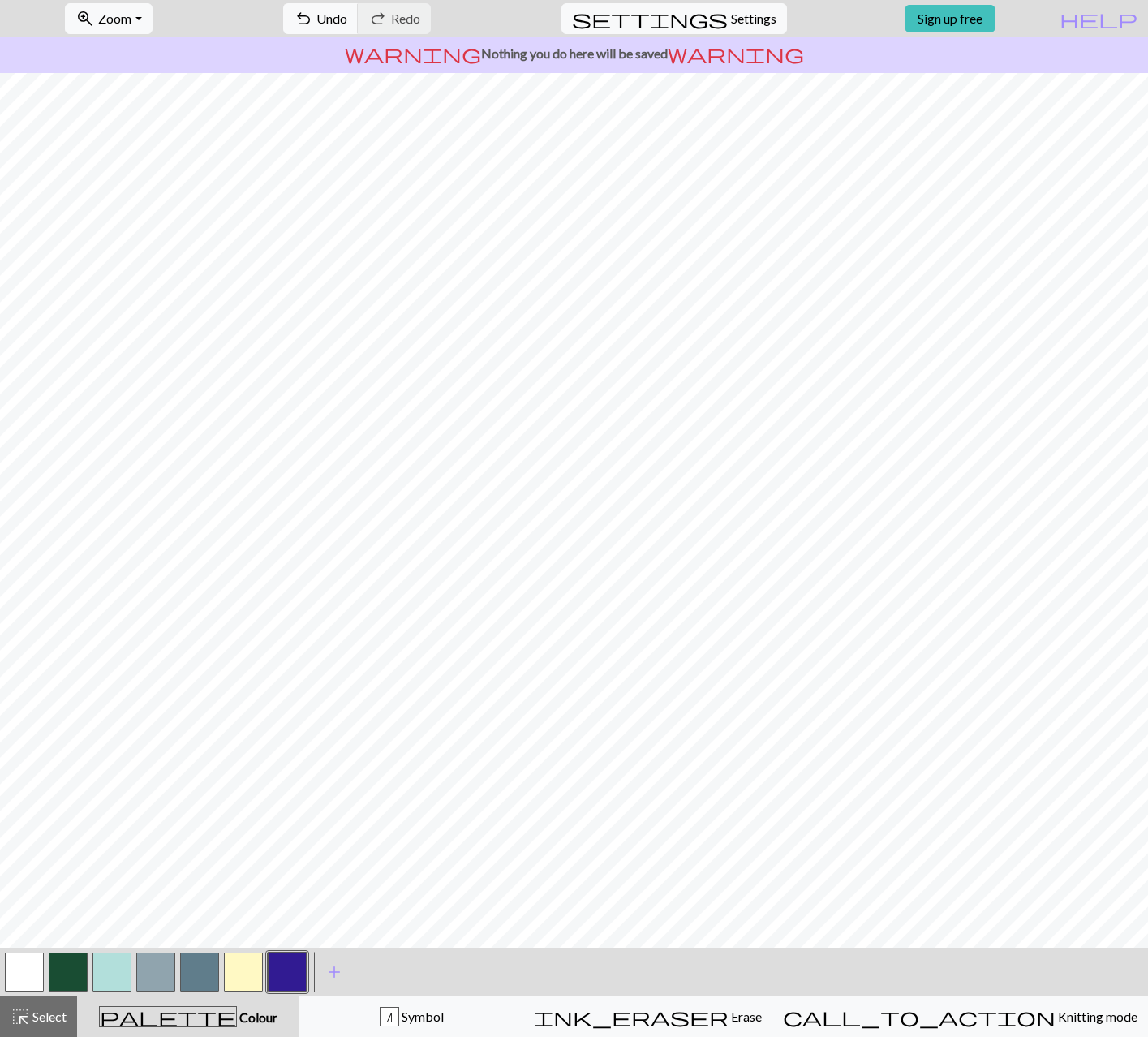
click at [242, 972] on button "button" at bounding box center [243, 971] width 39 height 39
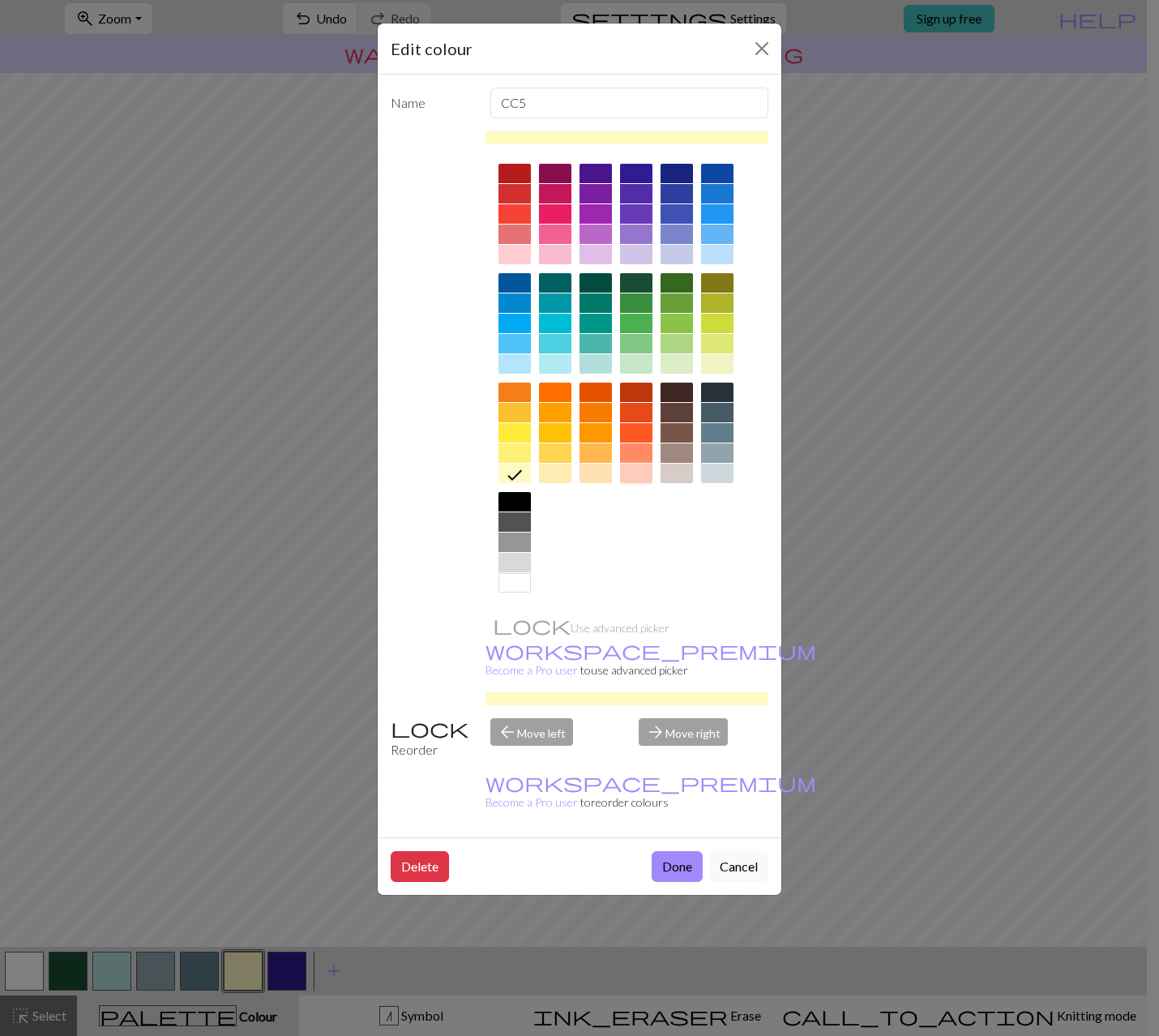
click at [646, 473] on div at bounding box center [637, 473] width 33 height 20
click at [668, 472] on div at bounding box center [677, 473] width 33 height 20
click at [671, 851] on button "Done" at bounding box center [677, 866] width 51 height 31
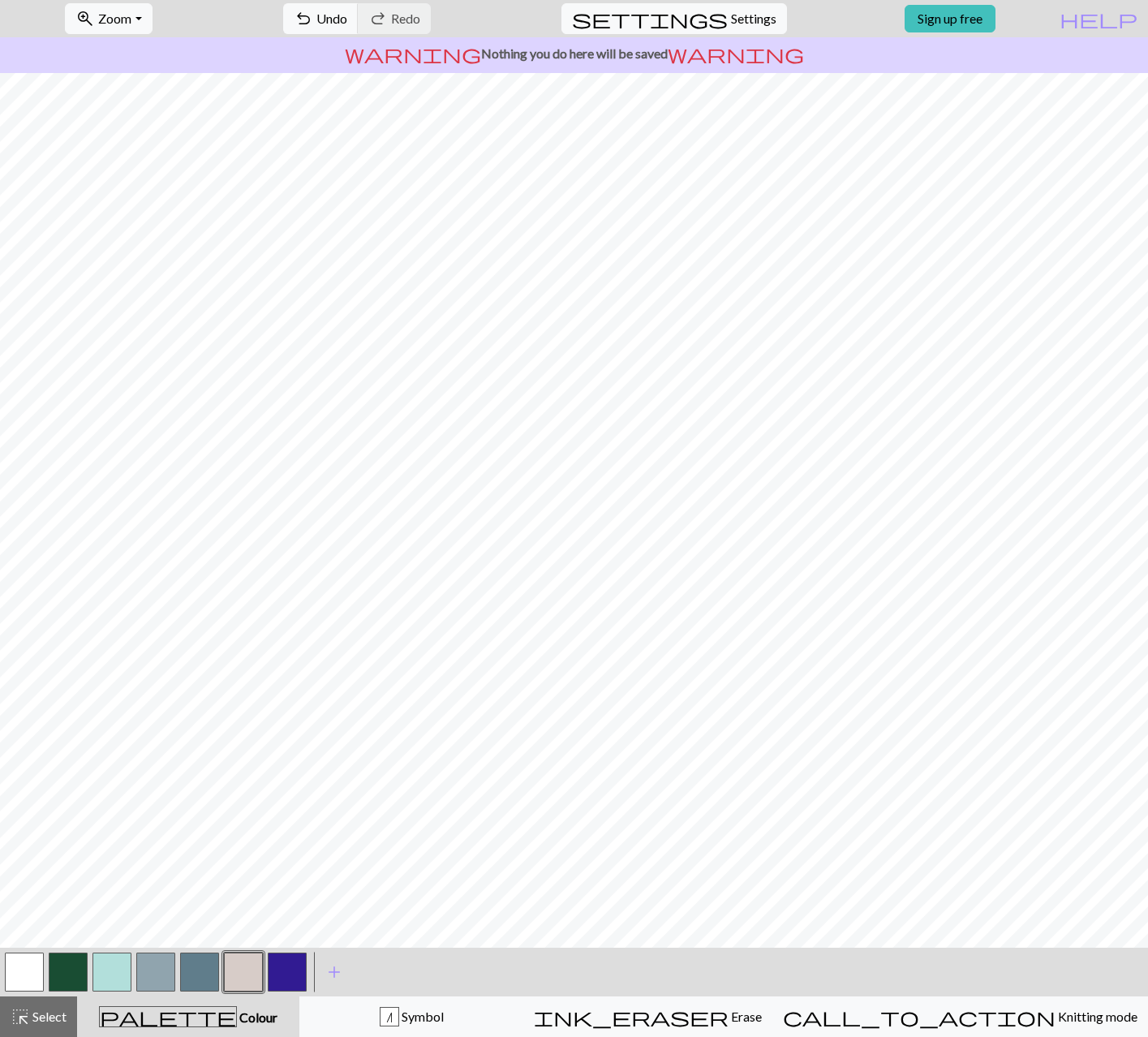
click at [195, 973] on button "button" at bounding box center [199, 971] width 39 height 39
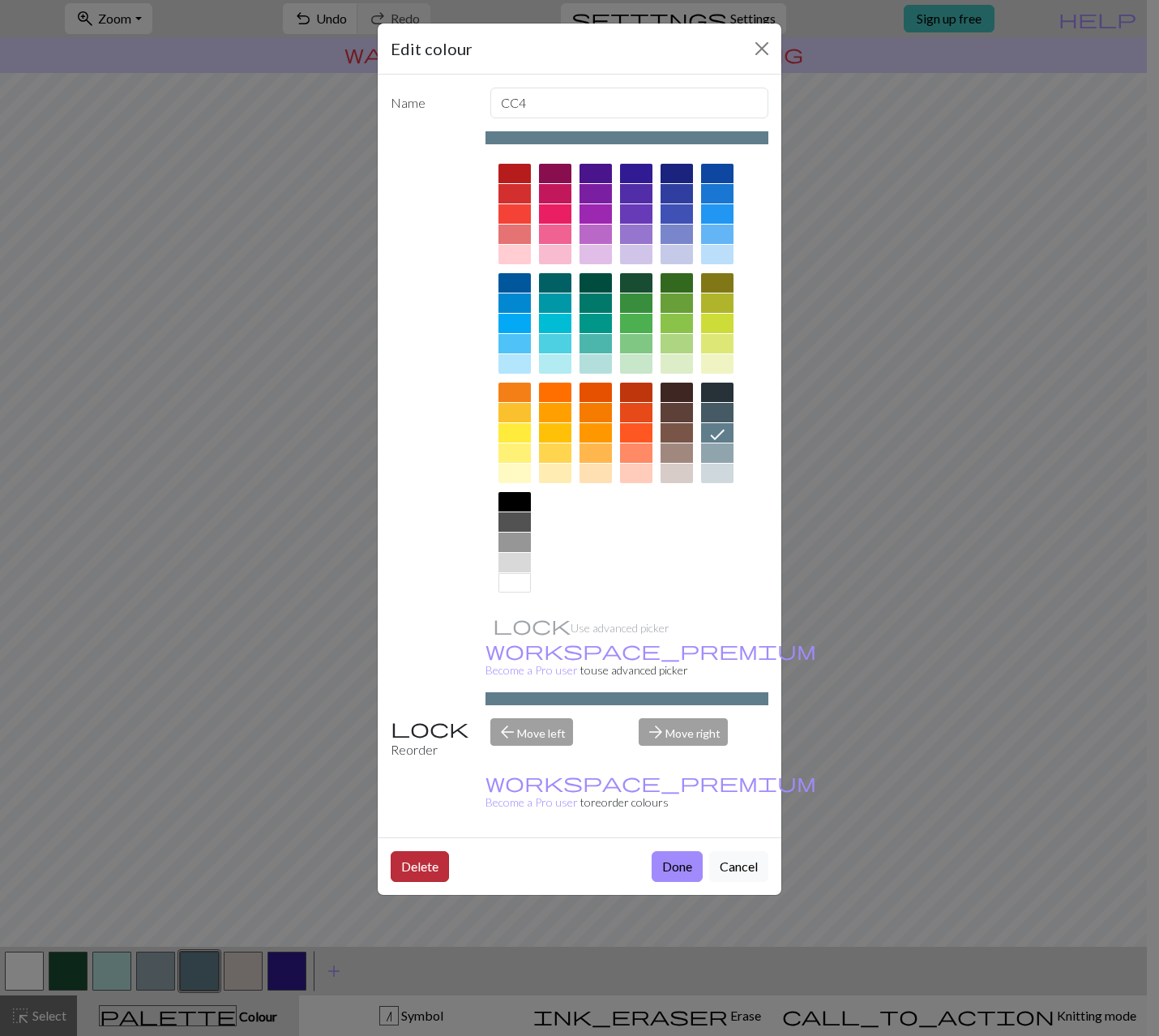
click at [414, 851] on button "Delete" at bounding box center [419, 866] width 58 height 31
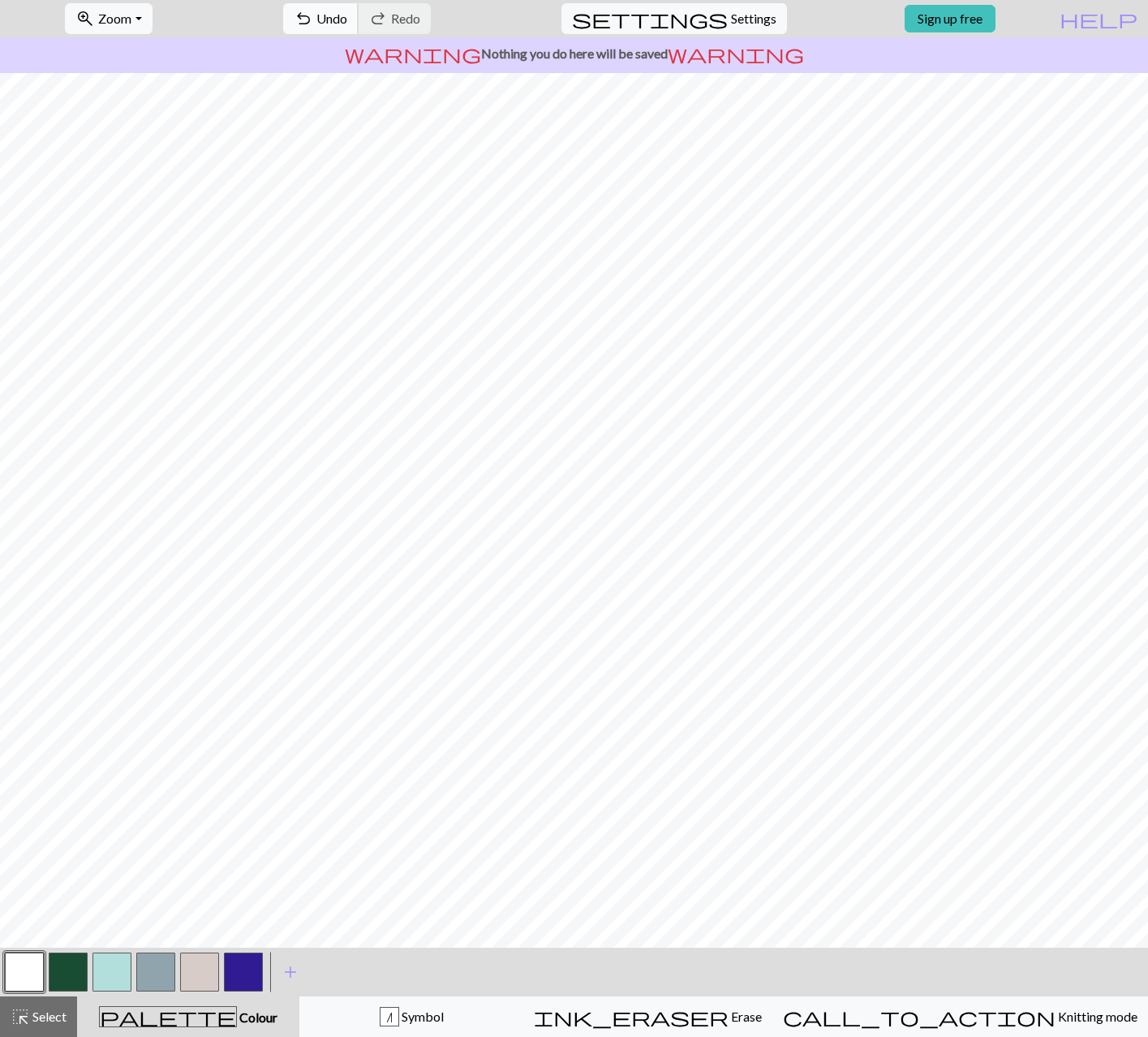
click at [313, 26] on span "undo" at bounding box center [304, 19] width 20 height 23
click at [158, 972] on button "button" at bounding box center [155, 971] width 39 height 39
click at [166, 966] on button "button" at bounding box center [155, 971] width 39 height 39
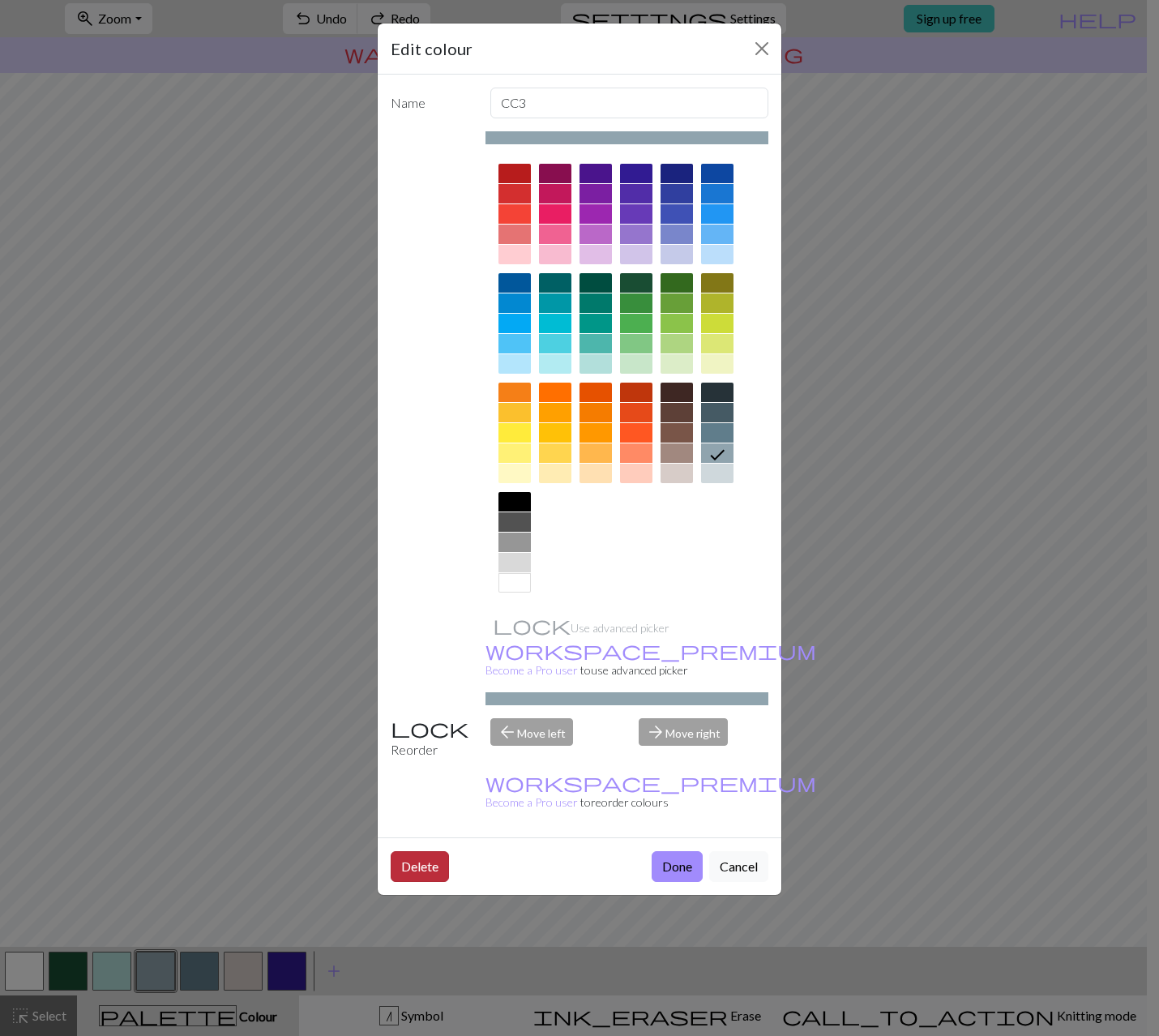
click at [411, 851] on button "Delete" at bounding box center [419, 866] width 58 height 31
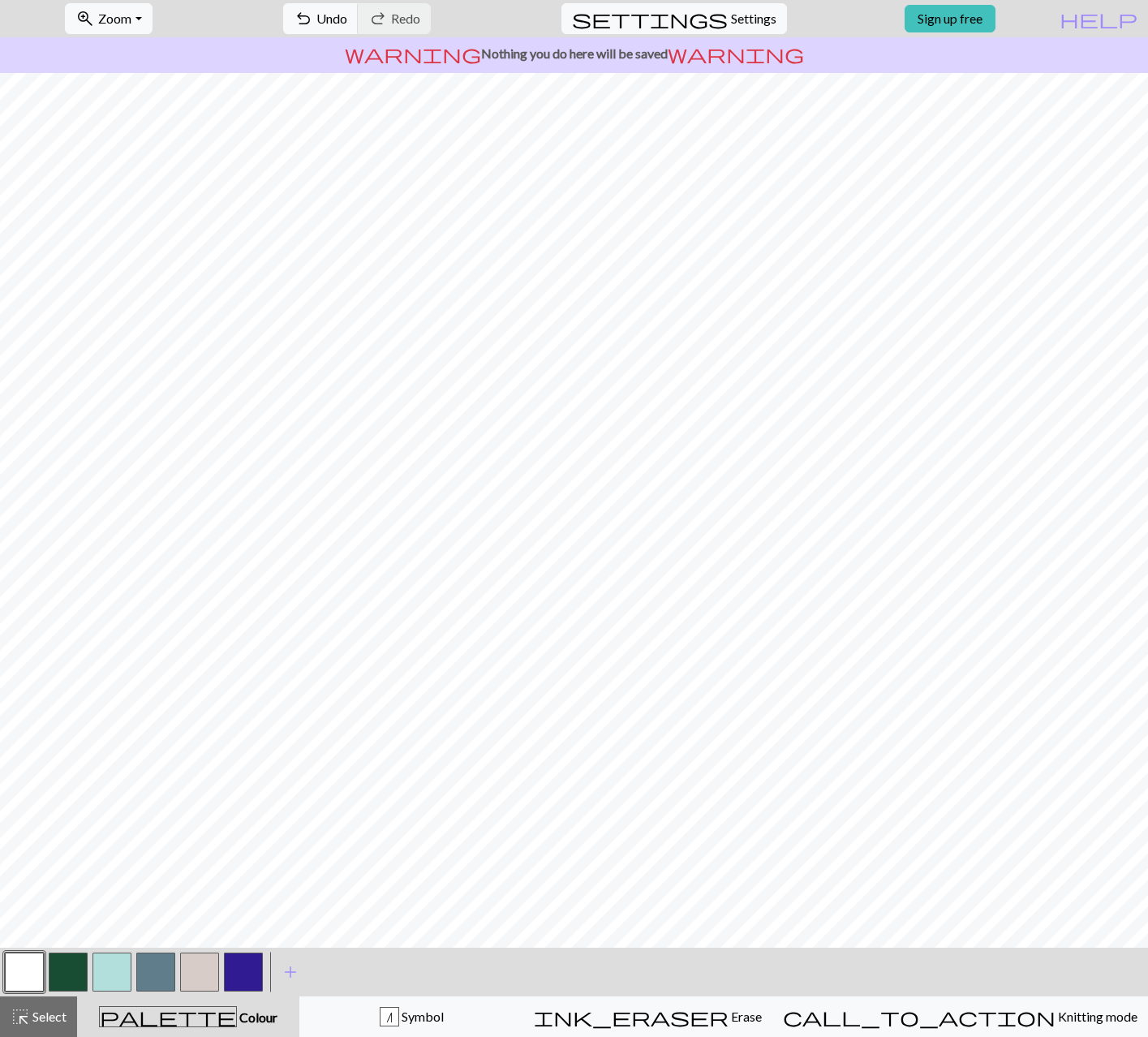
click at [559, 66] on div "warning Nothing you do here will be saved warning" at bounding box center [574, 54] width 1148 height 35
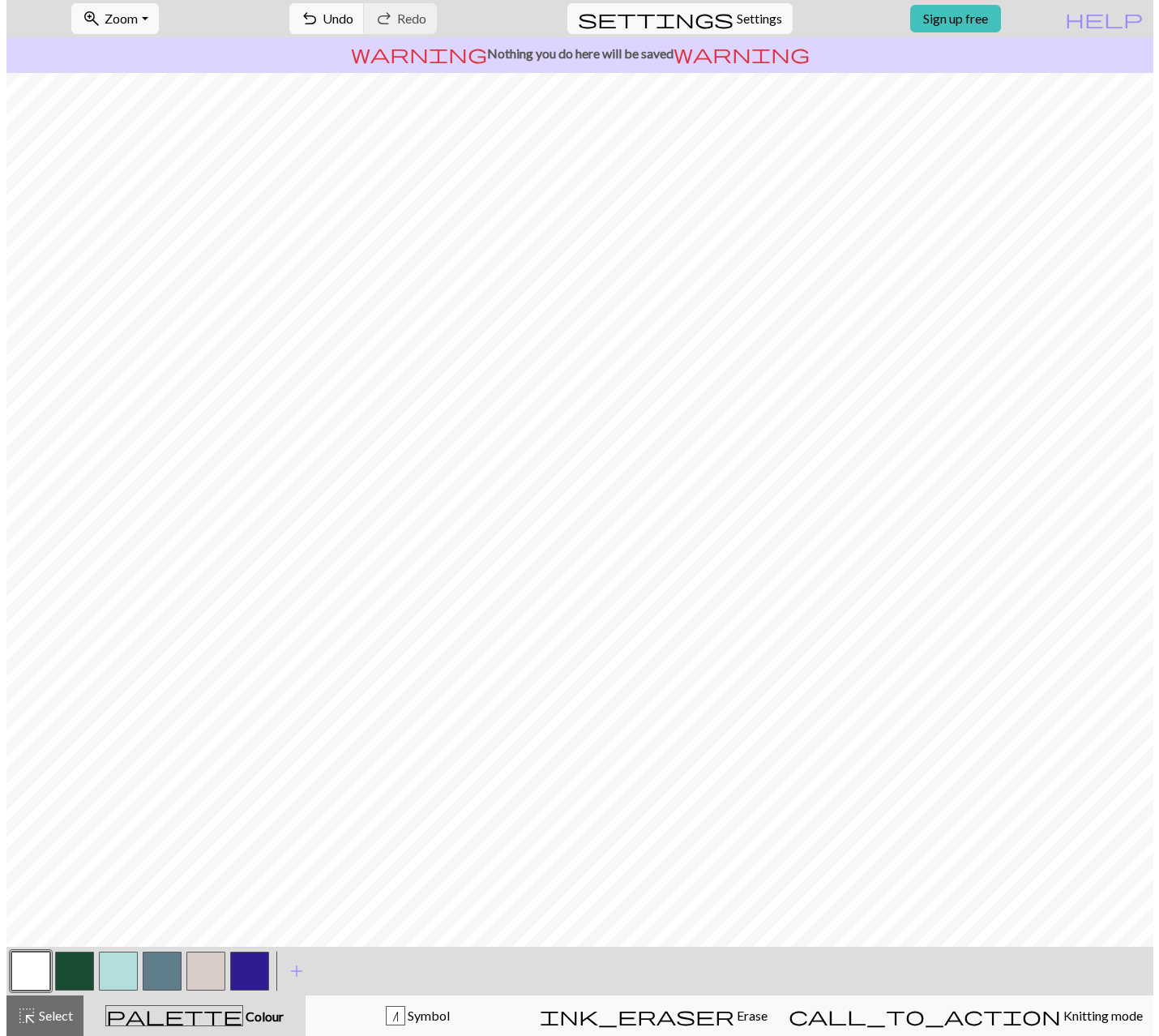
scroll to position [0, 0]
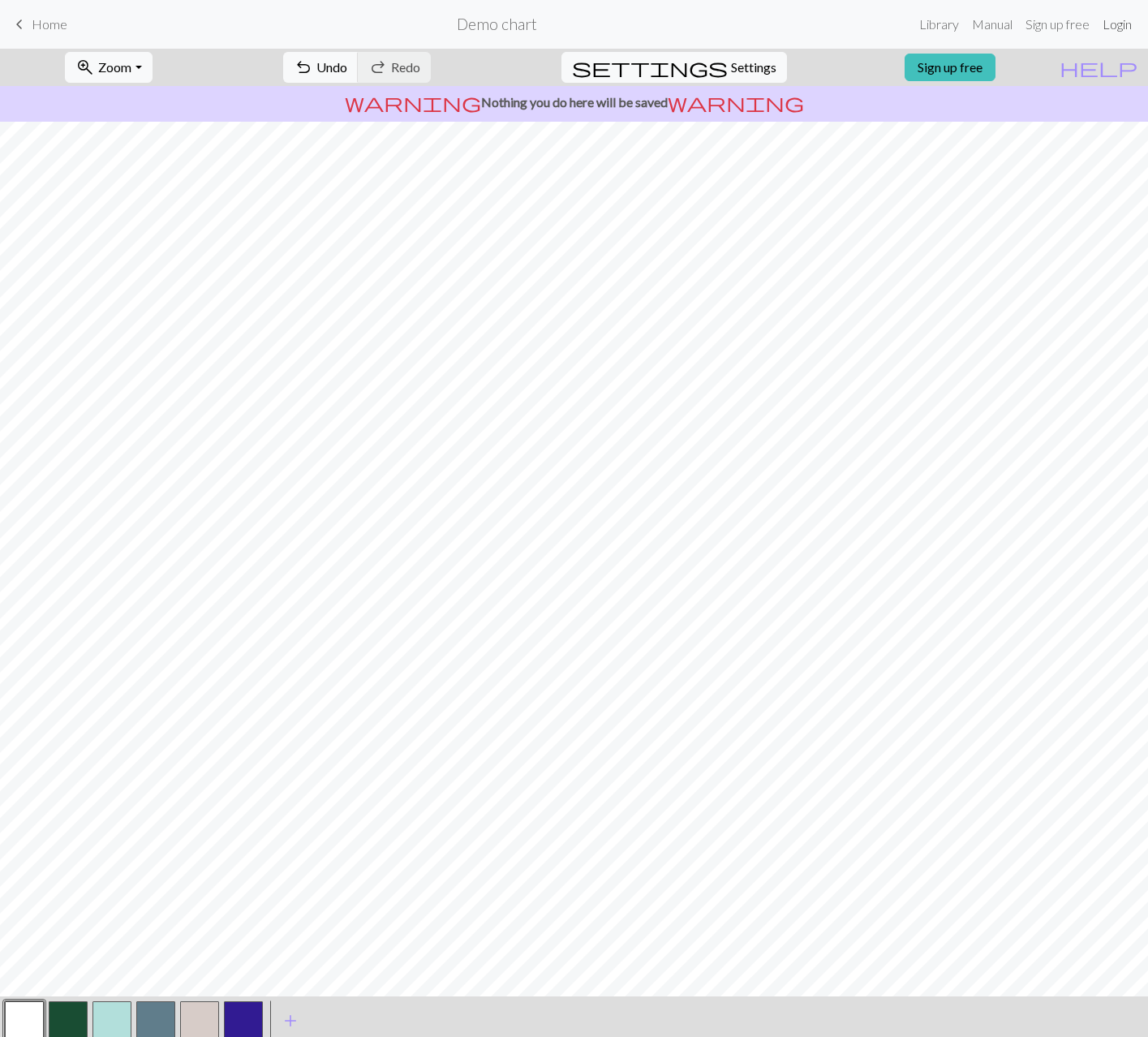
click at [1114, 29] on link "Login" at bounding box center [1117, 25] width 42 height 33
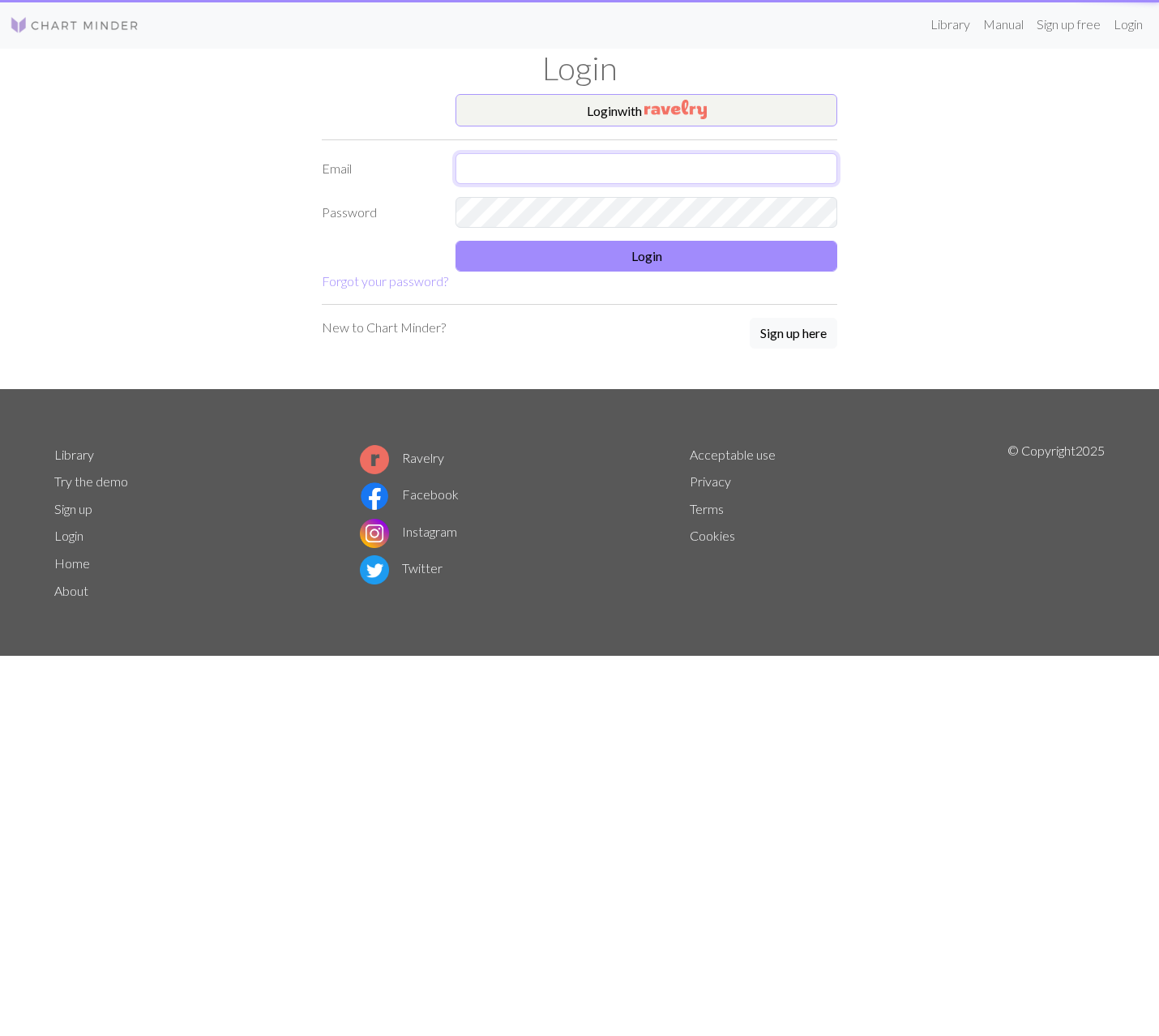
type input "[EMAIL_ADDRESS][DOMAIN_NAME]"
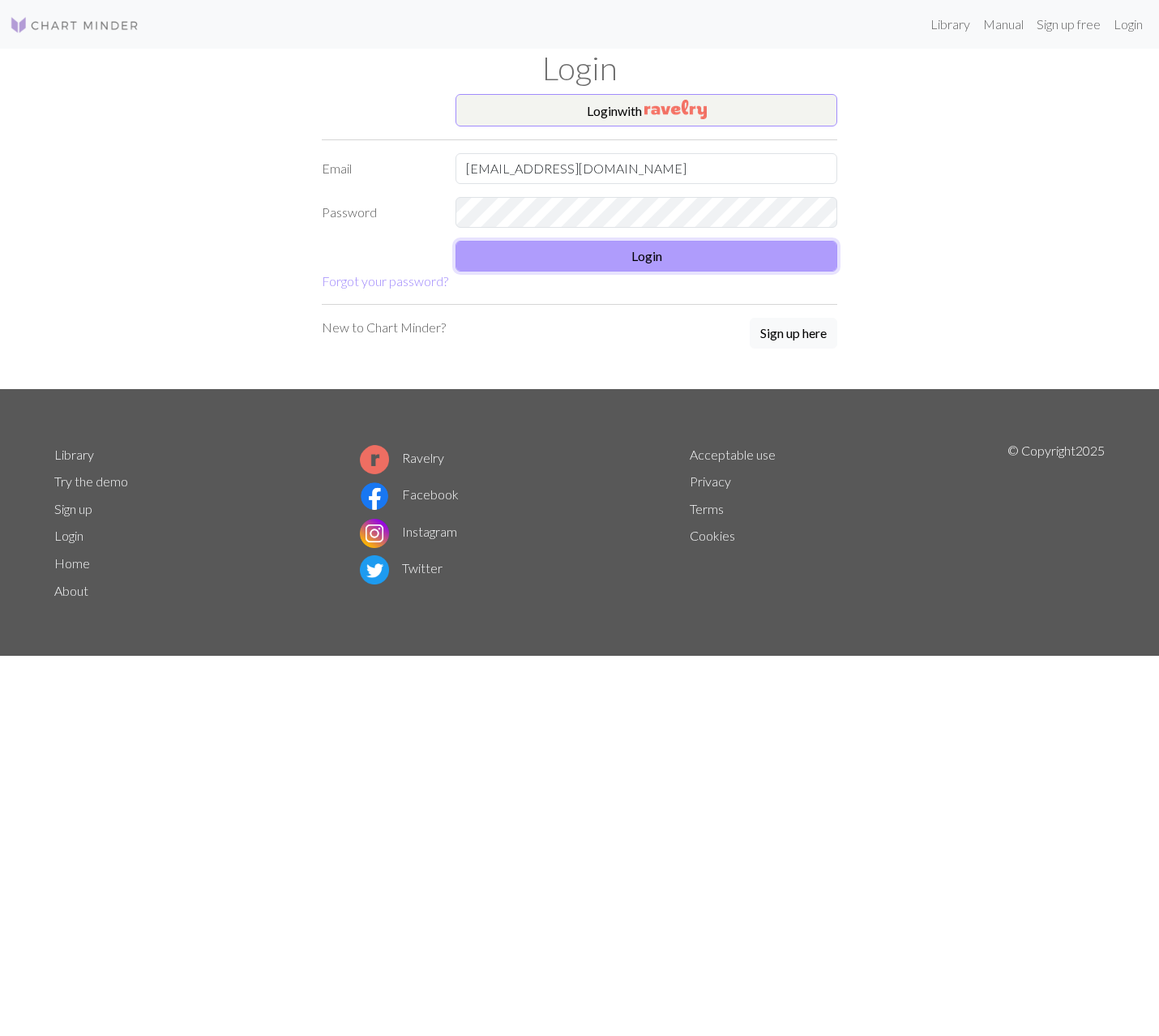
click at [676, 258] on button "Login" at bounding box center [646, 256] width 381 height 31
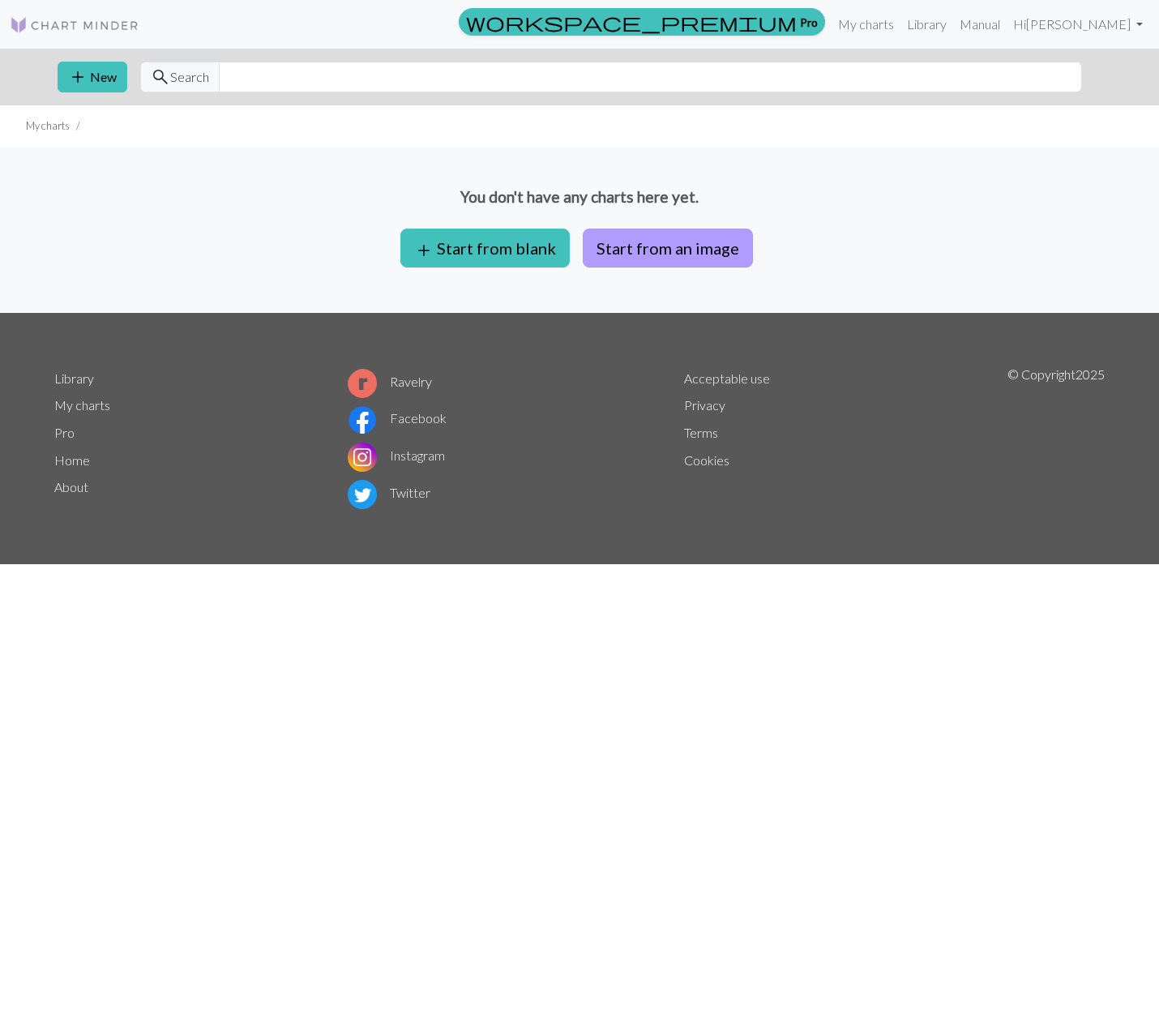
click at [653, 249] on button "Start from an image" at bounding box center [667, 248] width 170 height 39
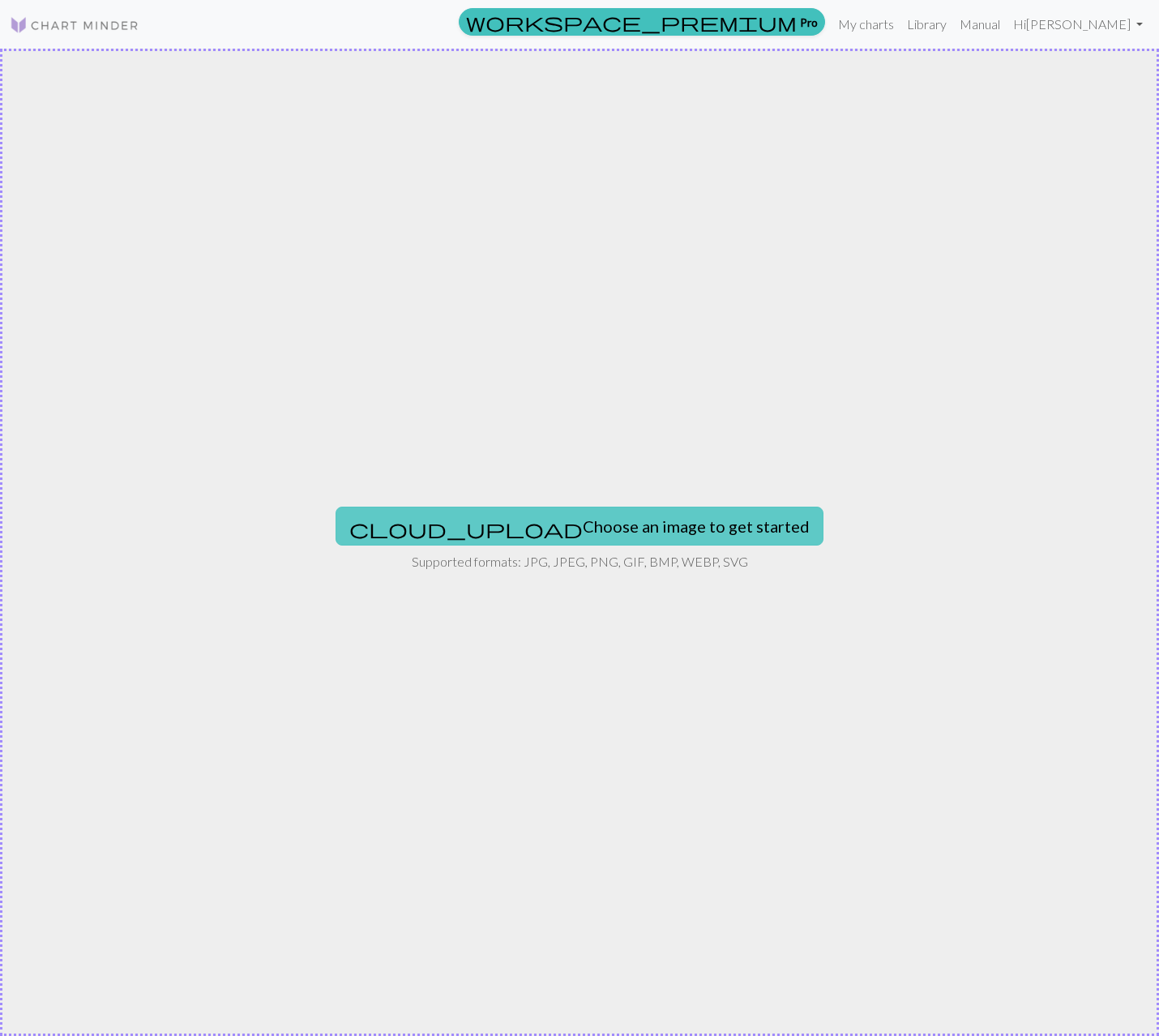
click at [655, 535] on button "cloud_upload Choose an image to get started" at bounding box center [579, 526] width 488 height 39
click at [619, 525] on button "cloud_upload Choose an image to get started" at bounding box center [579, 526] width 488 height 39
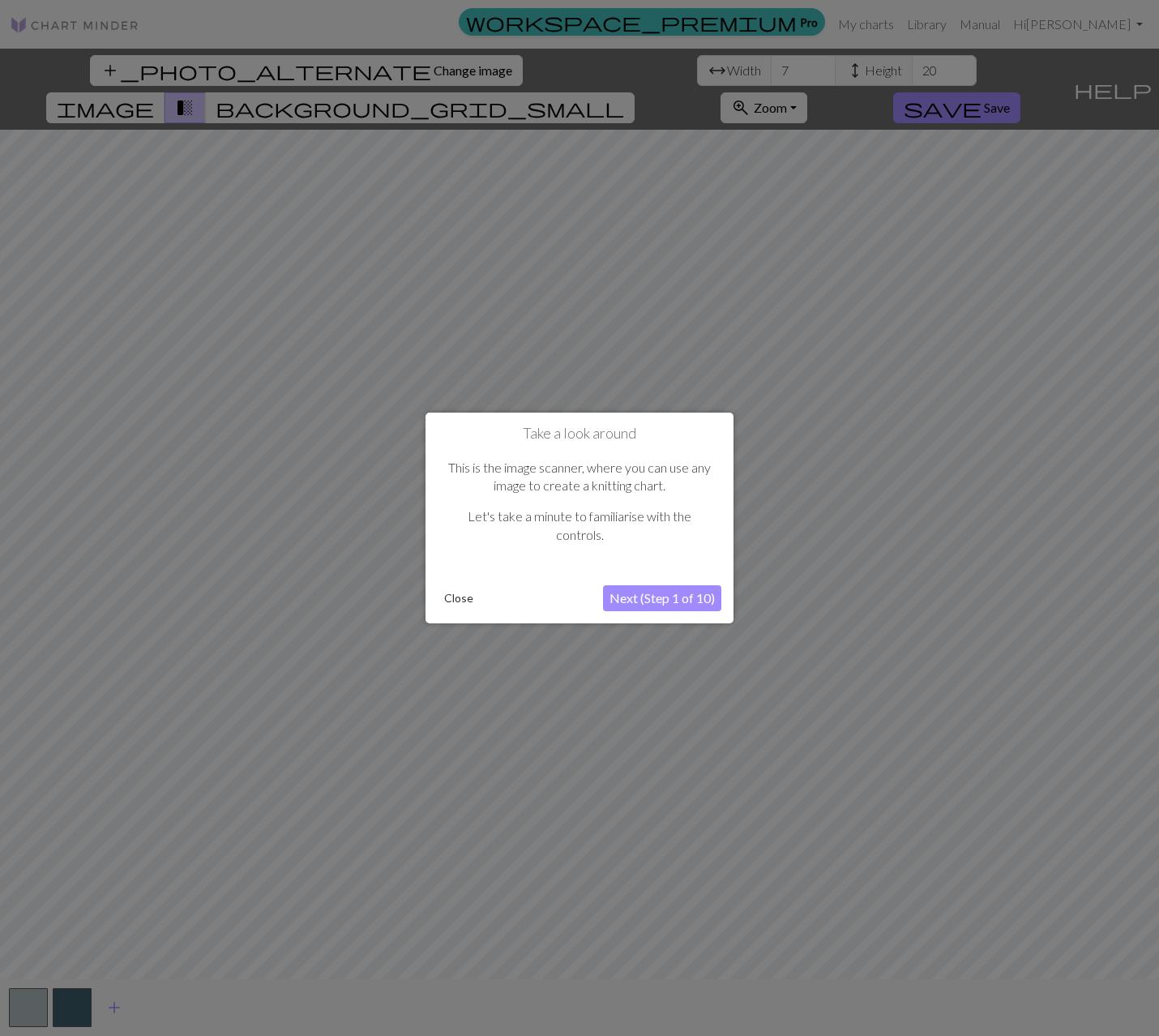
click at [646, 599] on button "Next (Step 1 of 10)" at bounding box center [662, 598] width 118 height 26
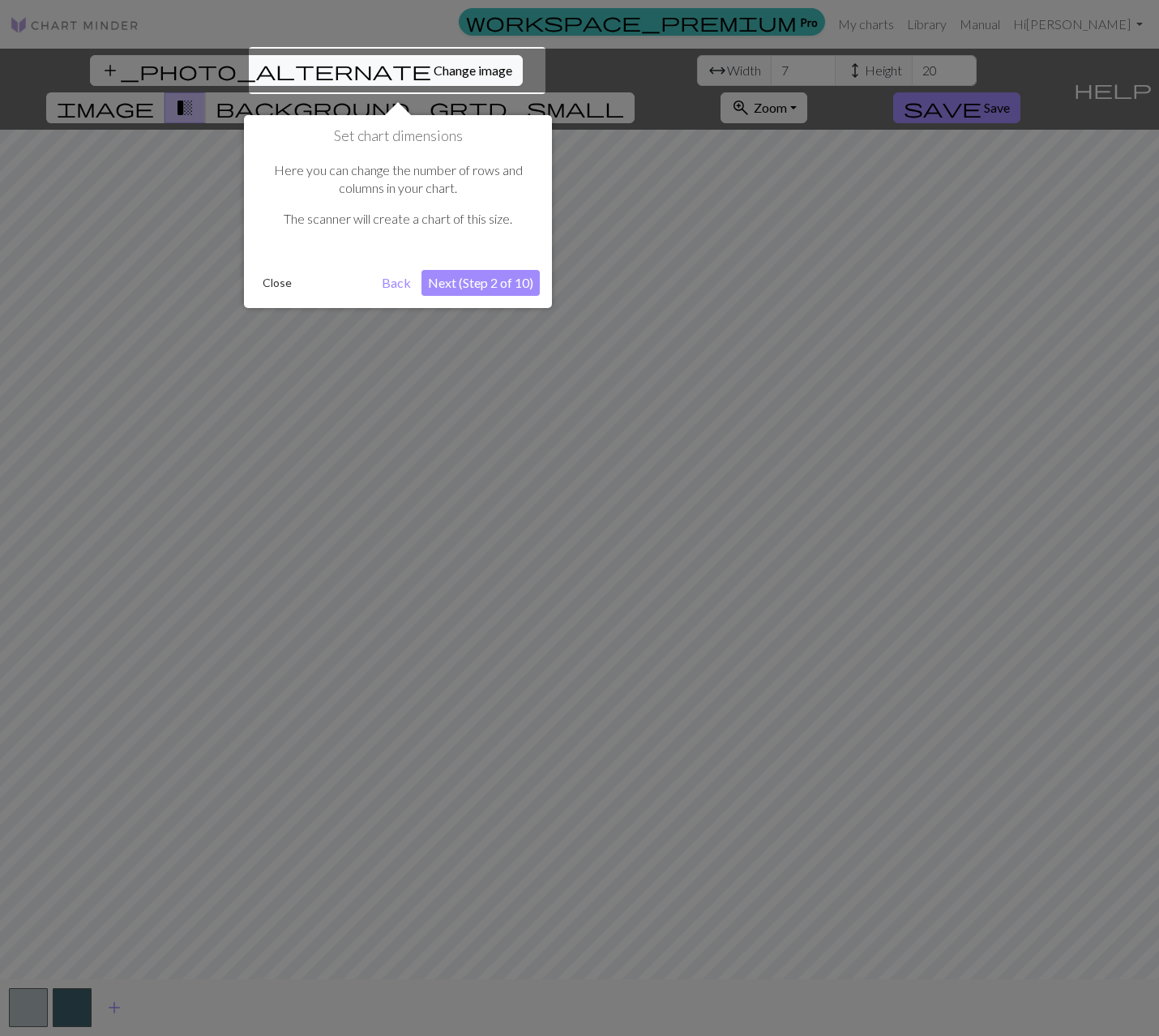
click at [486, 284] on button "Next (Step 2 of 10)" at bounding box center [481, 283] width 118 height 26
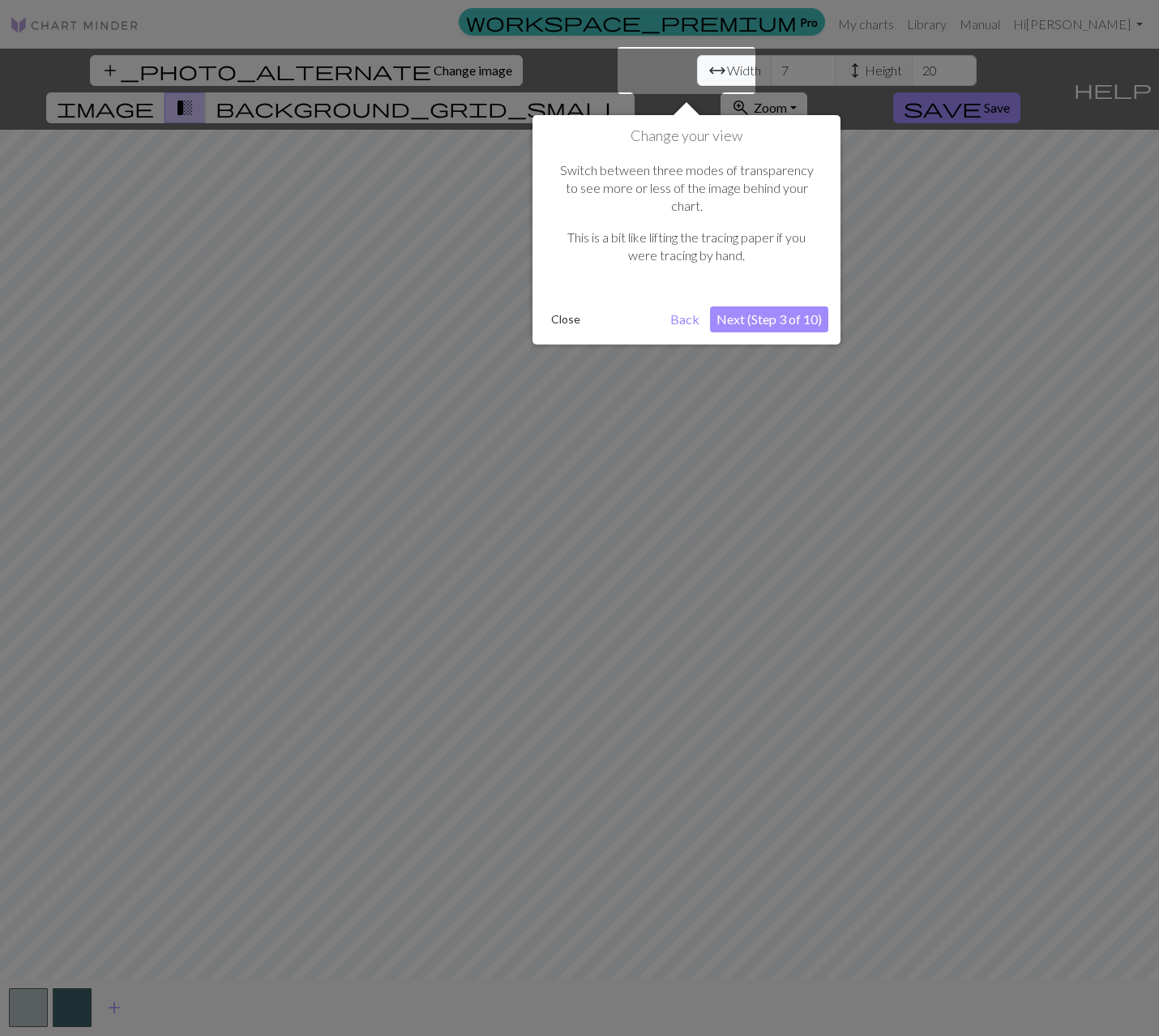
click at [794, 306] on button "Next (Step 3 of 10)" at bounding box center [769, 319] width 118 height 26
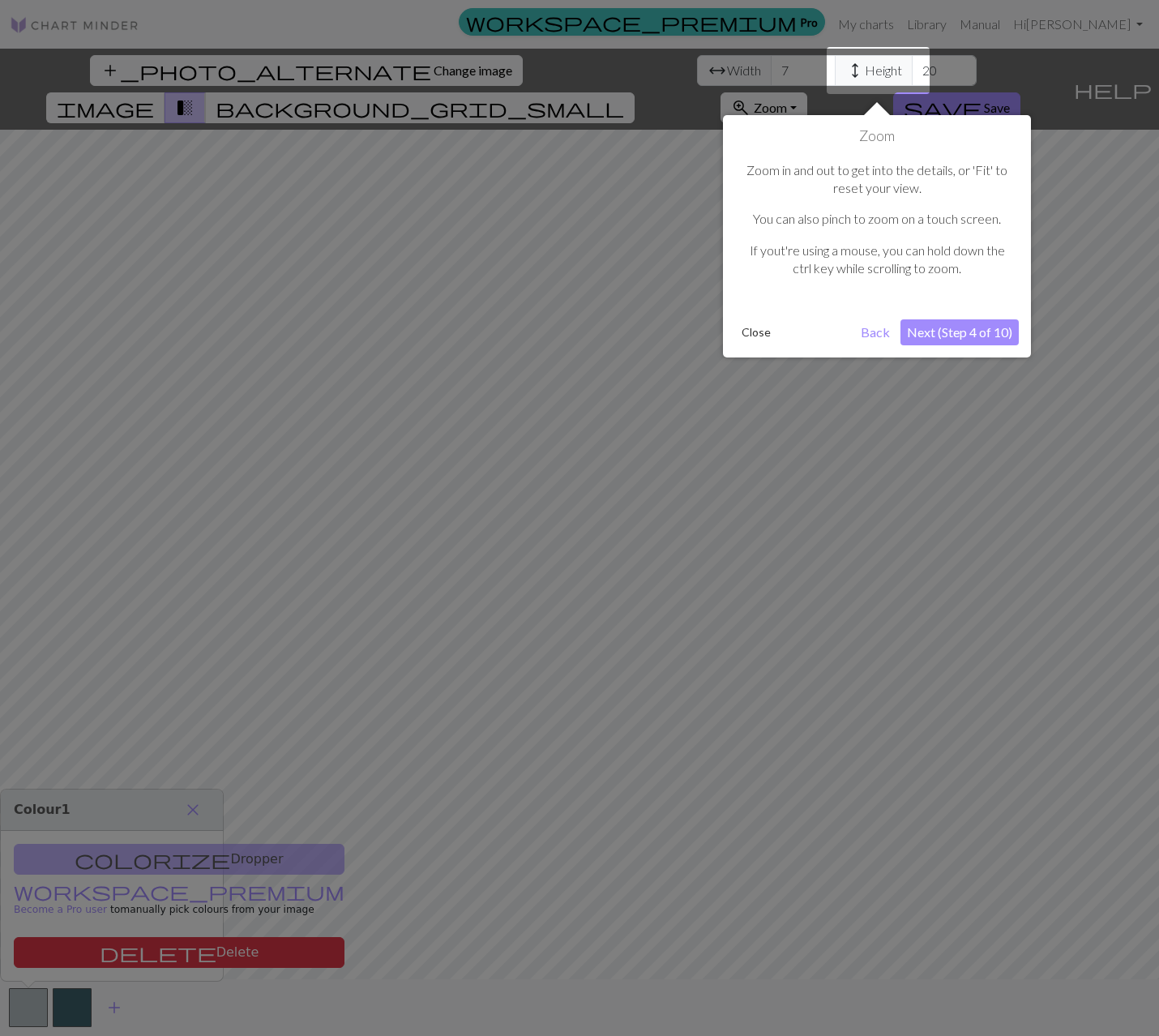
click at [965, 332] on button "Next (Step 4 of 10)" at bounding box center [960, 332] width 118 height 26
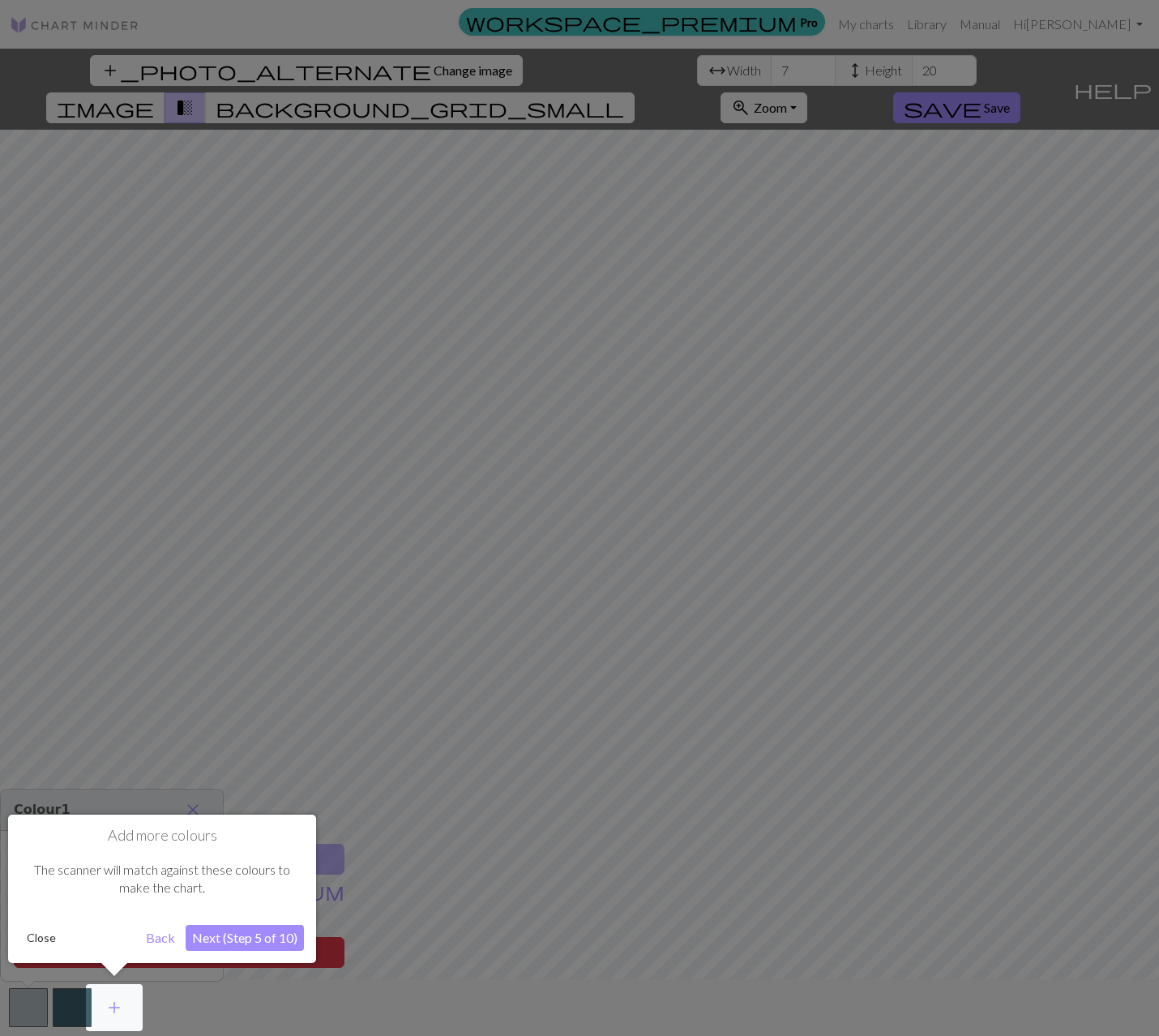
click at [276, 933] on button "Next (Step 5 of 10)" at bounding box center [244, 938] width 118 height 26
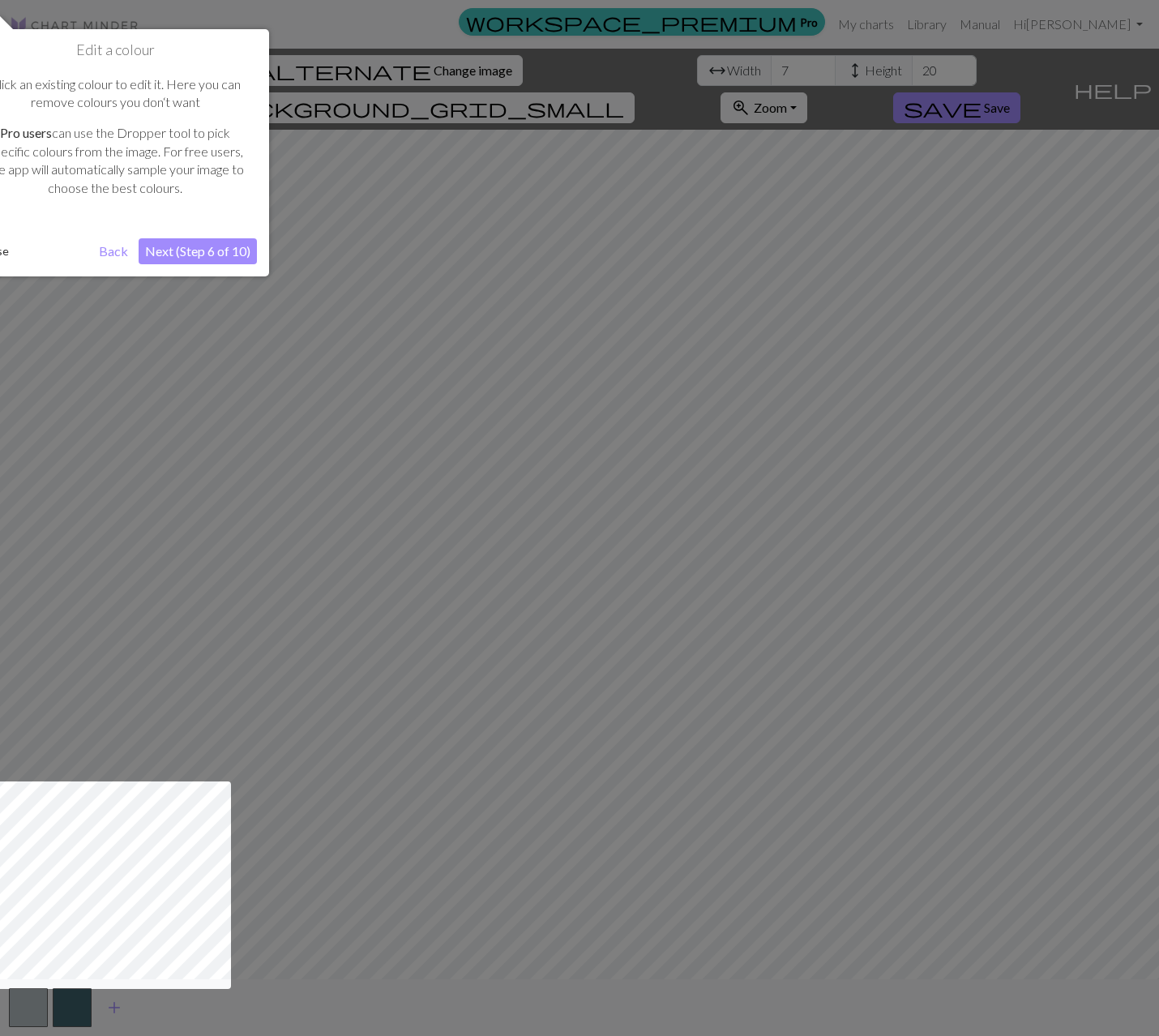
click at [209, 253] on button "Next (Step 6 of 10)" at bounding box center [198, 251] width 118 height 26
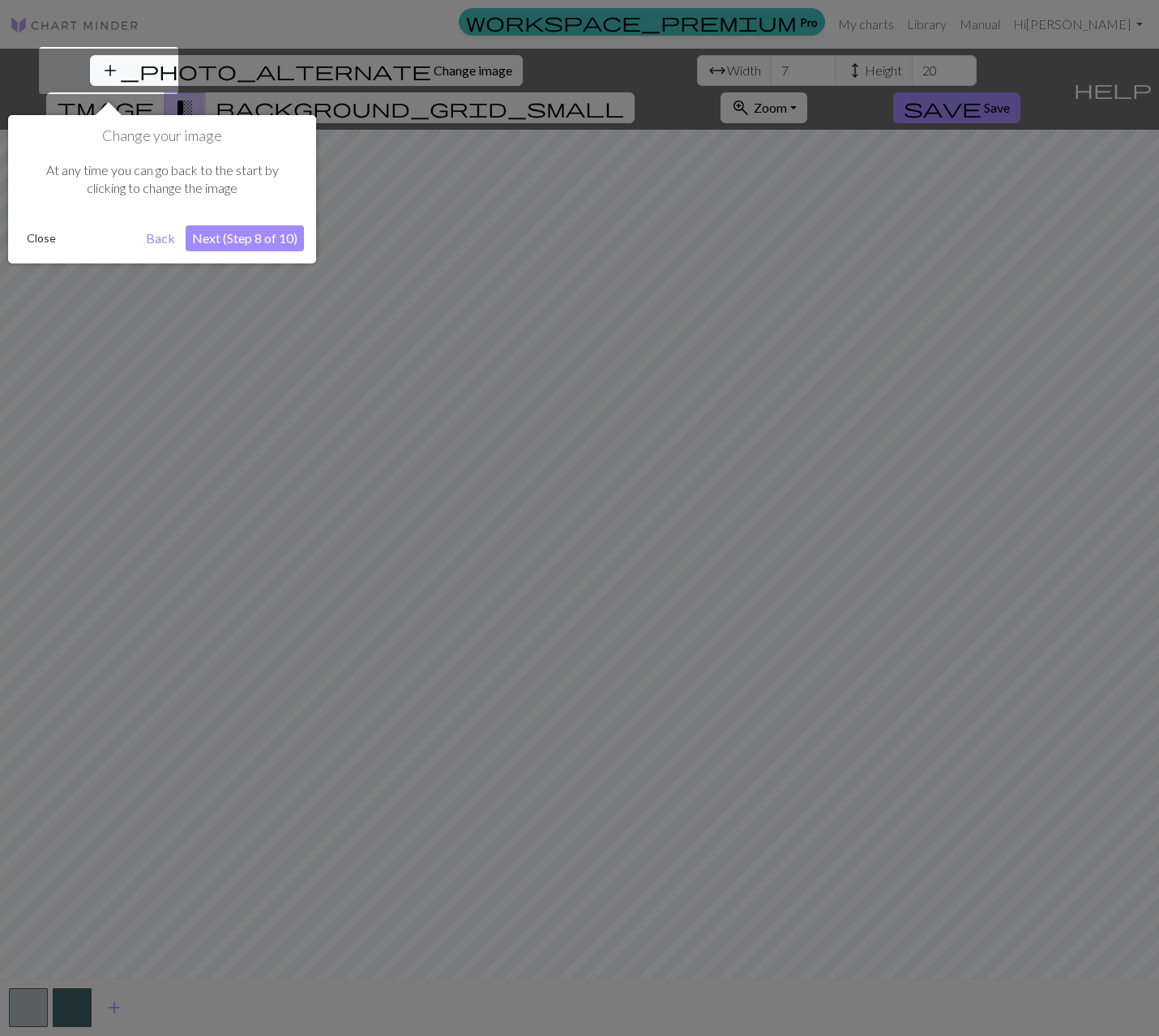
click at [245, 246] on button "Next (Step 8 of 10)" at bounding box center [244, 239] width 118 height 26
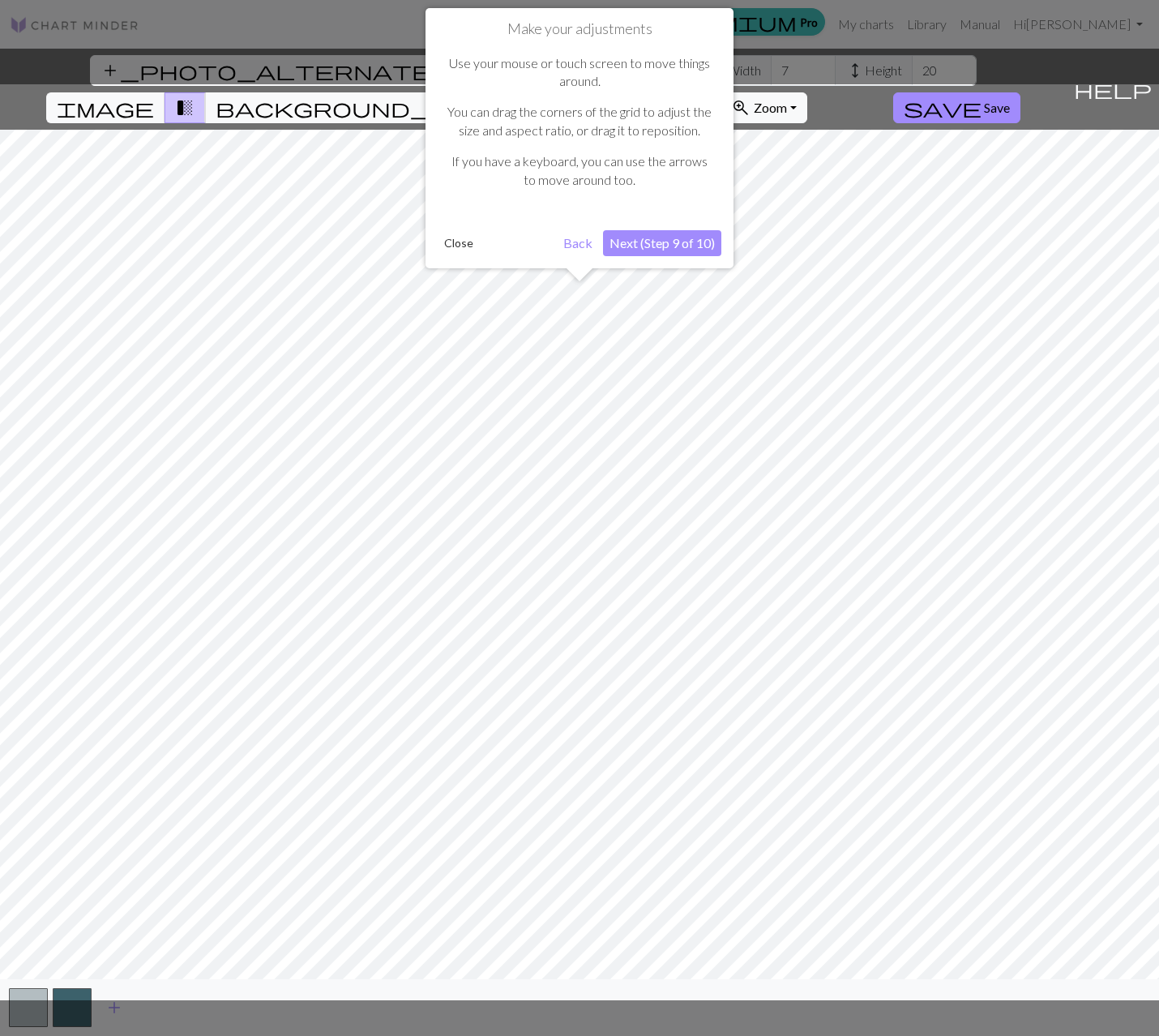
click at [680, 244] on button "Next (Step 9 of 10)" at bounding box center [662, 244] width 118 height 26
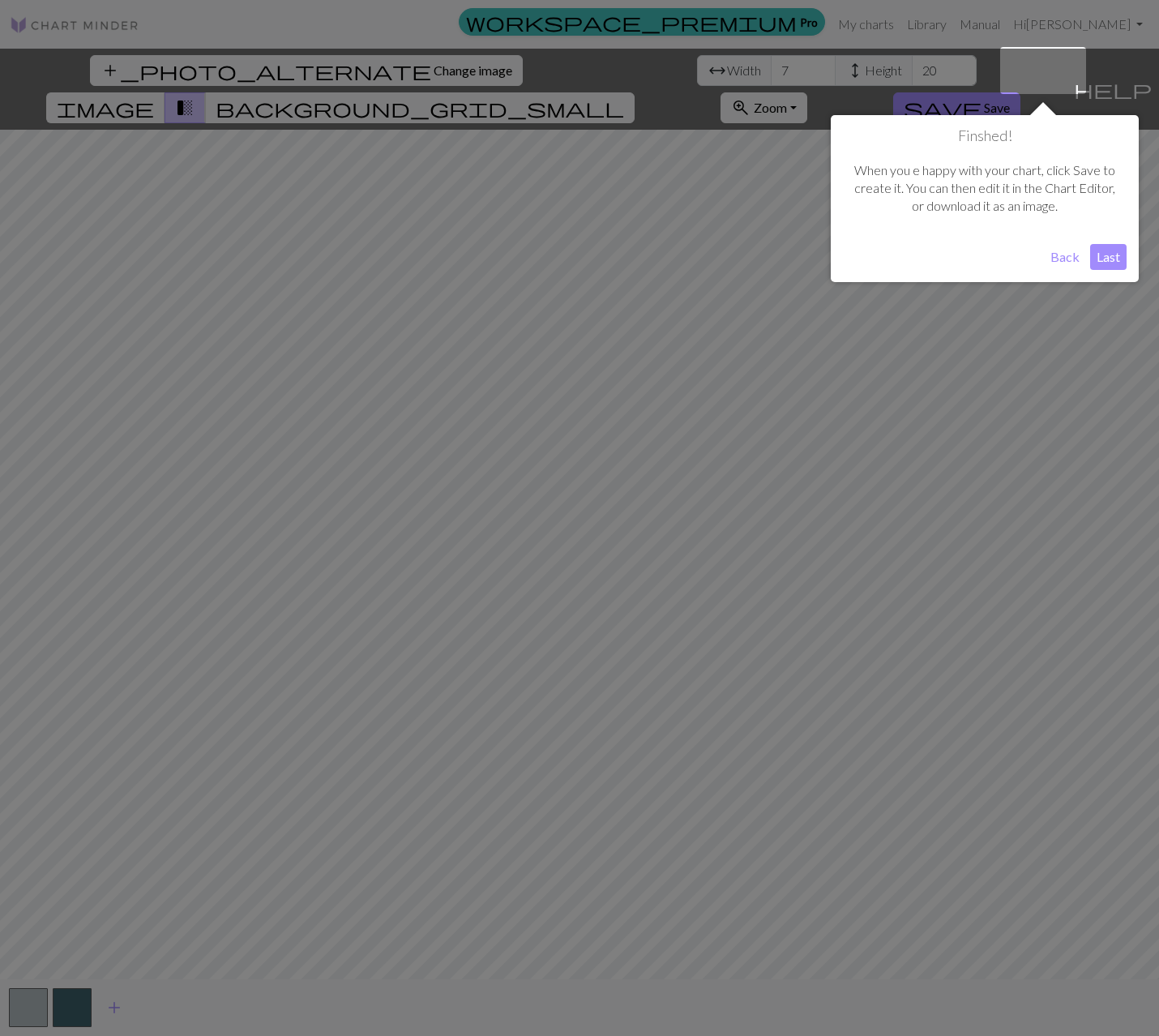
click at [1102, 253] on button "Last" at bounding box center [1108, 257] width 36 height 26
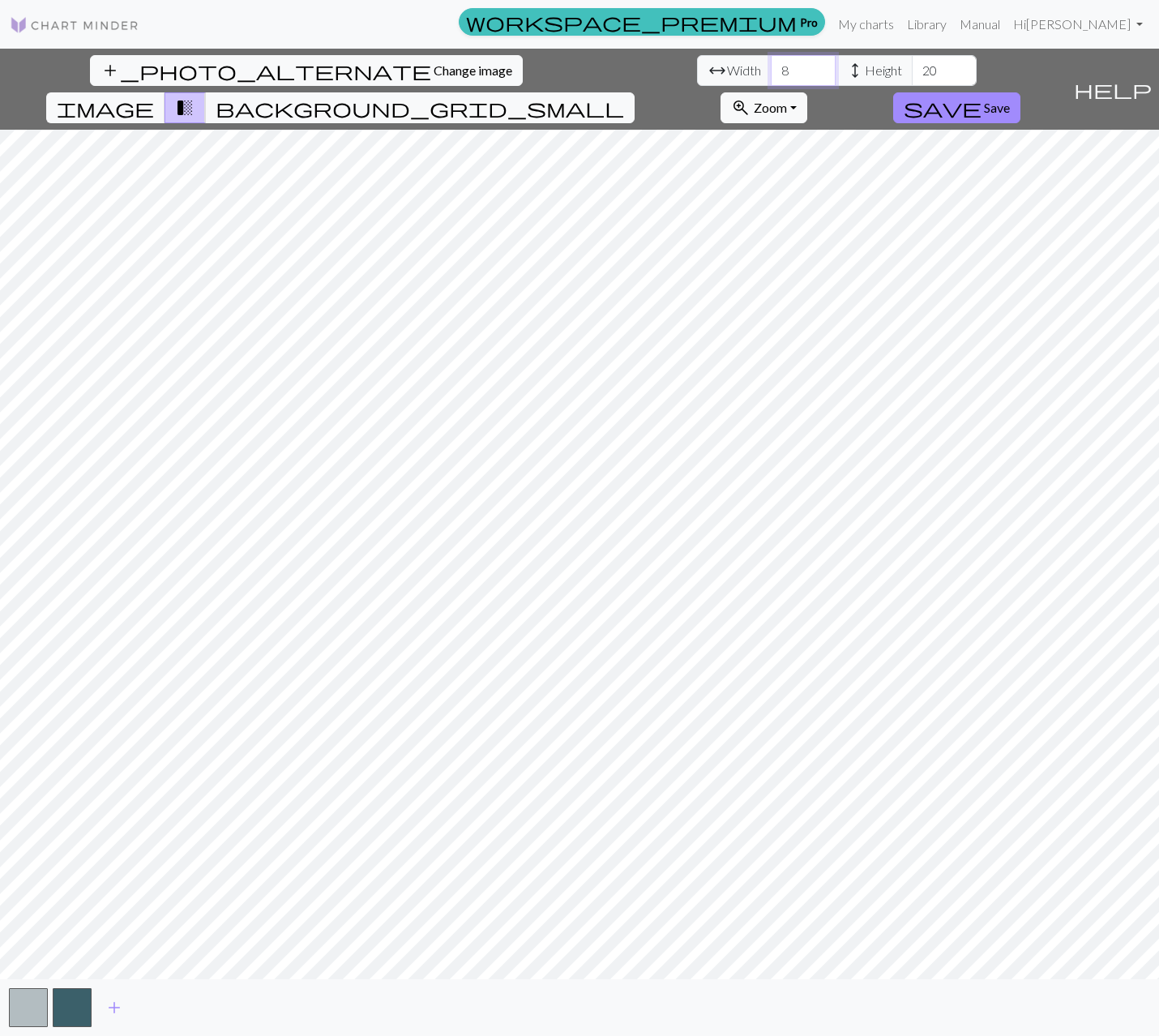
click at [771, 62] on input "8" at bounding box center [803, 71] width 65 height 31
click at [771, 62] on input "9" at bounding box center [803, 71] width 65 height 31
click at [771, 62] on input "10" at bounding box center [803, 71] width 65 height 31
click at [771, 62] on input "11" at bounding box center [803, 71] width 65 height 31
type input "12"
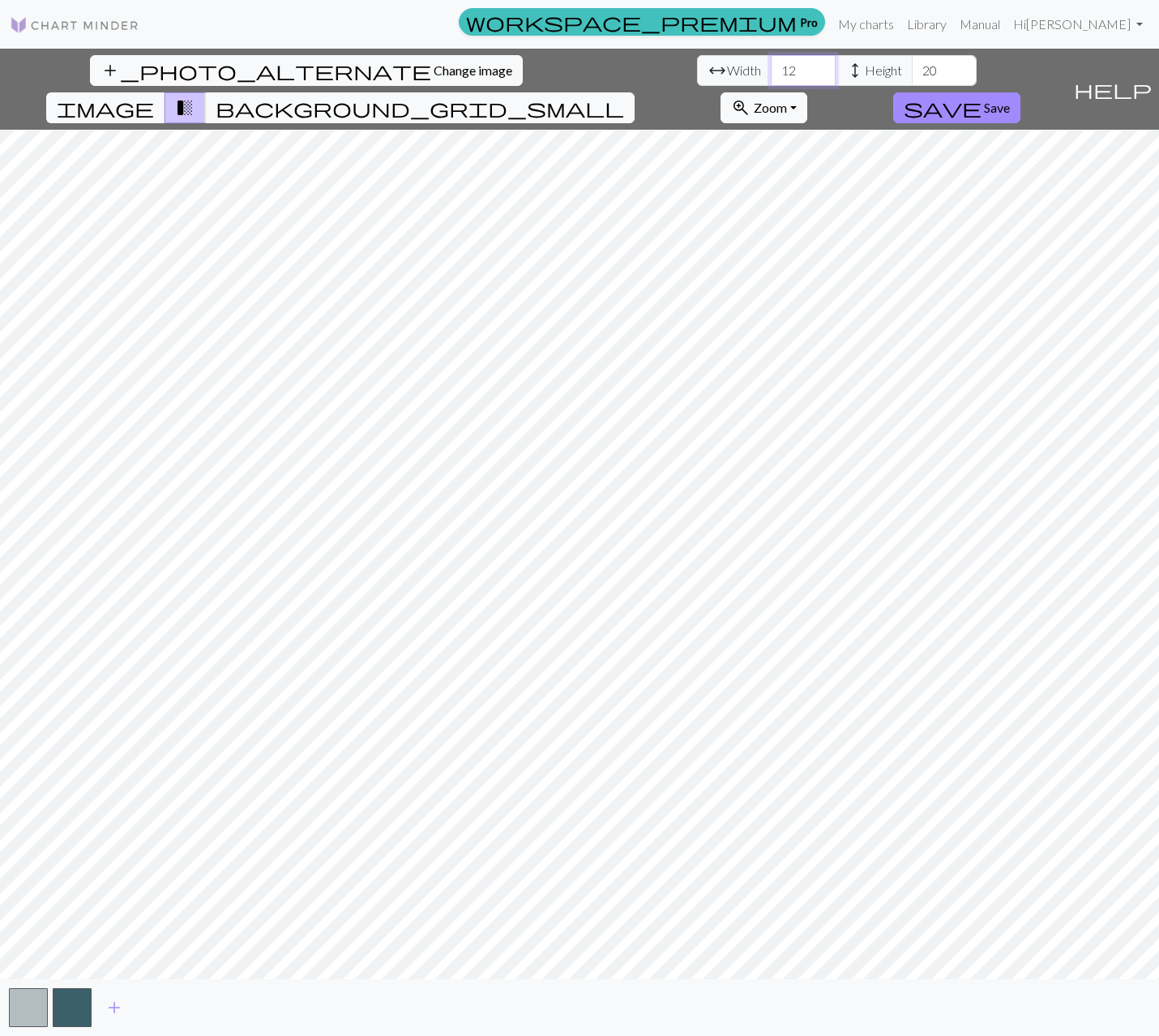
click at [771, 62] on input "12" at bounding box center [803, 71] width 65 height 31
drag, startPoint x: 509, startPoint y: 68, endPoint x: 445, endPoint y: 65, distance: 64.1
click at [697, 66] on div "arrow_range Width 12 height Height 20" at bounding box center [837, 71] width 280 height 31
type input "40"
click at [111, 1006] on span "add" at bounding box center [114, 1007] width 20 height 23
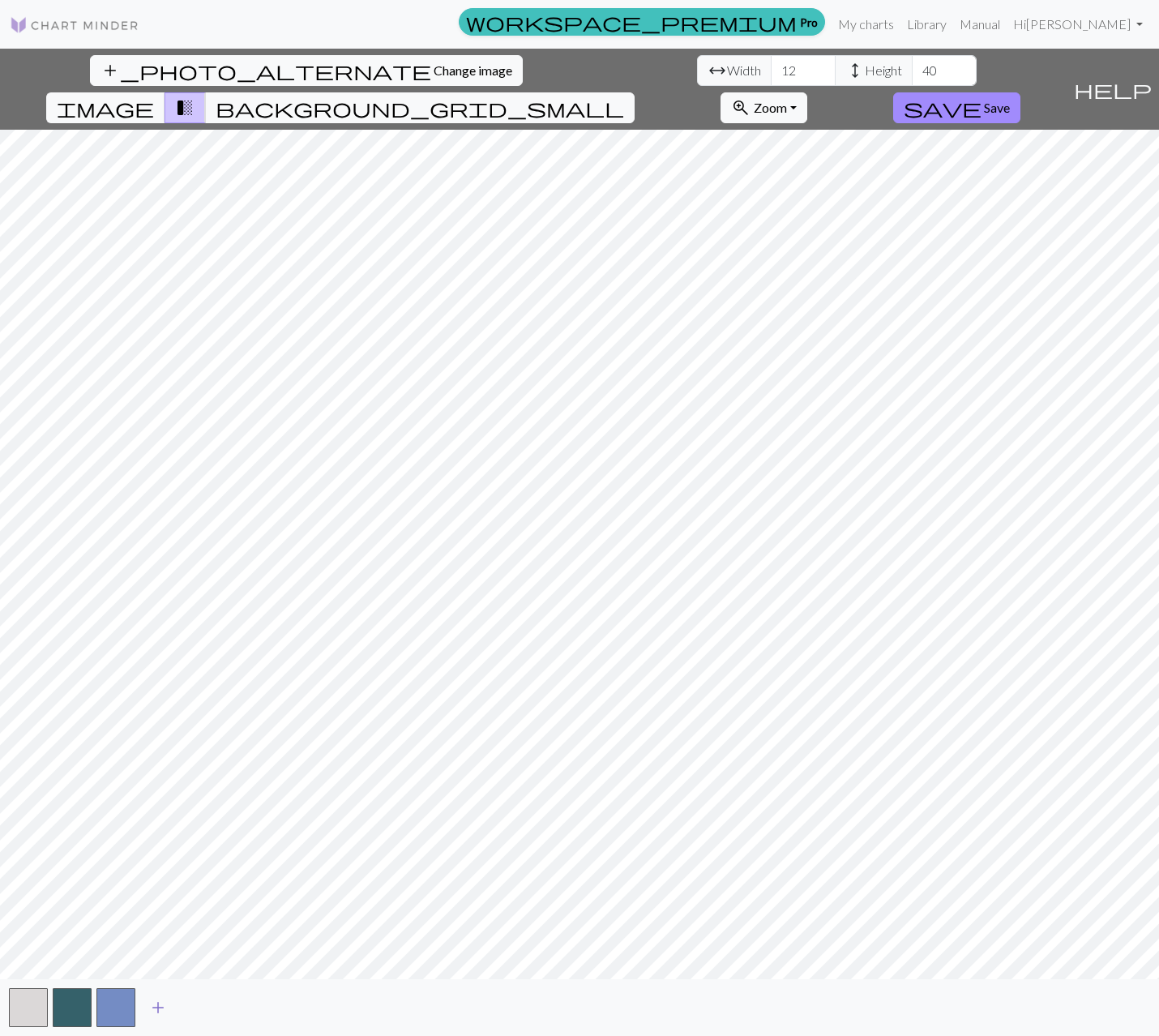
click at [156, 1007] on span "add" at bounding box center [158, 1007] width 20 height 23
click at [207, 1011] on span "add" at bounding box center [202, 1007] width 20 height 23
click at [624, 97] on span "background_grid_small" at bounding box center [420, 108] width 408 height 23
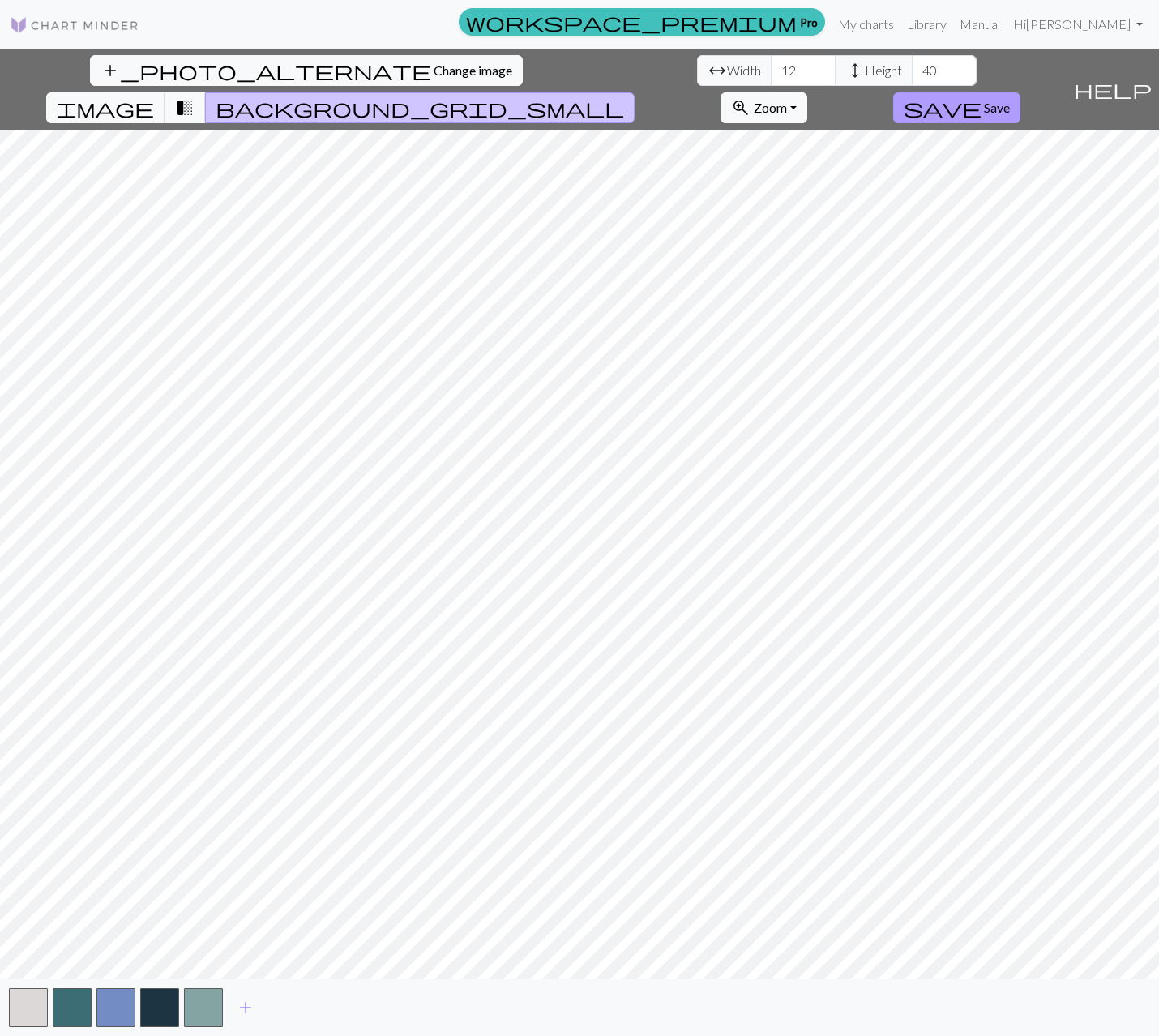
click at [1010, 100] on span "Save" at bounding box center [997, 107] width 26 height 16
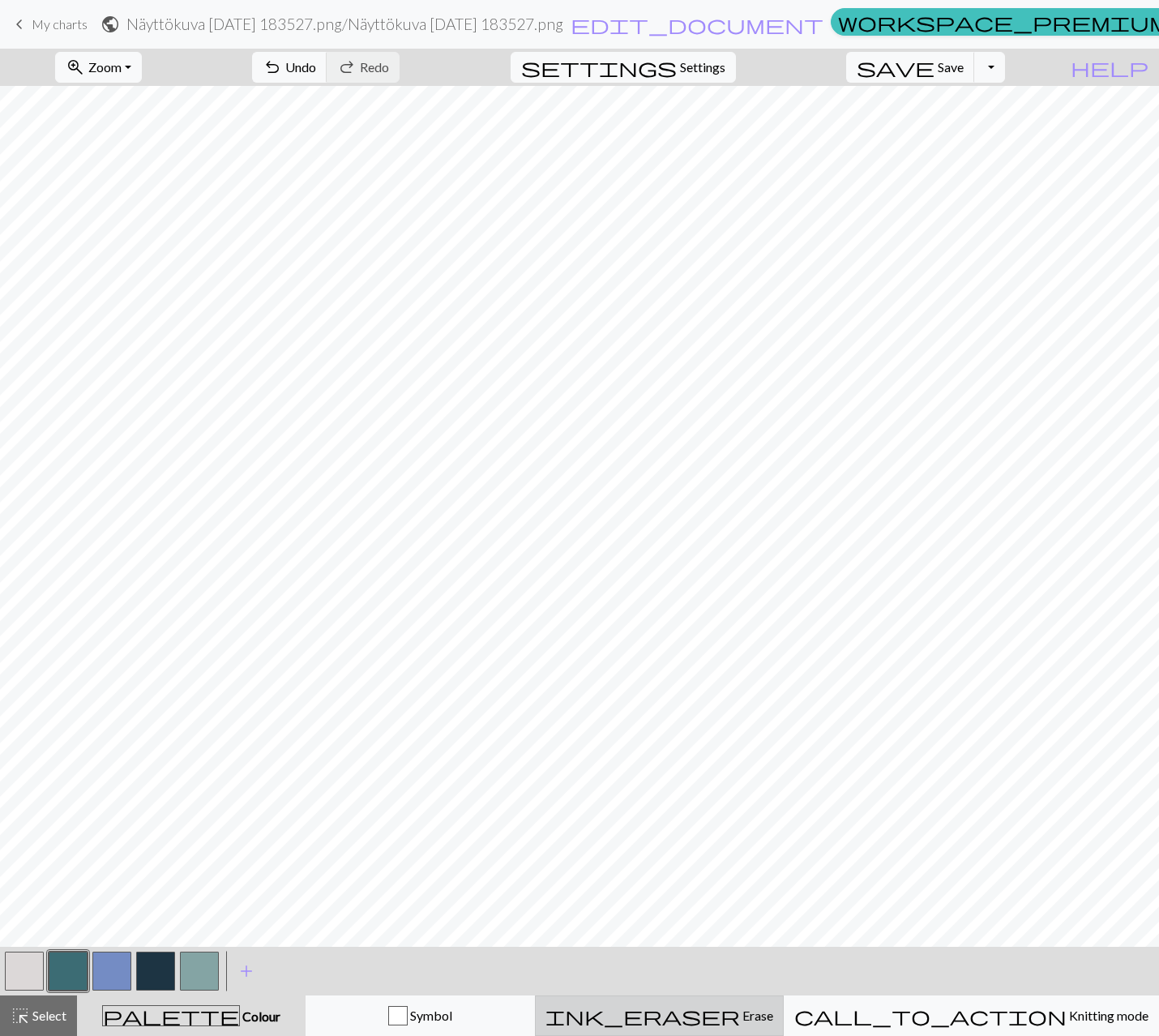
click at [773, 1020] on div "ink_eraser Erase Erase" at bounding box center [659, 1015] width 228 height 20
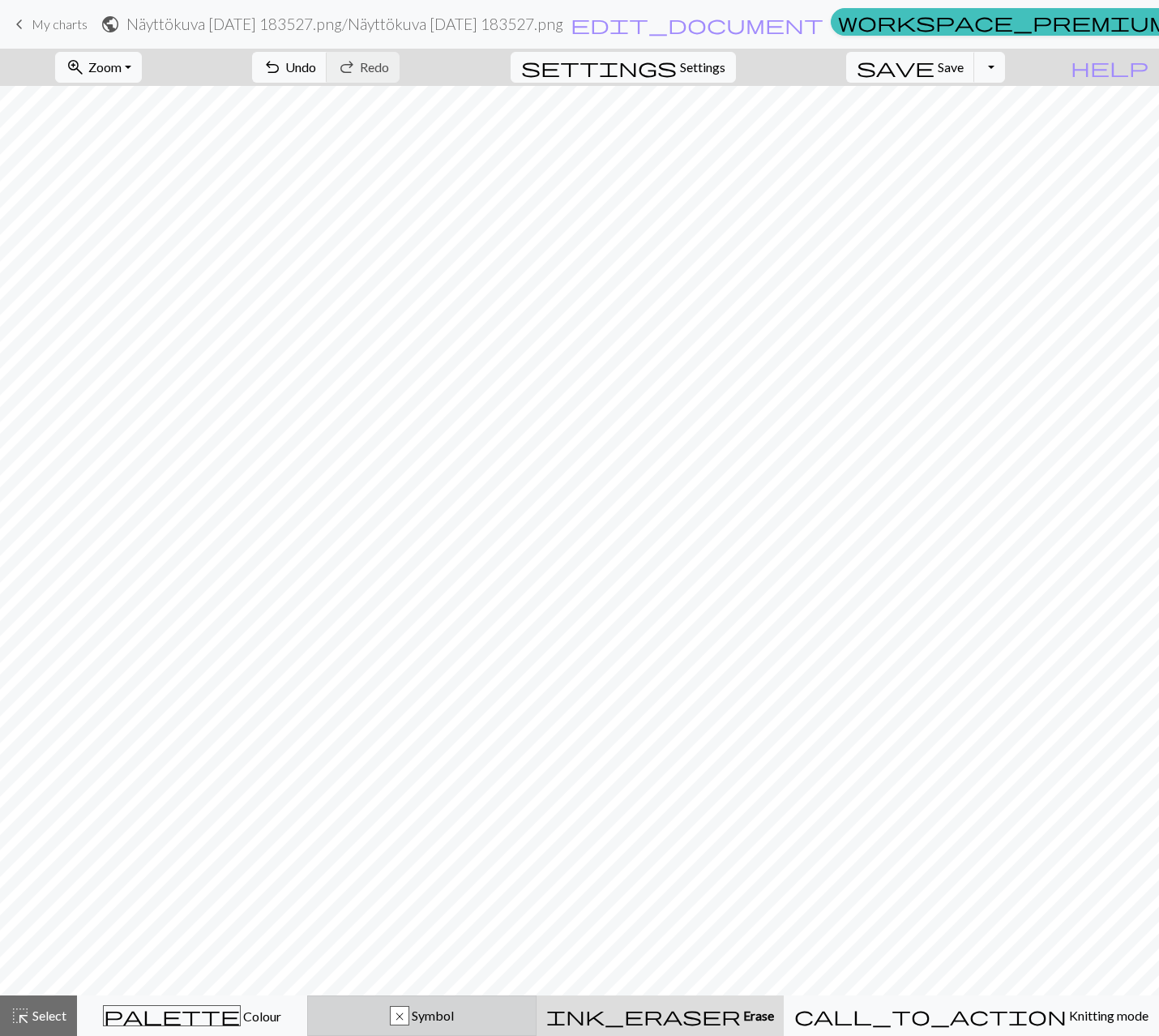
click at [522, 1018] on div "x Symbol" at bounding box center [422, 1015] width 209 height 20
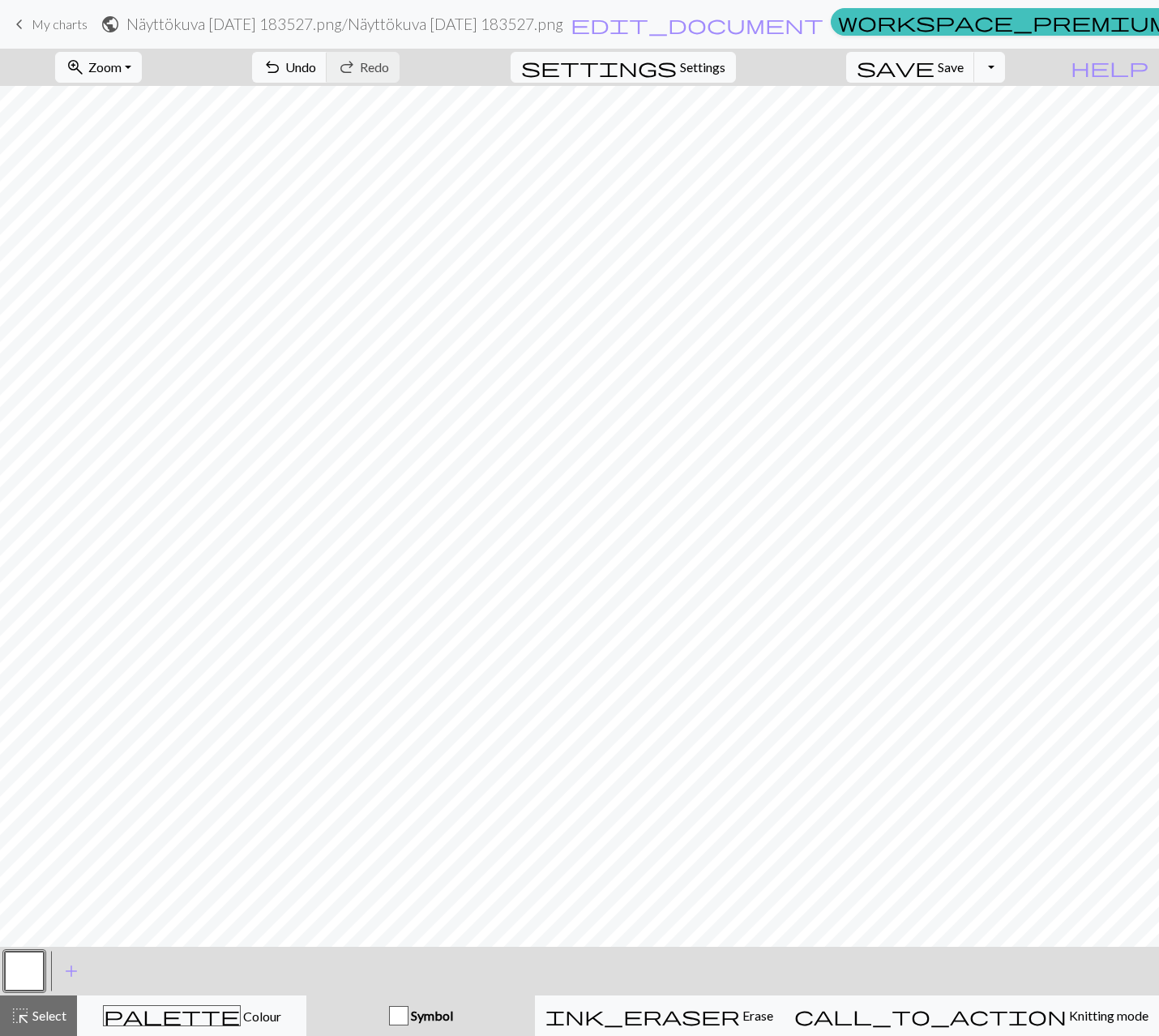
click at [31, 980] on button "button" at bounding box center [24, 970] width 39 height 39
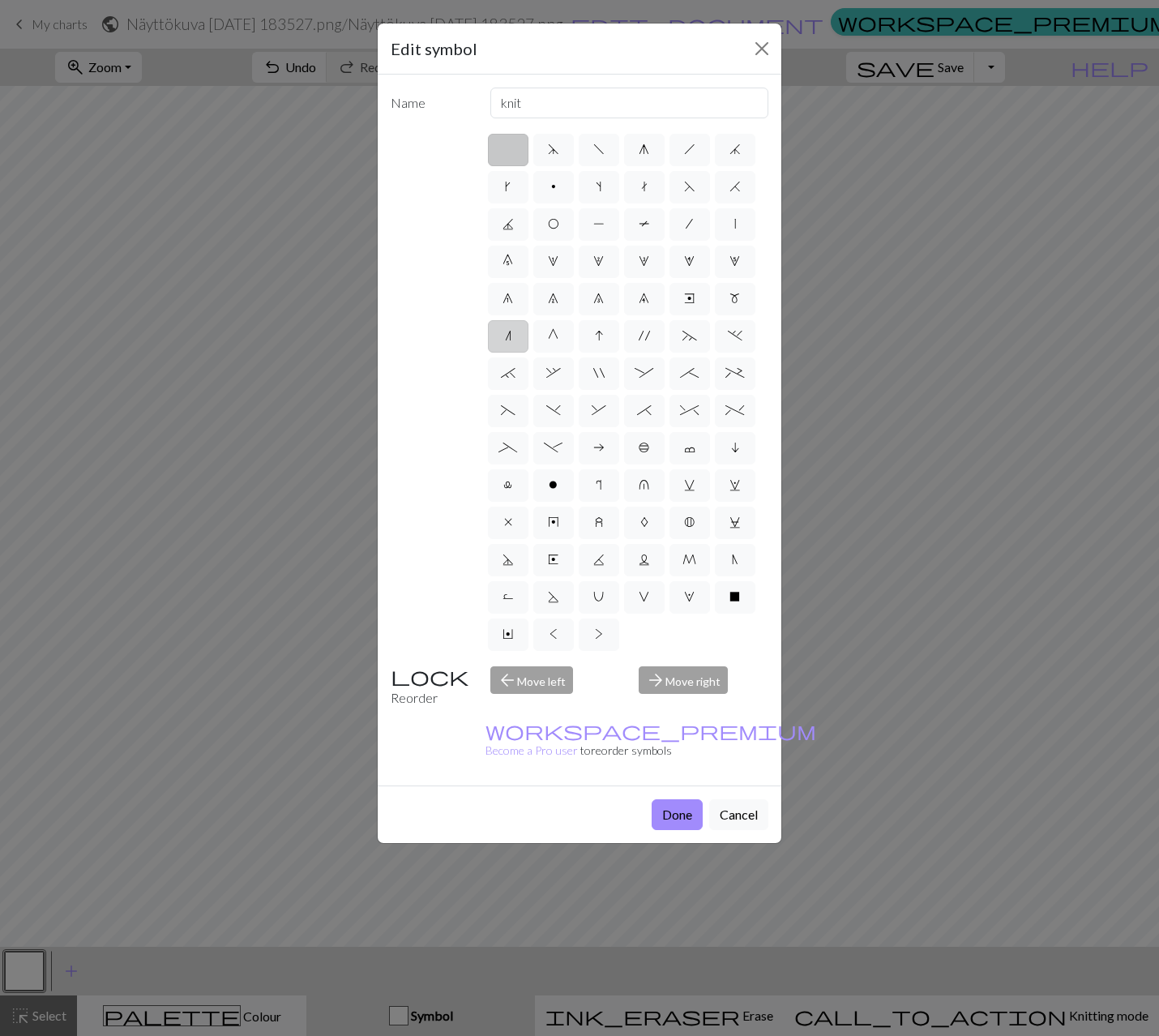
click at [509, 331] on span "n" at bounding box center [509, 335] width 7 height 13
click at [509, 331] on input "n" at bounding box center [510, 331] width 11 height 11
radio input "true"
type input "k2tog"
click at [683, 799] on button "Done" at bounding box center [677, 815] width 51 height 31
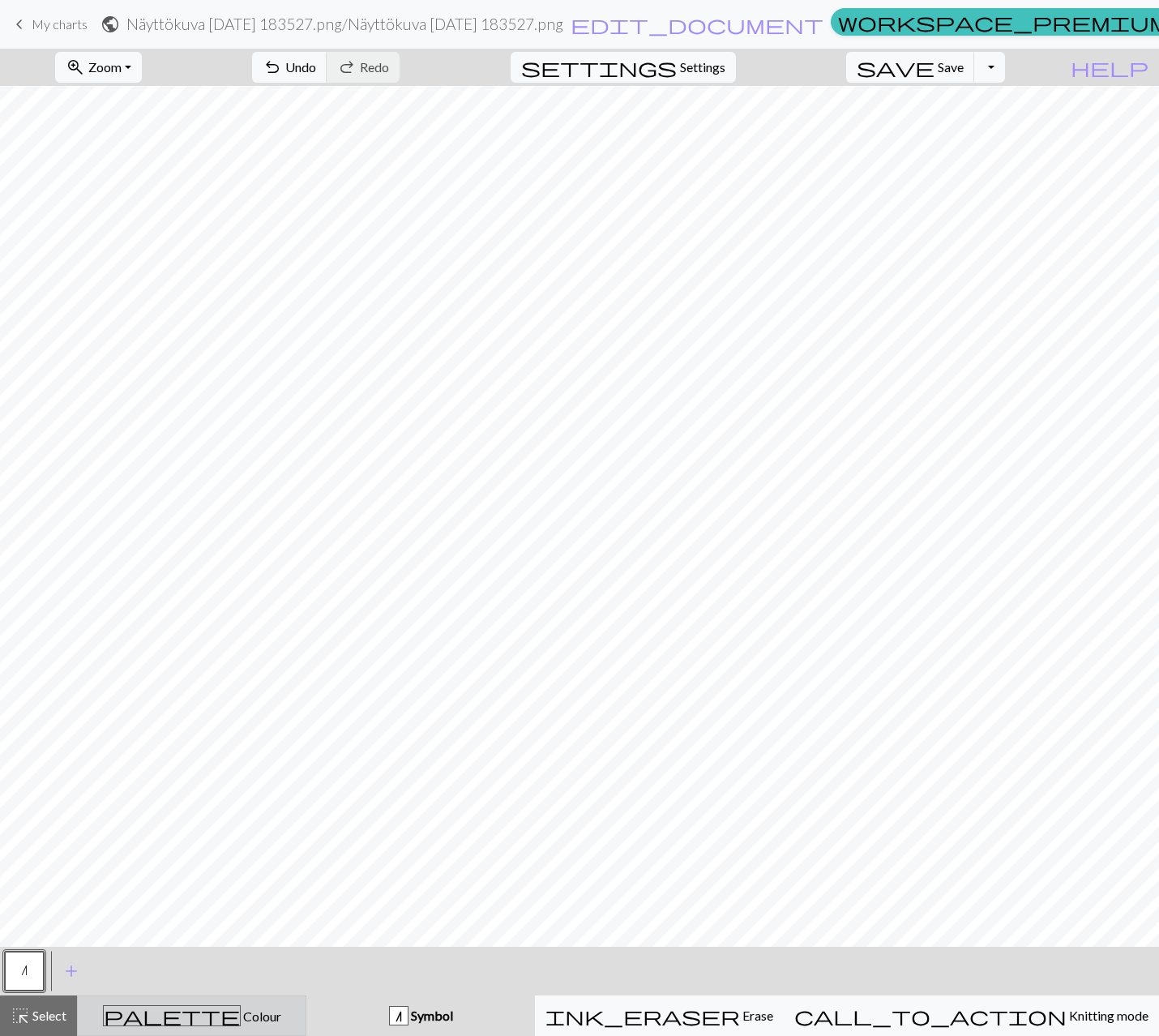
click at [251, 1025] on div "palette Colour Colour" at bounding box center [192, 1015] width 208 height 21
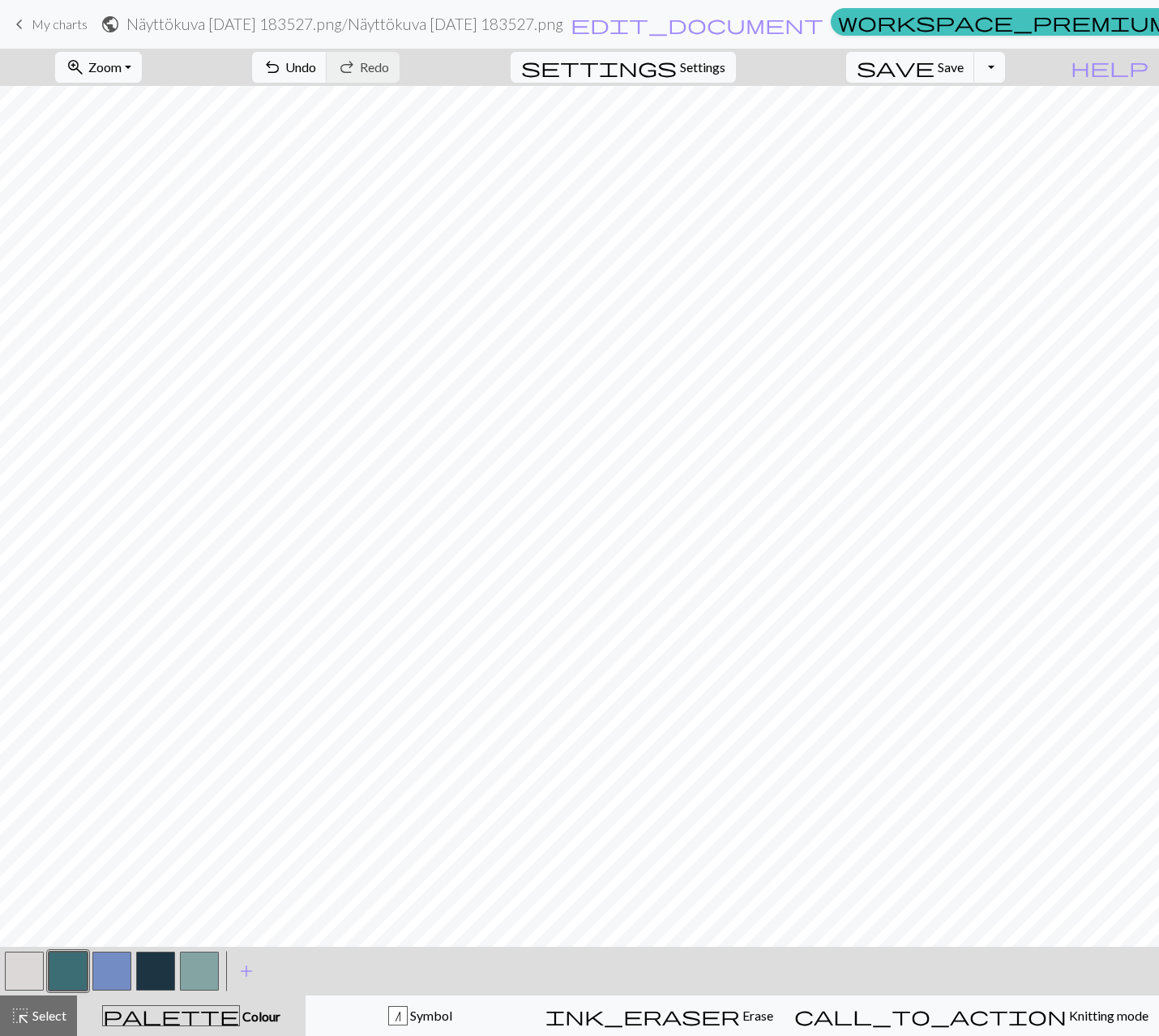
click at [34, 969] on button "button" at bounding box center [24, 970] width 39 height 39
click at [63, 1016] on span "Select" at bounding box center [48, 1015] width 36 height 16
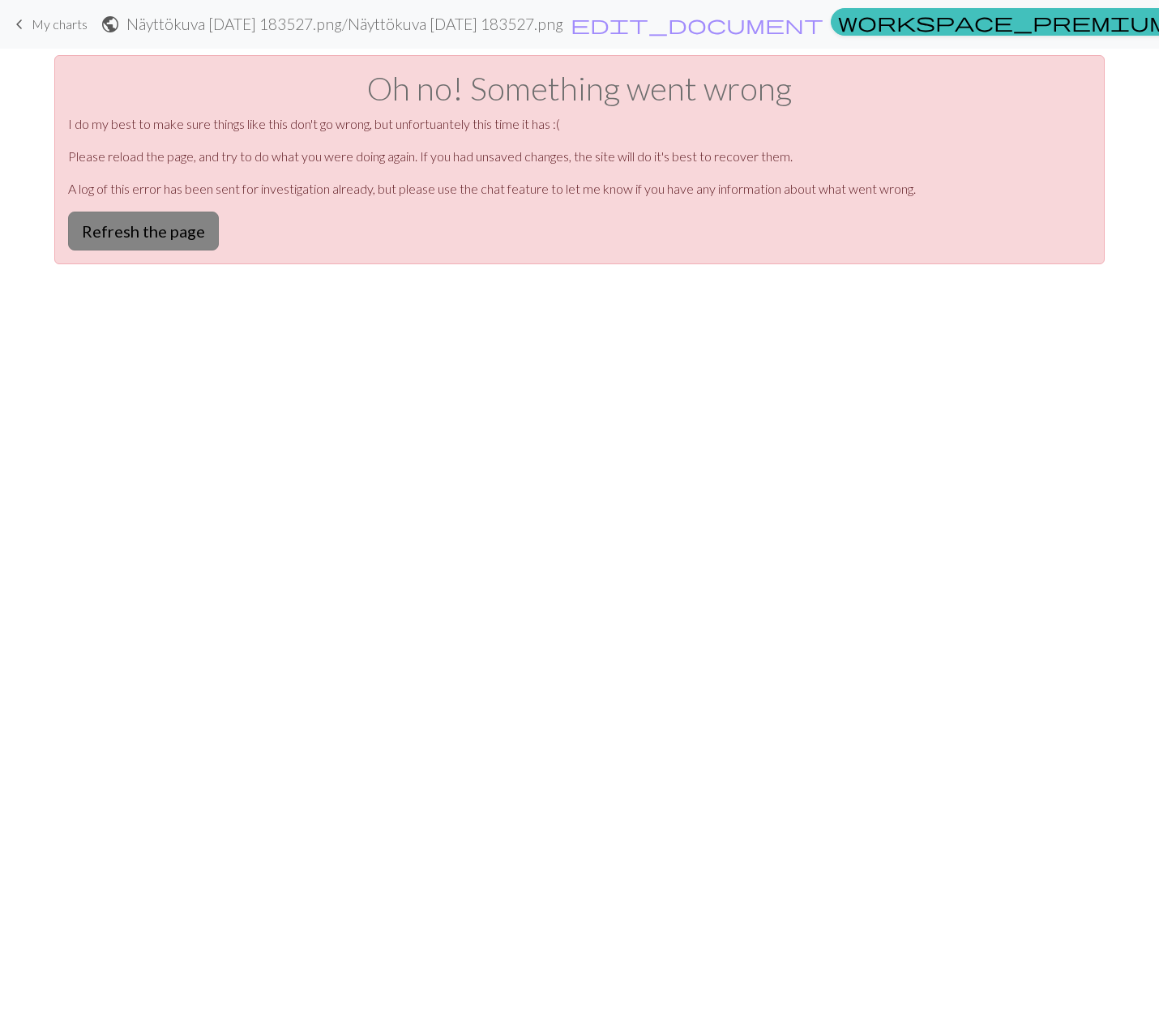
click at [163, 228] on button "Refresh the page" at bounding box center [144, 230] width 151 height 39
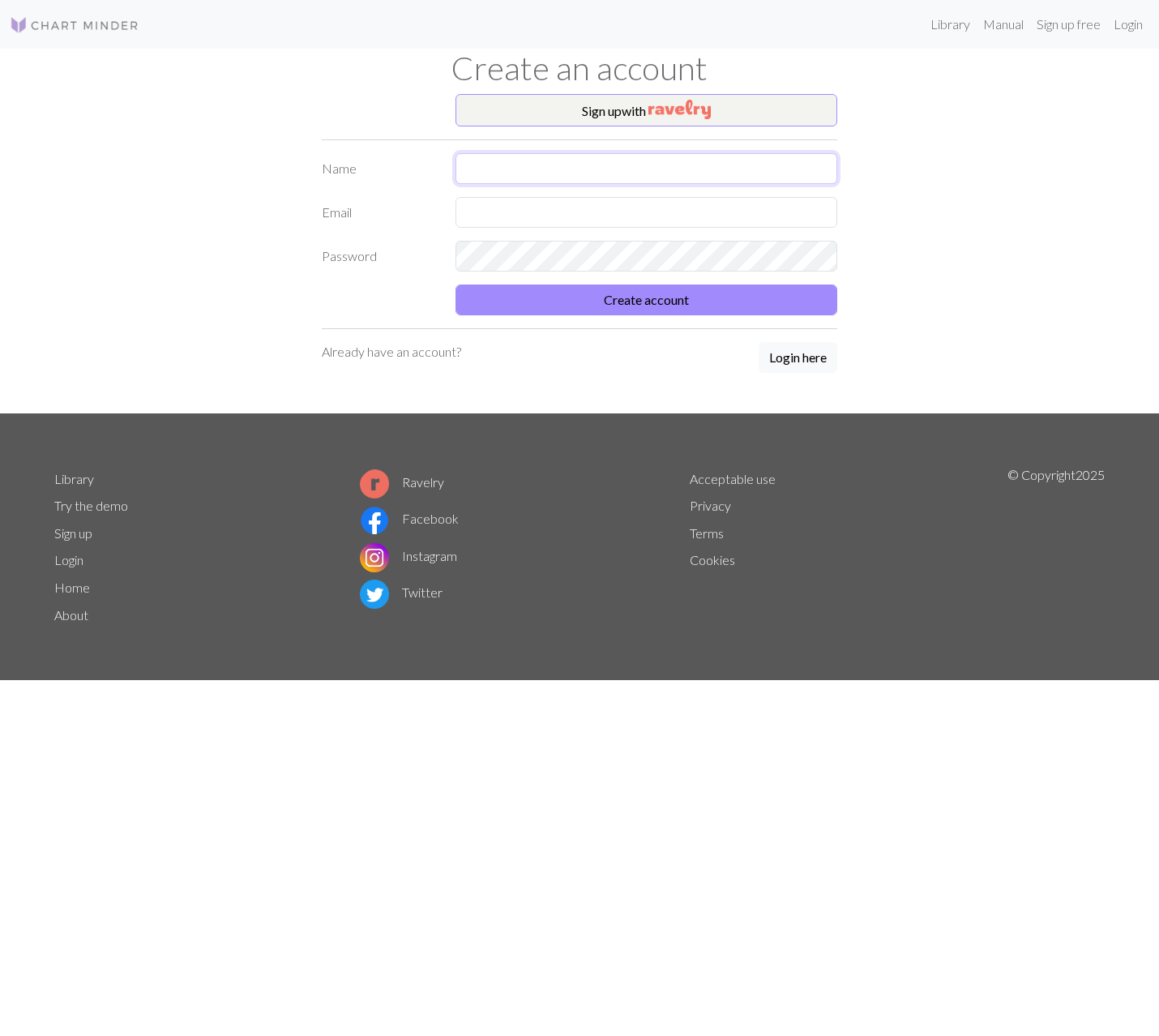
click at [502, 161] on input "text" at bounding box center [646, 169] width 381 height 31
type input "[PERSON_NAME]"
click at [523, 203] on input "text" at bounding box center [646, 212] width 381 height 31
type input "[EMAIL_ADDRESS][DOMAIN_NAME]"
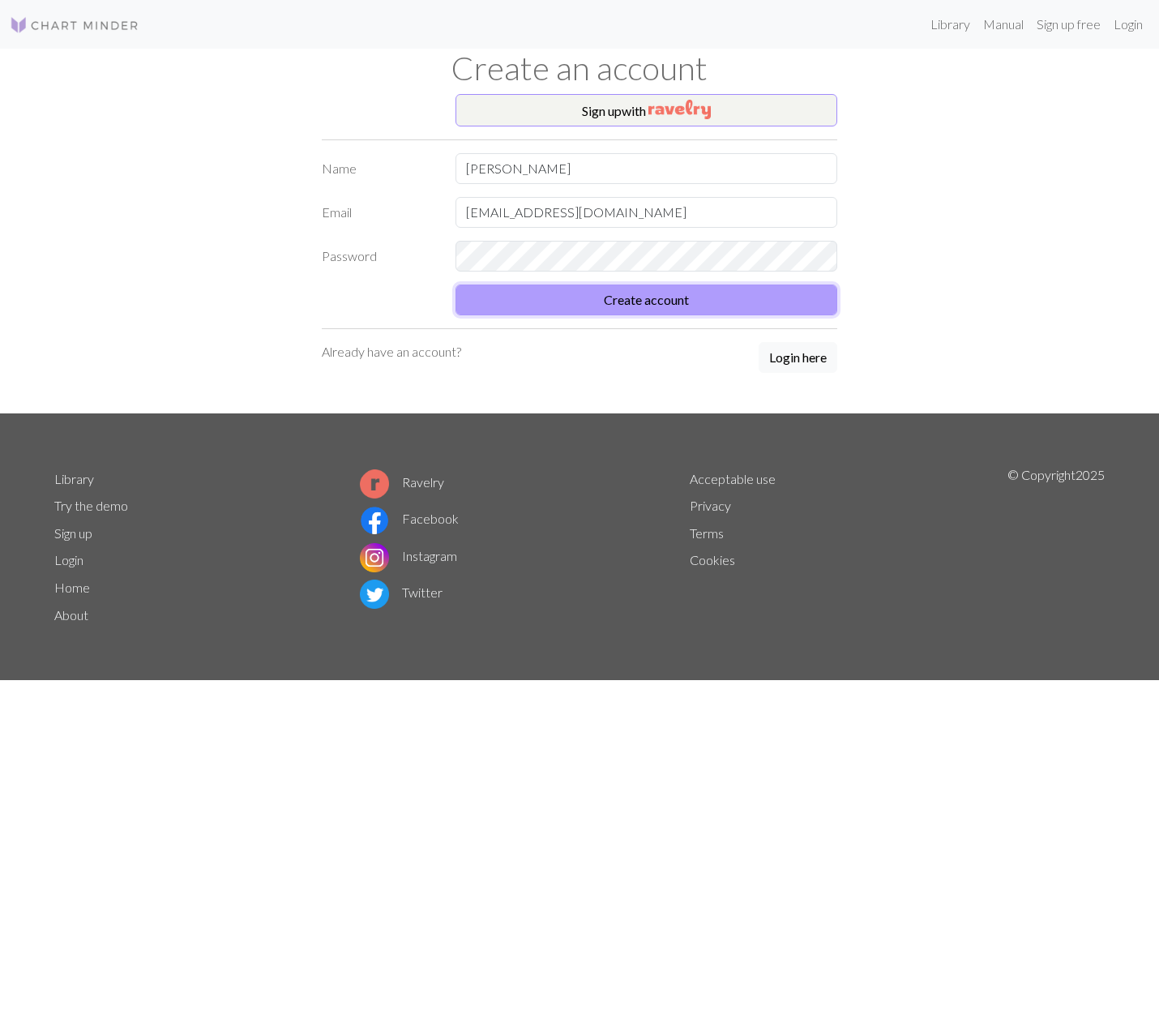
click at [577, 299] on button "Create account" at bounding box center [646, 300] width 381 height 31
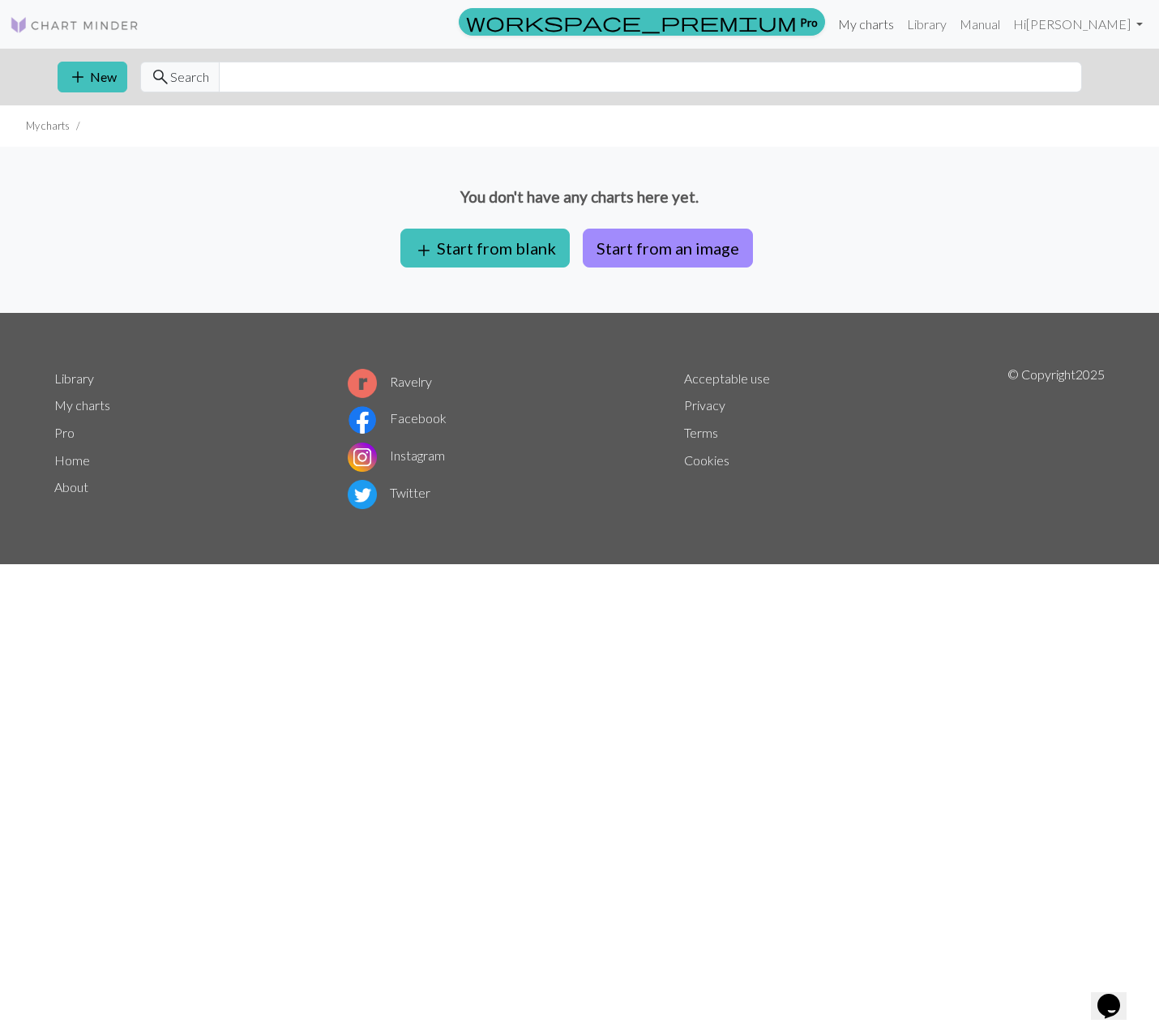
click at [860, 30] on link "My charts" at bounding box center [866, 25] width 69 height 33
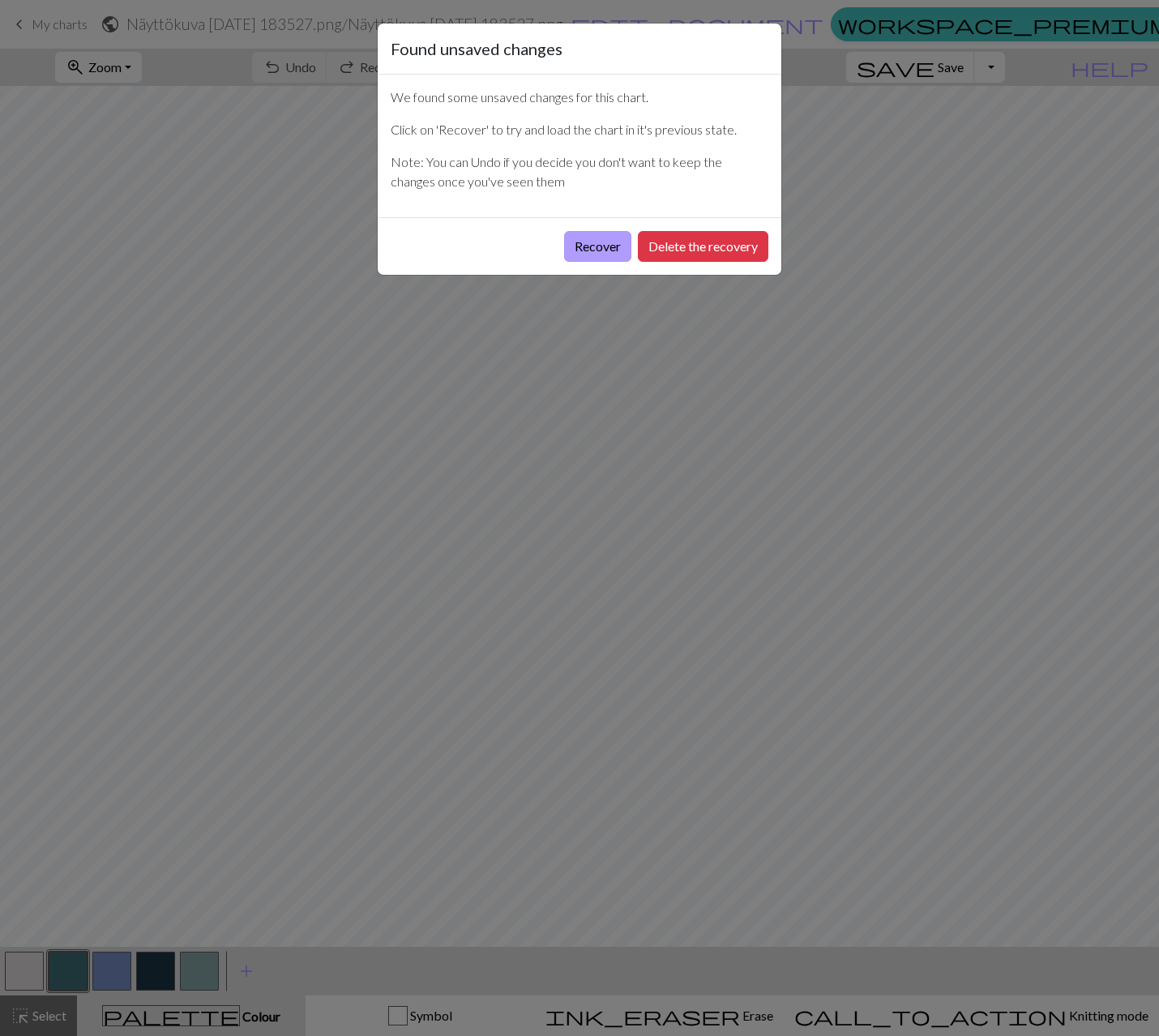
click at [591, 244] on button "Recover" at bounding box center [598, 247] width 67 height 31
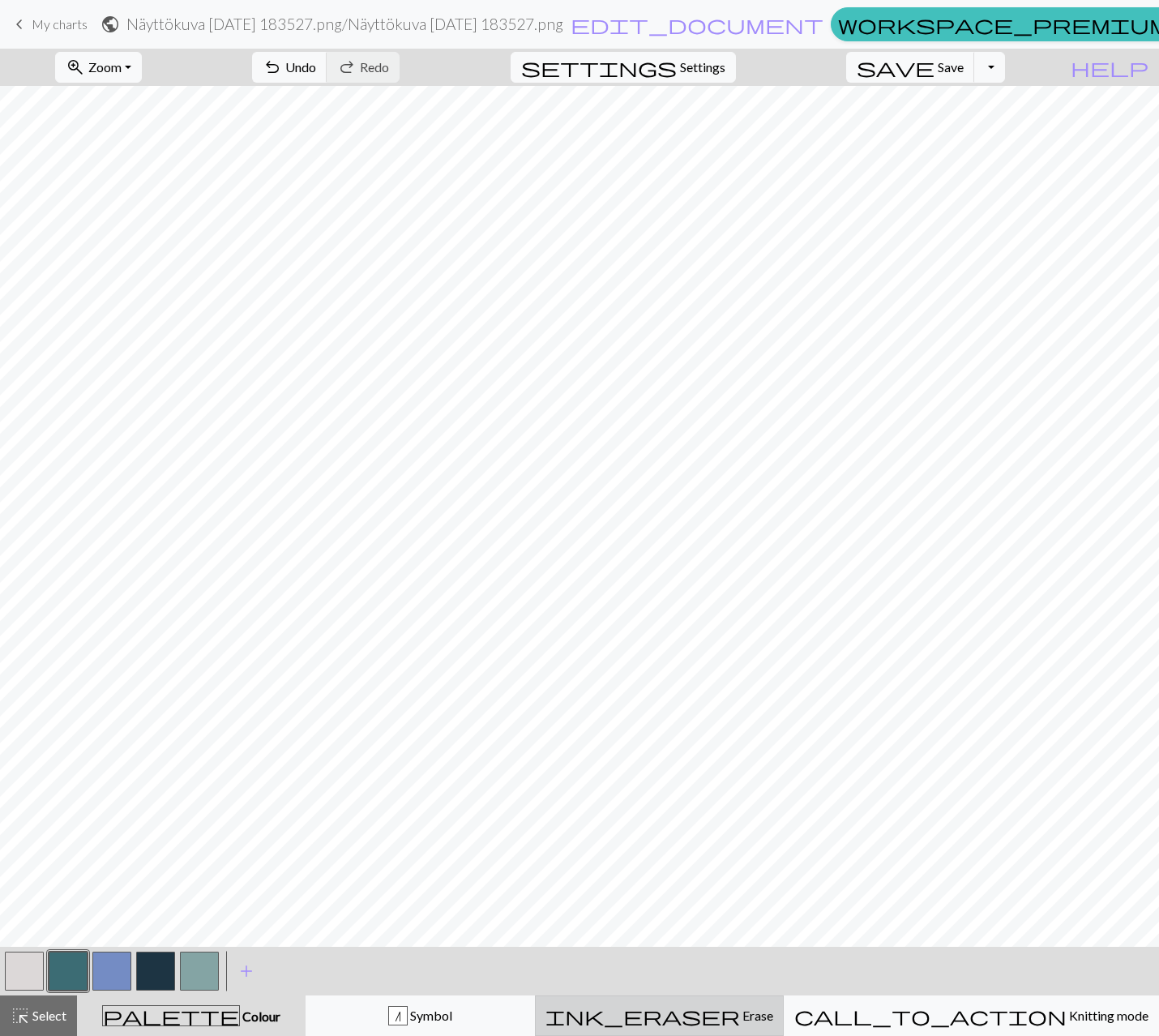
click at [773, 1011] on span "Erase" at bounding box center [756, 1015] width 34 height 16
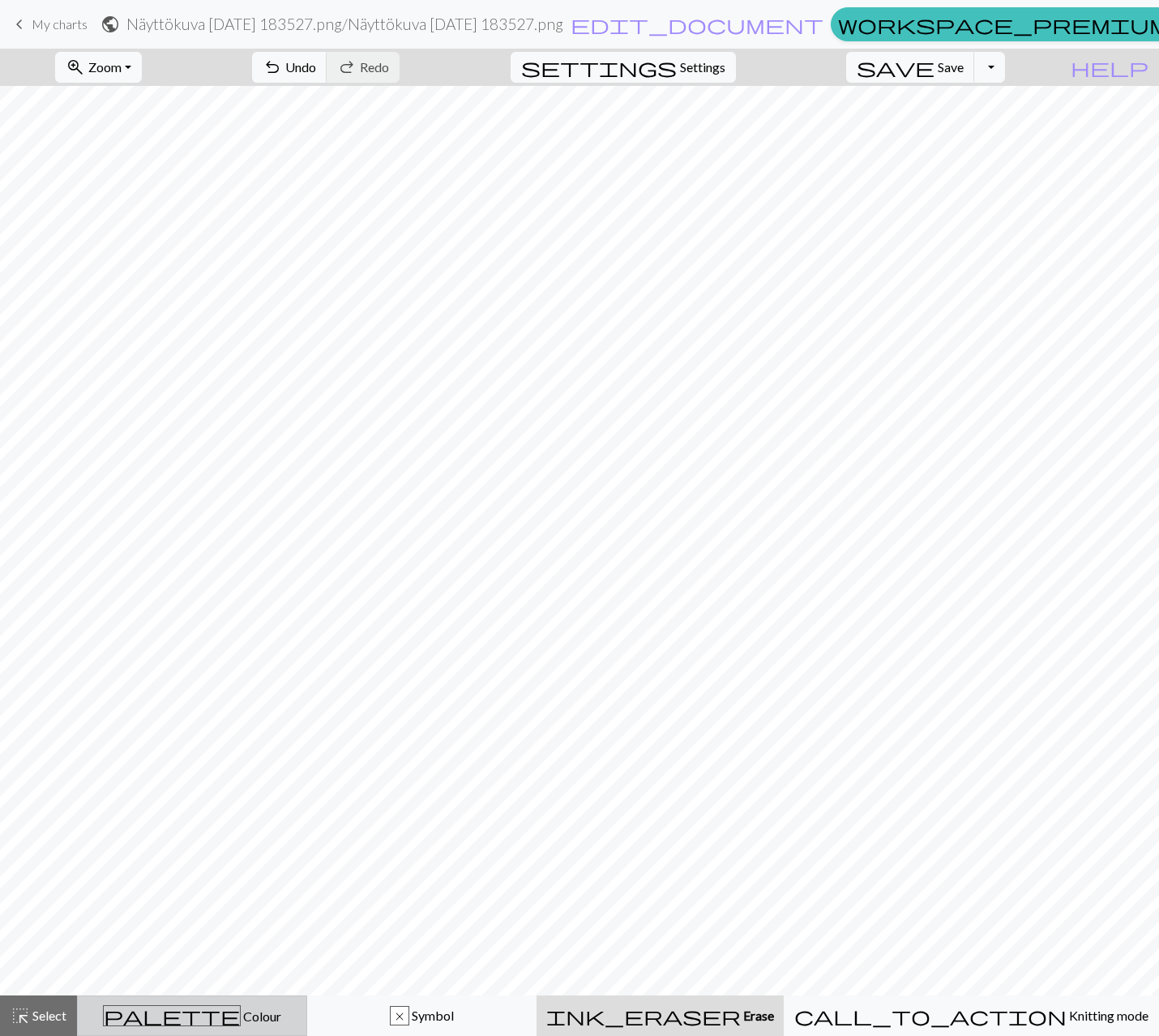
click at [240, 1021] on span "Colour" at bounding box center [260, 1015] width 40 height 16
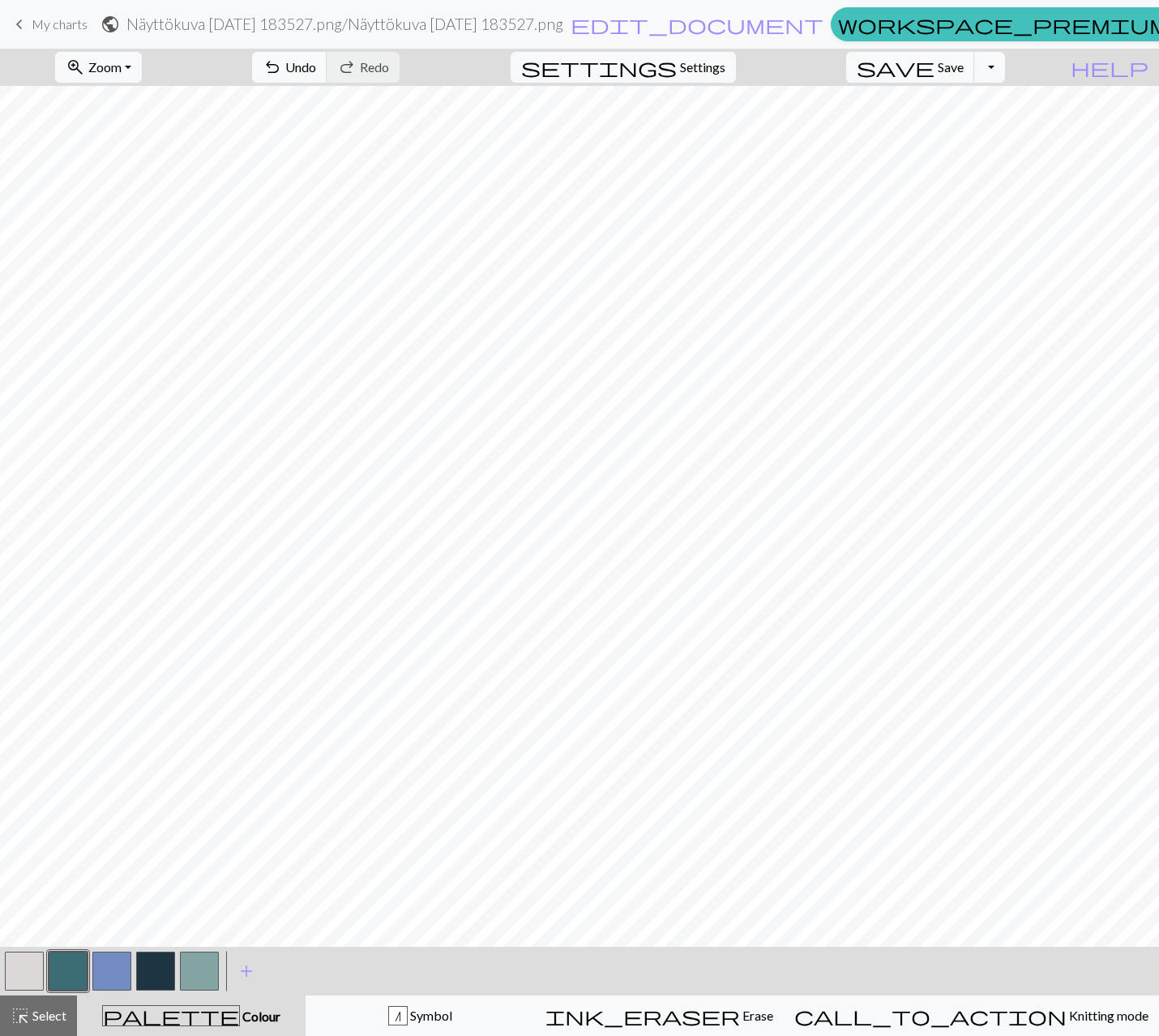
click at [70, 971] on button "button" at bounding box center [67, 970] width 39 height 39
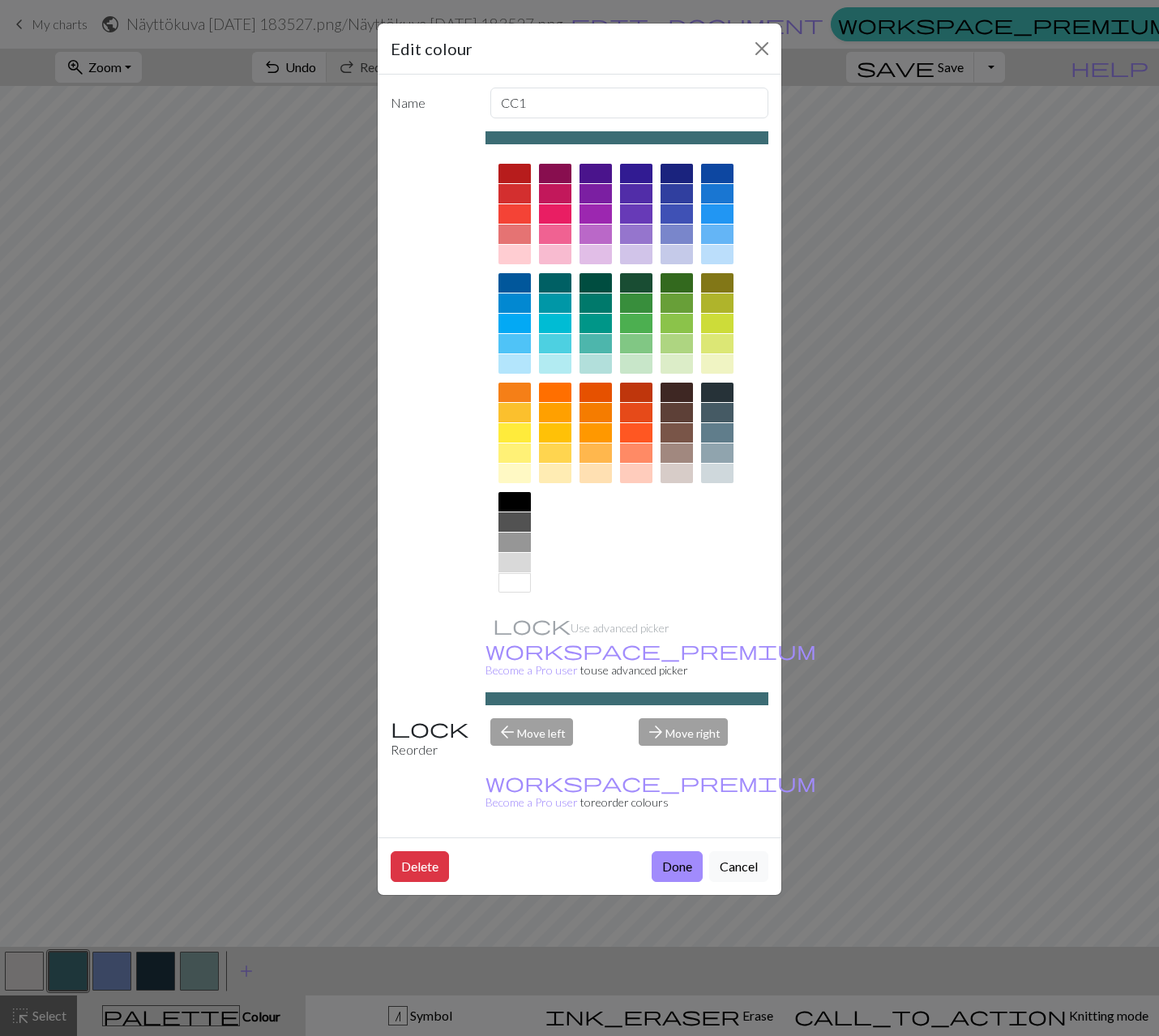
click at [70, 971] on div "Edit colour Name CC1 Use advanced picker workspace_premium Become a Pro user to…" at bounding box center [579, 518] width 1159 height 1036
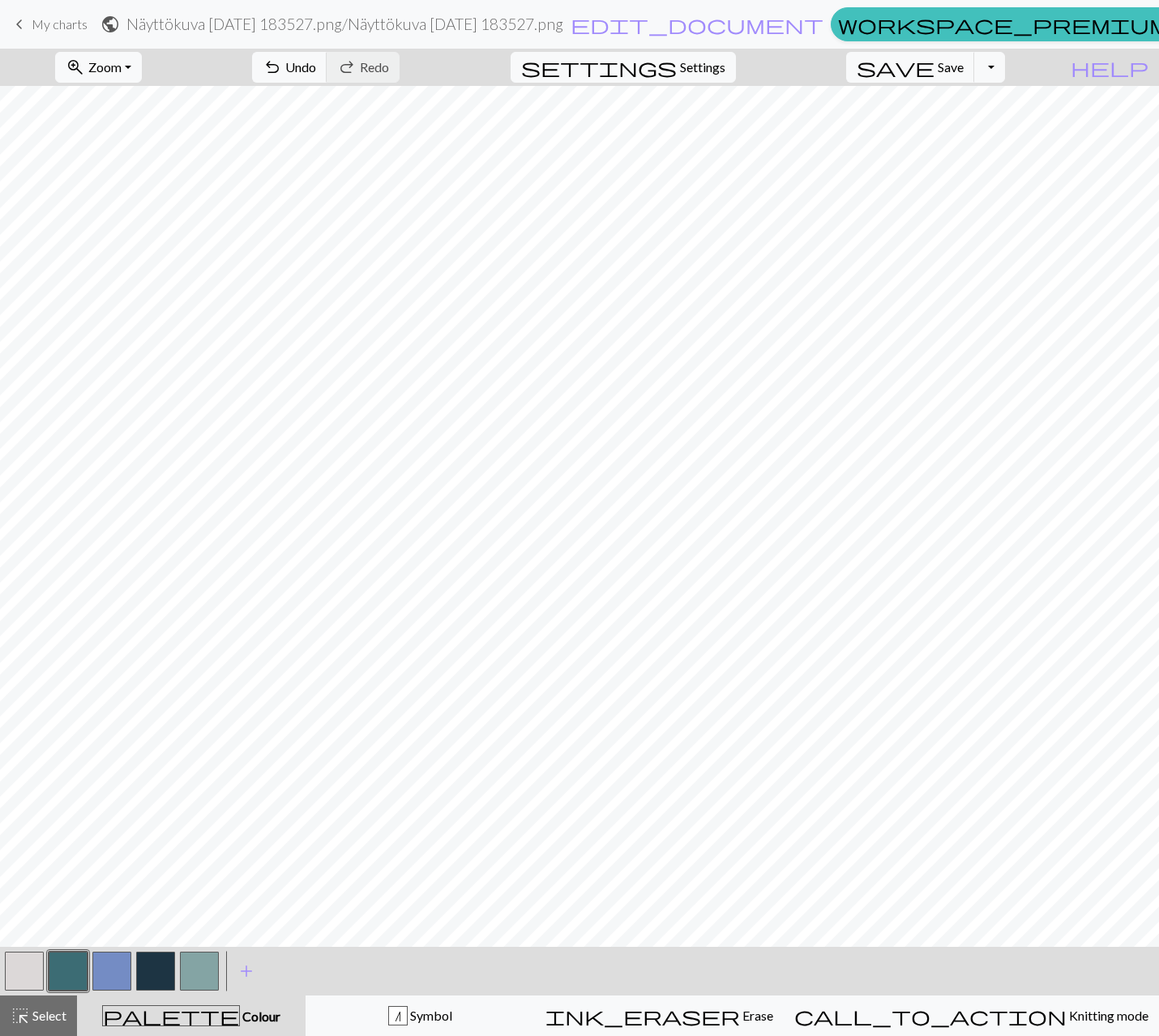
click at [20, 979] on button "button" at bounding box center [24, 970] width 39 height 39
click at [16, 979] on button "button" at bounding box center [24, 970] width 39 height 39
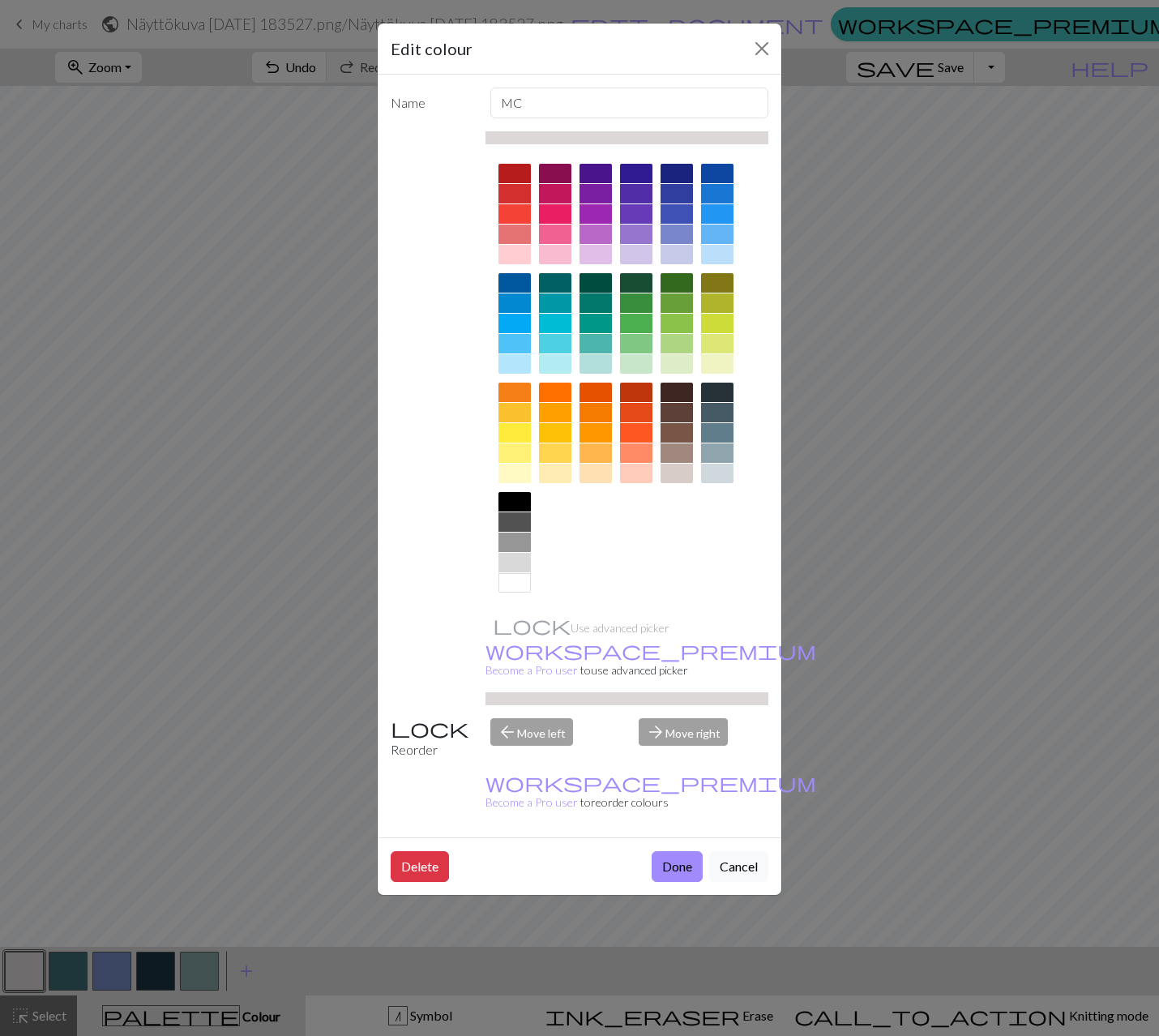
click at [593, 286] on div at bounding box center [595, 283] width 33 height 20
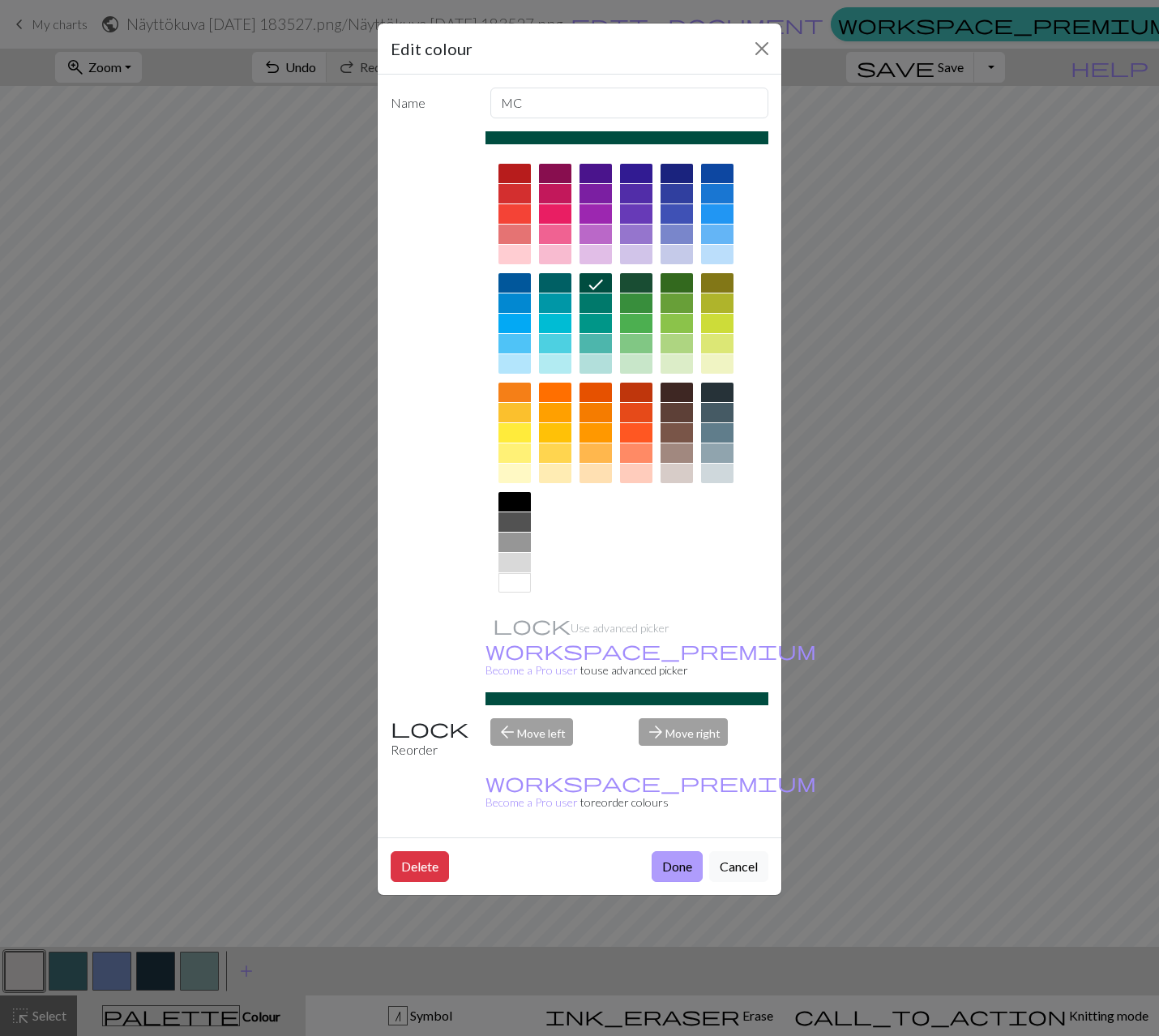
click at [672, 851] on button "Done" at bounding box center [677, 866] width 51 height 31
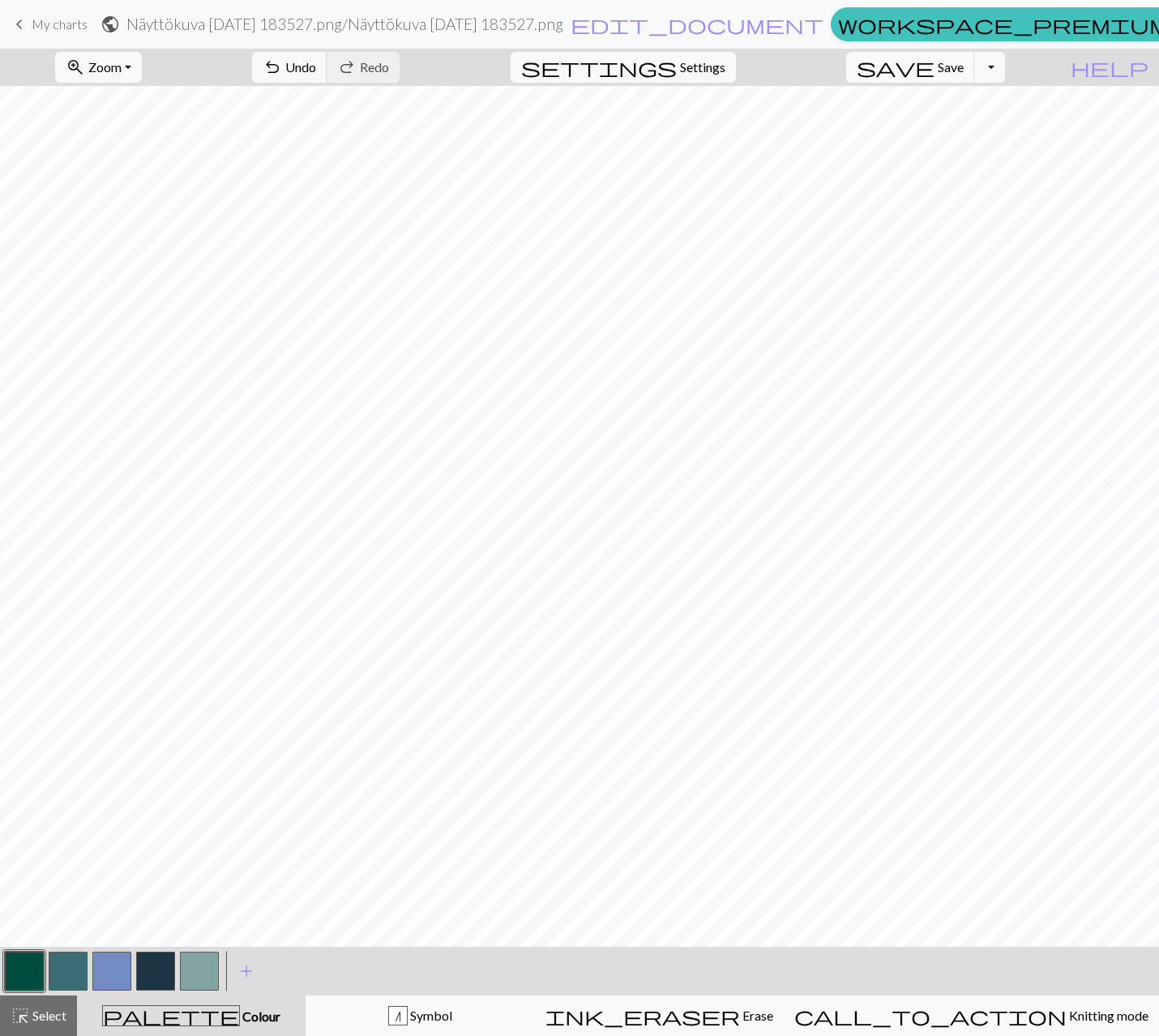
click at [70, 970] on button "button" at bounding box center [67, 970] width 39 height 39
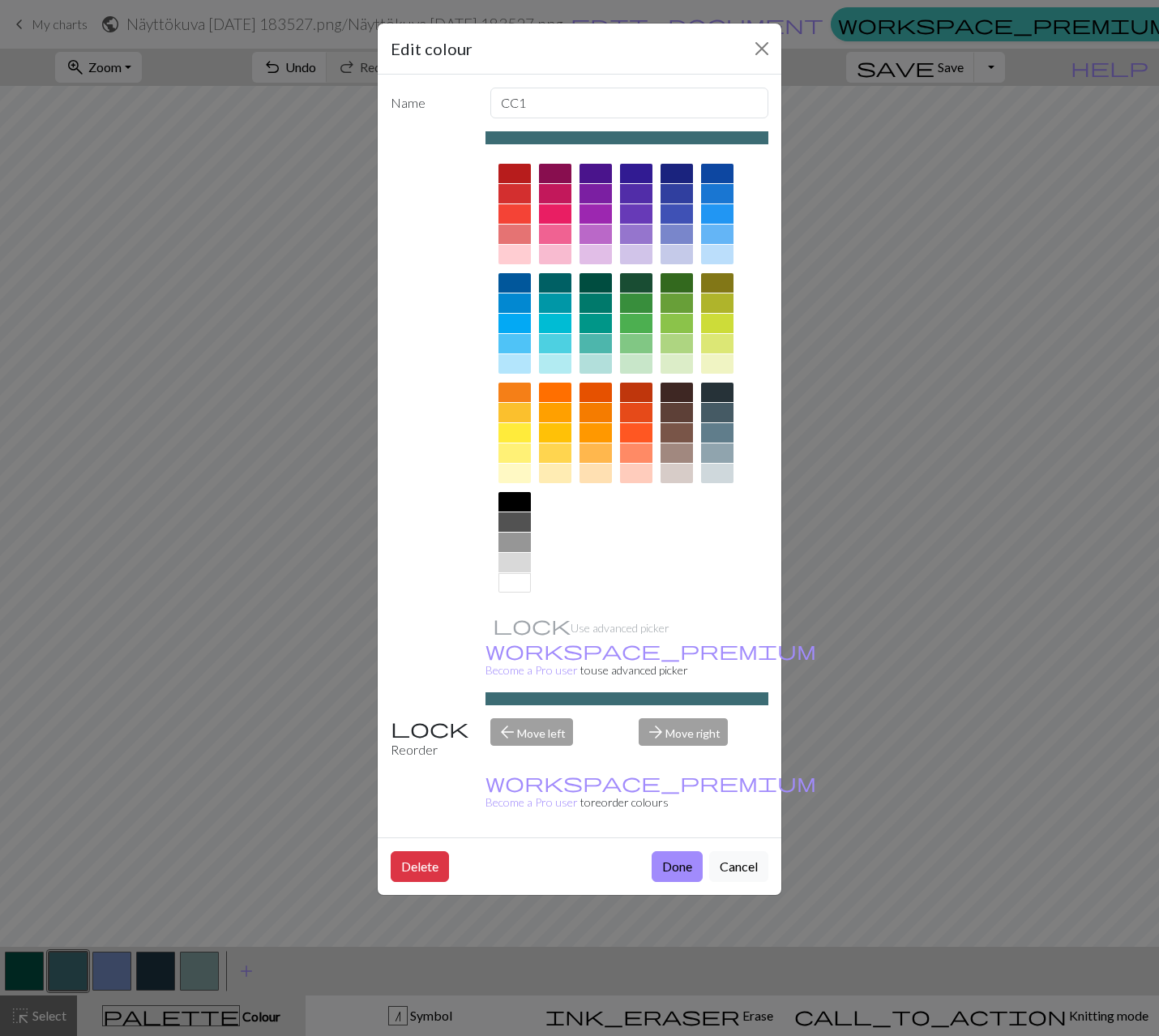
click at [599, 365] on div at bounding box center [595, 364] width 33 height 20
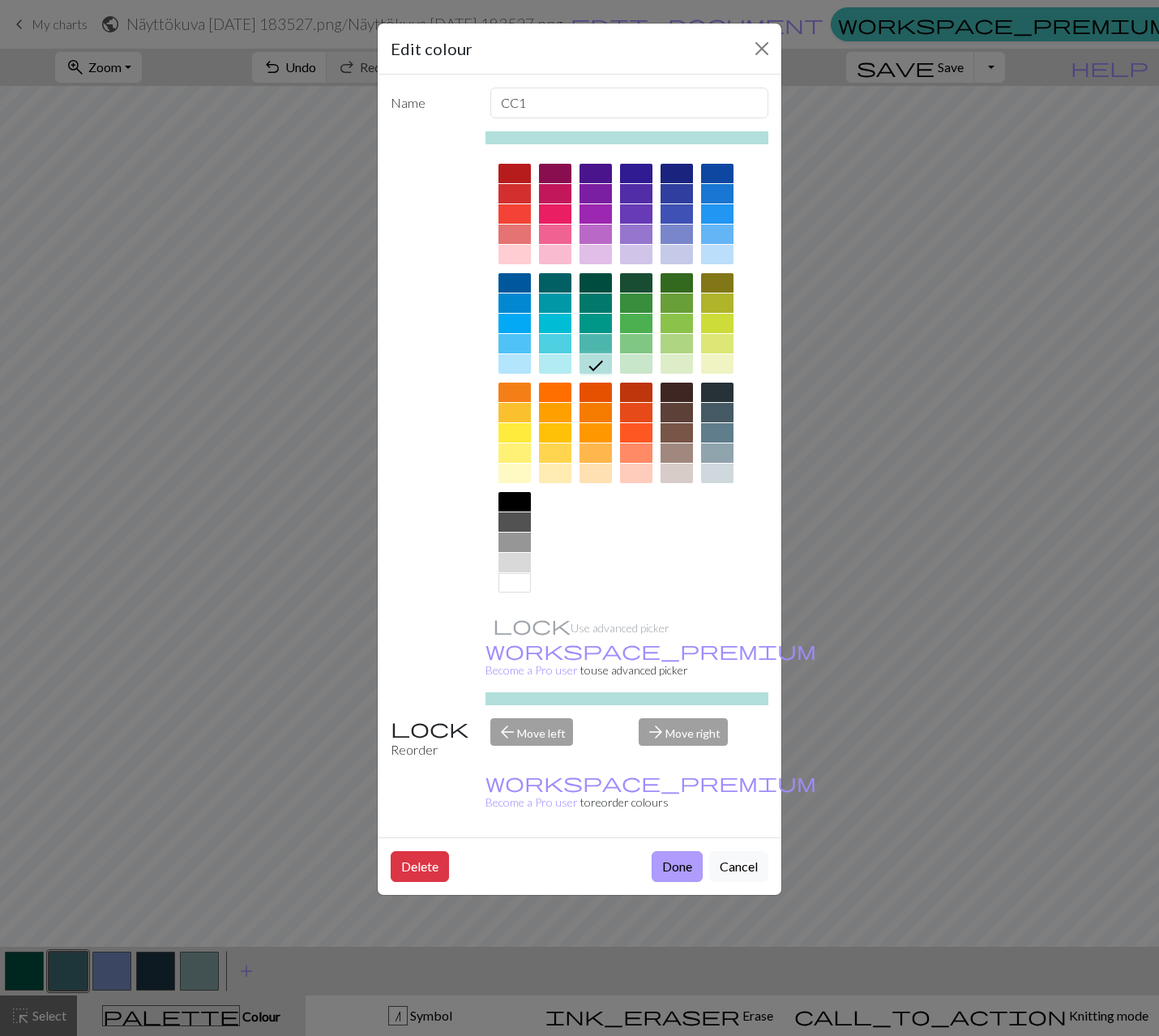
click at [677, 851] on button "Done" at bounding box center [677, 866] width 51 height 31
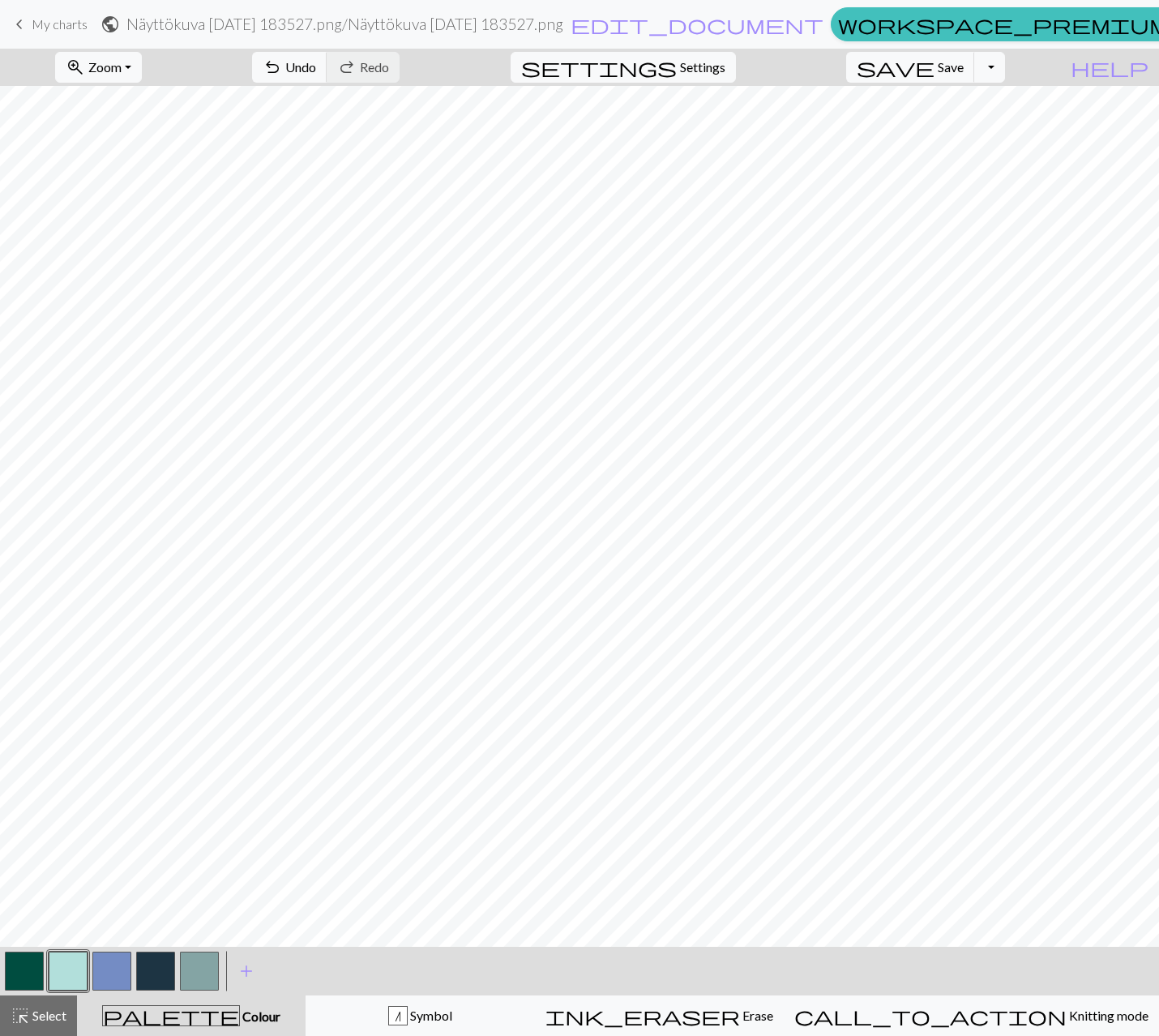
click at [116, 972] on button "button" at bounding box center [112, 970] width 39 height 39
click at [164, 976] on button "button" at bounding box center [155, 970] width 39 height 39
click at [208, 972] on button "button" at bounding box center [198, 970] width 39 height 39
click at [159, 970] on button "button" at bounding box center [155, 970] width 39 height 39
click at [194, 975] on button "button" at bounding box center [198, 970] width 39 height 39
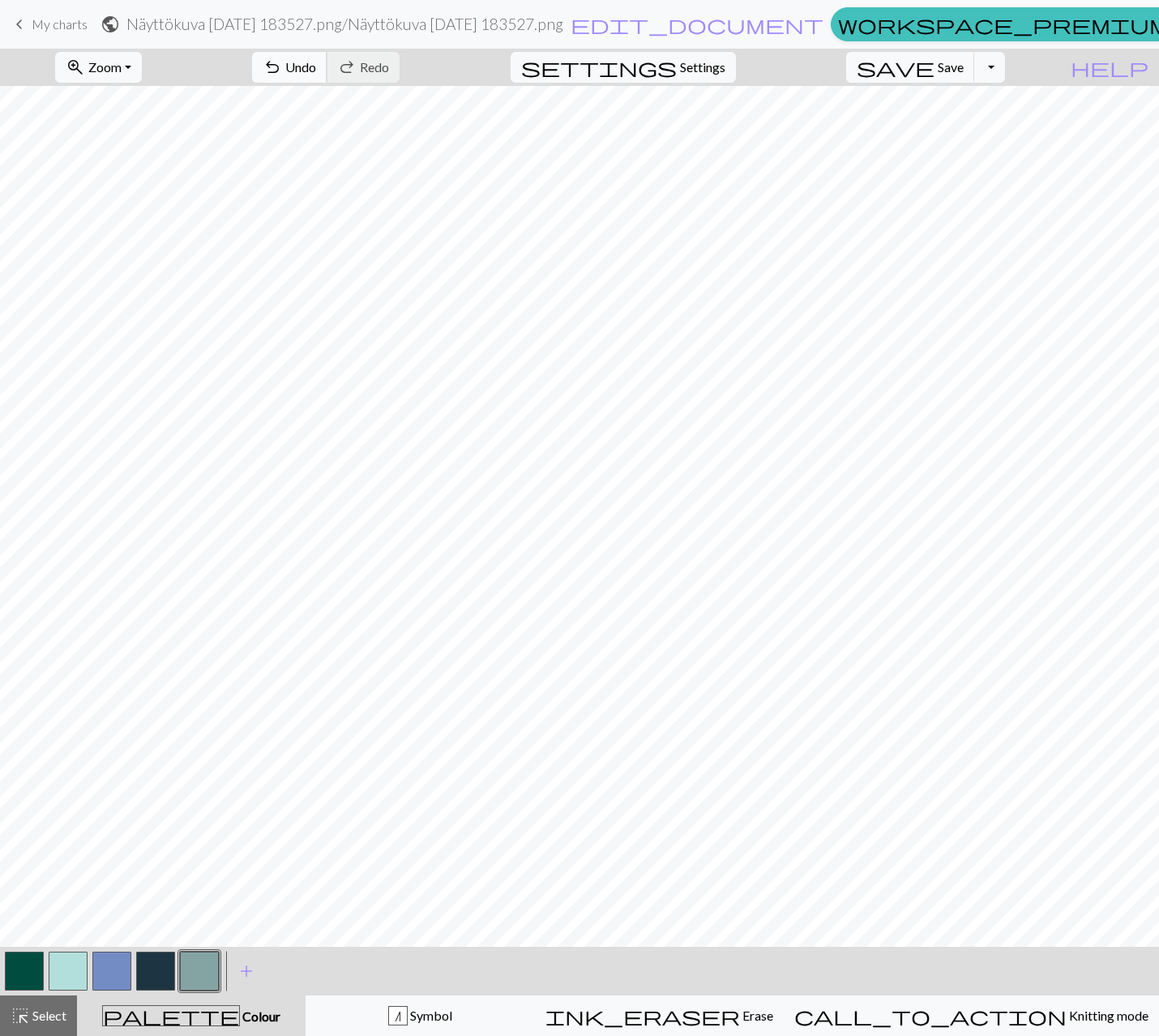
click at [327, 72] on button "undo Undo Undo" at bounding box center [290, 67] width 75 height 31
click at [79, 977] on button "button" at bounding box center [67, 970] width 39 height 39
click at [518, 1011] on div "n Symbol" at bounding box center [420, 1015] width 208 height 20
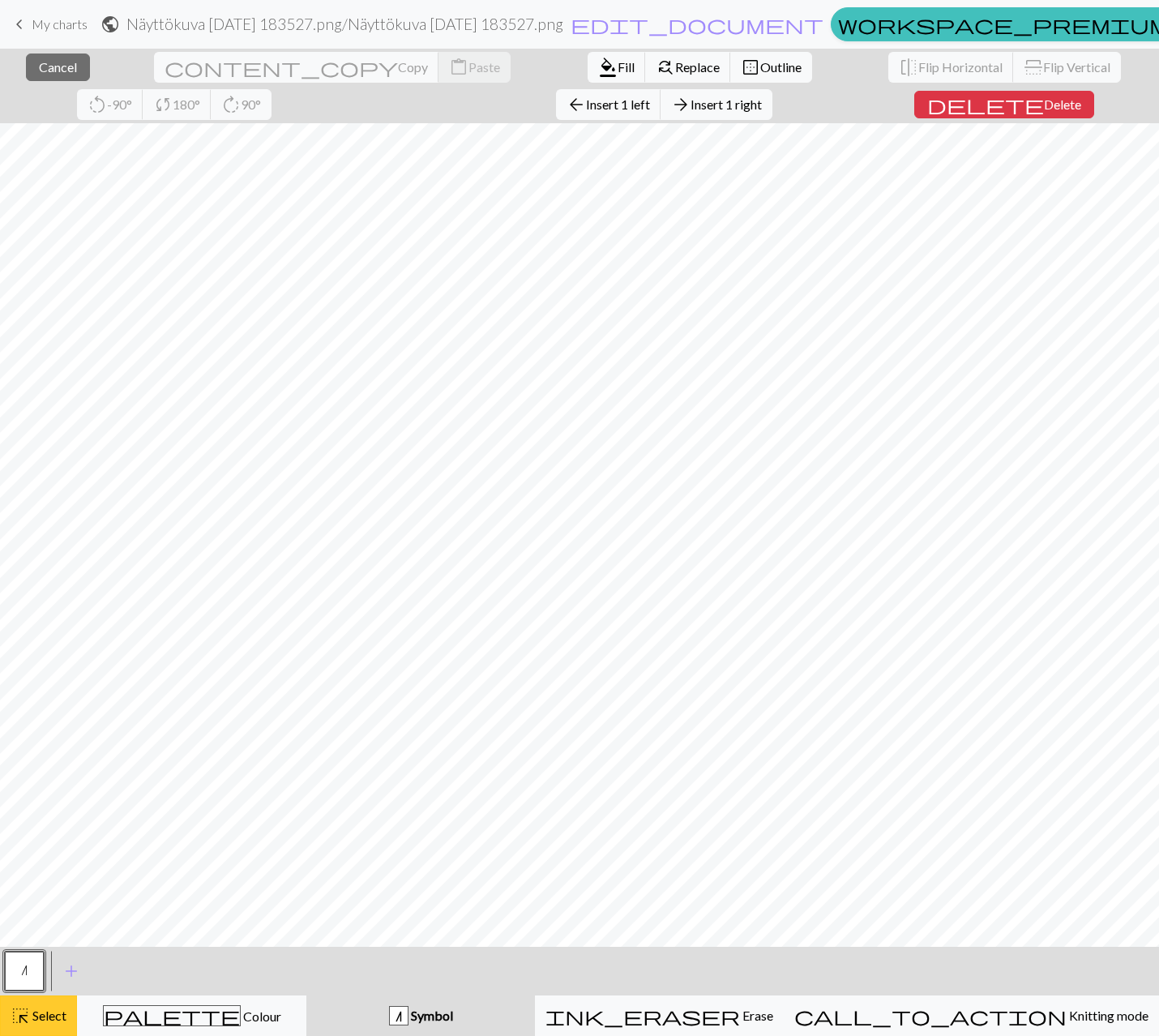
click at [31, 1029] on button "highlight_alt Select Select" at bounding box center [39, 1015] width 77 height 40
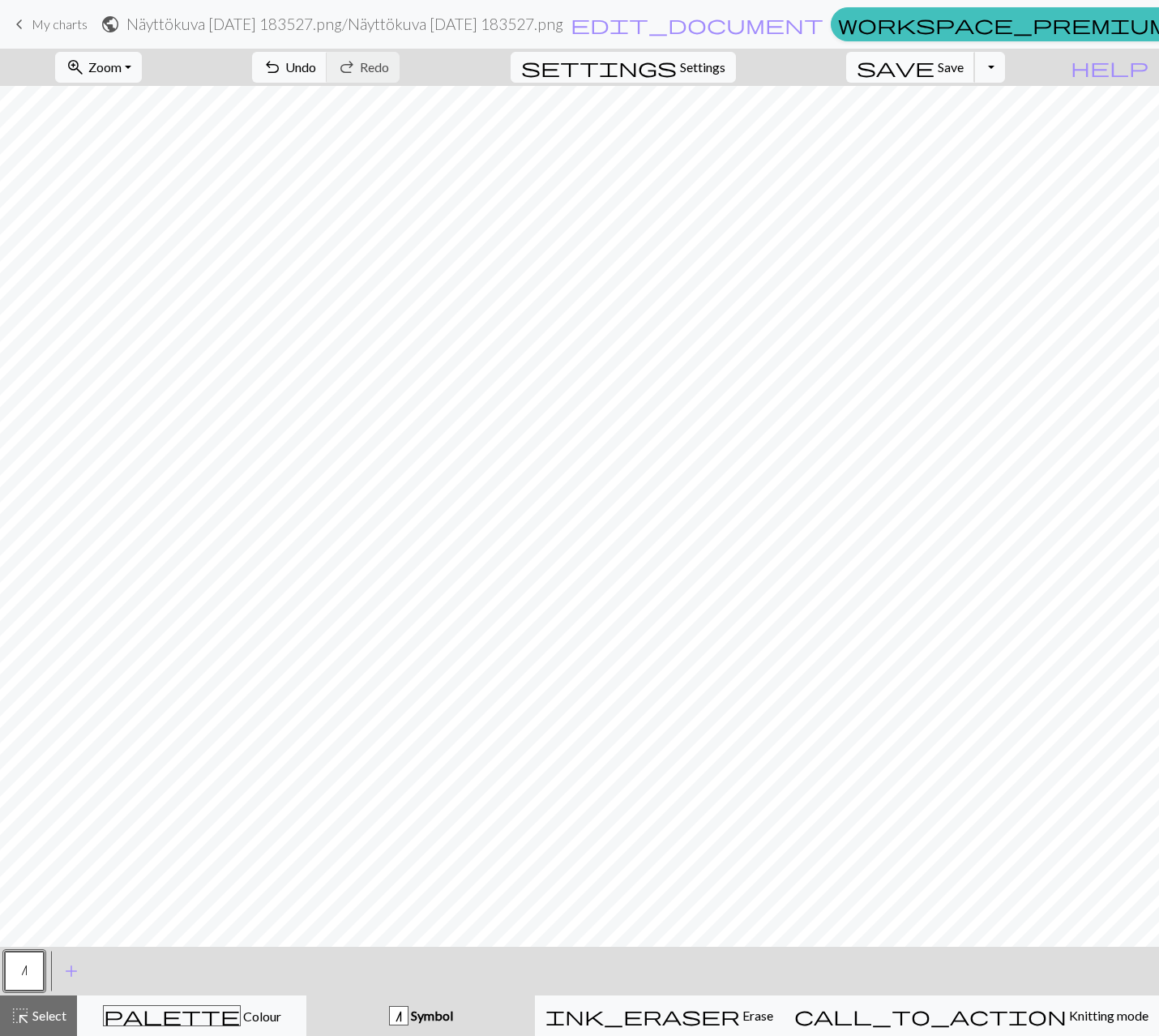
drag, startPoint x: 955, startPoint y: 71, endPoint x: 973, endPoint y: 76, distance: 18.7
click at [934, 71] on span "save" at bounding box center [895, 67] width 78 height 23
click at [963, 64] on button "save Save Save" at bounding box center [910, 67] width 129 height 31
click at [1005, 68] on button "Toggle Dropdown" at bounding box center [990, 67] width 31 height 31
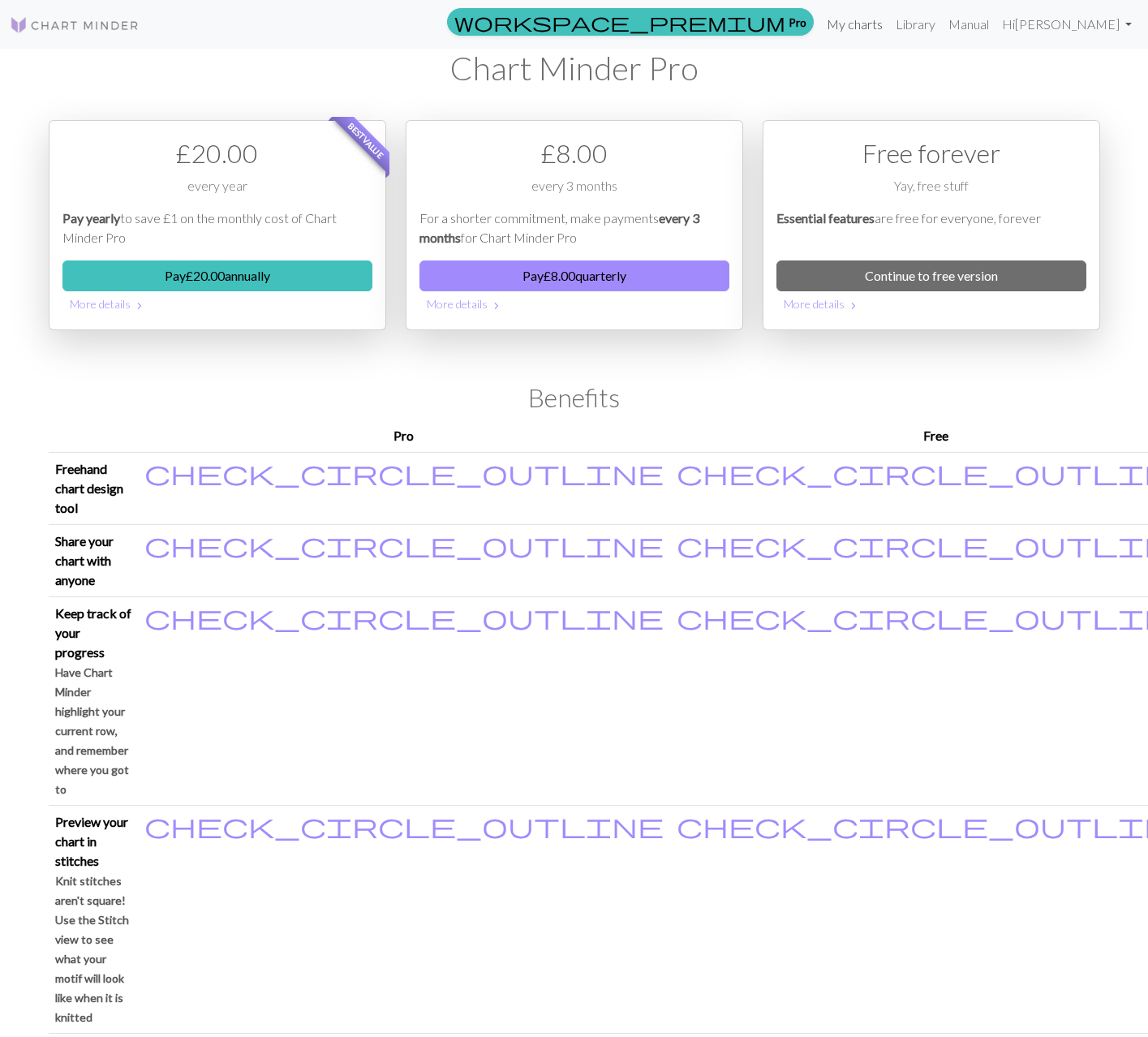
click at [871, 22] on link "My charts" at bounding box center [855, 25] width 69 height 33
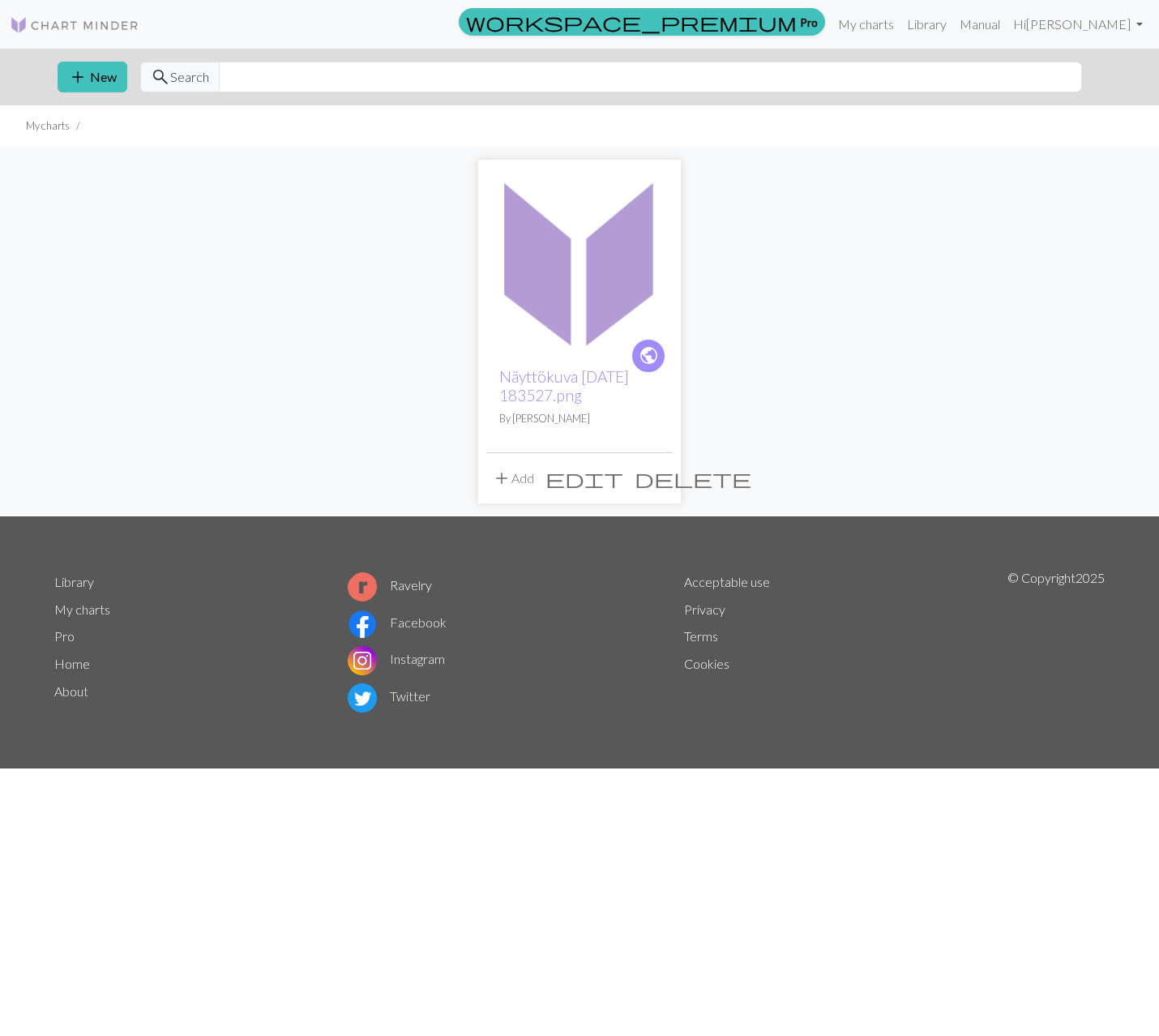
click at [600, 281] on img at bounding box center [579, 261] width 186 height 186
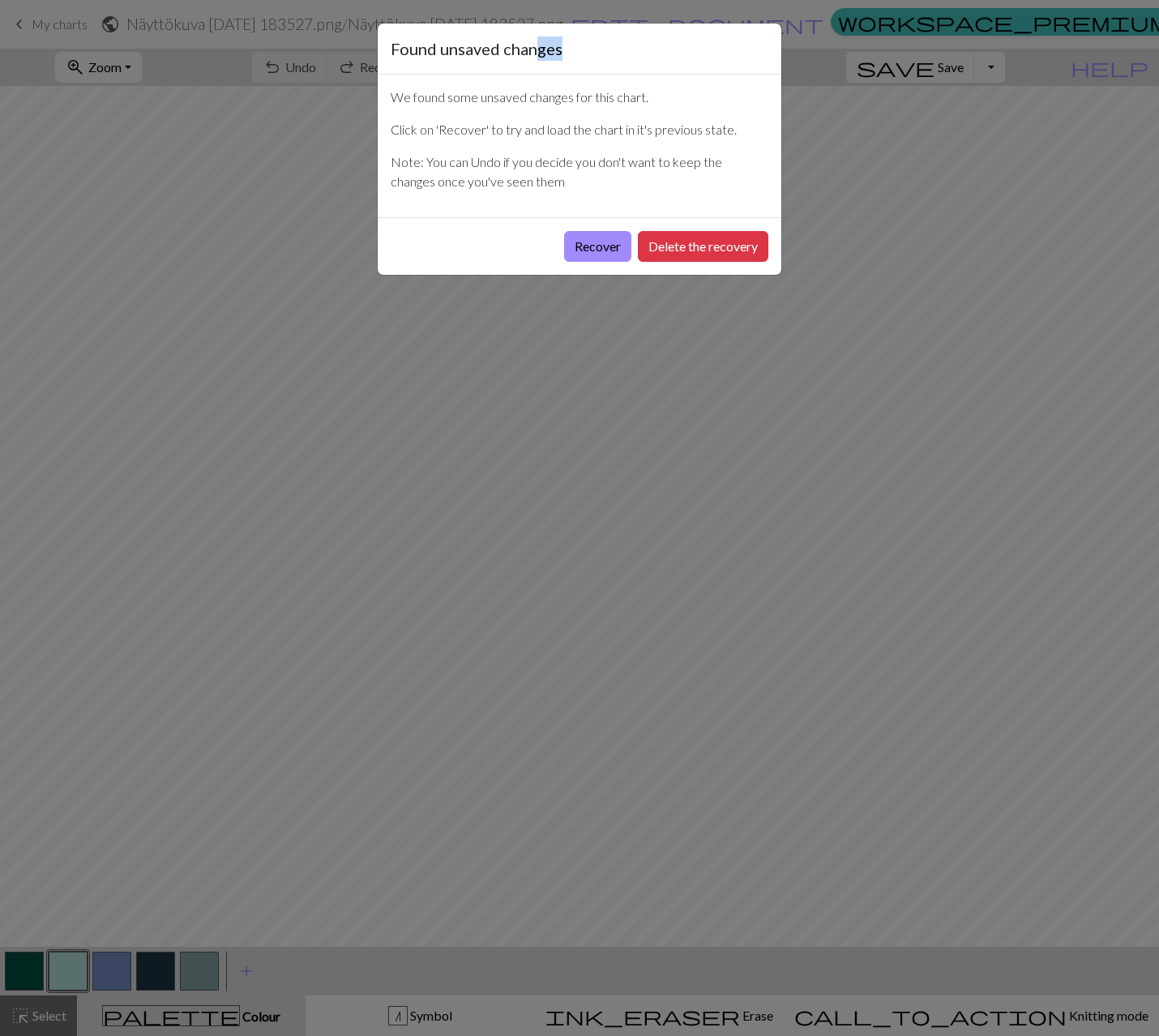
drag, startPoint x: 533, startPoint y: 56, endPoint x: 678, endPoint y: 49, distance: 145.2
click at [678, 49] on div "Found unsaved changes" at bounding box center [579, 49] width 404 height 51
click at [584, 250] on button "Recover" at bounding box center [598, 247] width 67 height 31
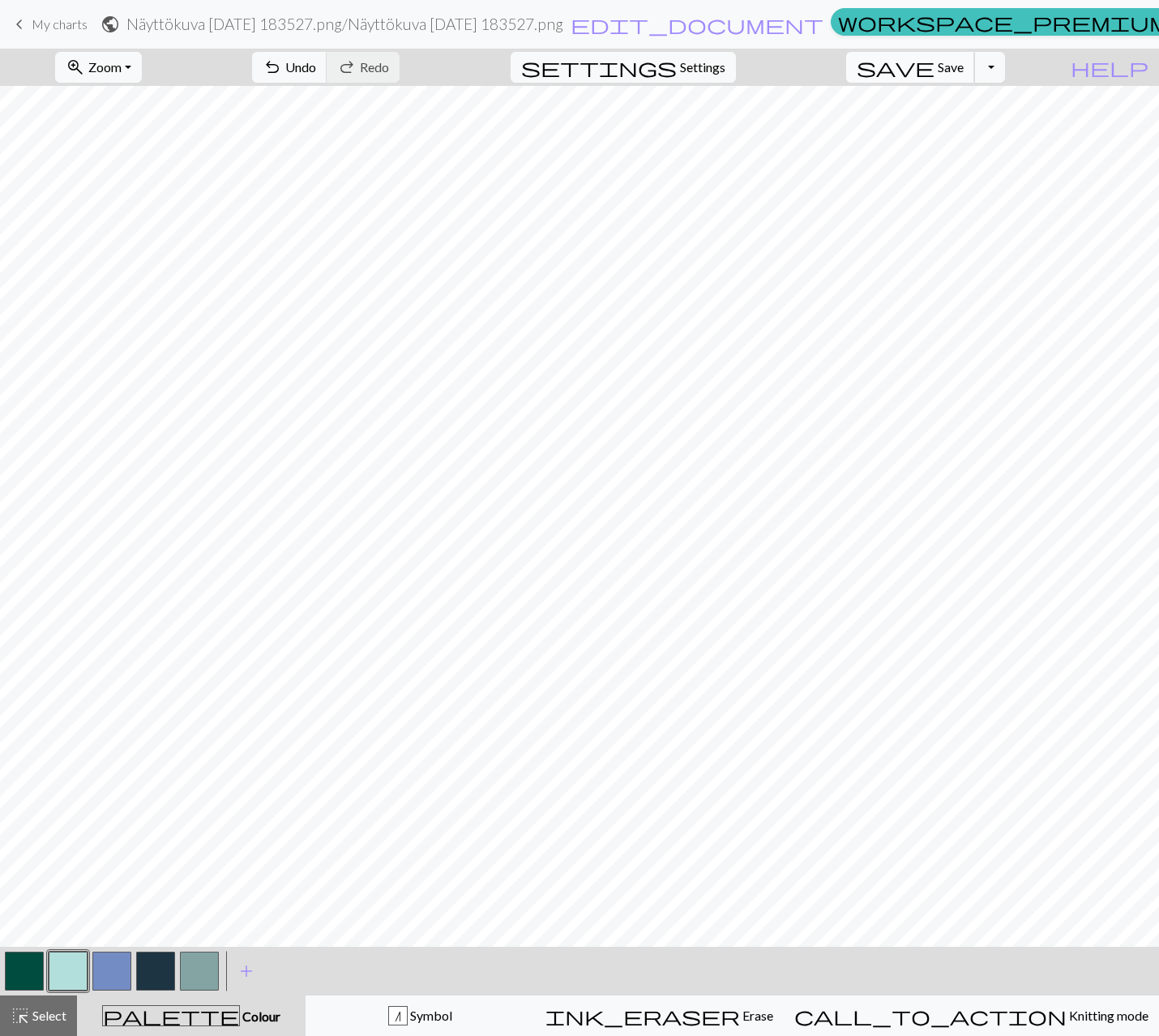
click at [934, 72] on span "save" at bounding box center [895, 67] width 78 height 23
click at [943, 26] on div "Chart saved" at bounding box center [579, 32] width 1159 height 64
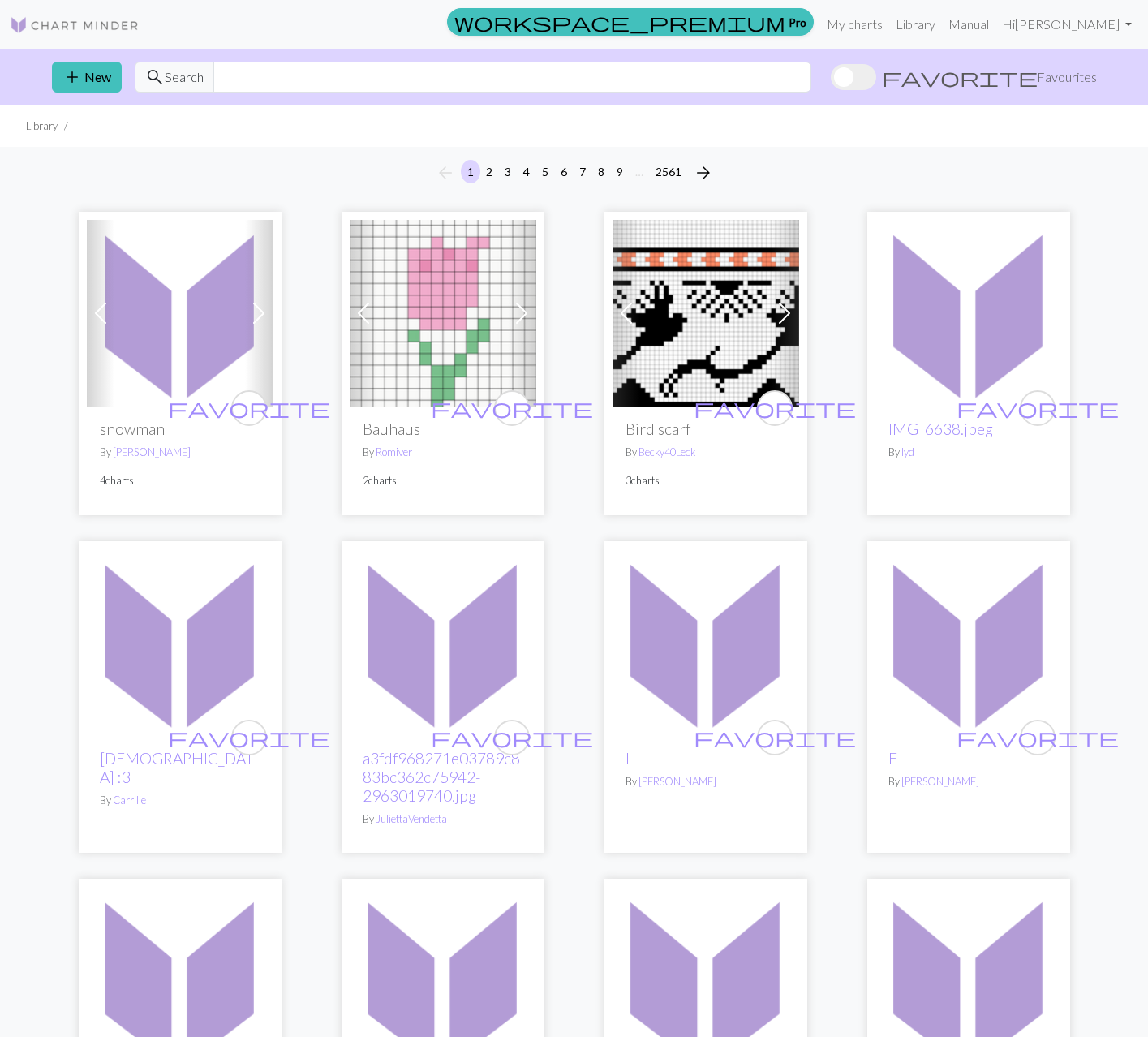
click at [925, 374] on img at bounding box center [968, 313] width 186 height 186
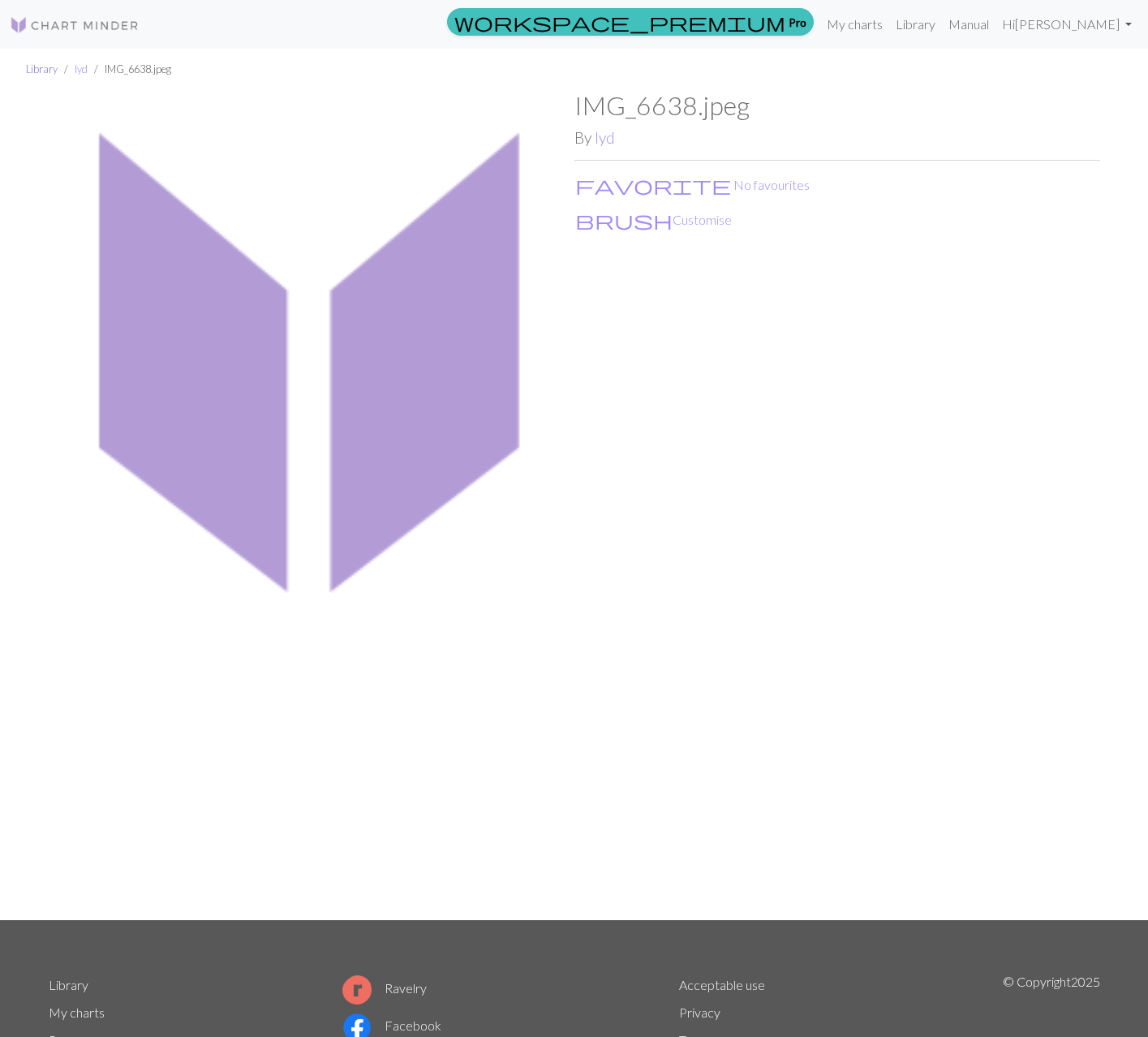
click at [50, 68] on link "Library" at bounding box center [42, 69] width 32 height 13
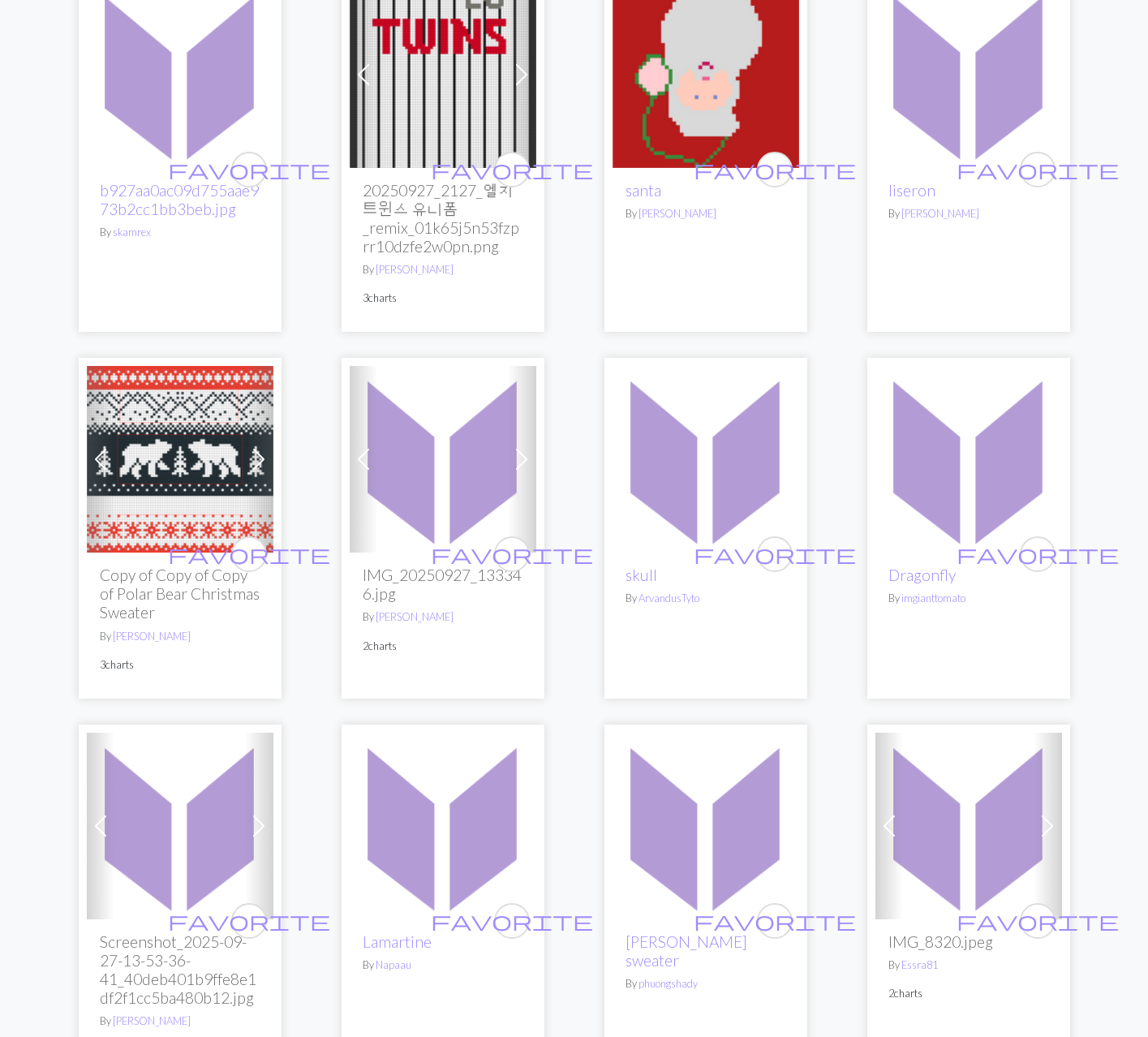
scroll to position [1947, 0]
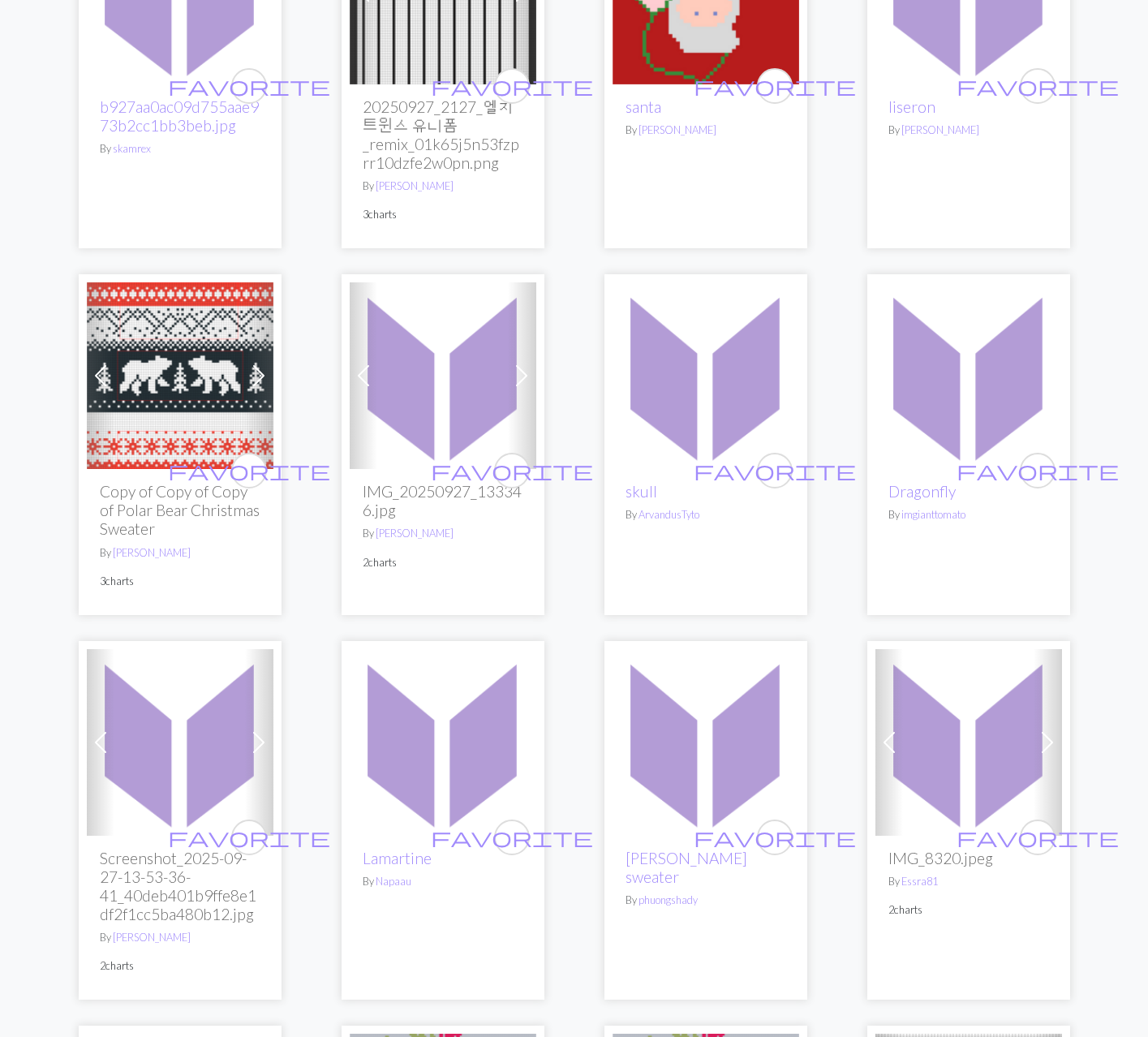
click at [171, 384] on img at bounding box center [180, 375] width 186 height 186
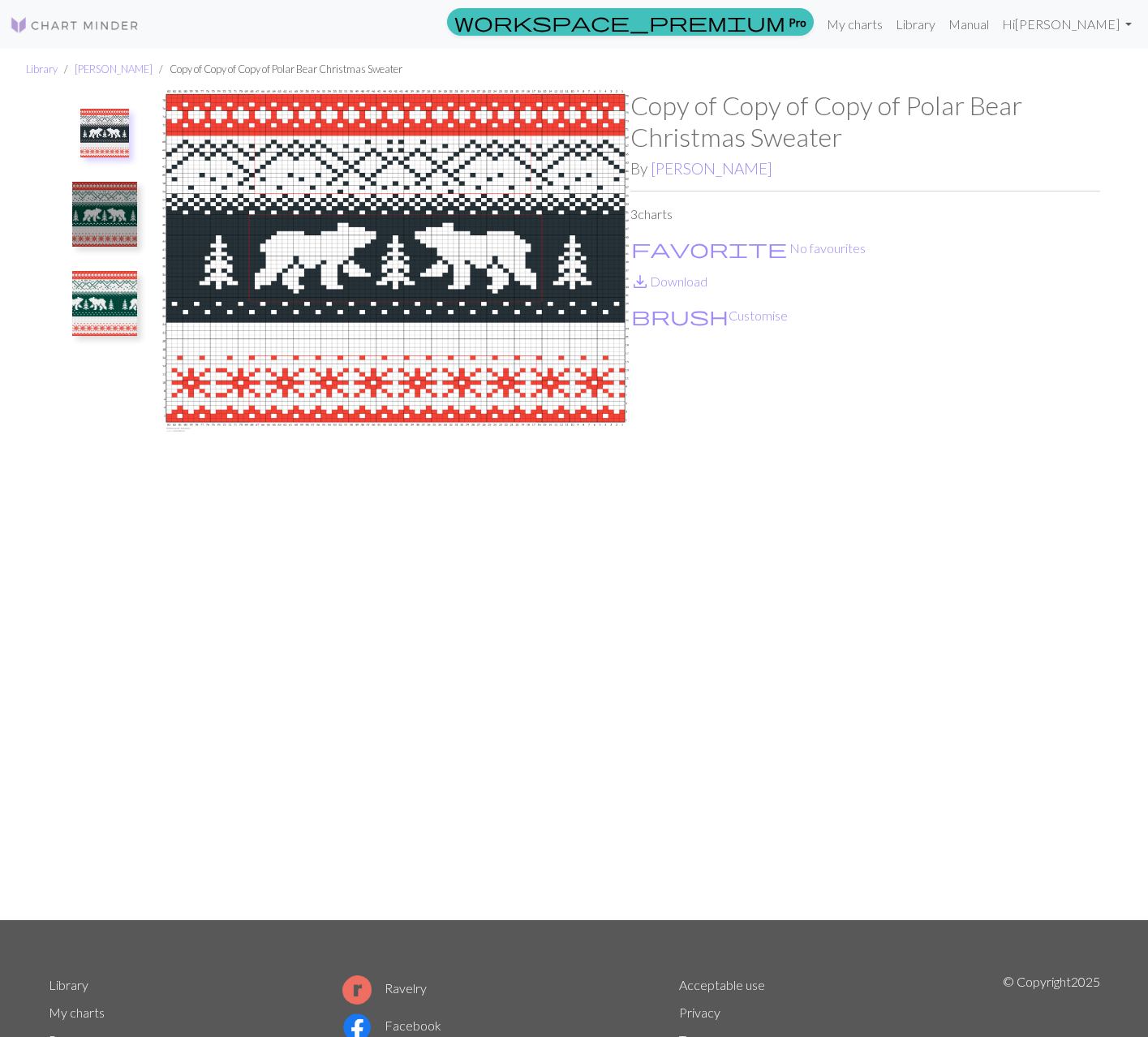
click at [106, 309] on img at bounding box center [104, 303] width 65 height 65
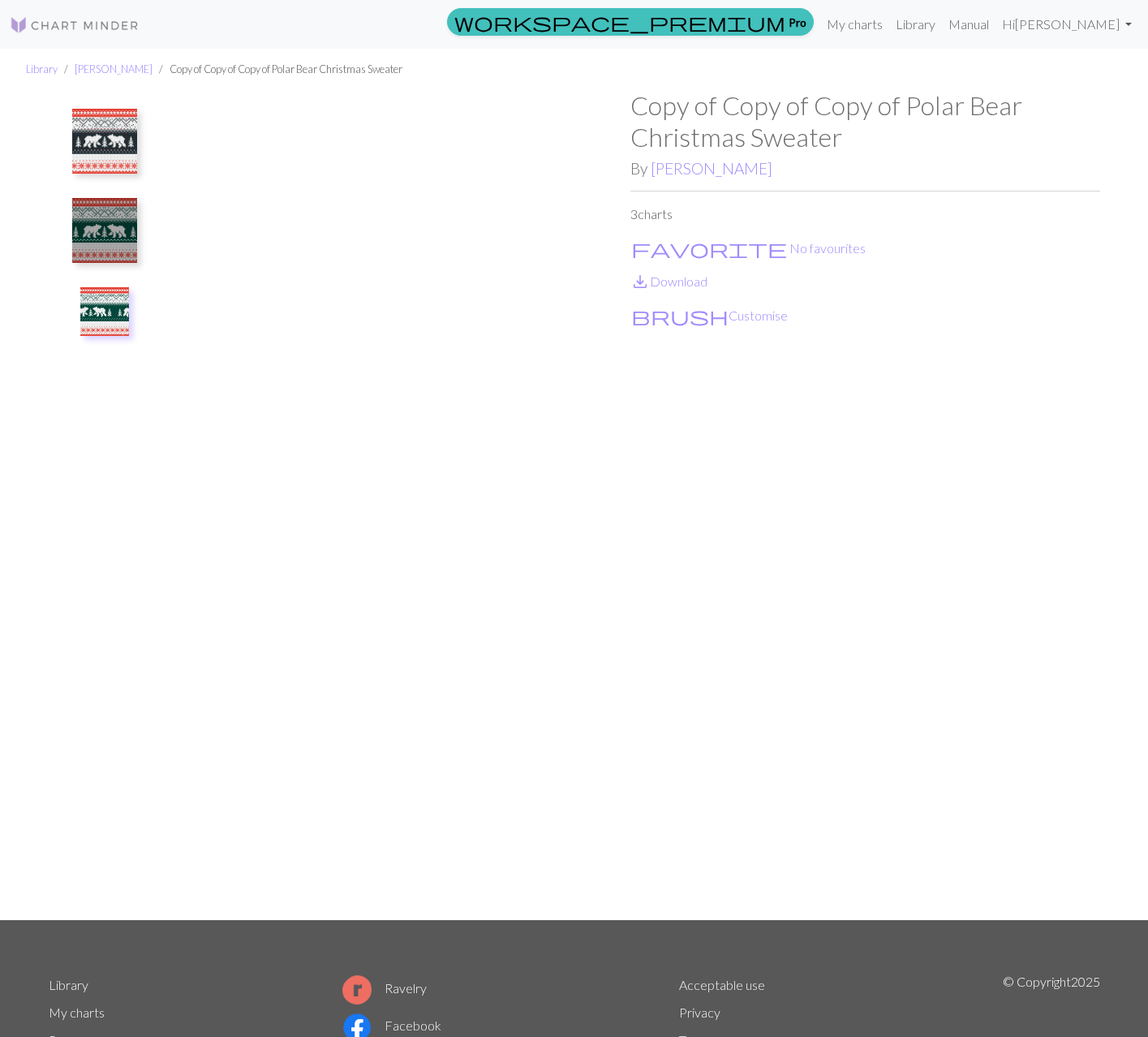
click at [101, 309] on img at bounding box center [104, 311] width 48 height 48
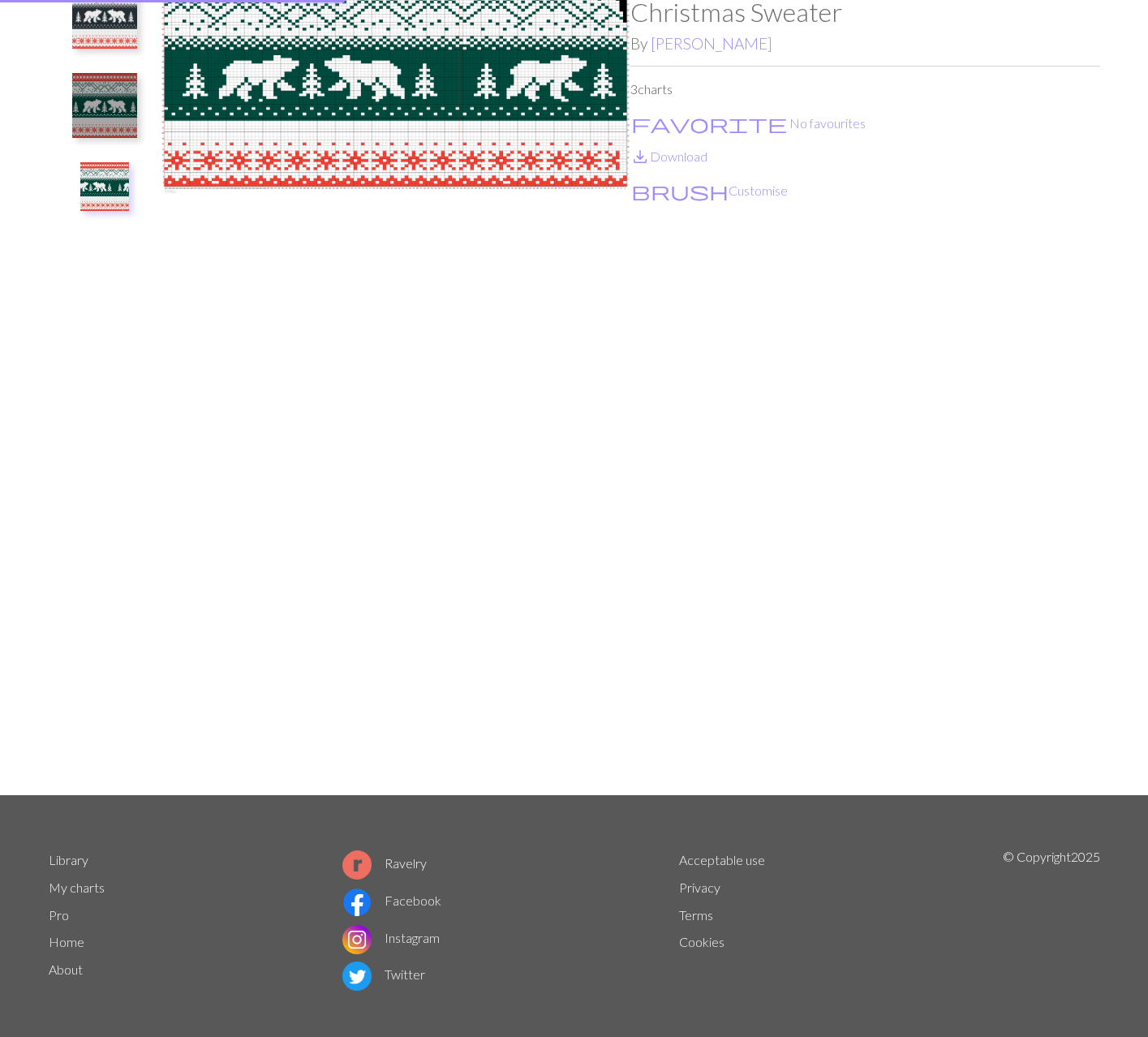
scroll to position [135, 0]
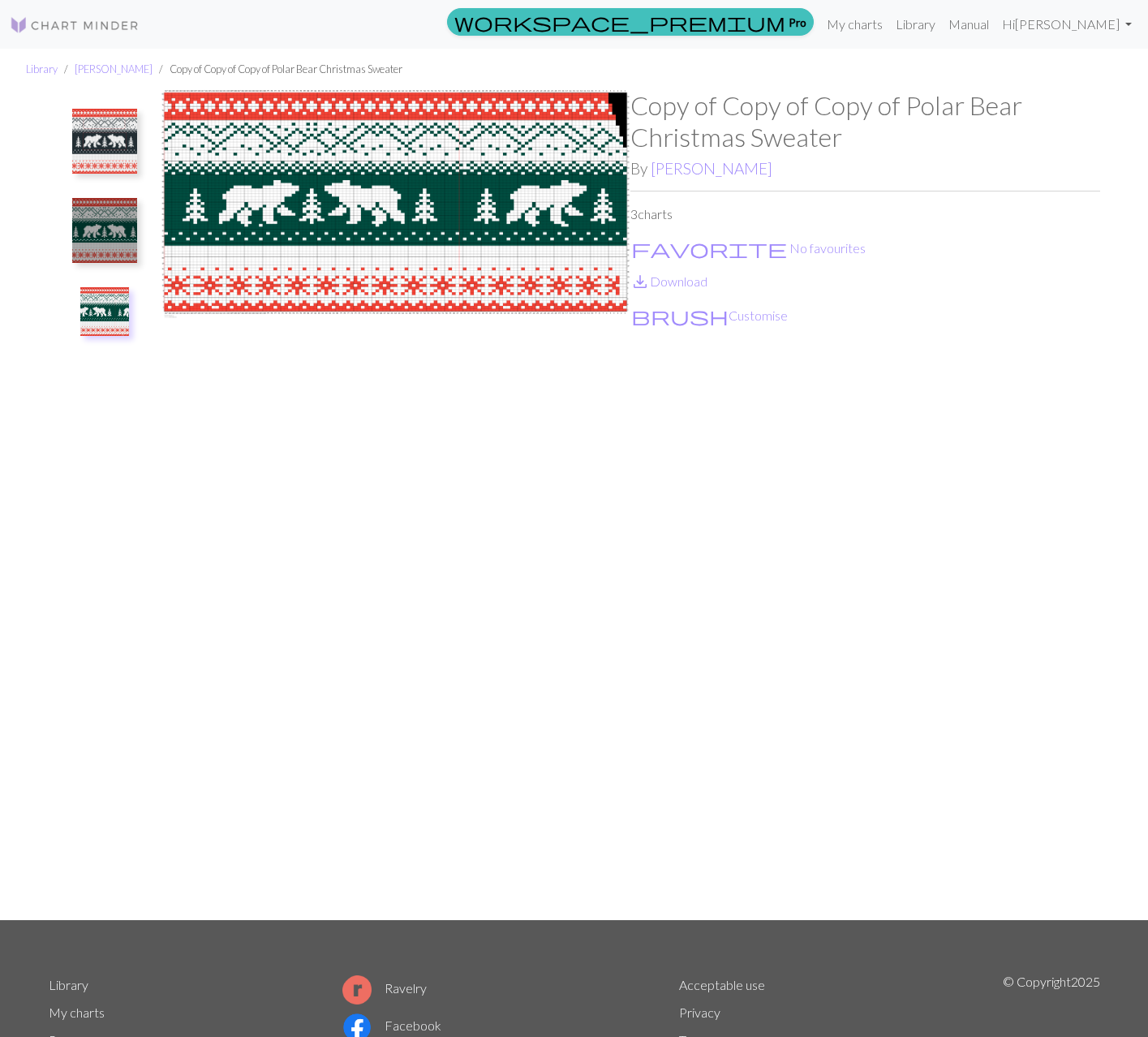
drag, startPoint x: 134, startPoint y: 303, endPoint x: 148, endPoint y: 300, distance: 14.3
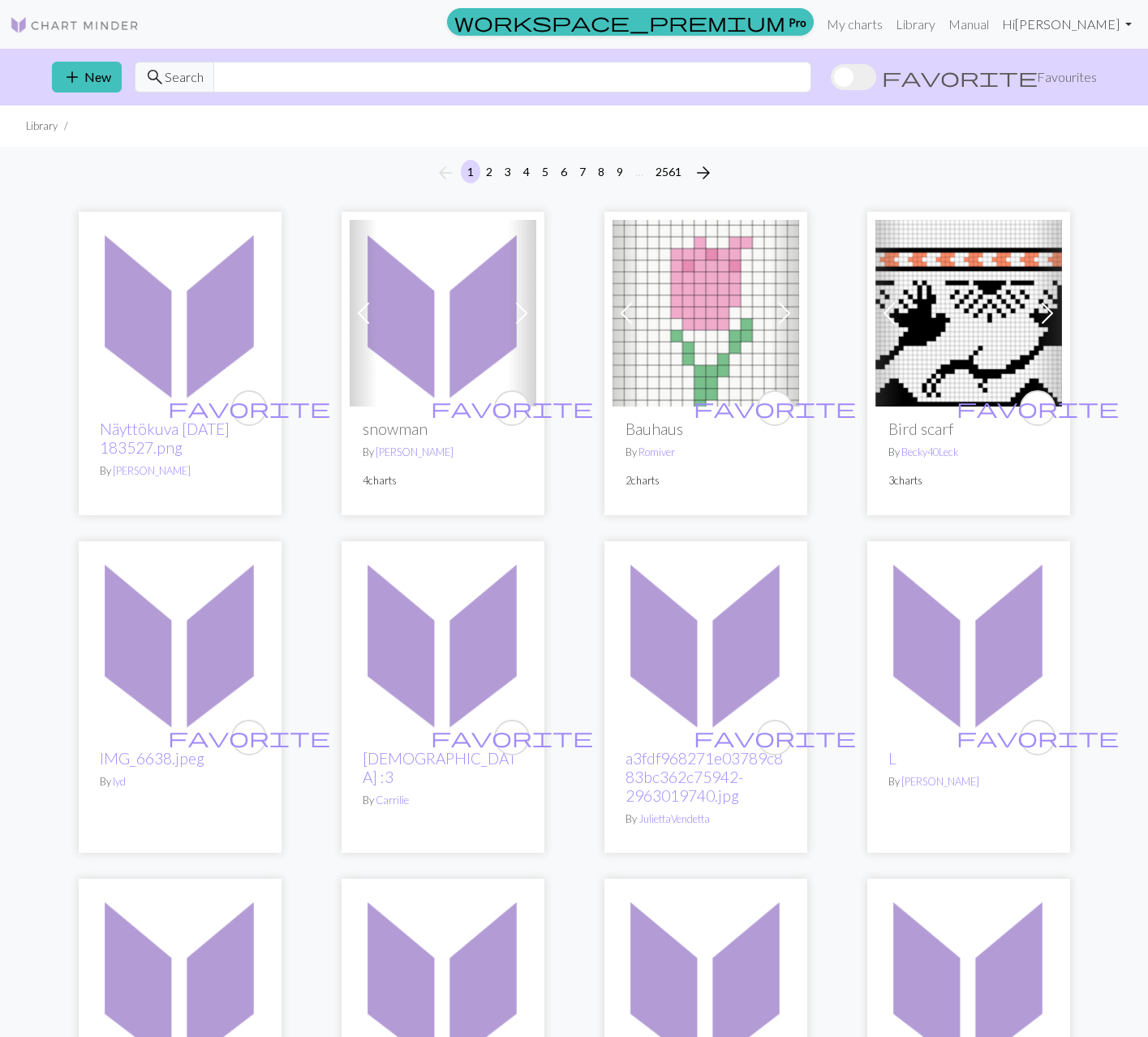
click at [1059, 21] on link "Hi Reetta Immonen" at bounding box center [1067, 25] width 143 height 33
click at [1071, 63] on link "Account settings" at bounding box center [1072, 69] width 104 height 33
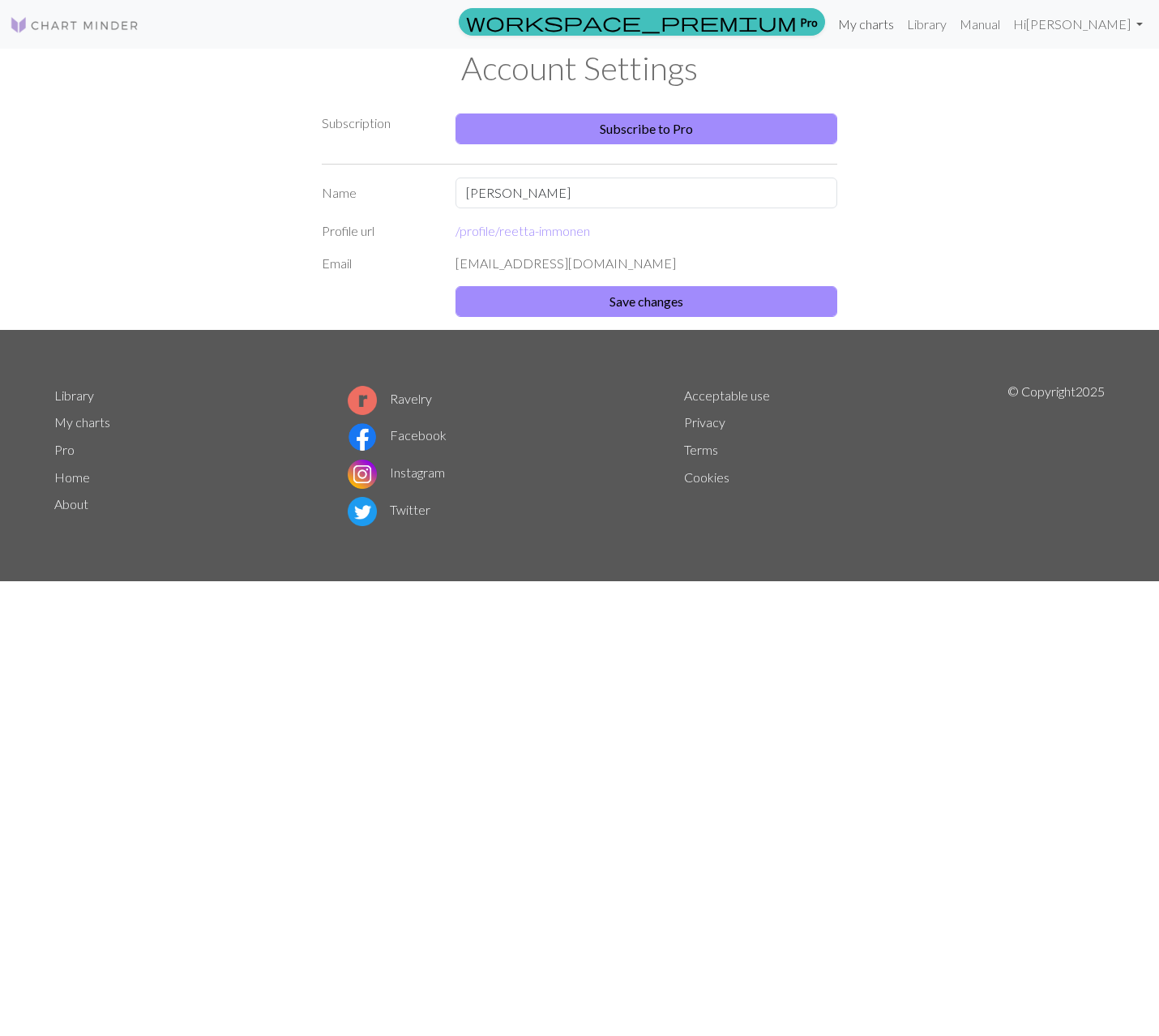
click at [884, 22] on link "My charts" at bounding box center [866, 25] width 69 height 33
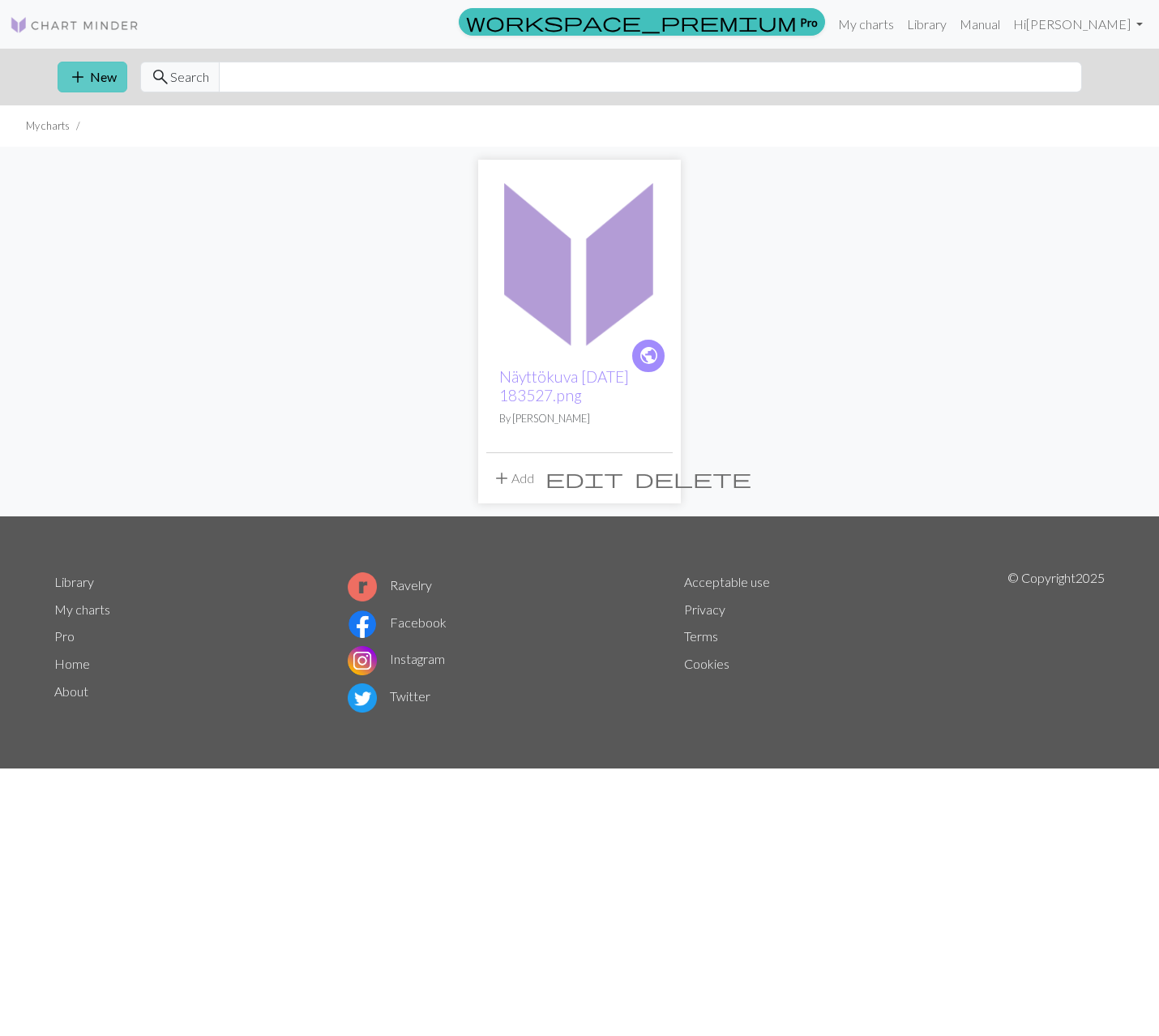
click at [107, 72] on button "add New" at bounding box center [92, 77] width 70 height 31
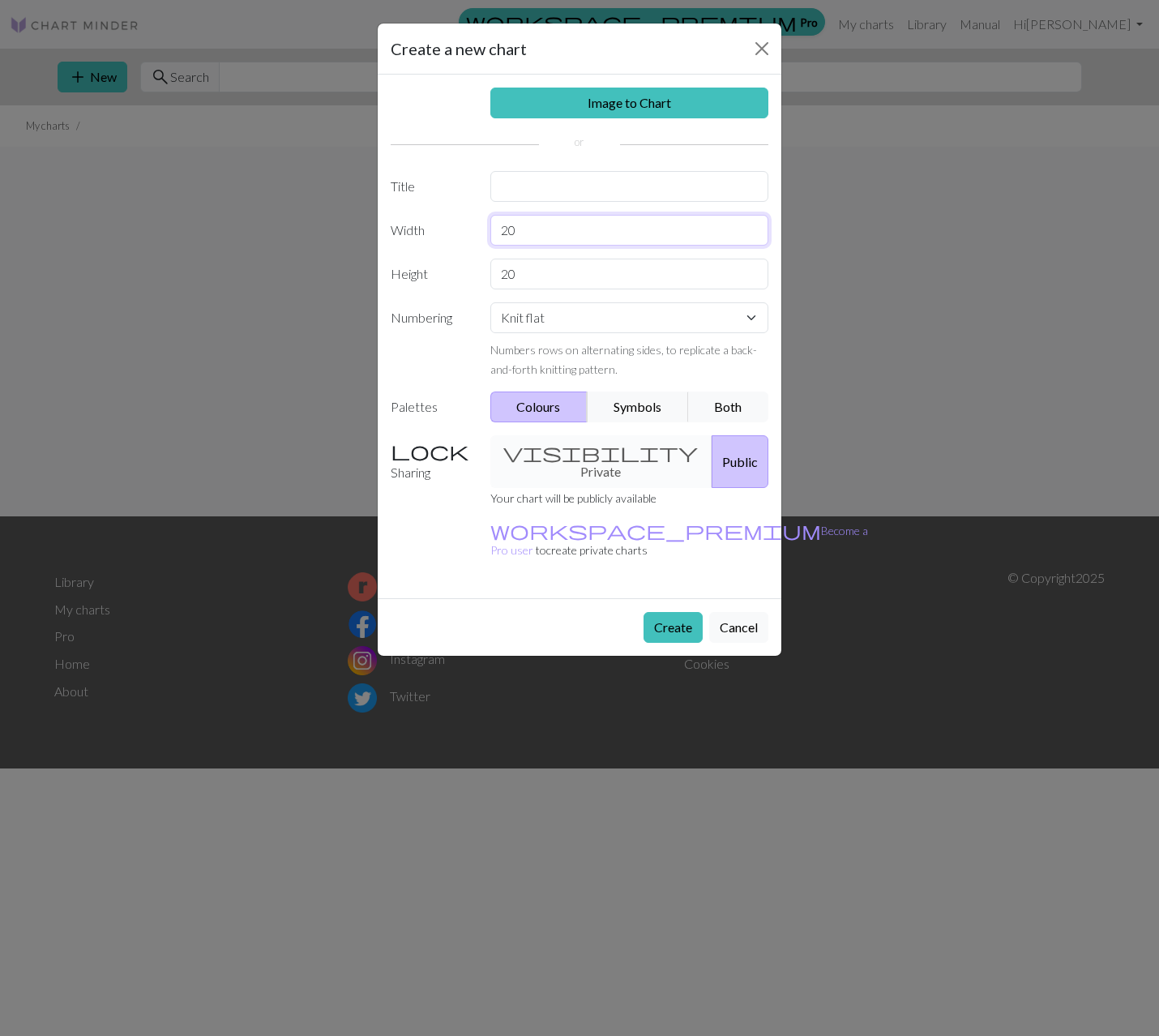
click at [756, 232] on input "20" at bounding box center [630, 230] width 279 height 31
type input "24"
click at [668, 283] on input "20" at bounding box center [630, 274] width 279 height 31
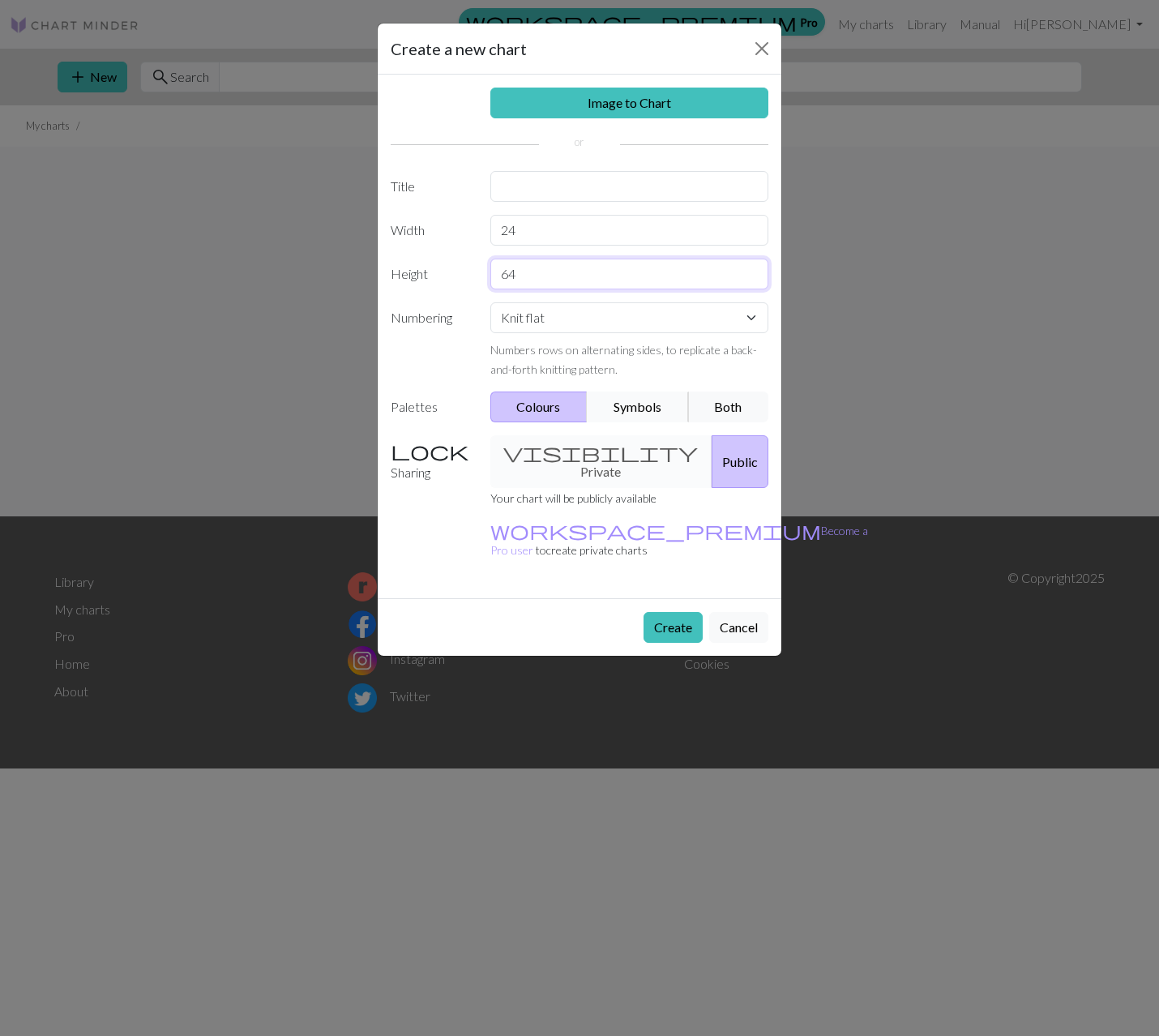
type input "64"
click at [658, 405] on button "Symbols" at bounding box center [637, 407] width 102 height 31
click at [530, 313] on select "Knit flat Knit in the round Lace knitting Cross stitch" at bounding box center [630, 318] width 279 height 31
click at [665, 612] on button "Create" at bounding box center [673, 628] width 59 height 31
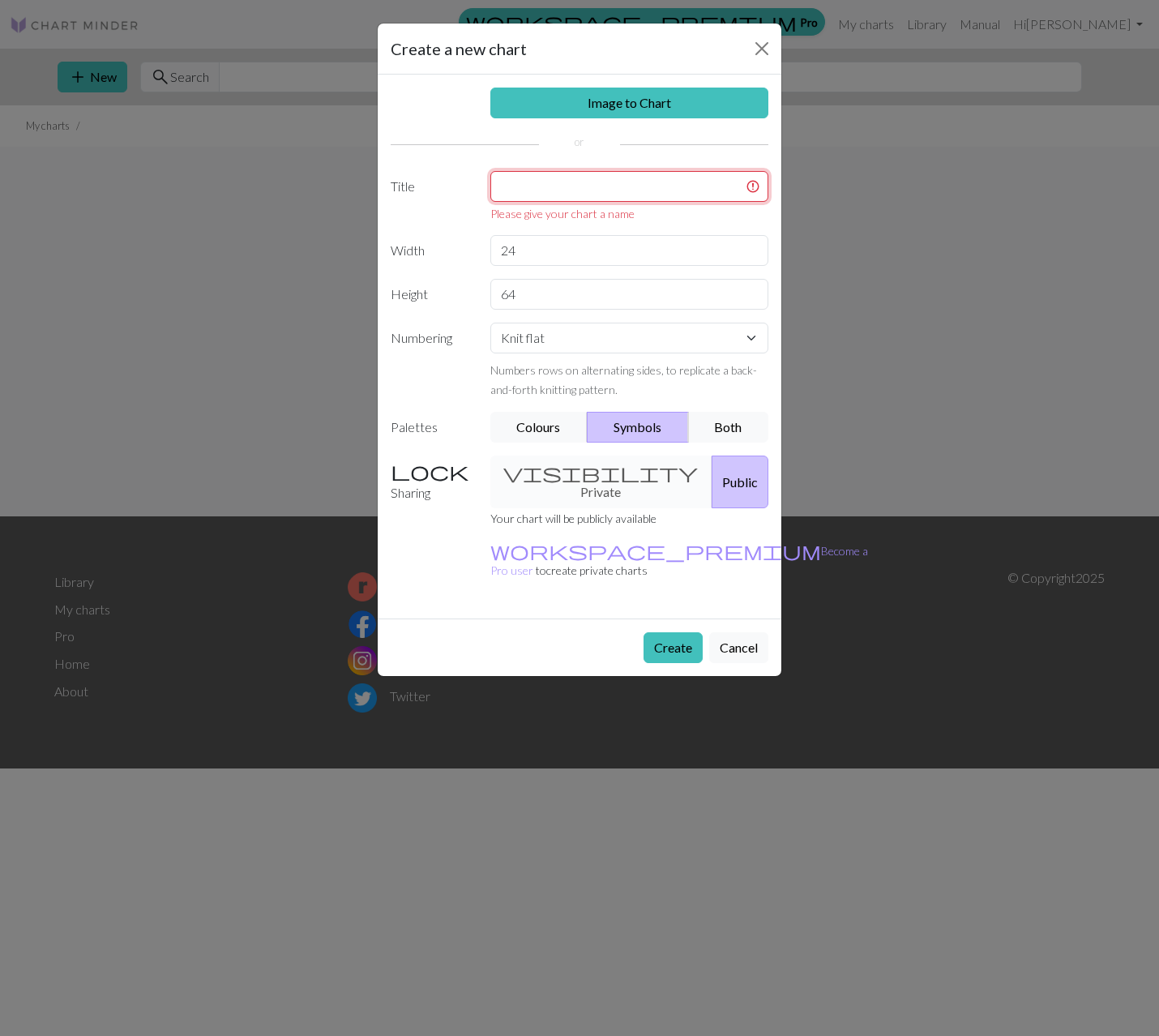
click at [545, 185] on input "text" at bounding box center [630, 186] width 279 height 31
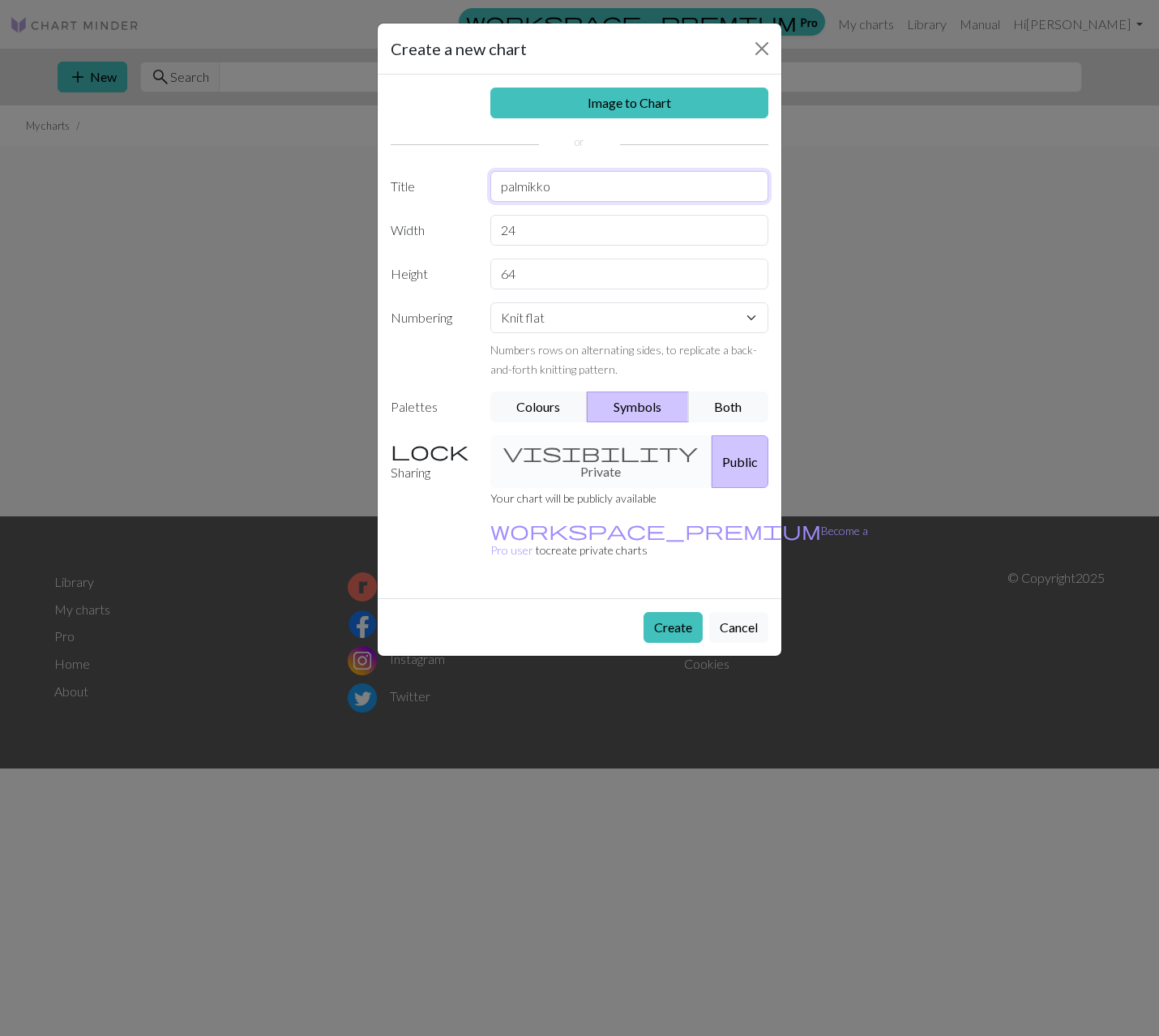
type input "palmikko"
click at [679, 612] on button "Create" at bounding box center [673, 628] width 59 height 31
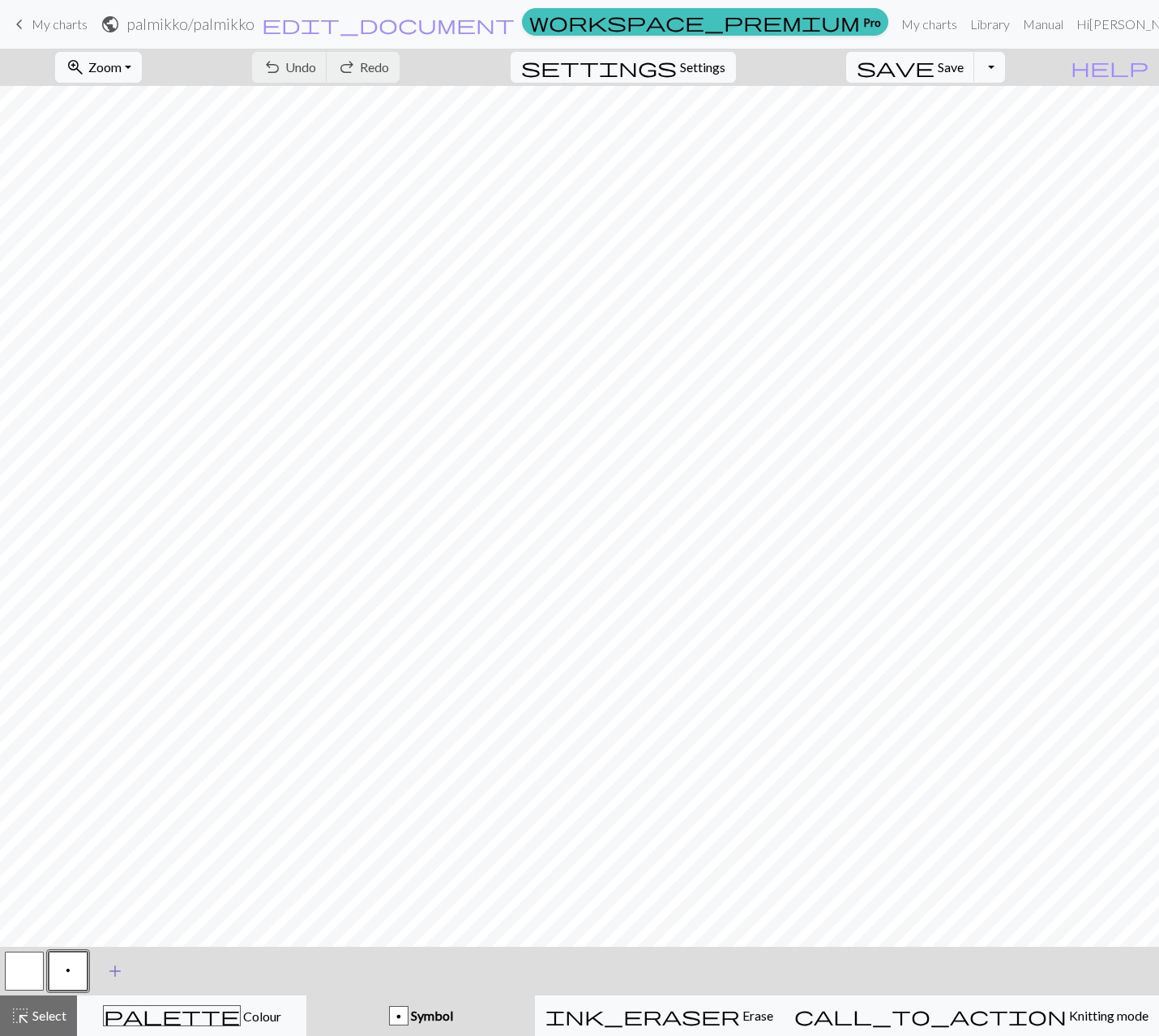
click at [111, 973] on span "add" at bounding box center [115, 971] width 20 height 23
click at [111, 973] on button "button" at bounding box center [112, 970] width 39 height 39
click at [110, 974] on button "button" at bounding box center [112, 970] width 39 height 39
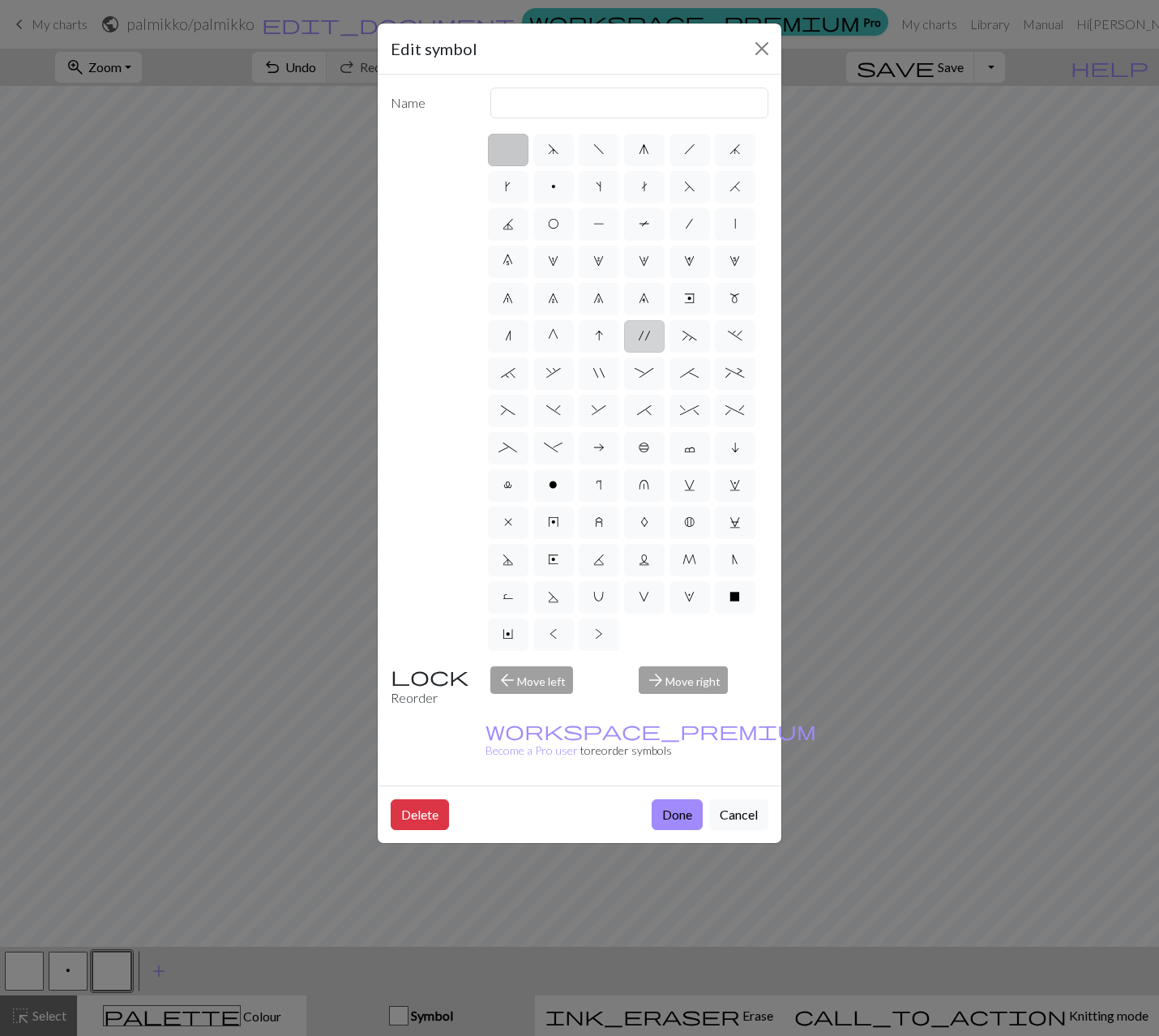
click at [642, 340] on span "'" at bounding box center [645, 335] width 11 height 13
click at [642, 336] on input "'" at bounding box center [644, 331] width 11 height 11
radio input "true"
type input "cable extra"
click at [673, 799] on button "Done" at bounding box center [677, 815] width 51 height 31
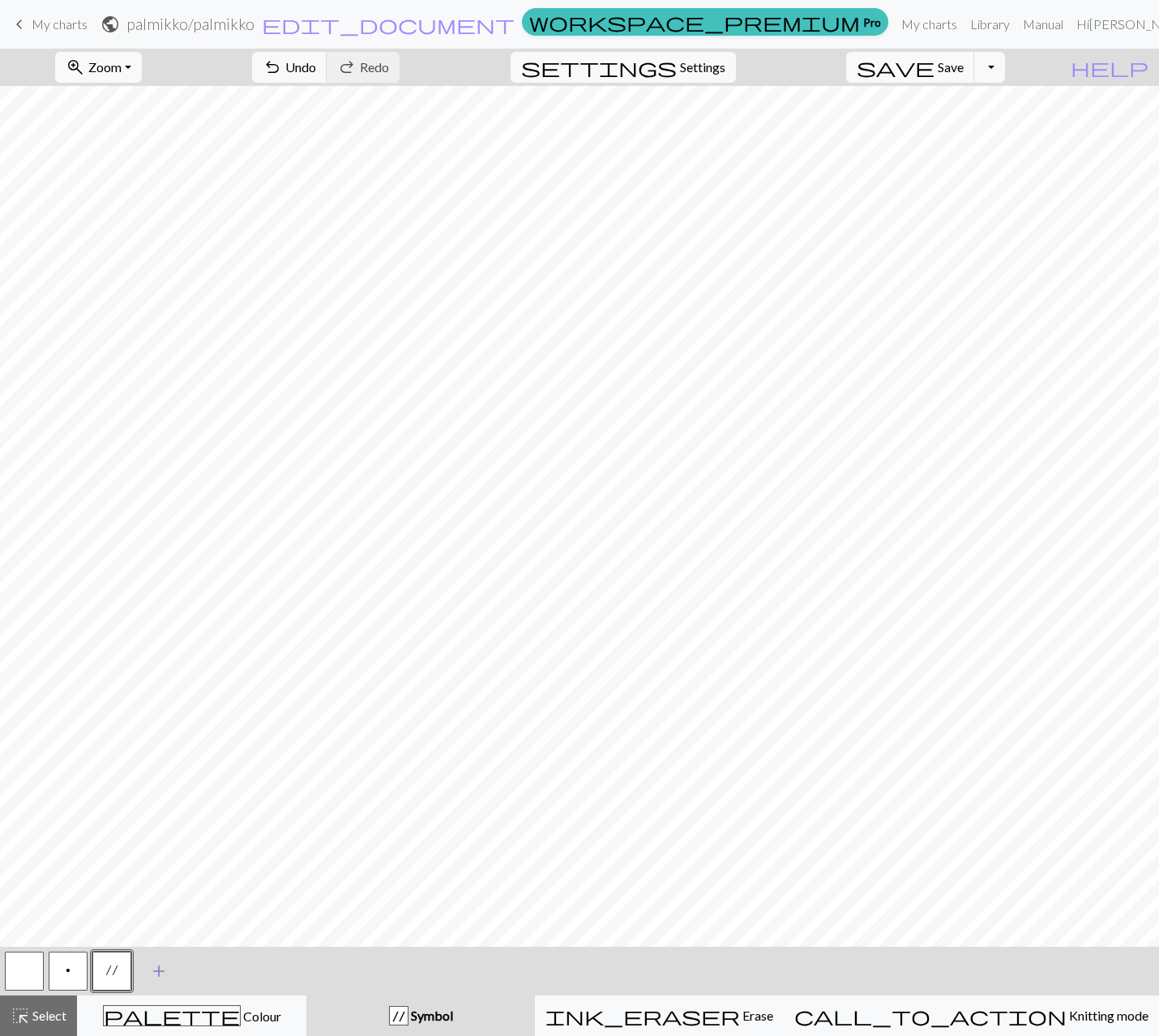
click at [161, 973] on span "add" at bounding box center [159, 971] width 20 height 23
click at [161, 972] on button "button" at bounding box center [155, 970] width 39 height 39
click at [155, 966] on button "button" at bounding box center [155, 970] width 39 height 39
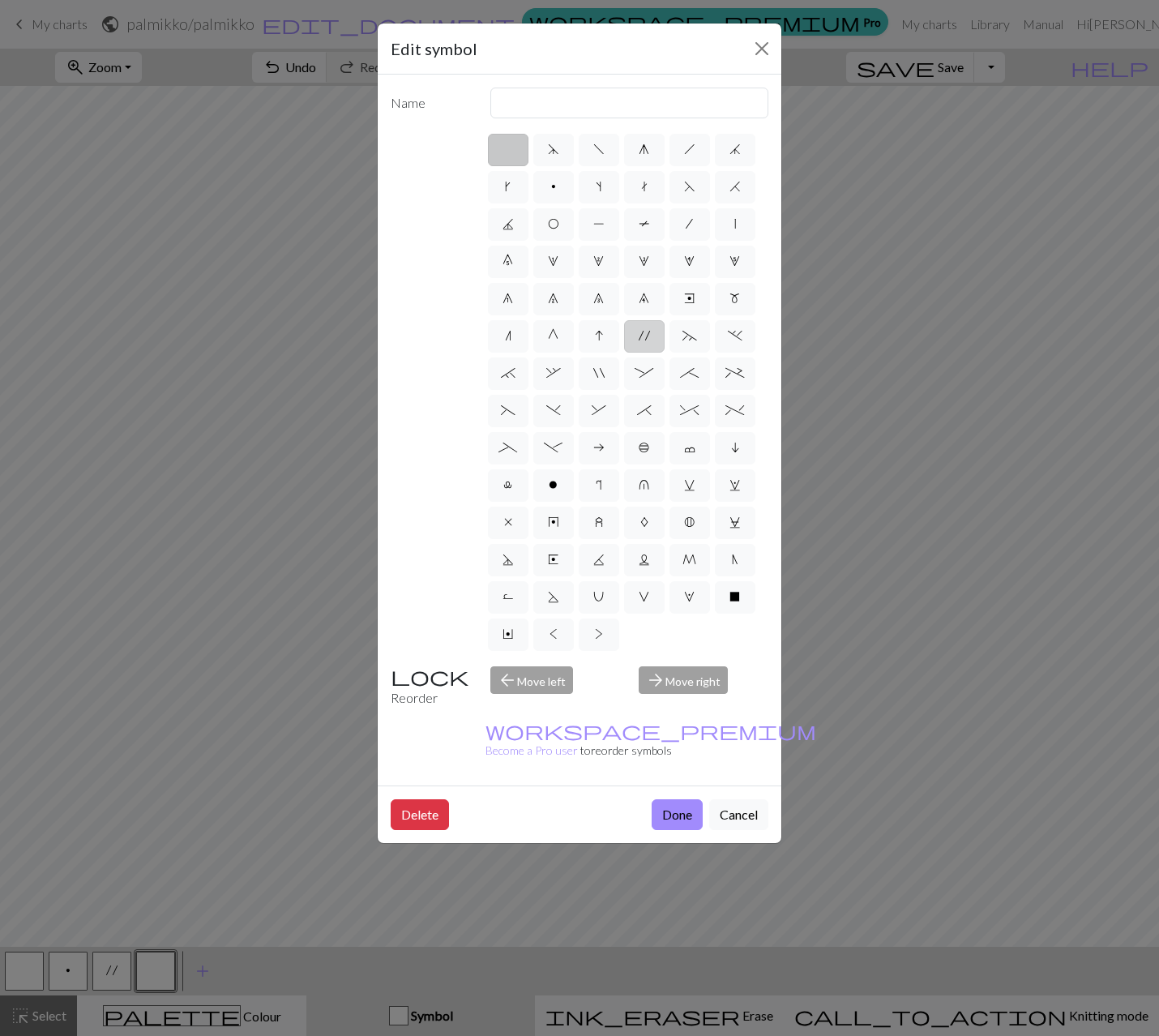
click at [654, 335] on label "'" at bounding box center [644, 336] width 40 height 33
click at [649, 335] on input "'" at bounding box center [644, 331] width 11 height 11
radio input "true"
type input "cable extra"
click at [692, 332] on span "~" at bounding box center [690, 335] width 15 height 13
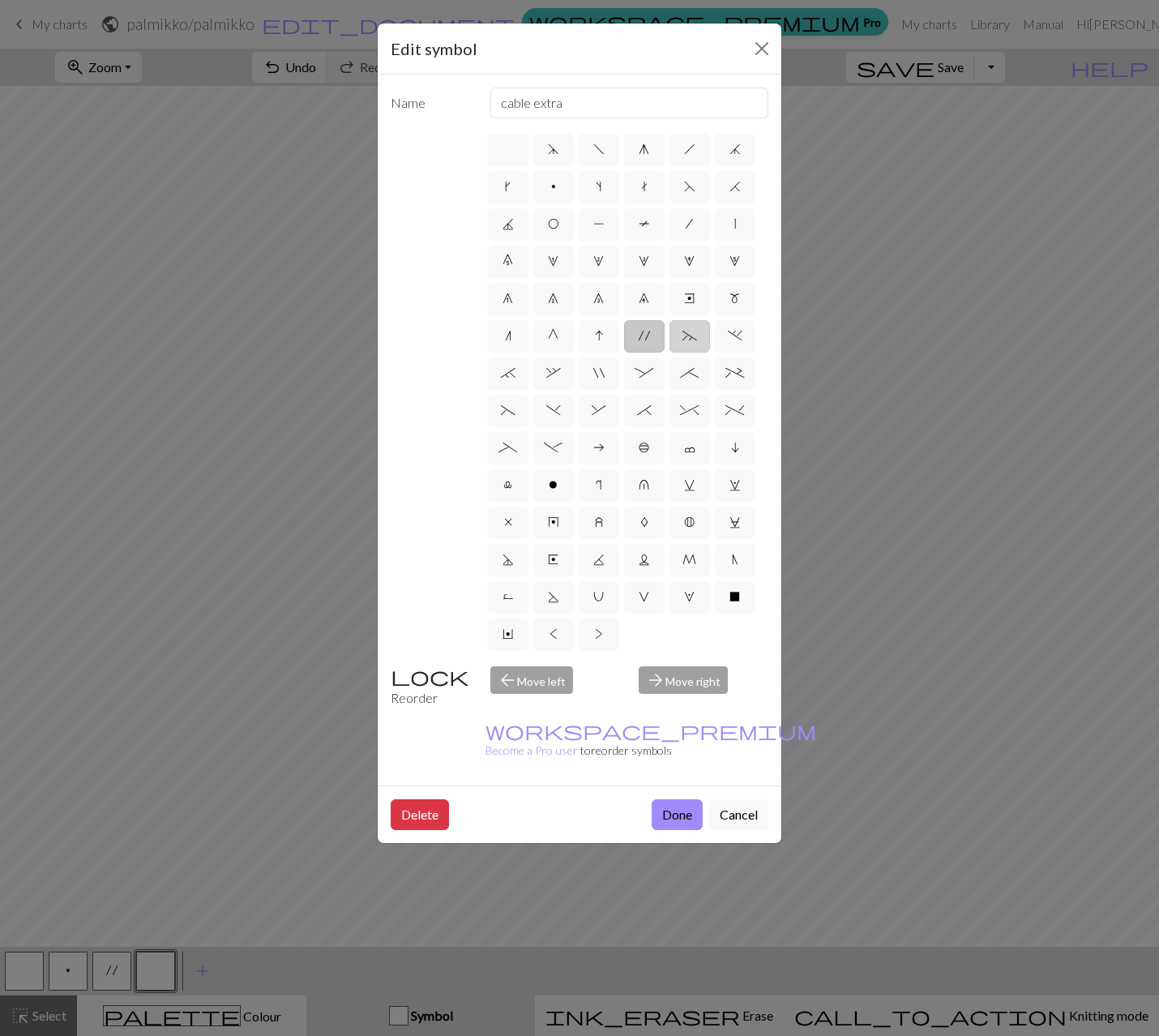
click at [692, 332] on input "~" at bounding box center [687, 331] width 11 height 11
radio input "true"
type input "3+ stitch left twist"
click at [735, 331] on span "." at bounding box center [735, 335] width 15 height 13
click at [735, 331] on input "." at bounding box center [732, 331] width 11 height 11
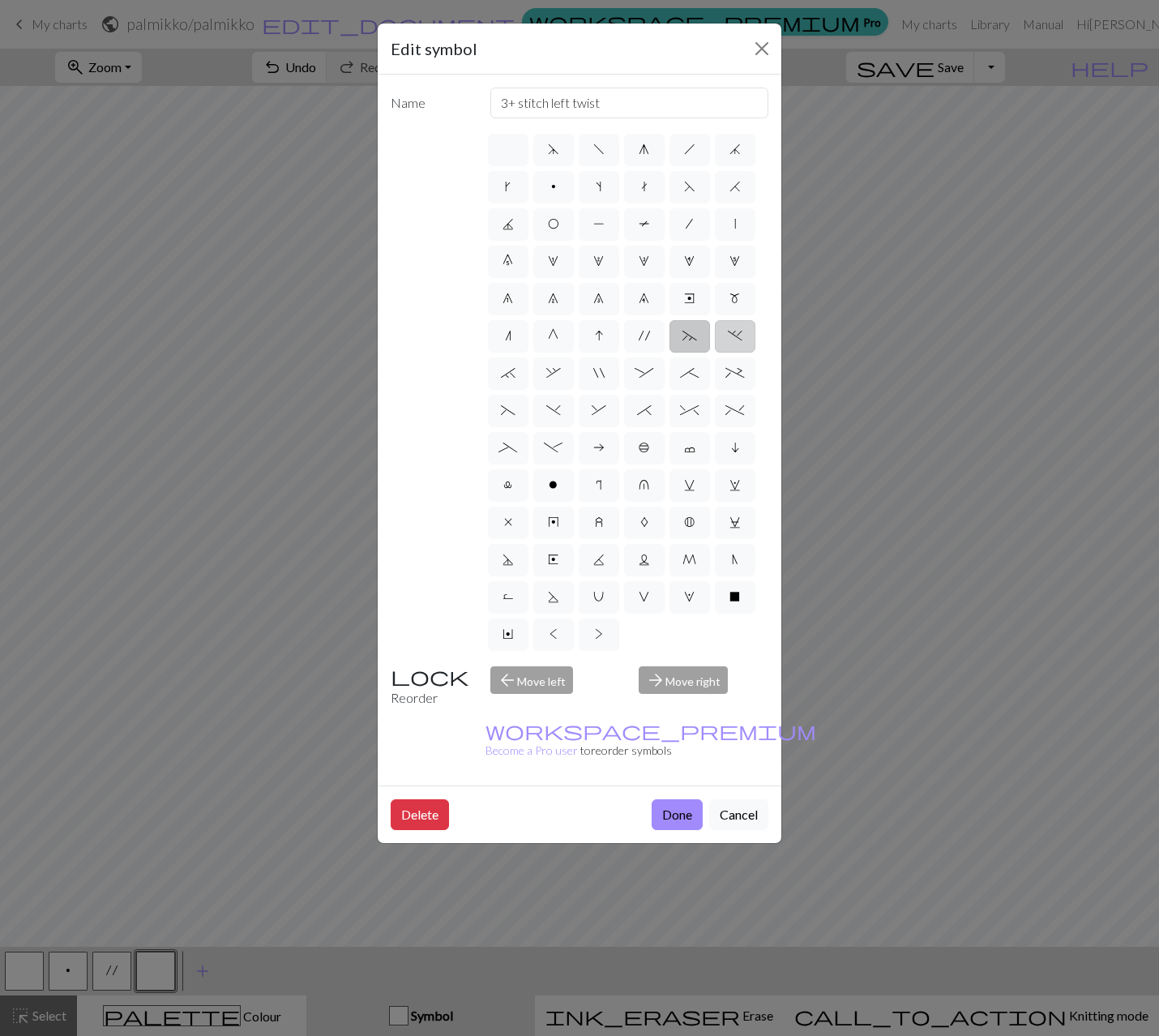
radio input "true"
click at [696, 343] on label "~" at bounding box center [689, 336] width 40 height 33
click at [693, 336] on input "~" at bounding box center [687, 331] width 11 height 11
radio input "true"
click at [691, 229] on span "/" at bounding box center [689, 224] width 7 height 13
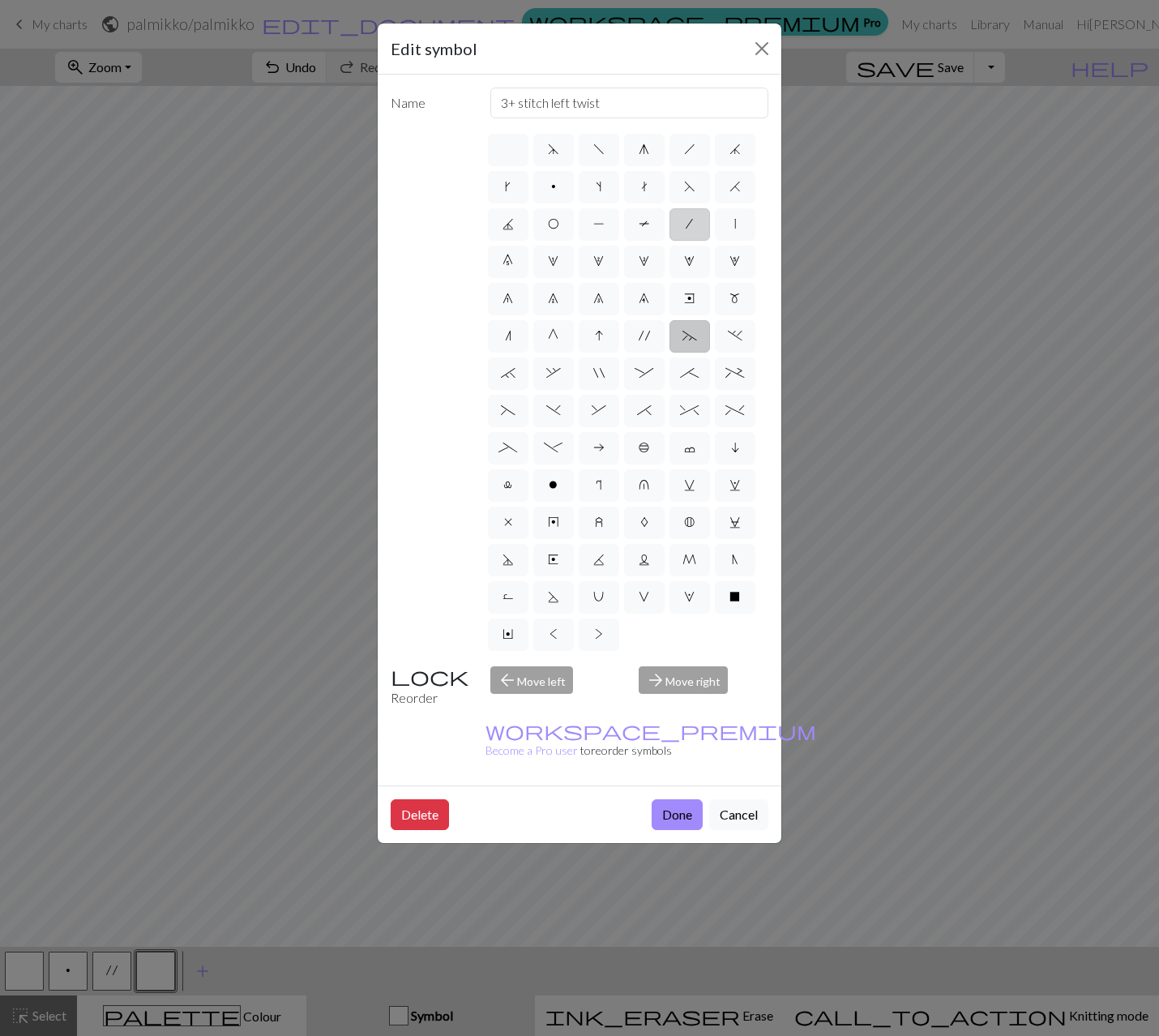
click at [691, 225] on input "/" at bounding box center [691, 219] width 11 height 11
radio input "true"
type input "right leaning decrease"
click at [554, 453] on span "-" at bounding box center [553, 447] width 19 height 13
click at [554, 448] on input "-" at bounding box center [549, 443] width 11 height 11
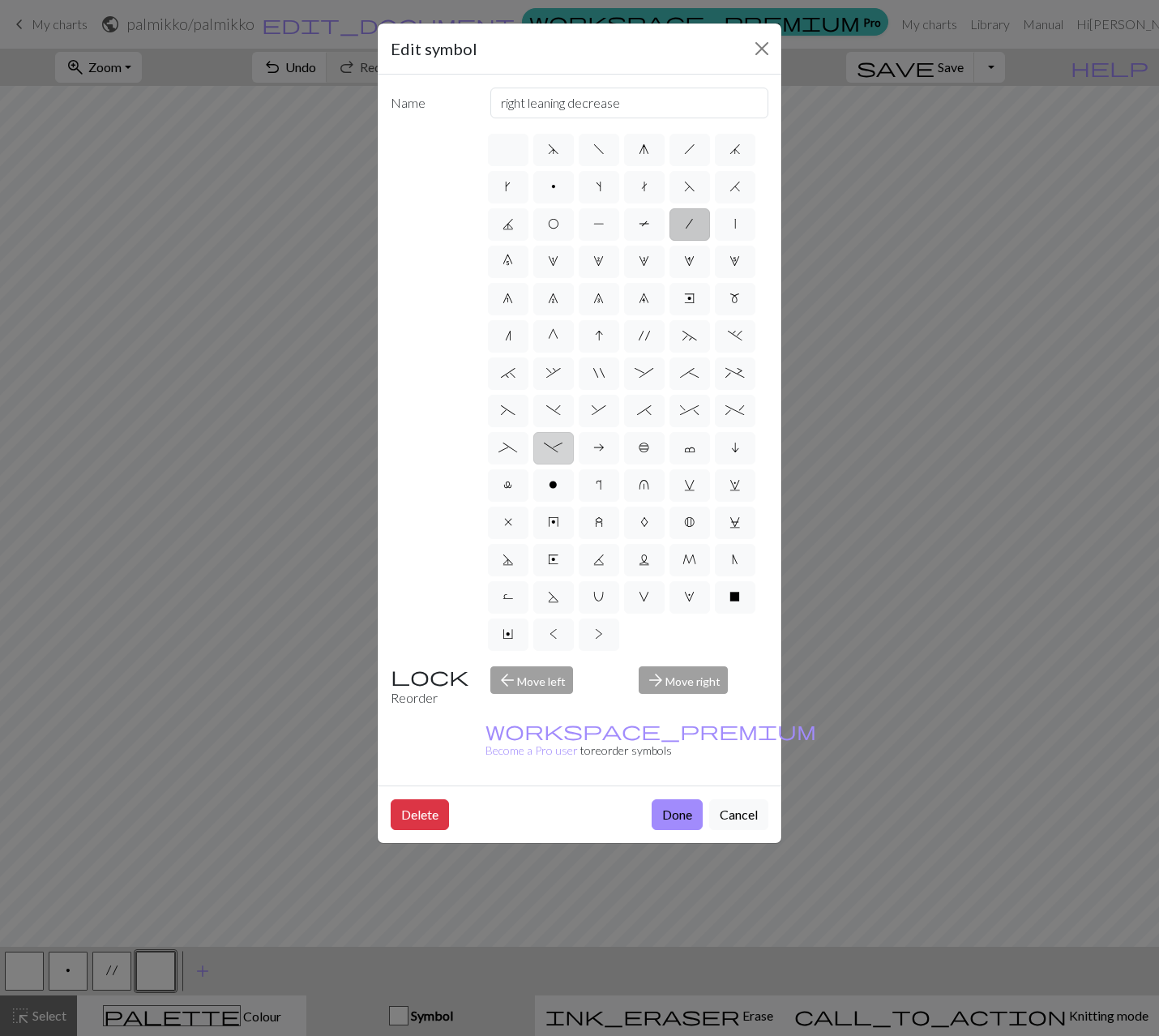
radio input "true"
type input "Right part of left 4+ cable"
click at [495, 440] on label "_" at bounding box center [508, 449] width 40 height 33
click at [499, 440] on input "_" at bounding box center [504, 443] width 11 height 11
radio input "true"
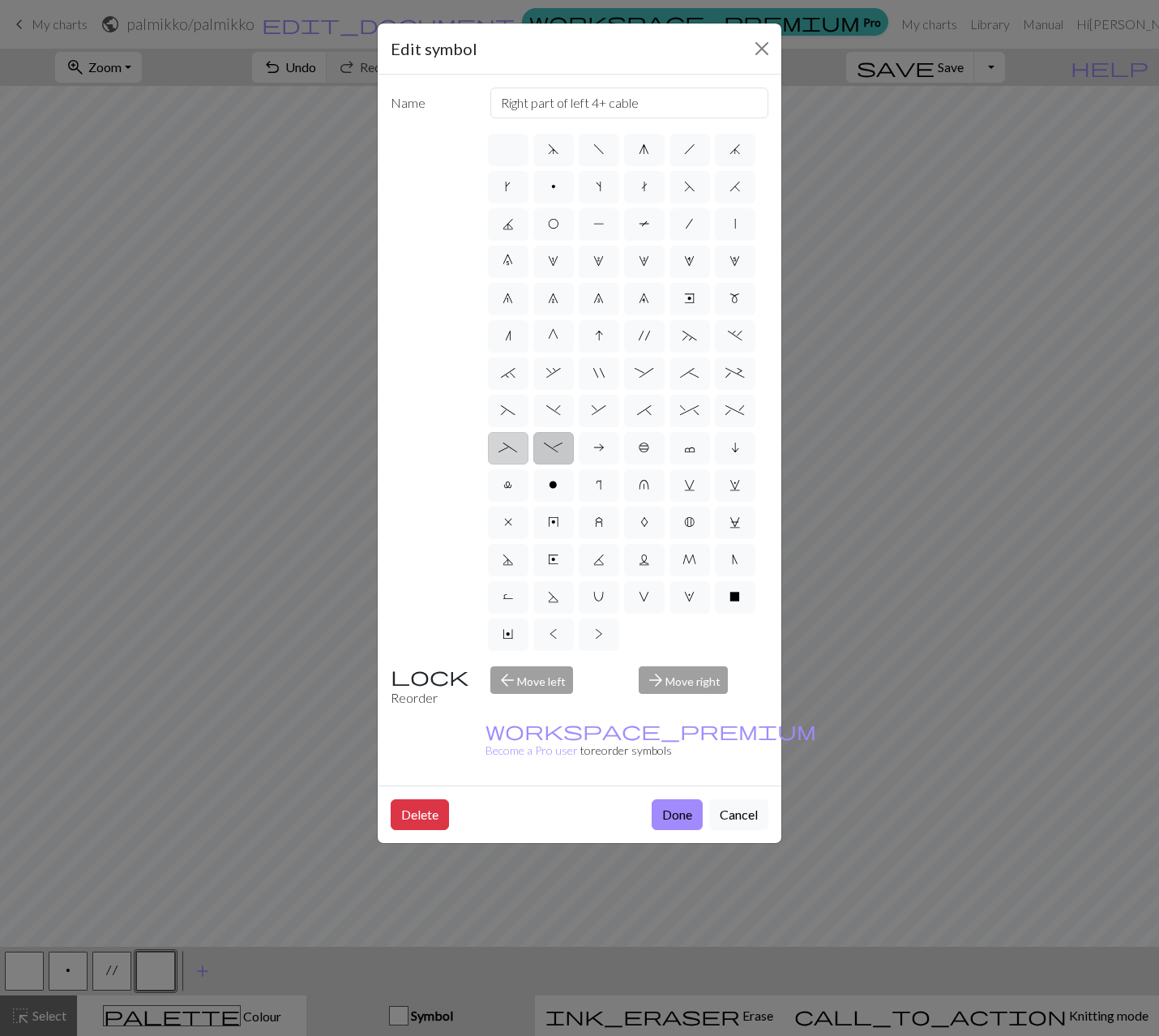
type input "Left part of left 4+ cable"
click at [507, 413] on span "(" at bounding box center [509, 410] width 15 height 13
click at [507, 411] on input "(" at bounding box center [506, 405] width 11 height 11
radio input "true"
type input "left part of left 3+ stitch cable, wyif"
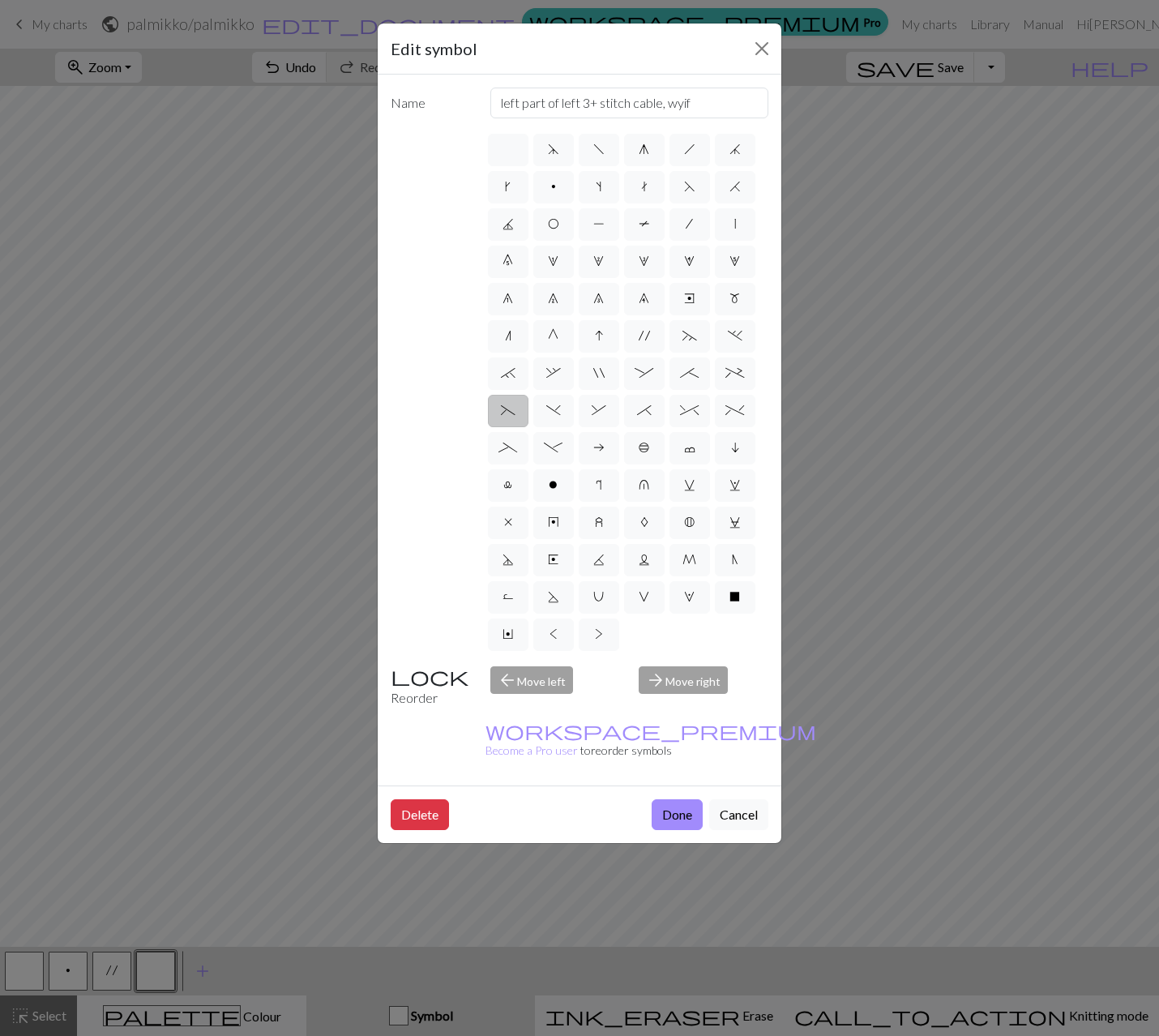
click at [513, 414] on span "(" at bounding box center [509, 410] width 15 height 13
click at [511, 411] on input "(" at bounding box center [506, 405] width 11 height 11
click at [683, 339] on span "~" at bounding box center [690, 335] width 15 height 13
click at [683, 336] on input "~" at bounding box center [687, 331] width 11 height 11
radio input "true"
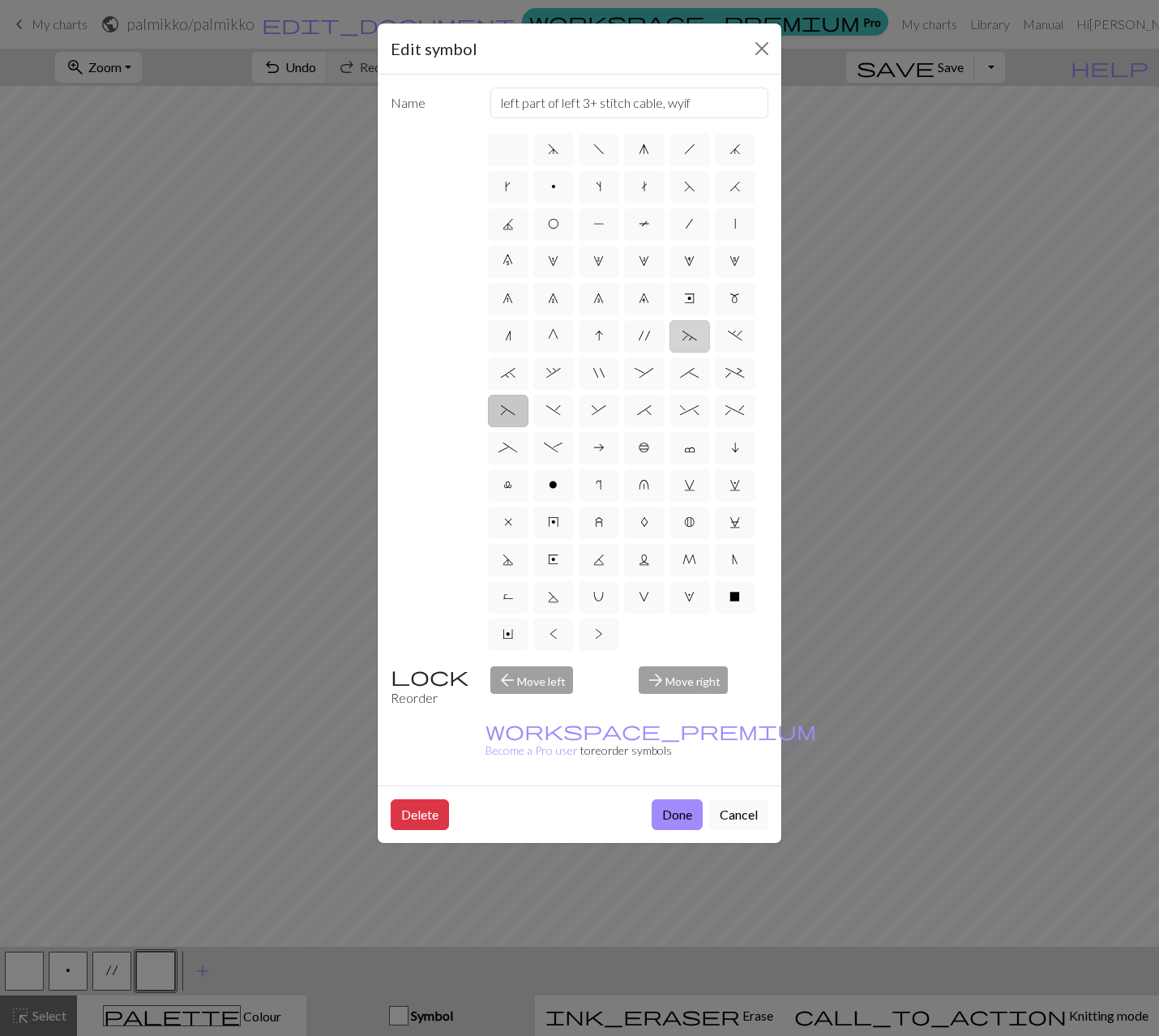
type input "3+ stitch left twist"
click at [666, 799] on button "Done" at bounding box center [677, 815] width 51 height 31
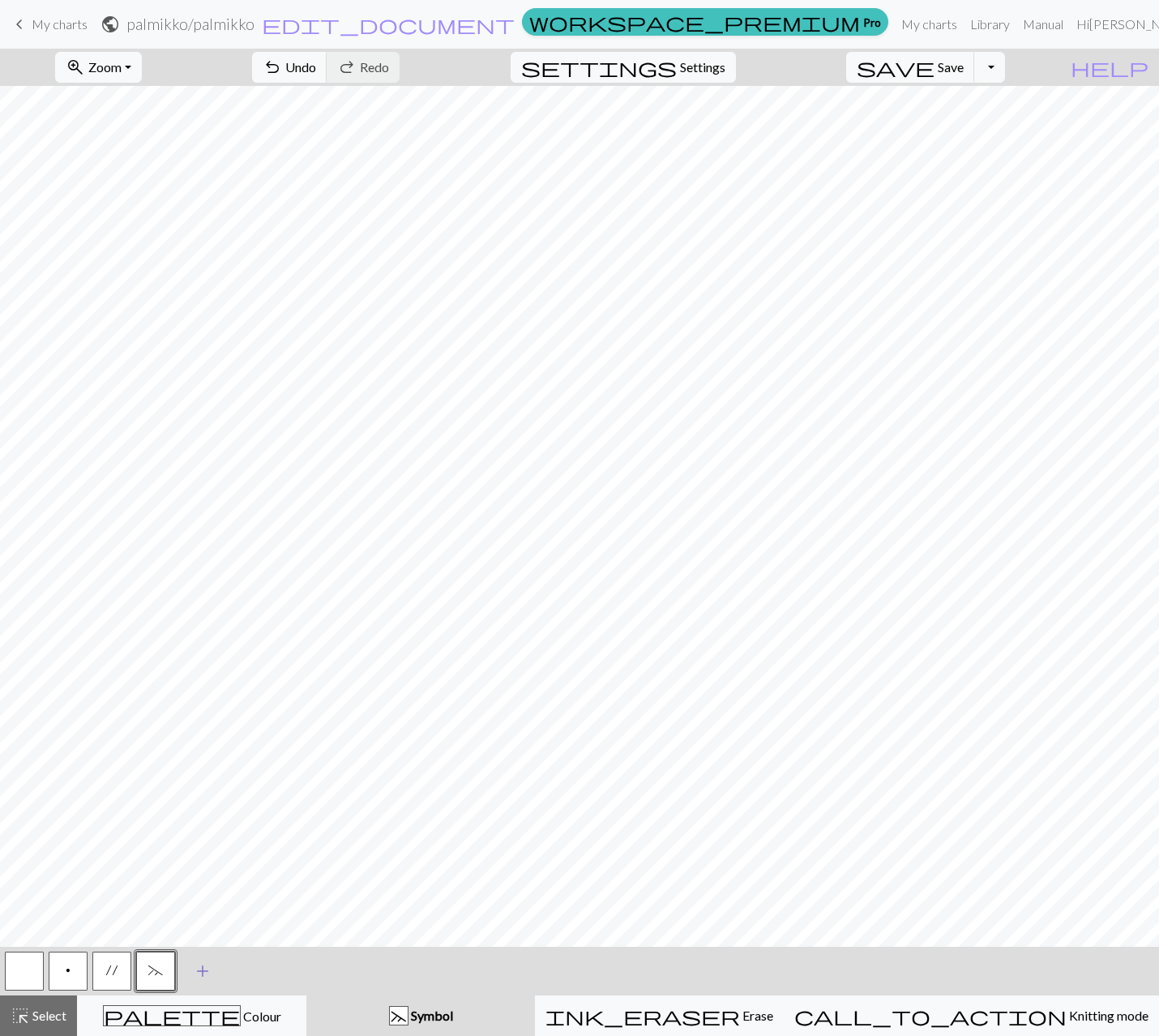
click at [206, 962] on span "add" at bounding box center [203, 971] width 20 height 23
click at [203, 966] on button "button" at bounding box center [198, 970] width 39 height 39
click at [201, 970] on button "button" at bounding box center [198, 970] width 39 height 39
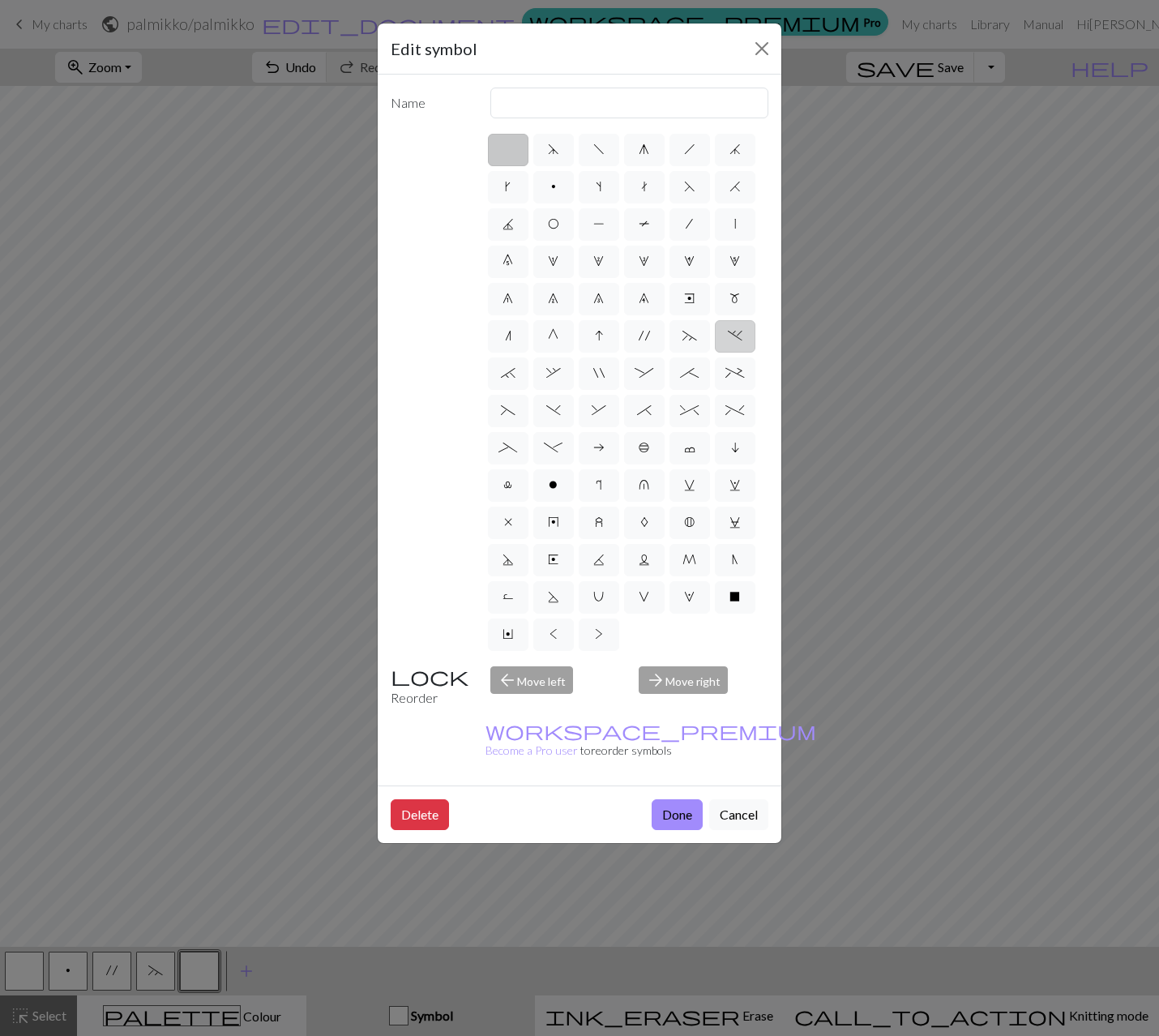
click at [732, 338] on span "." at bounding box center [735, 335] width 15 height 13
click at [732, 336] on input "." at bounding box center [732, 331] width 11 height 11
radio input "true"
type input "3+ stitch left twist"
click at [679, 799] on button "Done" at bounding box center [677, 815] width 51 height 31
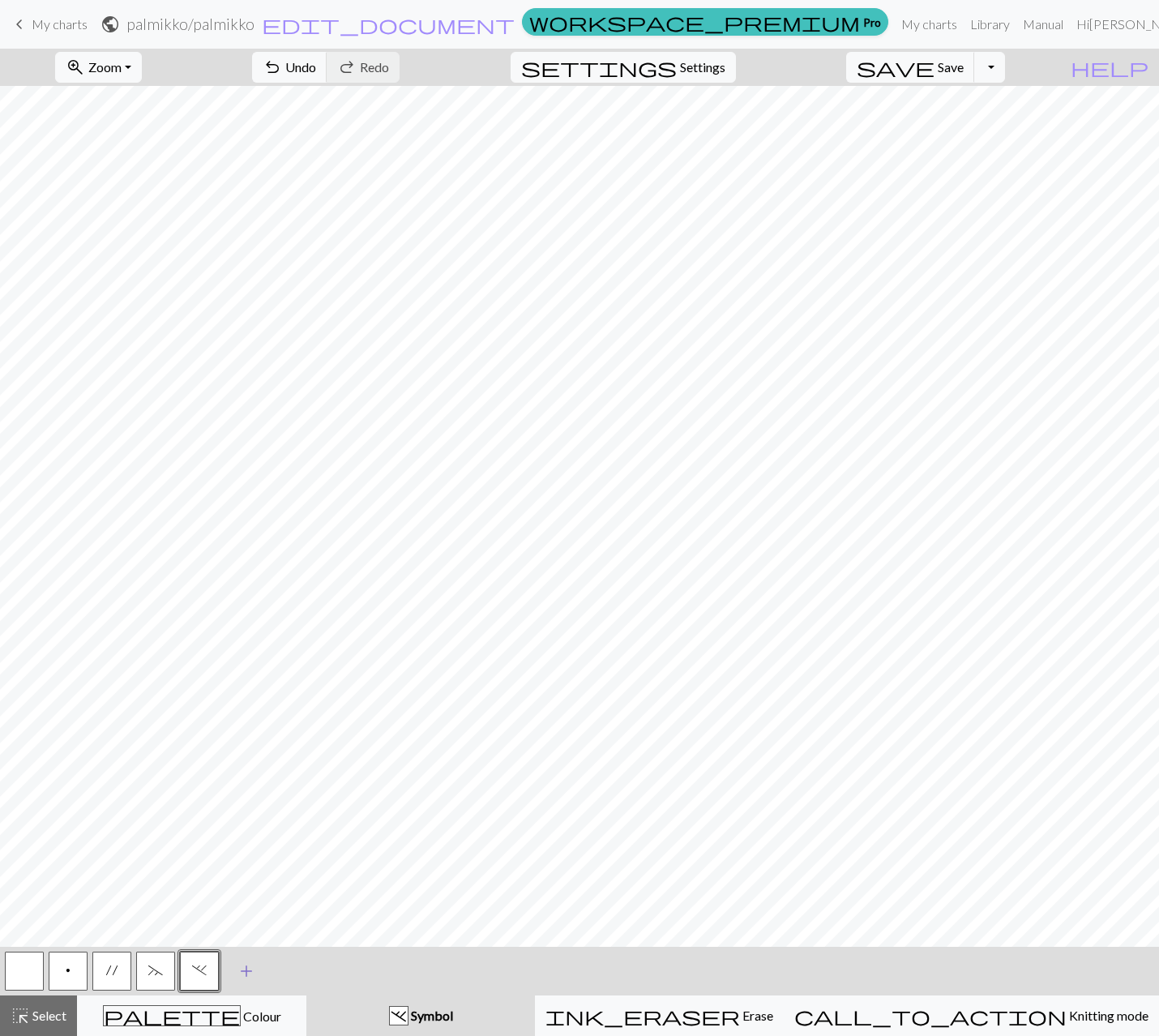
click at [246, 963] on span "add" at bounding box center [247, 971] width 20 height 23
click at [246, 965] on button "button" at bounding box center [243, 970] width 39 height 39
click at [256, 956] on button "button" at bounding box center [243, 970] width 39 height 39
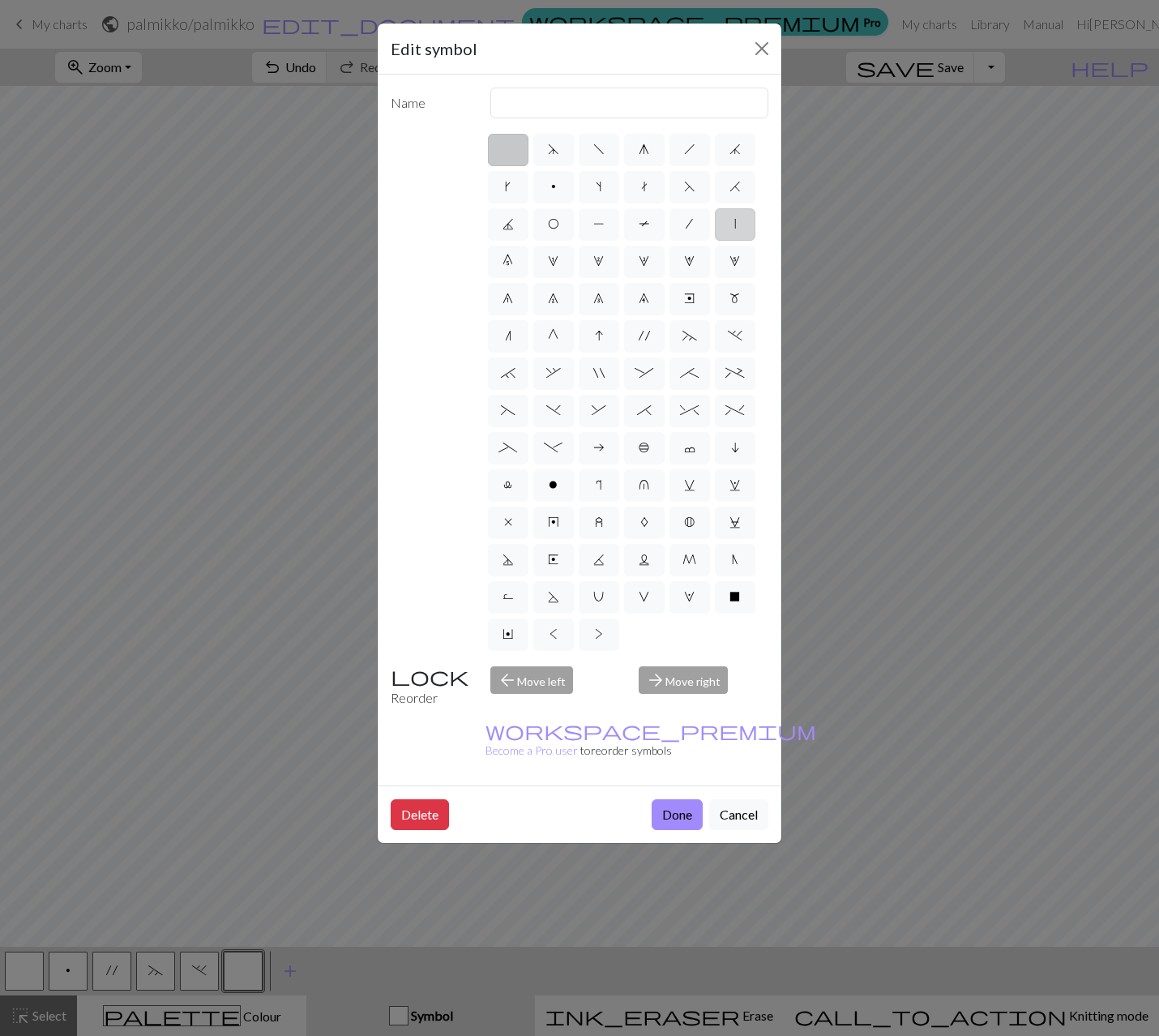
click at [727, 226] on label "|" at bounding box center [734, 225] width 40 height 33
click at [734, 225] on input "|" at bounding box center [739, 219] width 11 height 11
radio input "true"
type input "slip stitch"
click at [675, 799] on button "Done" at bounding box center [677, 815] width 51 height 31
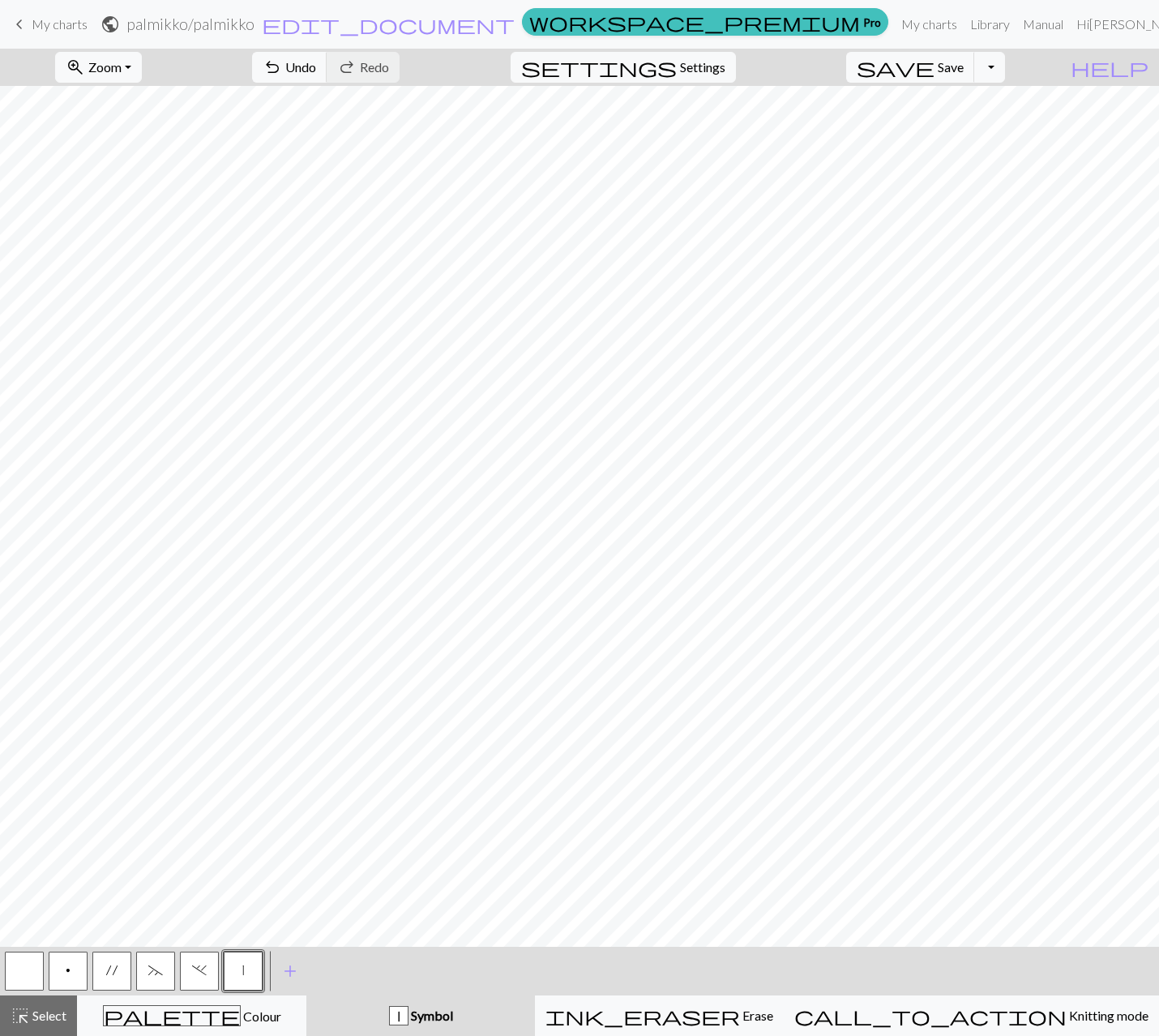
click at [238, 978] on button "|" at bounding box center [243, 970] width 39 height 39
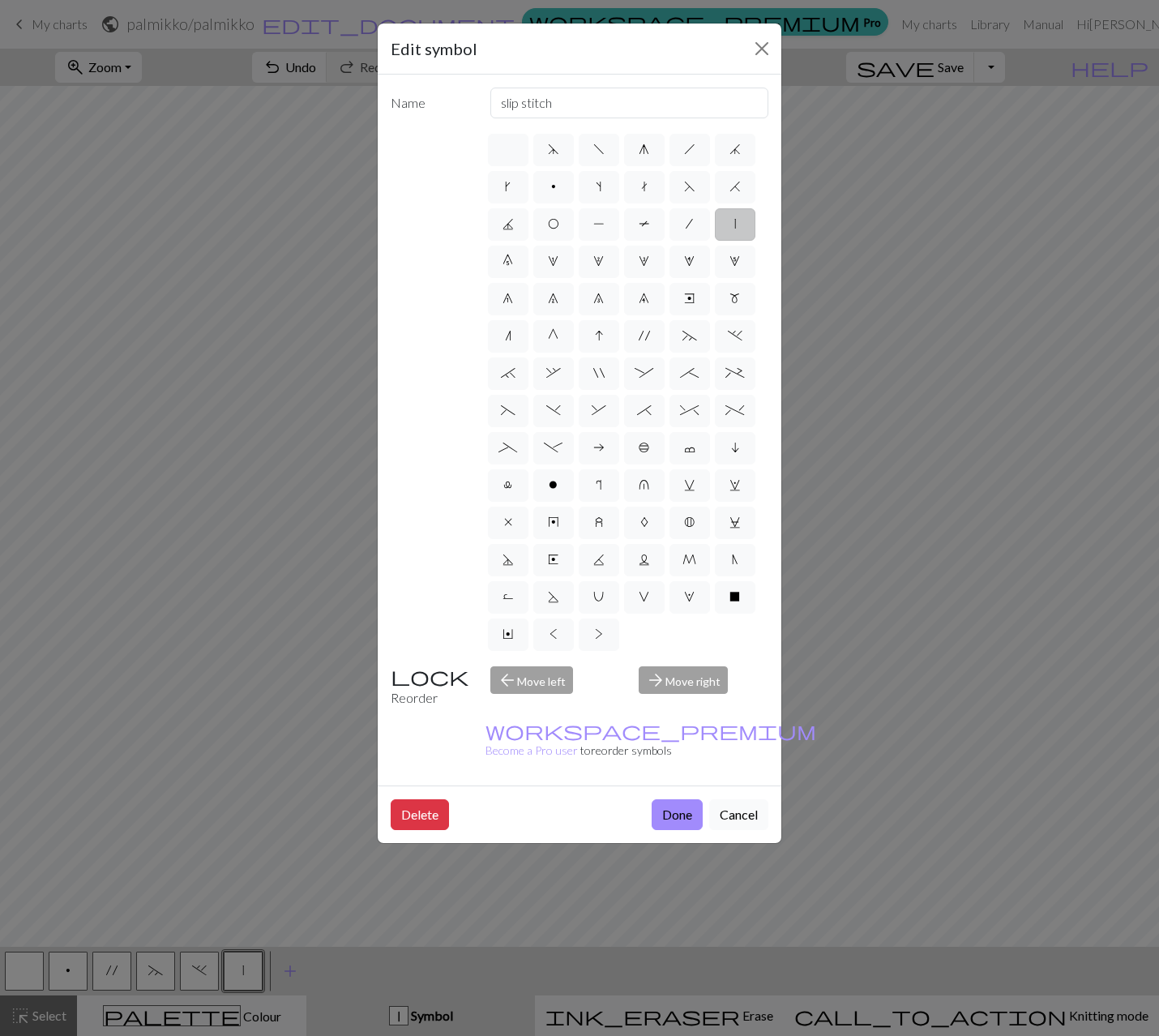
click at [759, 799] on button "Cancel" at bounding box center [739, 815] width 59 height 31
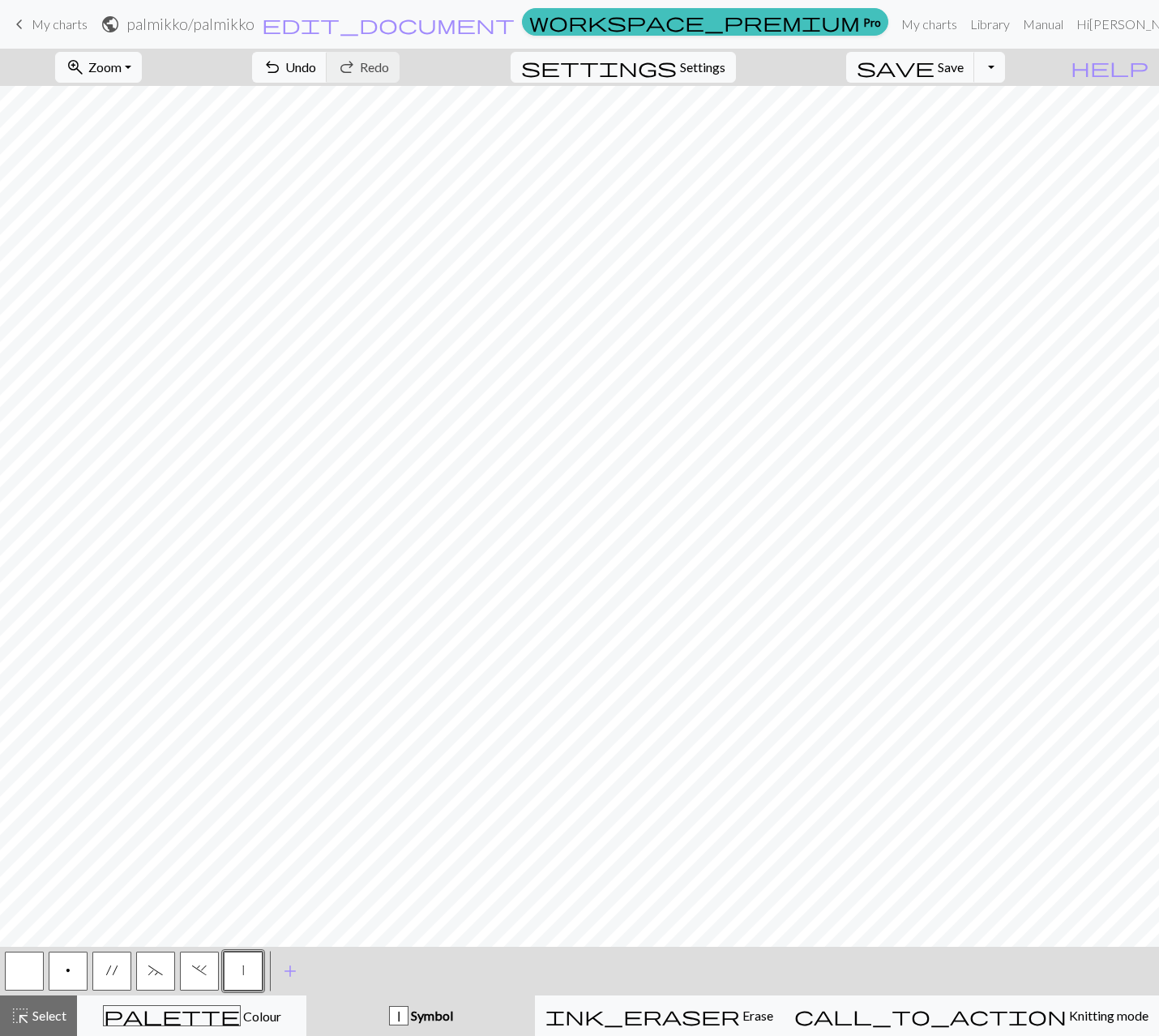
click at [167, 975] on button "~" at bounding box center [155, 970] width 39 height 39
click at [105, 974] on button "'" at bounding box center [112, 970] width 39 height 39
drag, startPoint x: 157, startPoint y: 975, endPoint x: 369, endPoint y: 934, distance: 215.9
click at [157, 975] on span "~" at bounding box center [156, 970] width 15 height 13
click at [283, 973] on span "add" at bounding box center [290, 971] width 20 height 23
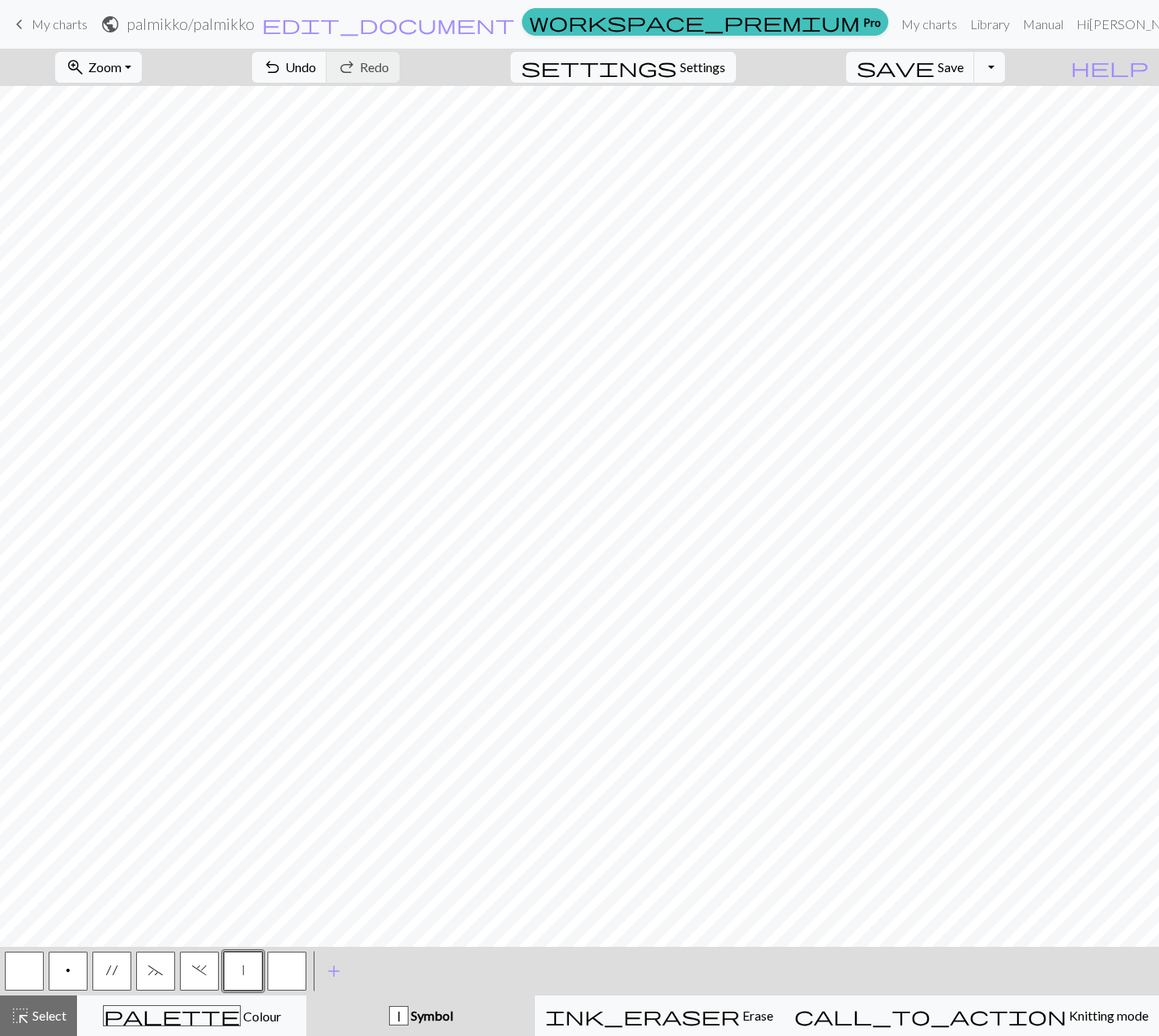
click at [291, 978] on button "button" at bounding box center [286, 970] width 39 height 39
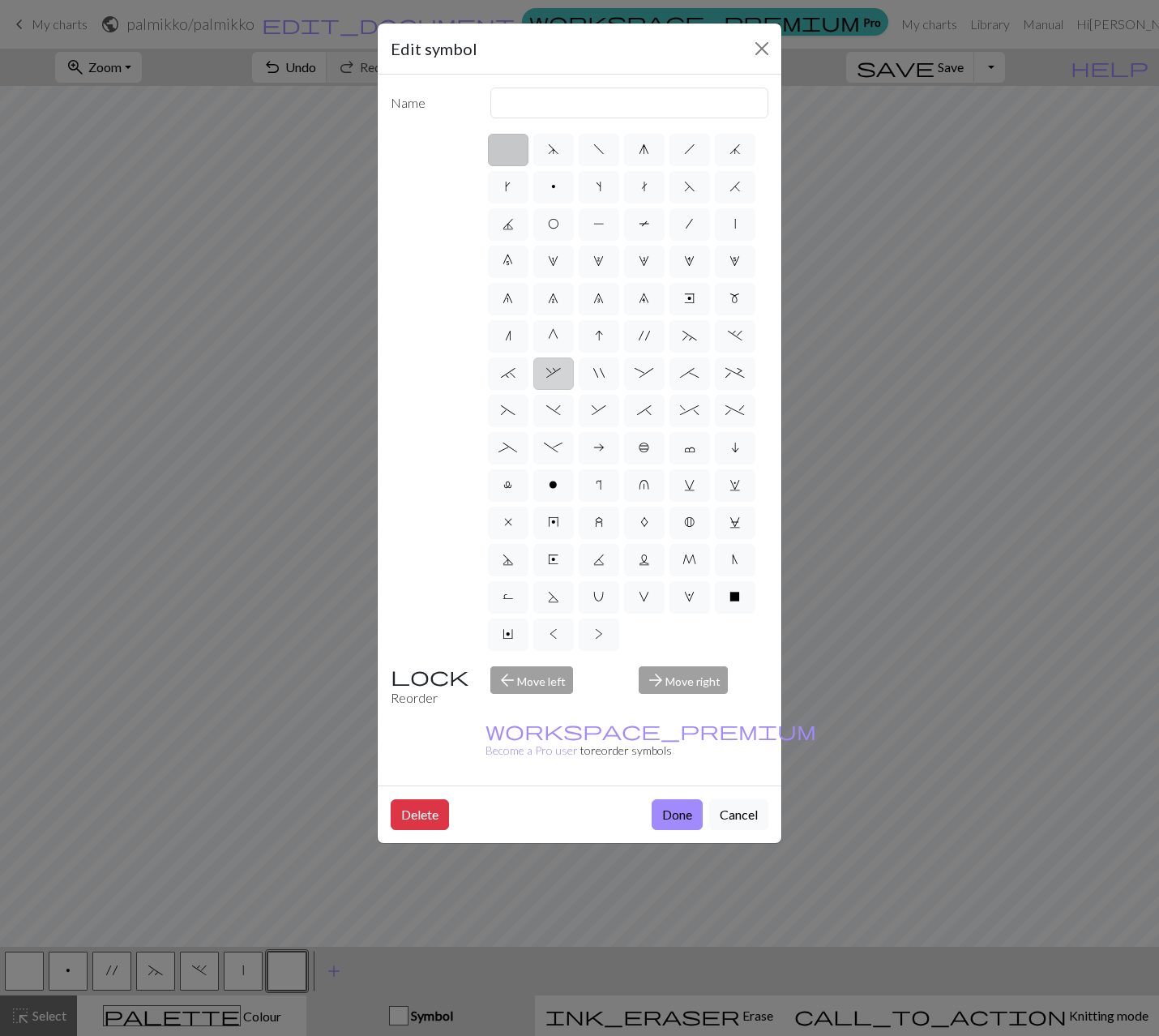
click at [536, 376] on label "," at bounding box center [553, 374] width 40 height 33
click at [546, 373] on input "," at bounding box center [551, 368] width 11 height 11
radio input "true"
type input "3+ stitch right twist"
click at [686, 799] on button "Done" at bounding box center [677, 815] width 51 height 31
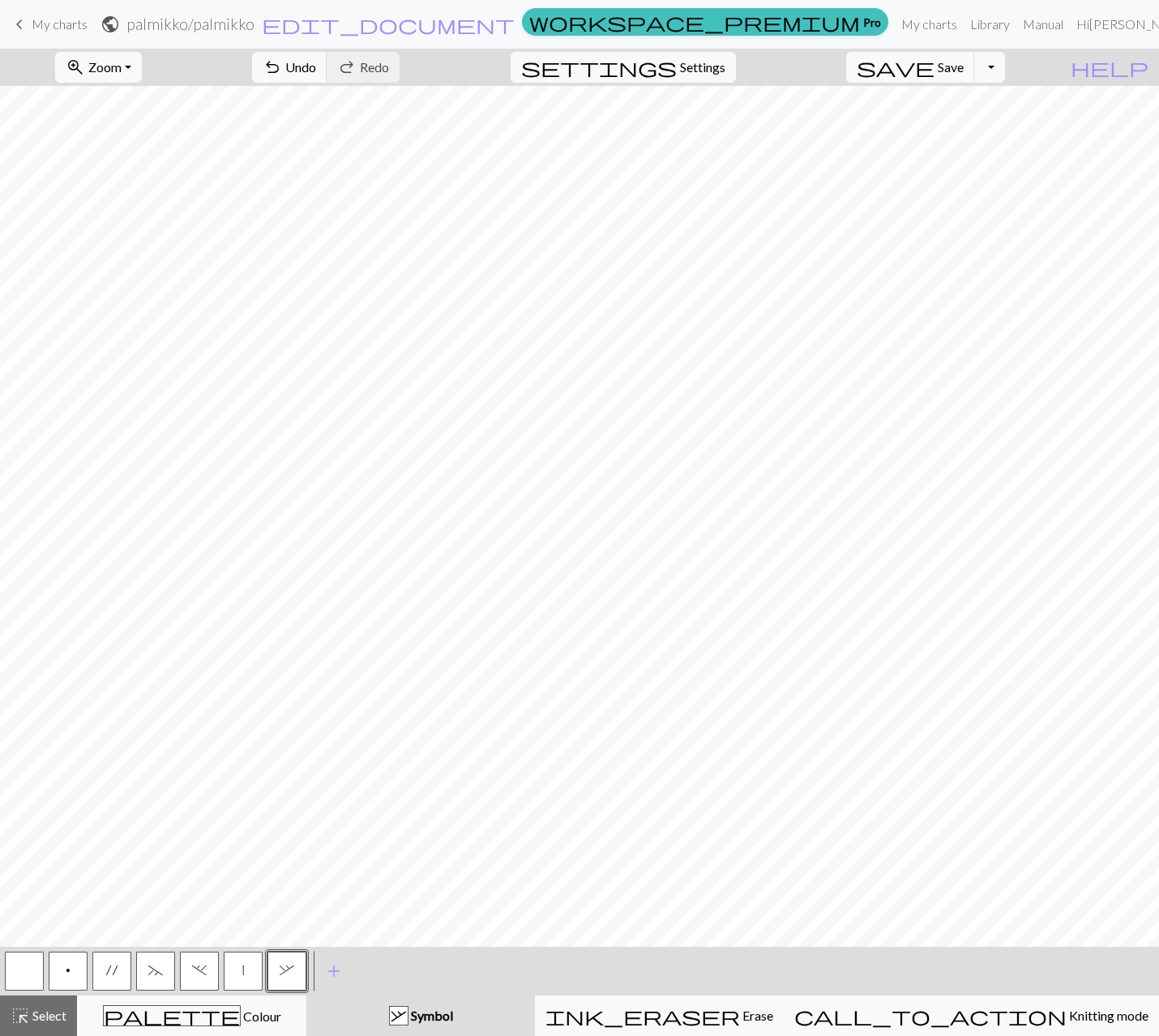
click at [283, 970] on span "," at bounding box center [287, 970] width 15 height 13
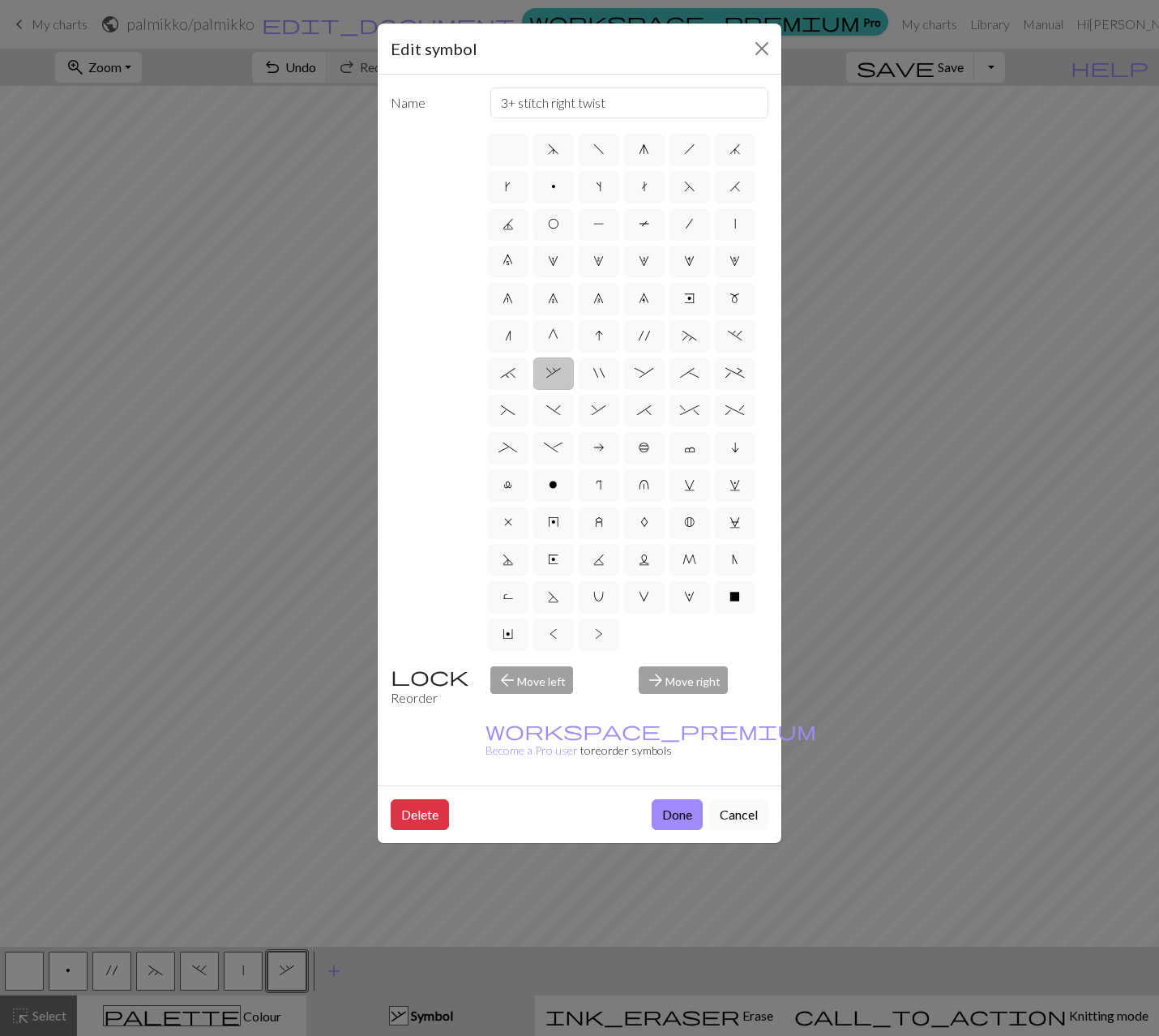
click at [741, 799] on button "Cancel" at bounding box center [739, 815] width 59 height 31
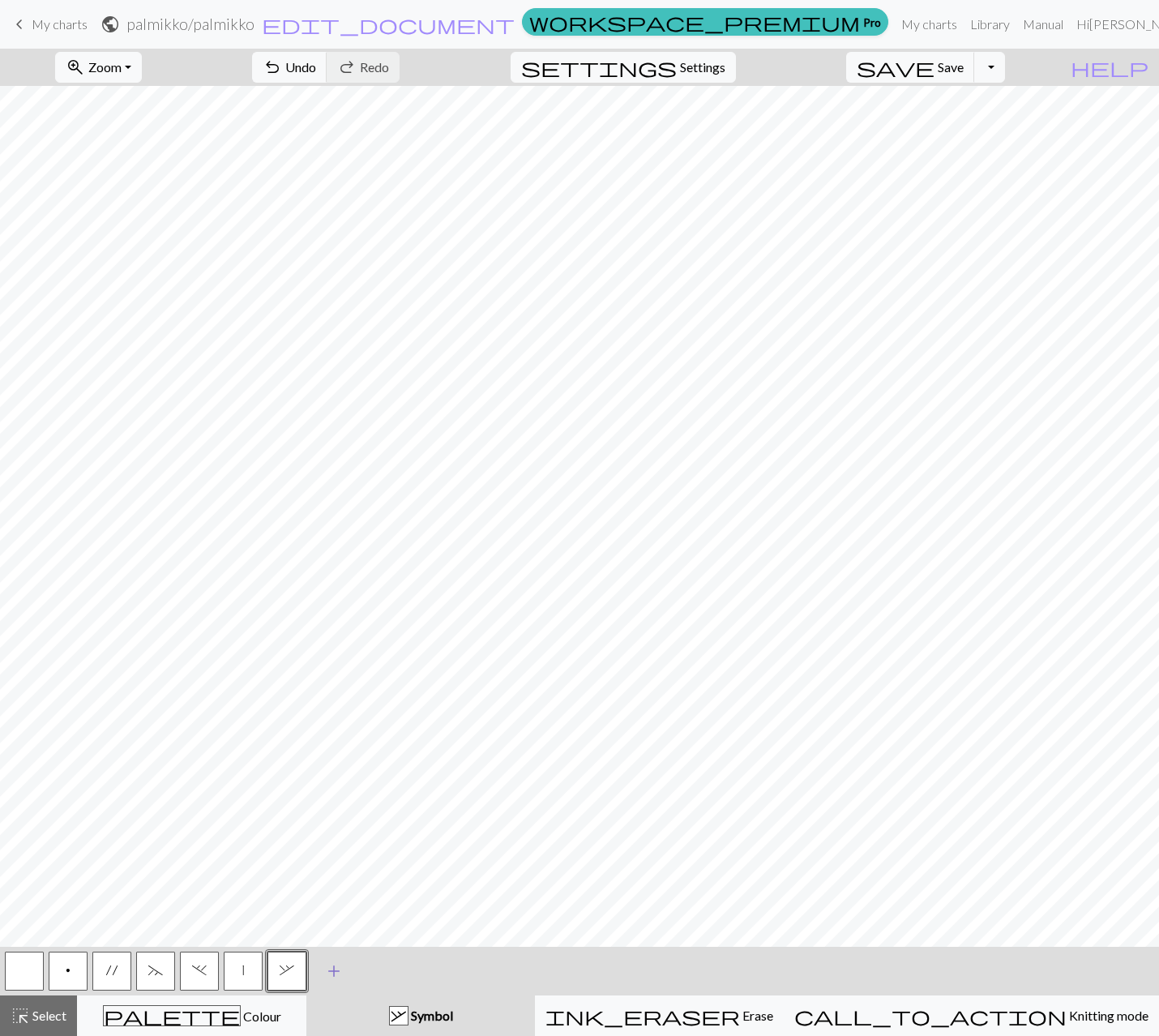
click at [340, 970] on span "add" at bounding box center [334, 971] width 20 height 23
click at [333, 974] on button "button" at bounding box center [330, 970] width 39 height 39
click at [335, 974] on button "button" at bounding box center [330, 970] width 39 height 39
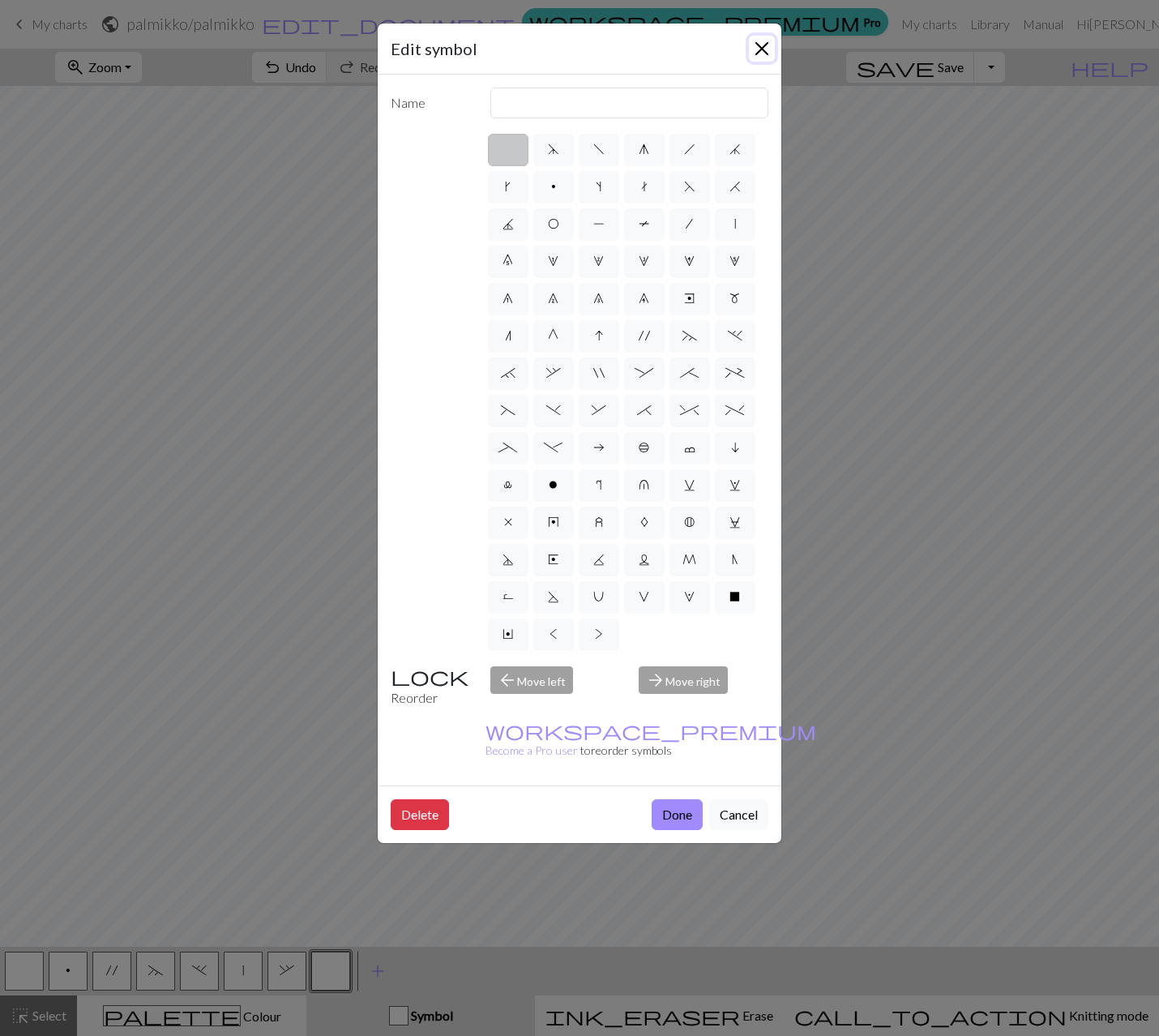
click at [769, 54] on button "Close" at bounding box center [762, 48] width 26 height 26
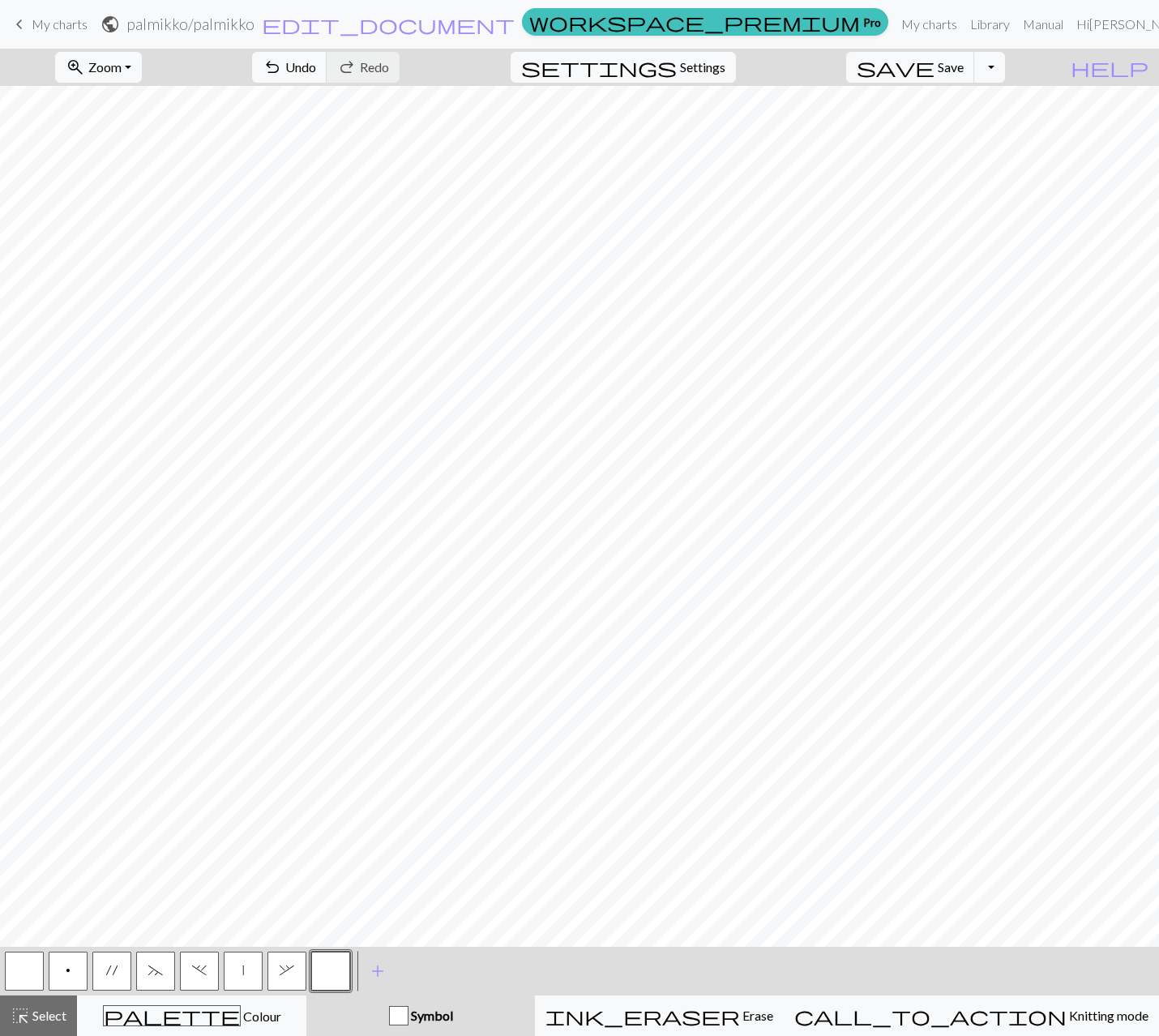
click at [328, 971] on button "button" at bounding box center [330, 970] width 39 height 39
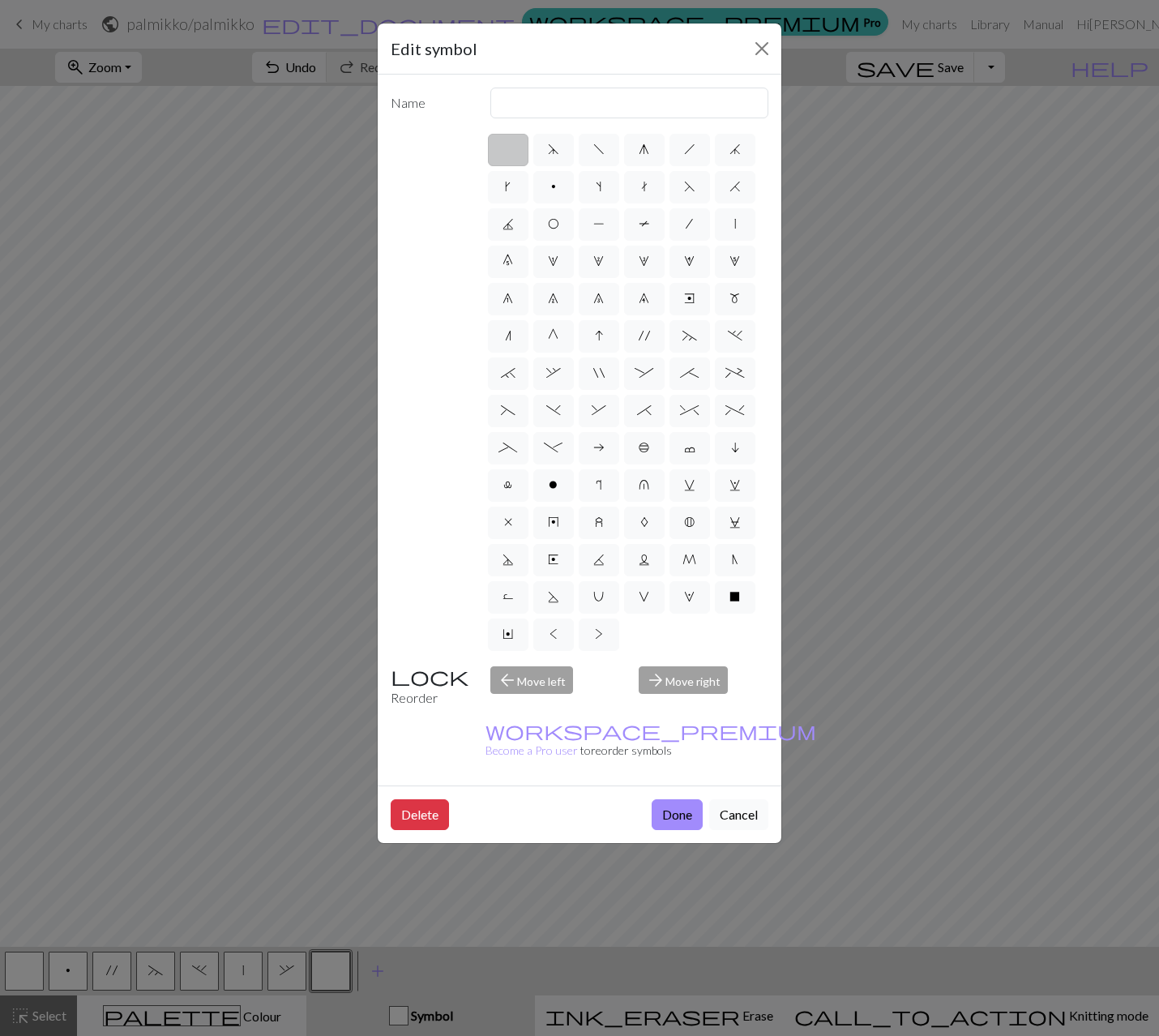
click at [732, 799] on button "Cancel" at bounding box center [739, 815] width 59 height 31
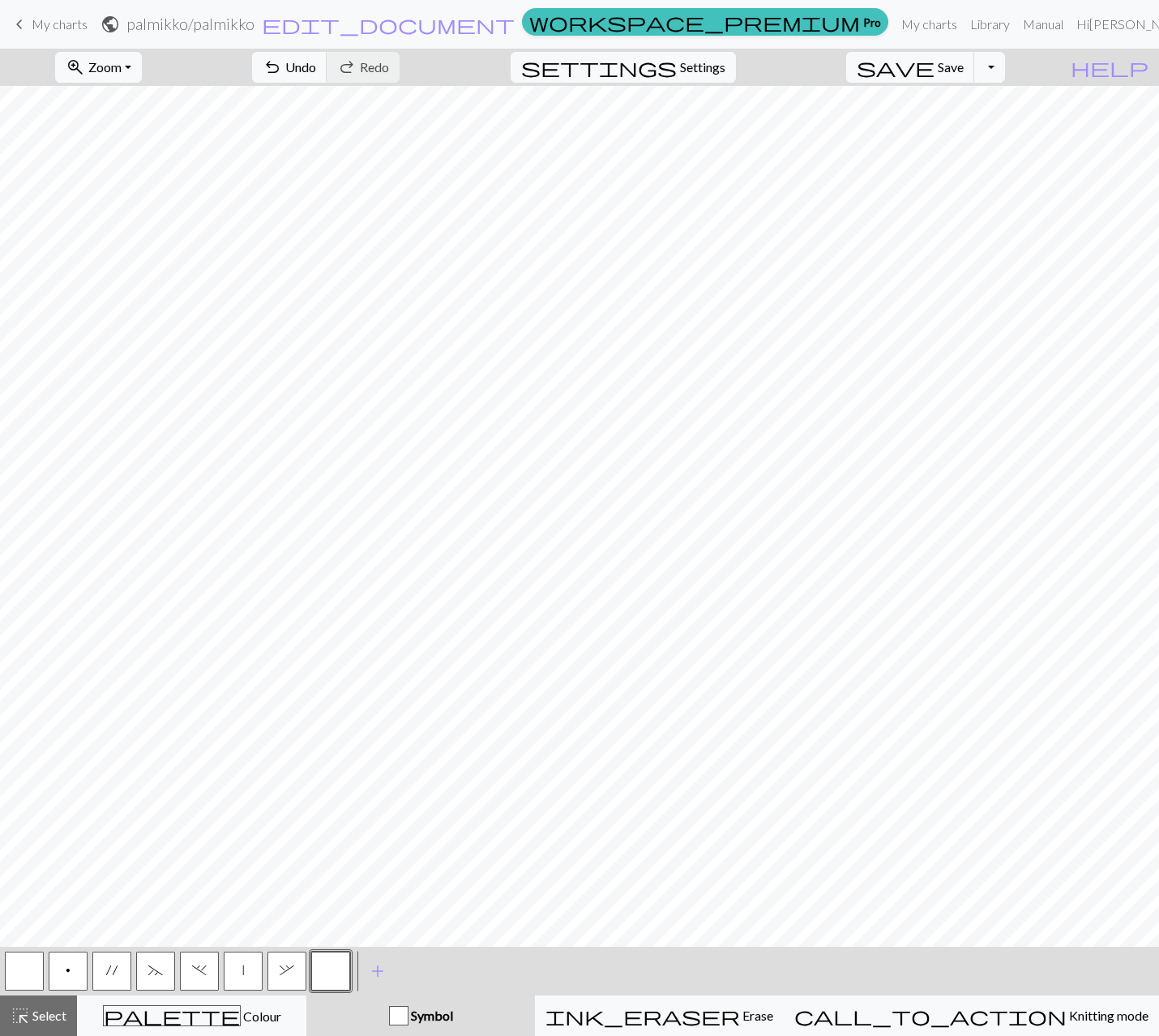
click at [314, 965] on button "button" at bounding box center [330, 970] width 39 height 39
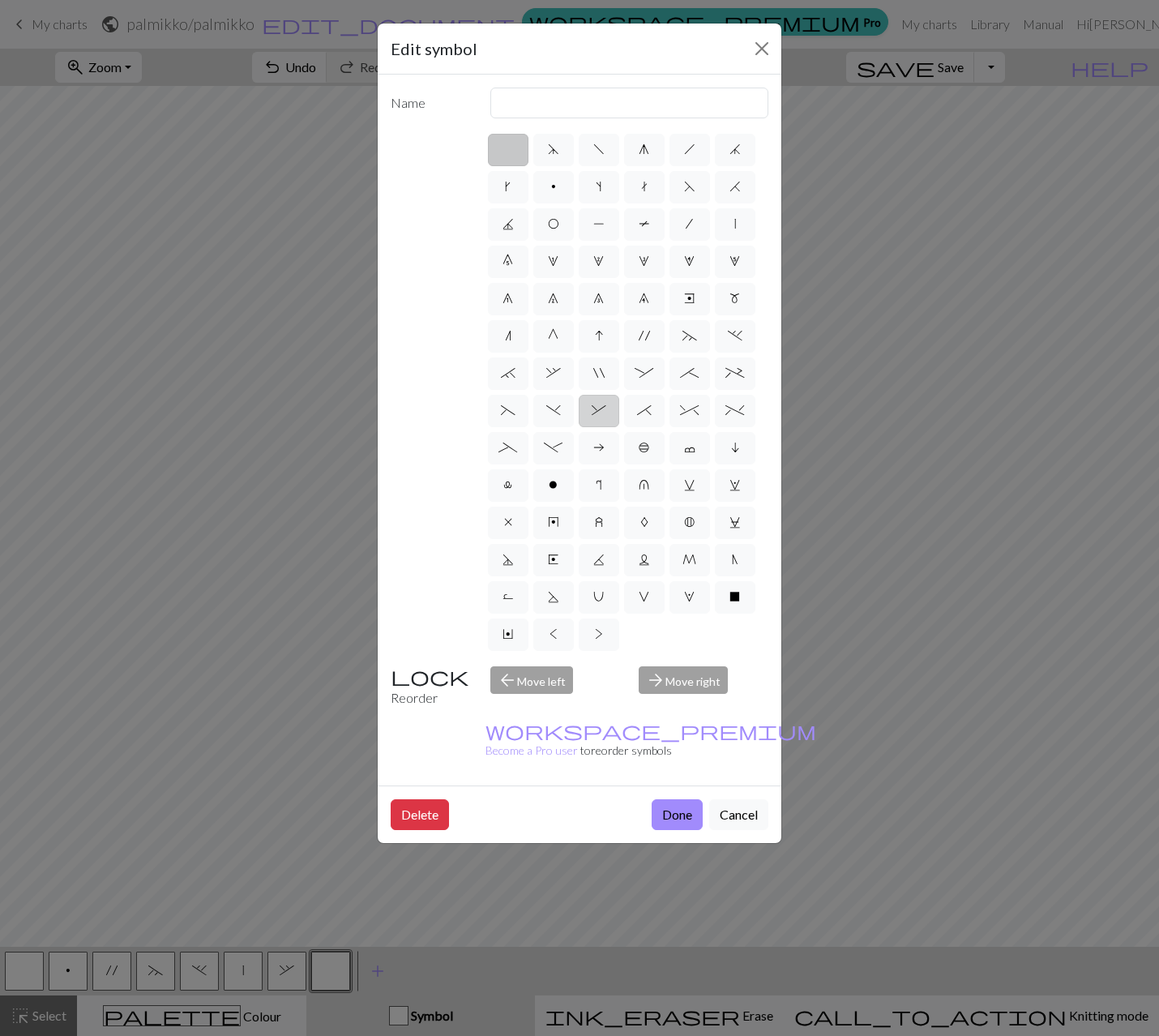
click at [605, 412] on span "&" at bounding box center [599, 410] width 15 height 13
click at [602, 411] on input "&" at bounding box center [596, 405] width 11 height 11
radio input "true"
type input "left part of right 3+ stitch cable, wyib"
click at [642, 412] on span "*" at bounding box center [645, 410] width 15 height 13
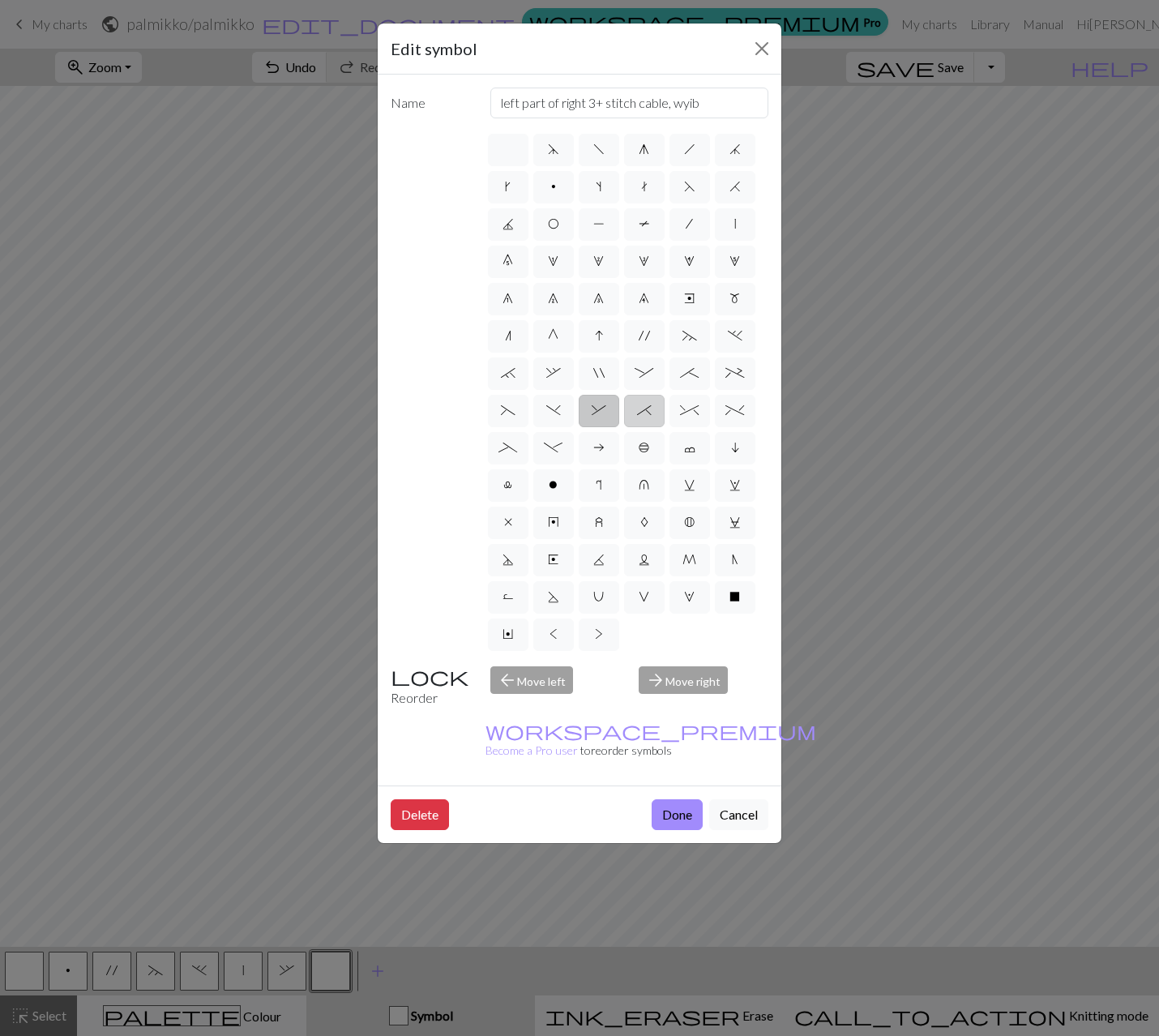
click at [642, 411] on input "*" at bounding box center [642, 405] width 11 height 11
radio input "true"
type input "right part of right 3+ stitch cable, wyib"
click at [693, 415] on span "^" at bounding box center [689, 410] width 19 height 13
click at [691, 411] on input "^" at bounding box center [685, 405] width 11 height 11
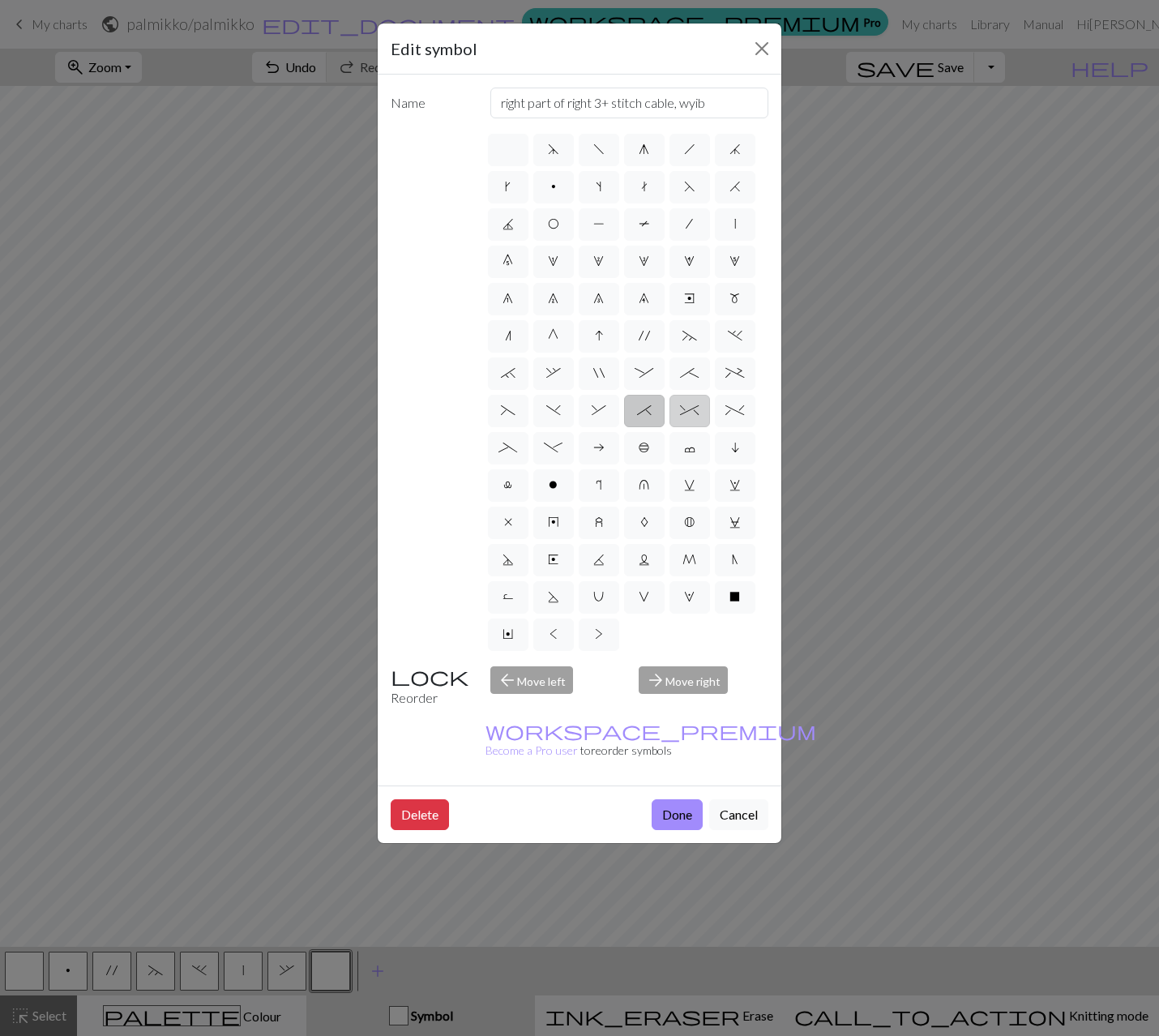
radio input "true"
type input "2 stitch right twist cable"
click at [646, 408] on span "*" at bounding box center [645, 410] width 15 height 13
click at [646, 408] on input "*" at bounding box center [642, 405] width 11 height 11
radio input "true"
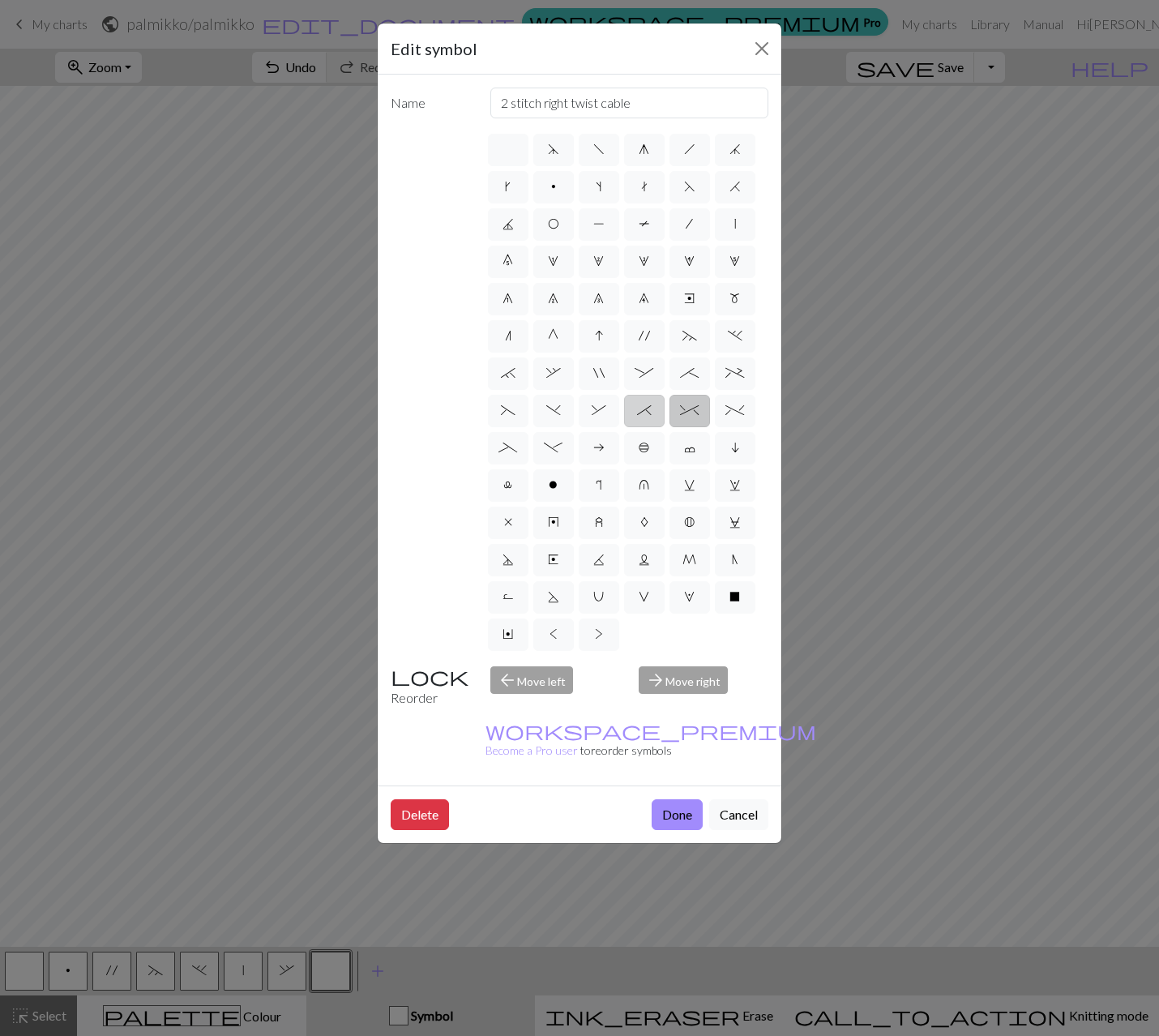
type input "right part of right 3+ stitch cable, wyib"
click at [599, 411] on span "&" at bounding box center [599, 410] width 15 height 13
click at [599, 411] on input "&" at bounding box center [596, 405] width 11 height 11
radio input "true"
type input "left part of right 3+ stitch cable, wyib"
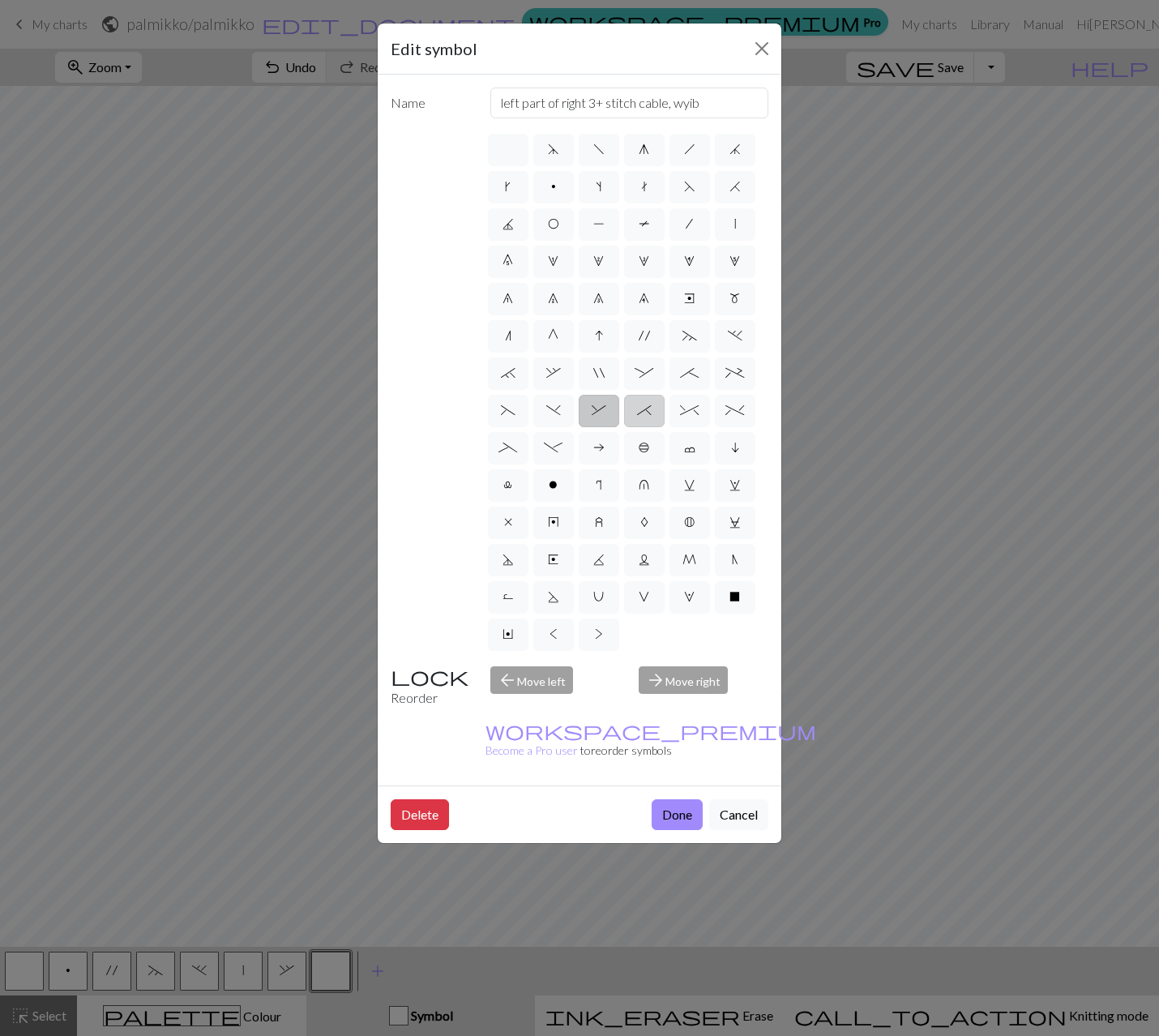
click at [650, 415] on span "*" at bounding box center [645, 410] width 15 height 13
click at [647, 411] on input "*" at bounding box center [642, 405] width 11 height 11
radio input "true"
type input "right part of right 3+ stitch cable, wyib"
click at [592, 422] on label "&" at bounding box center [598, 411] width 40 height 33
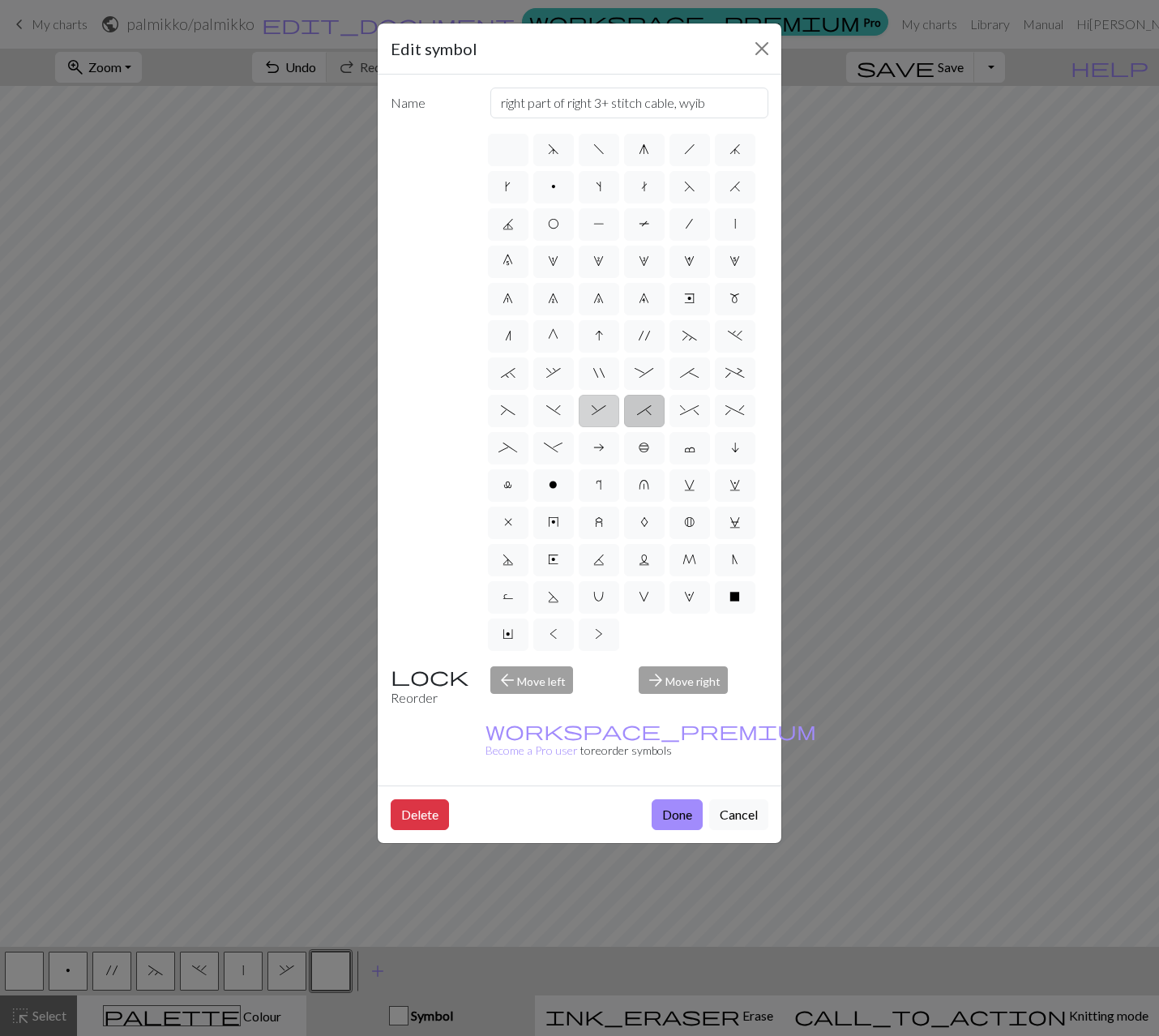
click at [592, 411] on input "&" at bounding box center [596, 405] width 11 height 11
radio input "true"
type input "left part of right 3+ stitch cable, wyib"
click at [675, 799] on button "Done" at bounding box center [677, 815] width 51 height 31
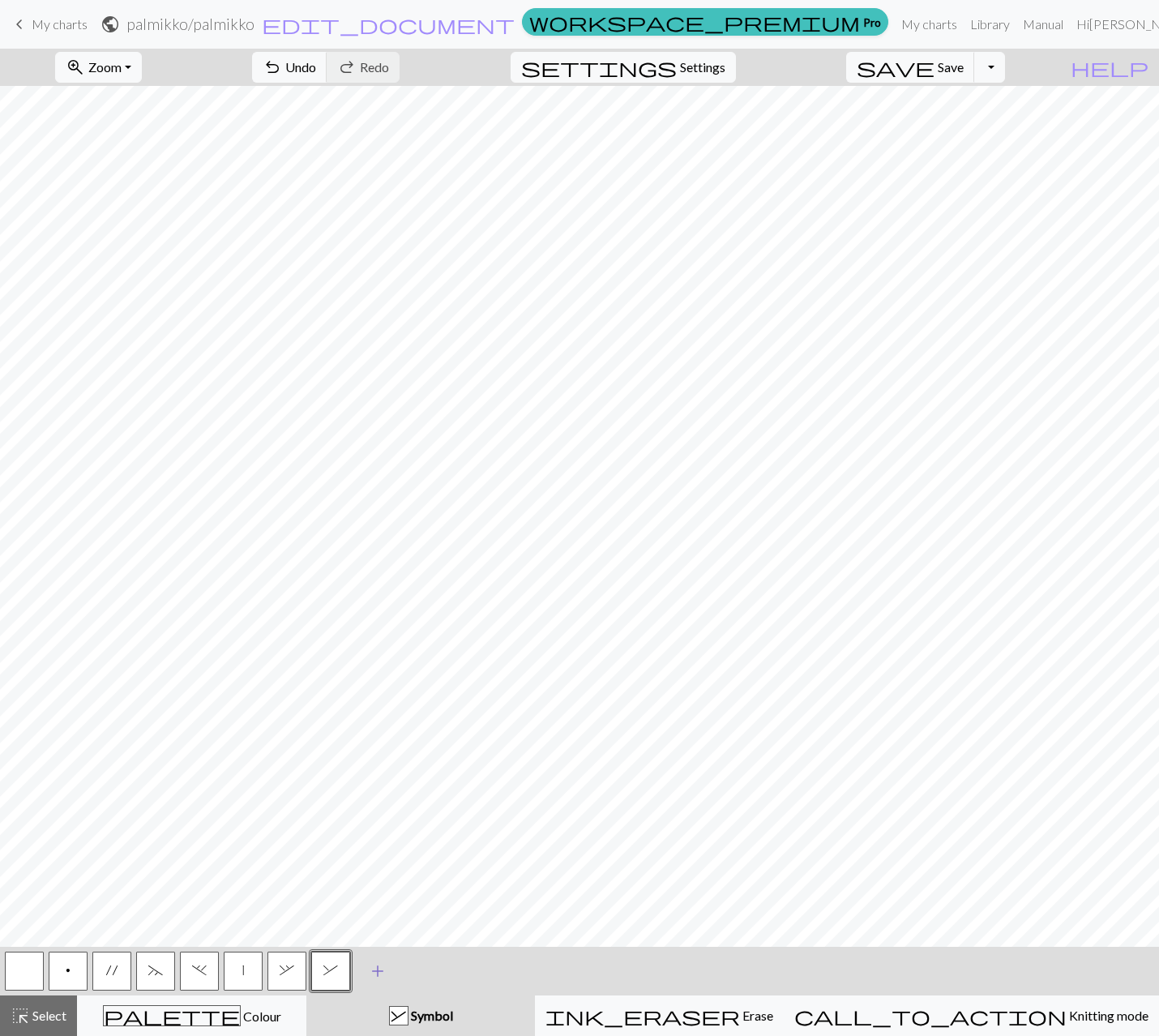
click at [369, 975] on span "add" at bounding box center [378, 971] width 20 height 23
click at [368, 977] on button "button" at bounding box center [374, 970] width 39 height 39
click at [282, 968] on span "," at bounding box center [287, 970] width 15 height 13
click at [283, 969] on span "," at bounding box center [287, 970] width 15 height 13
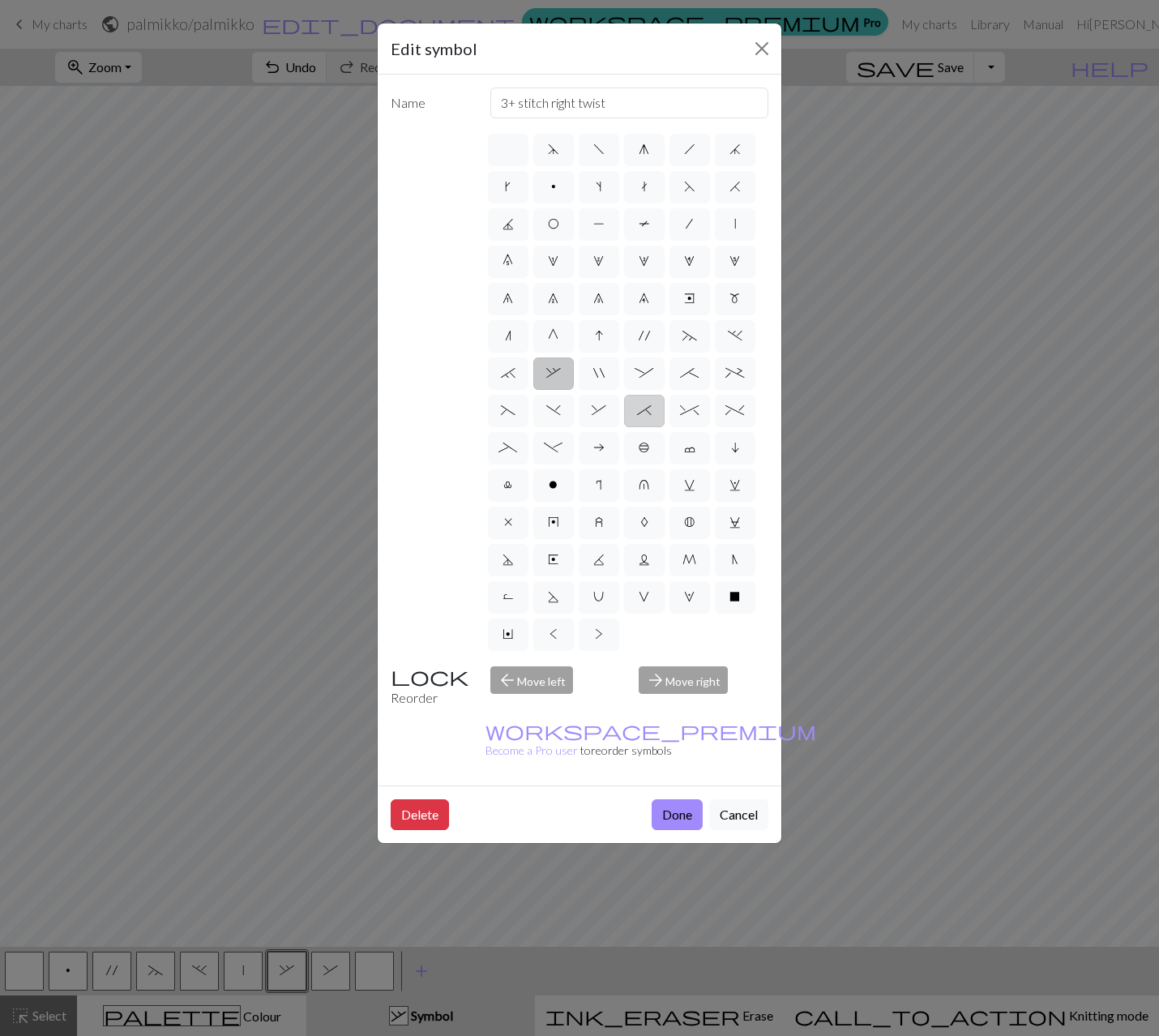
click at [649, 417] on label "*" at bounding box center [644, 411] width 40 height 33
click at [647, 411] on input "*" at bounding box center [642, 405] width 11 height 11
radio input "true"
type input "right part of right 3+ stitch cable, wyib"
click at [664, 799] on button "Done" at bounding box center [677, 815] width 51 height 31
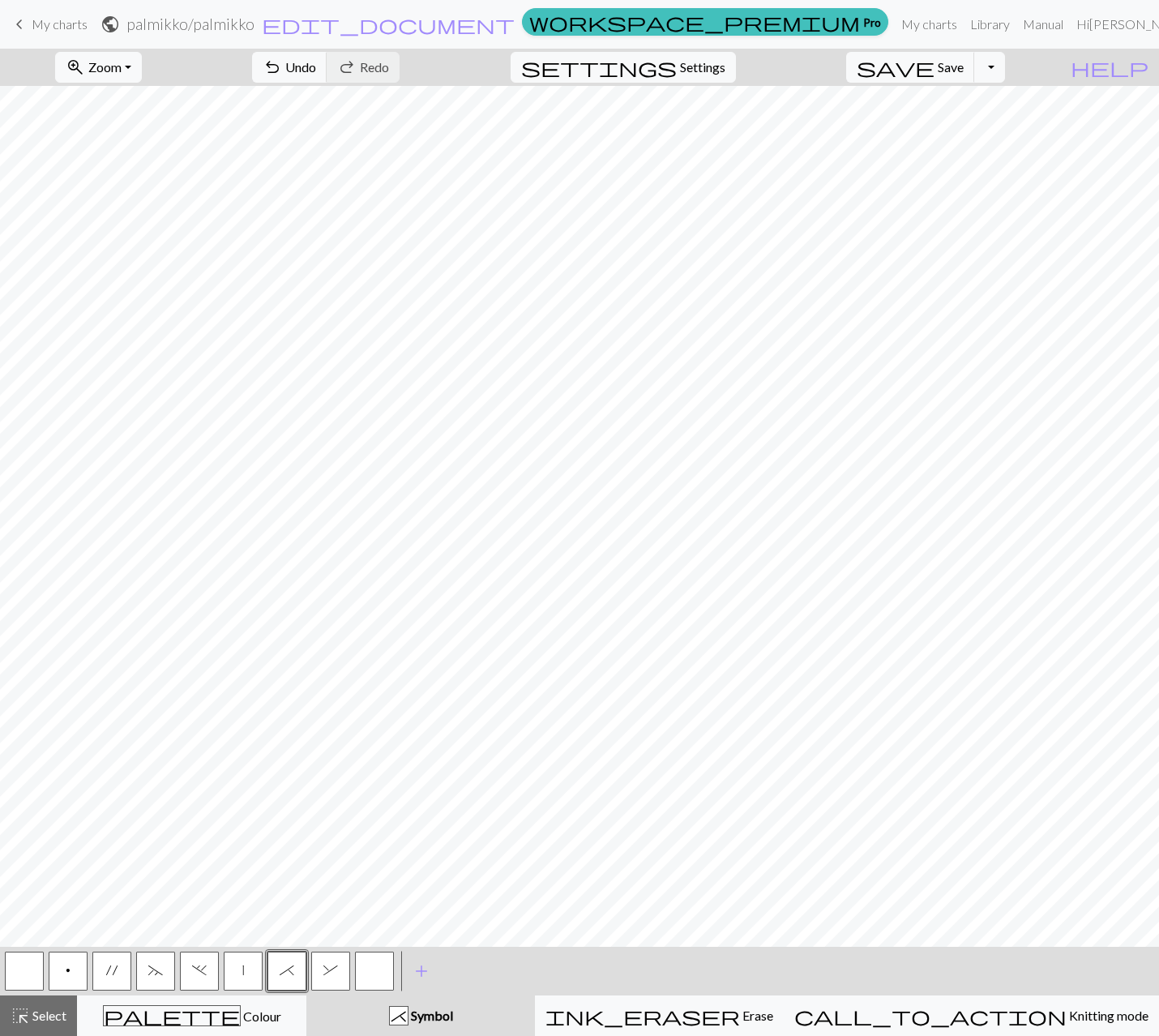
click at [335, 978] on button "&" at bounding box center [330, 970] width 39 height 39
click at [739, 1016] on span "ink_eraser" at bounding box center [642, 1015] width 194 height 23
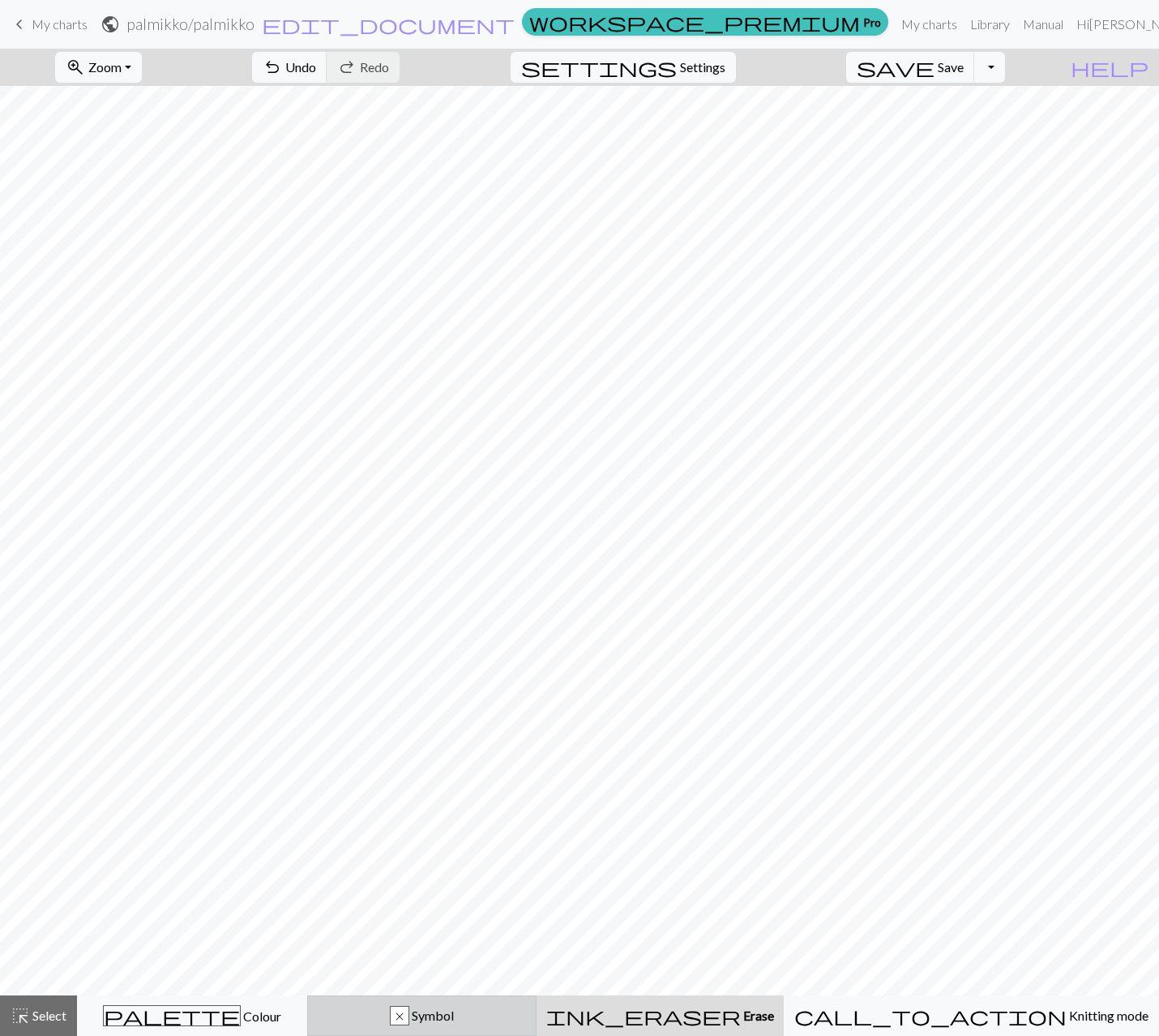
click at [487, 1024] on div "x Symbol" at bounding box center [422, 1015] width 209 height 20
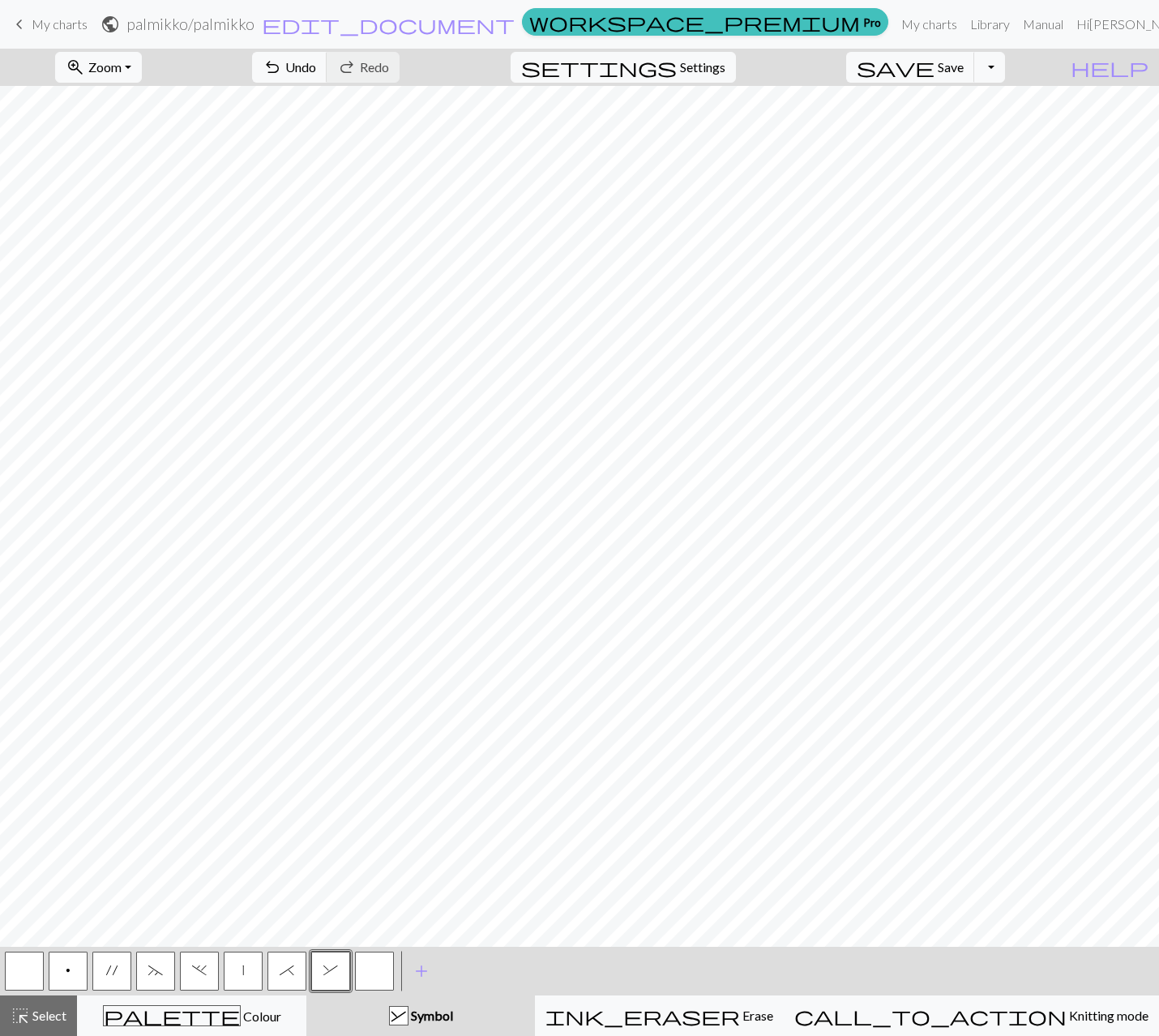
click at [331, 977] on button "&" at bounding box center [330, 970] width 39 height 39
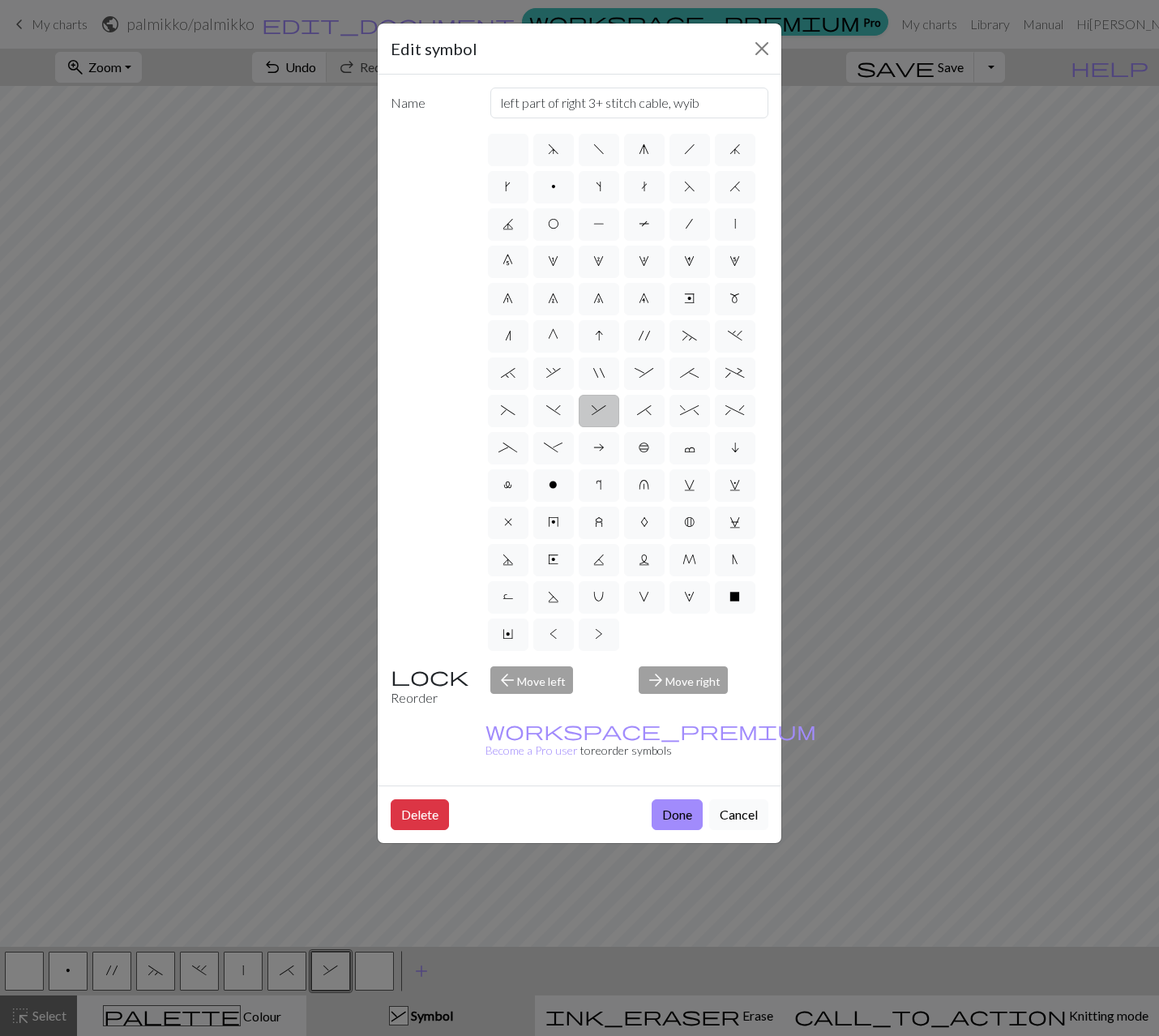
click at [756, 799] on button "Cancel" at bounding box center [739, 815] width 59 height 31
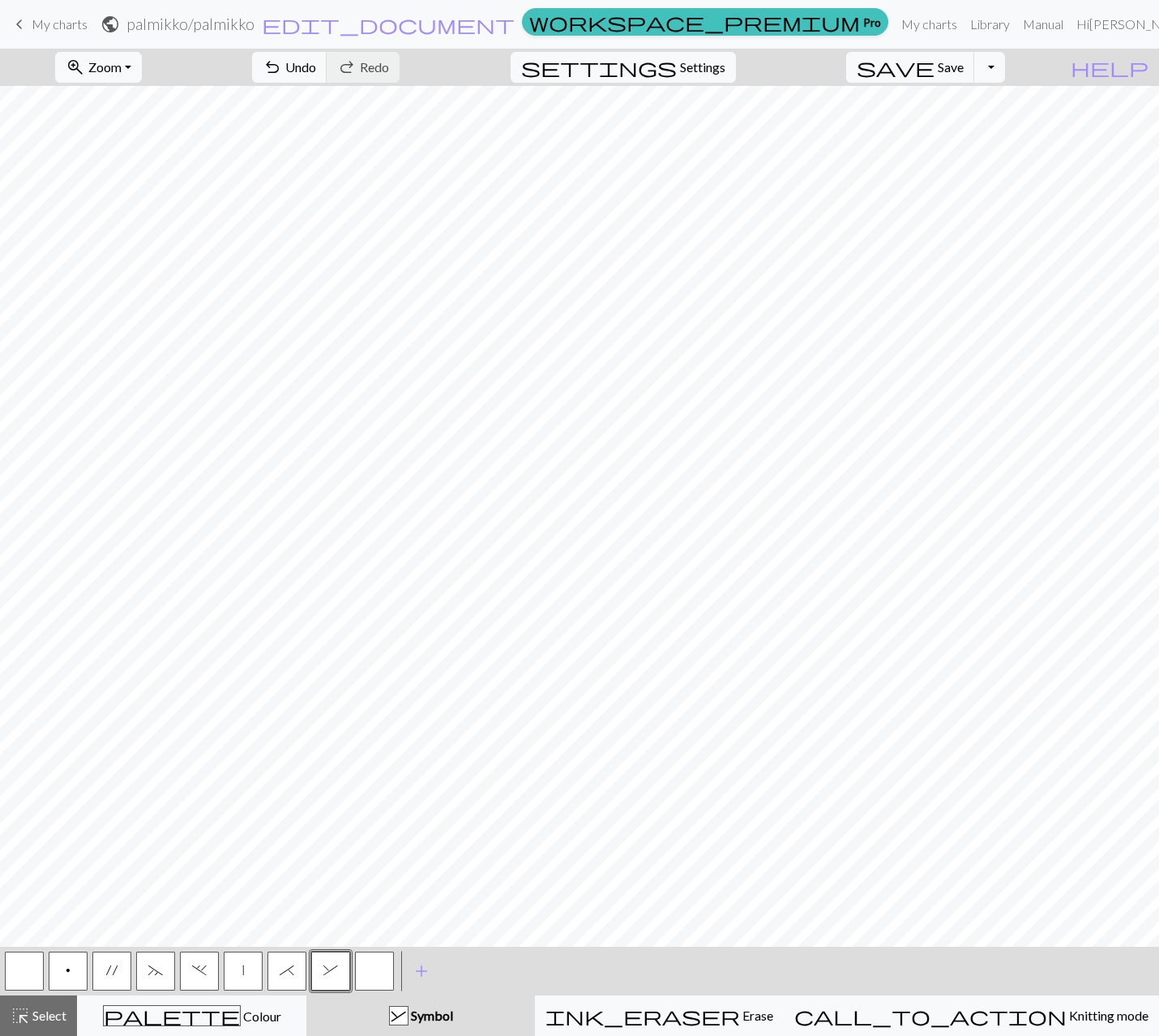
click at [288, 974] on span "*" at bounding box center [287, 970] width 15 height 13
click at [240, 976] on button "|" at bounding box center [243, 970] width 39 height 39
